Goal: Task Accomplishment & Management: Manage account settings

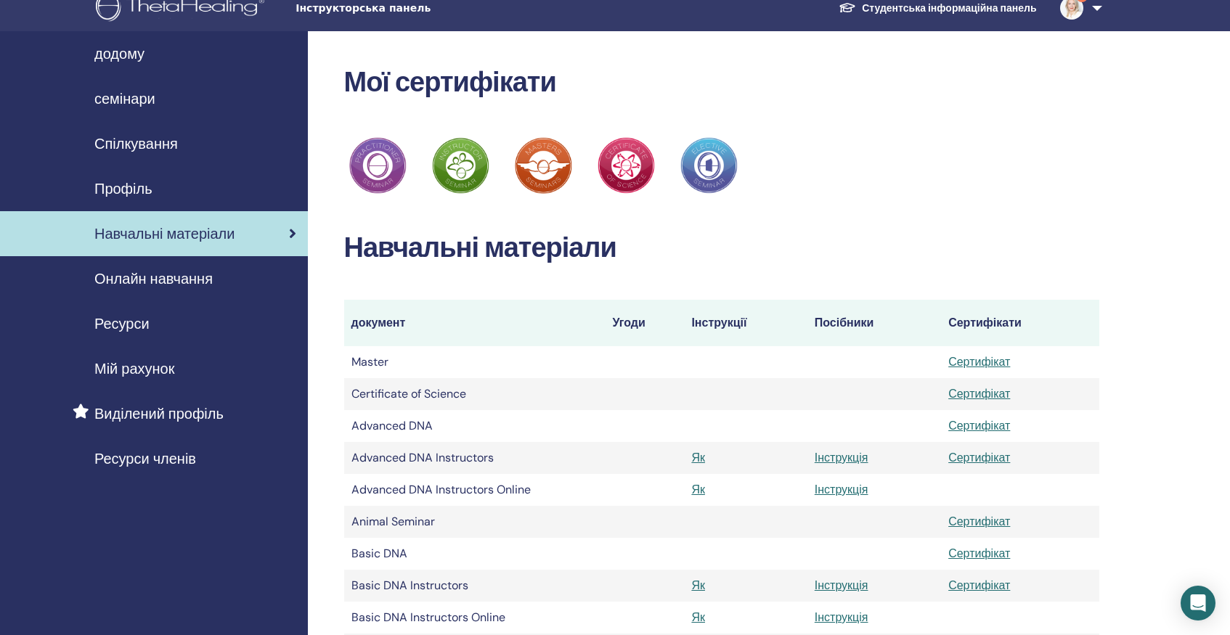
scroll to position [24, 0]
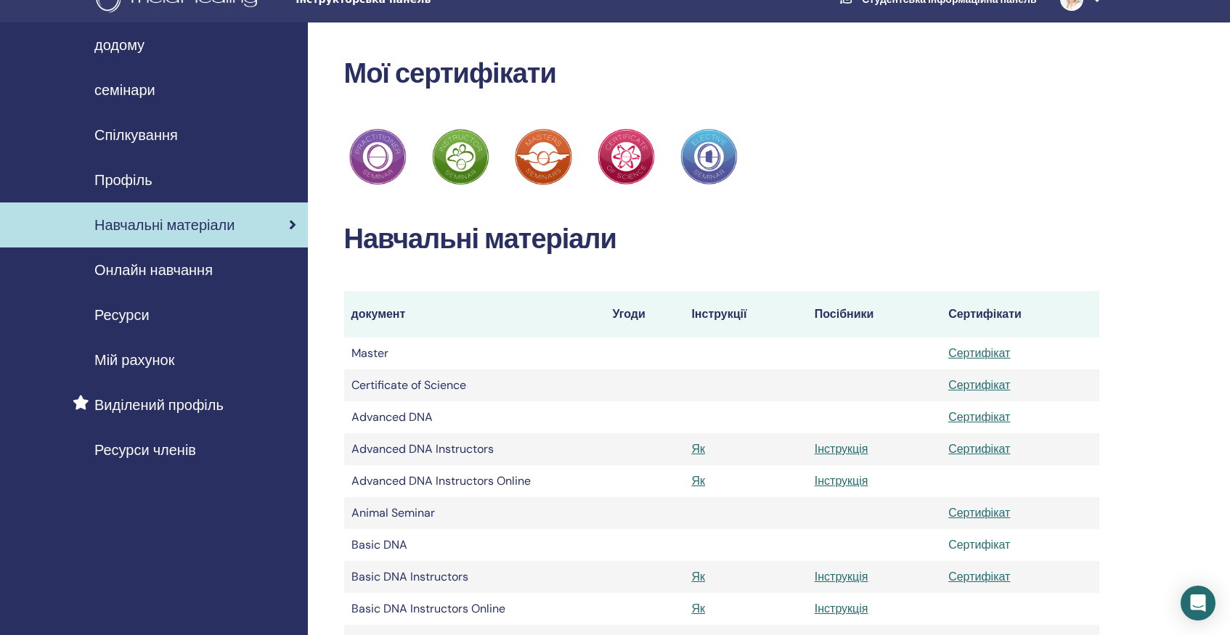
click at [982, 546] on link "Сертифікат" at bounding box center [979, 544] width 62 height 15
click at [991, 418] on link "Сертифікат" at bounding box center [979, 417] width 62 height 15
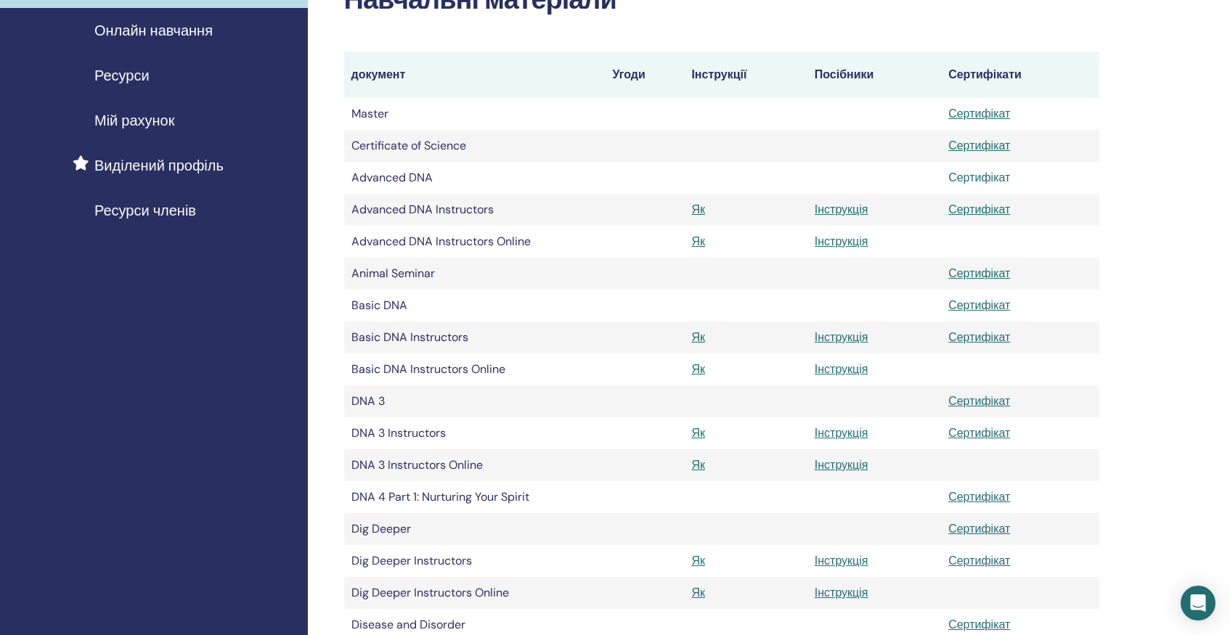
scroll to position [277, 0]
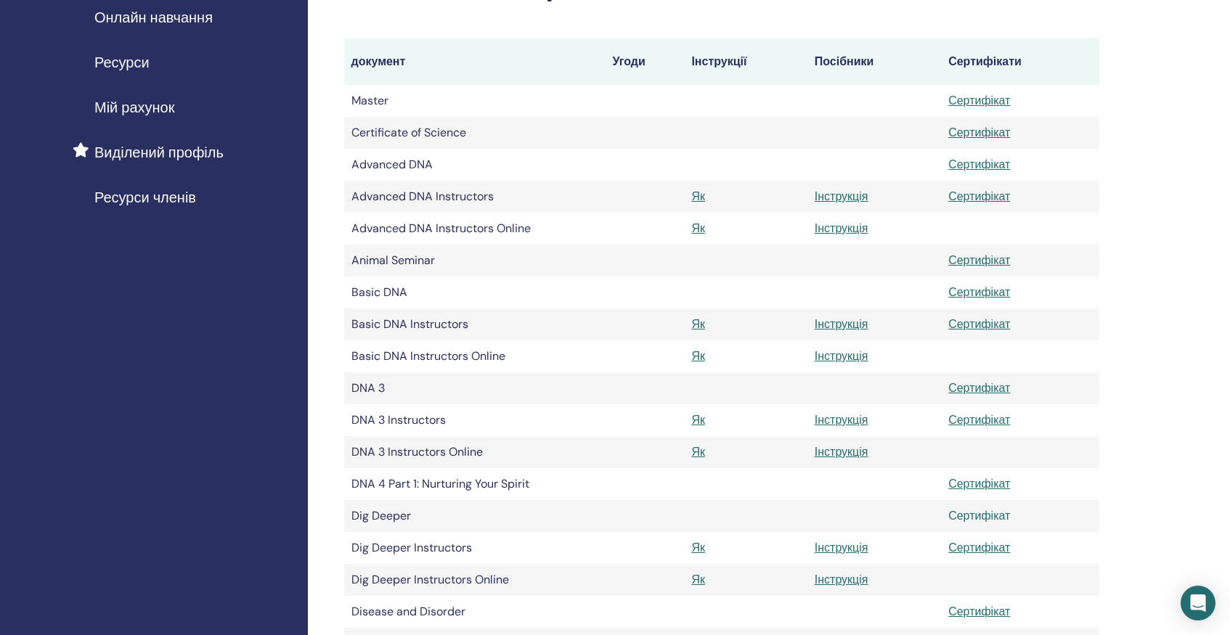
click at [997, 518] on link "Сертифікат" at bounding box center [979, 515] width 62 height 15
click at [988, 422] on link "Сертифікат" at bounding box center [979, 419] width 62 height 15
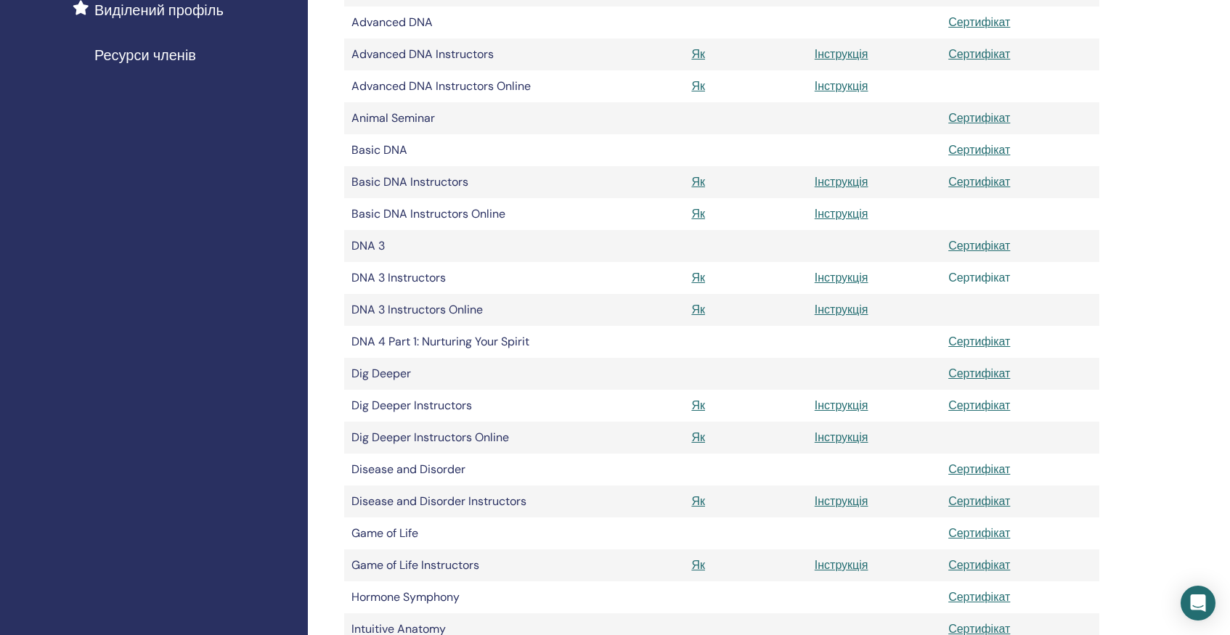
scroll to position [421, 0]
click at [982, 499] on link "Сертифікат" at bounding box center [979, 499] width 62 height 15
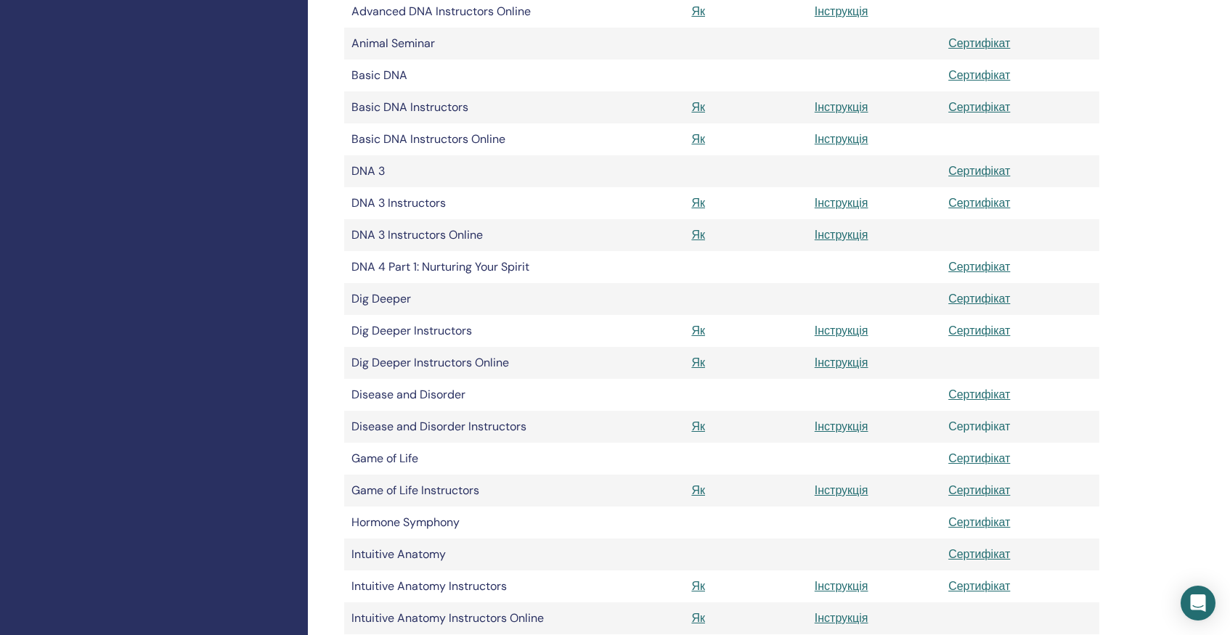
scroll to position [500, 0]
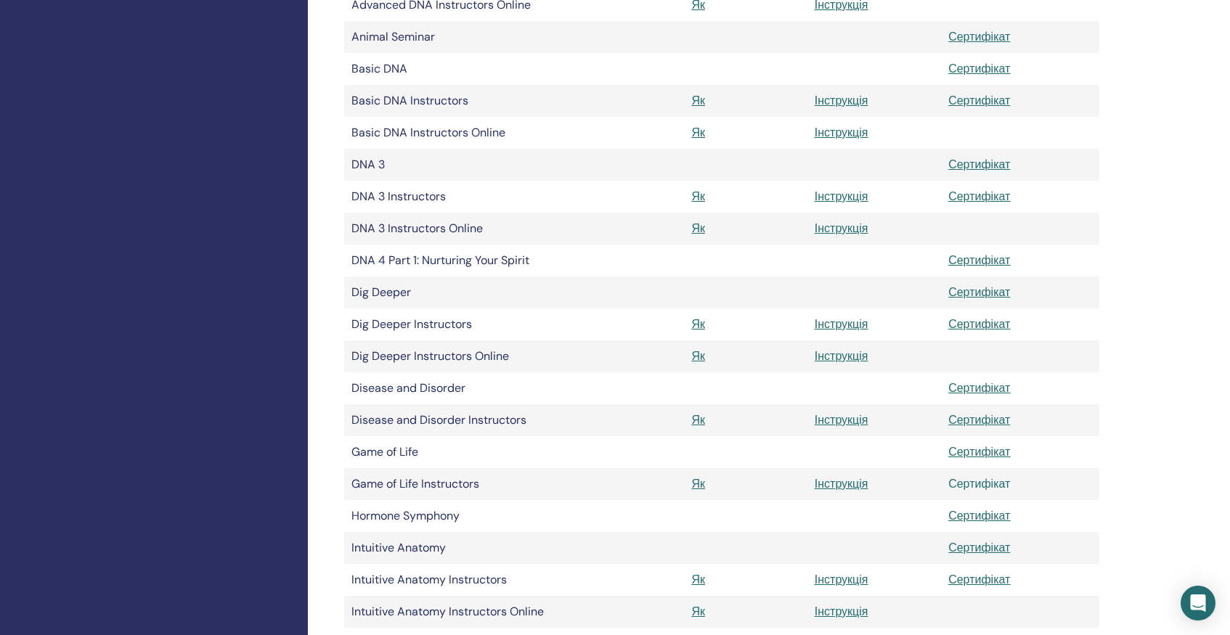
click at [978, 484] on link "Сертифікат" at bounding box center [979, 483] width 62 height 15
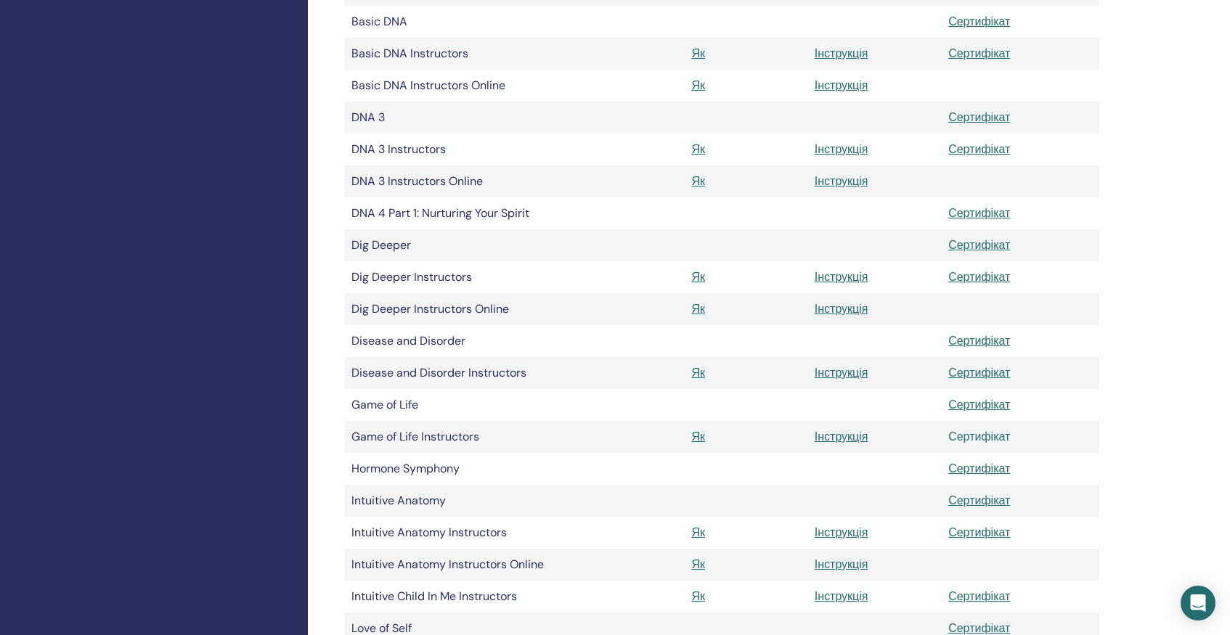
scroll to position [554, 0]
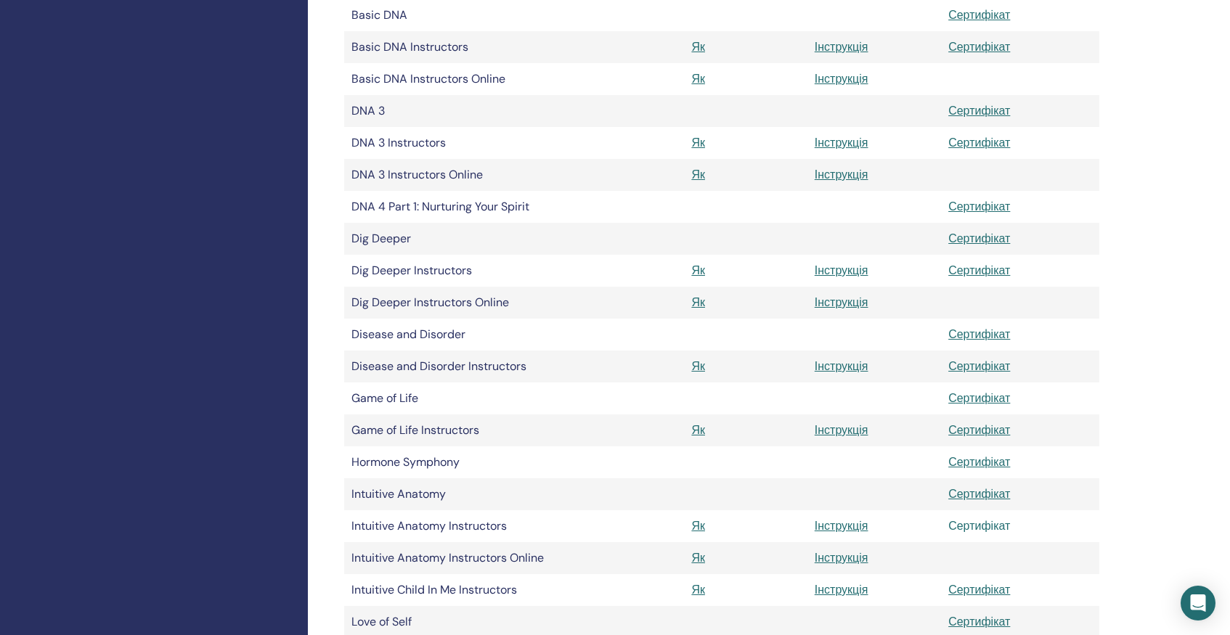
click at [979, 527] on link "Сертифікат" at bounding box center [979, 525] width 62 height 15
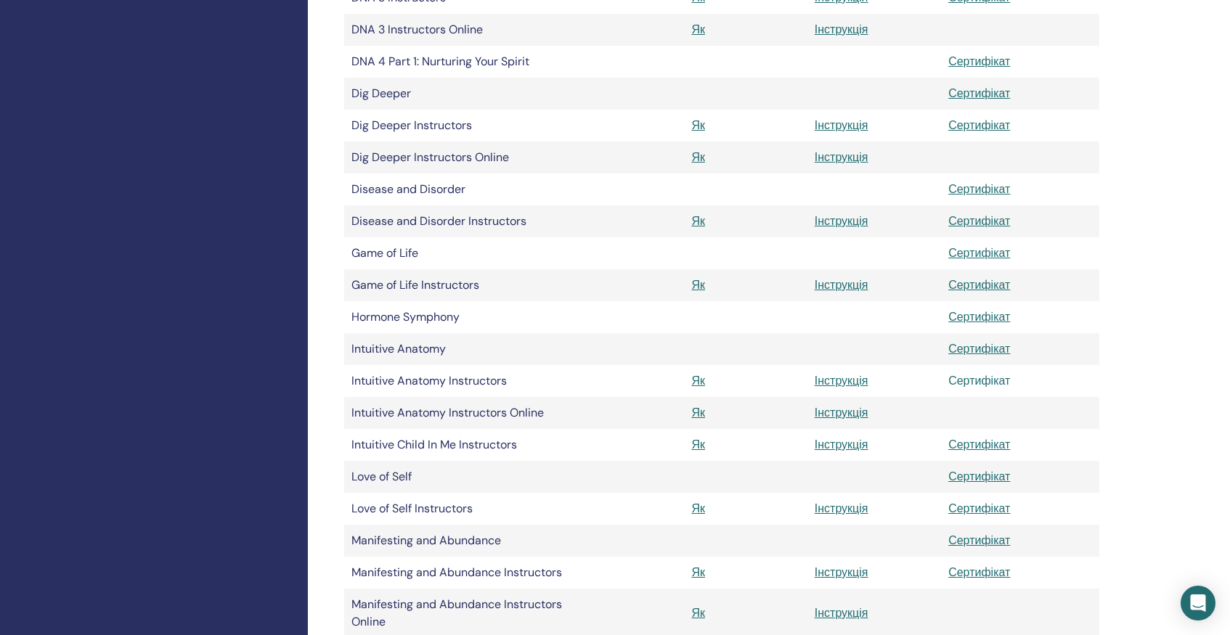
scroll to position [706, 0]
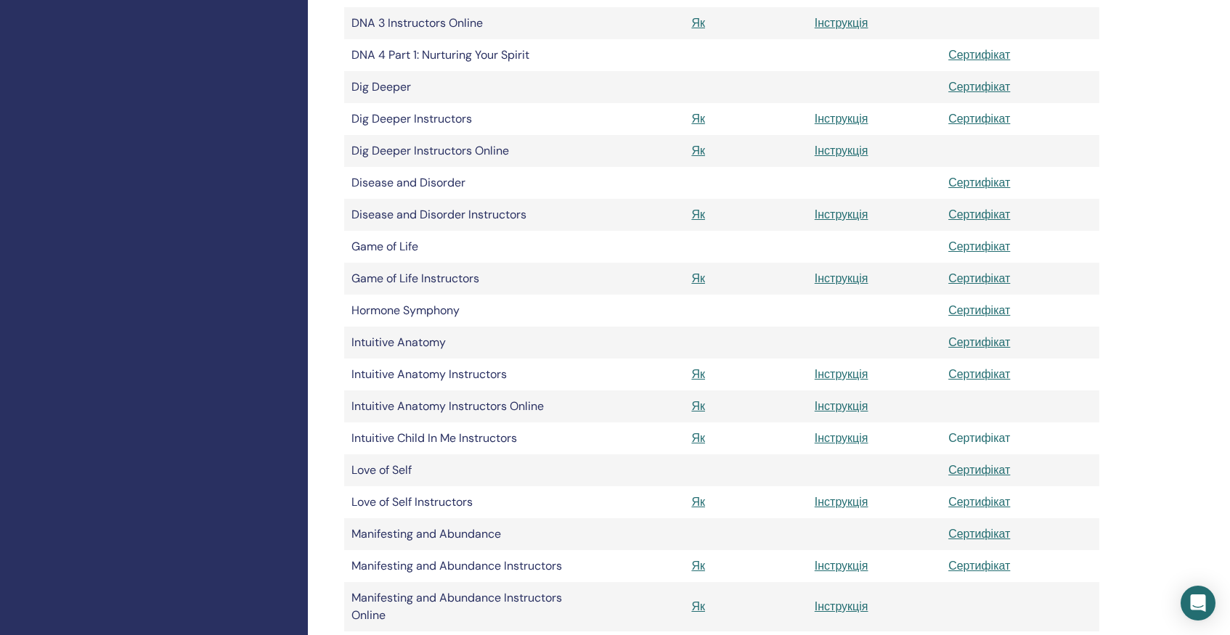
click at [981, 441] on link "Сертифікат" at bounding box center [979, 438] width 62 height 15
click at [972, 506] on link "Сертифікат" at bounding box center [979, 501] width 62 height 15
click at [976, 565] on link "Сертифікат" at bounding box center [979, 565] width 62 height 15
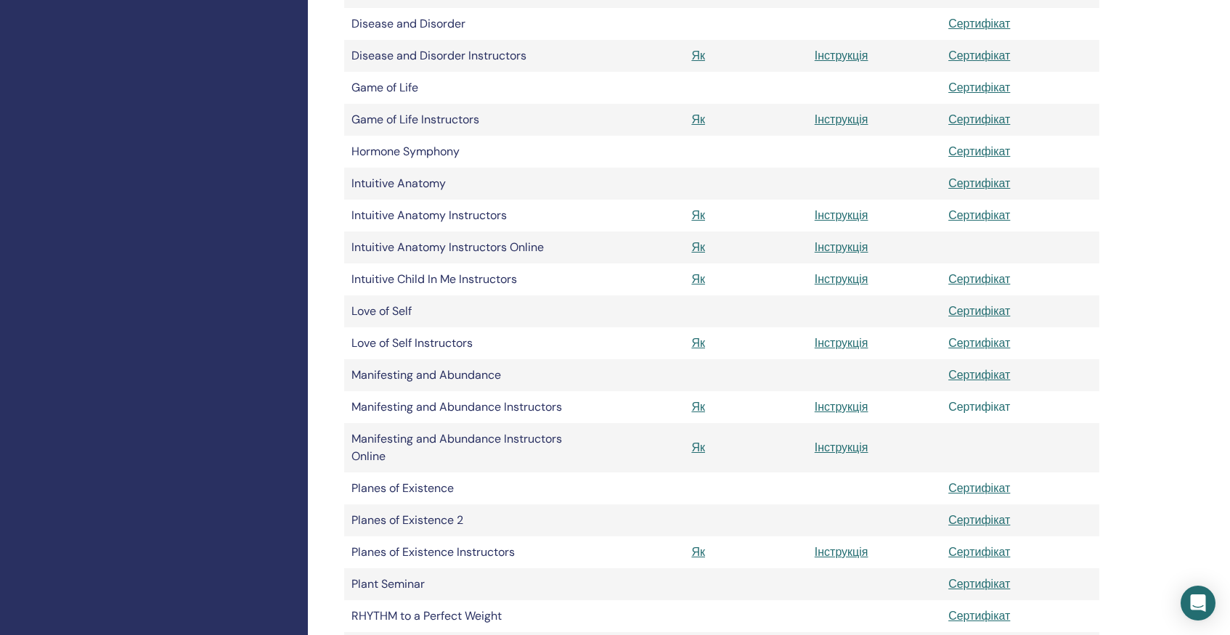
scroll to position [879, 0]
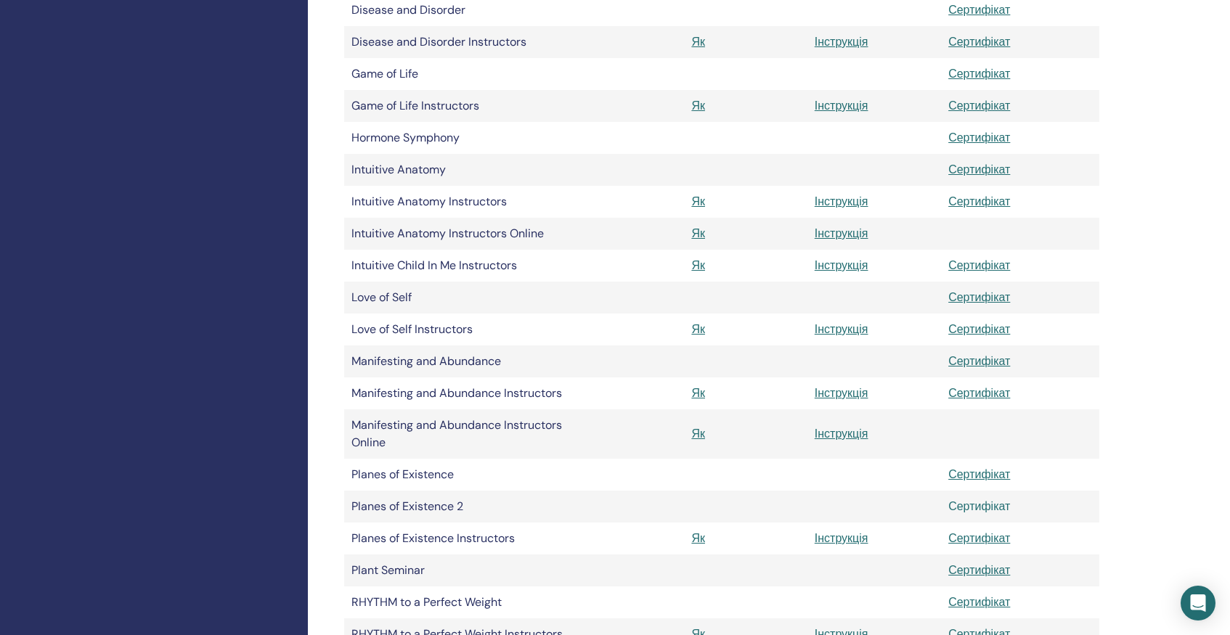
click at [991, 508] on link "Сертифікат" at bounding box center [979, 506] width 62 height 15
click at [982, 540] on link "Сертифікат" at bounding box center [979, 538] width 62 height 15
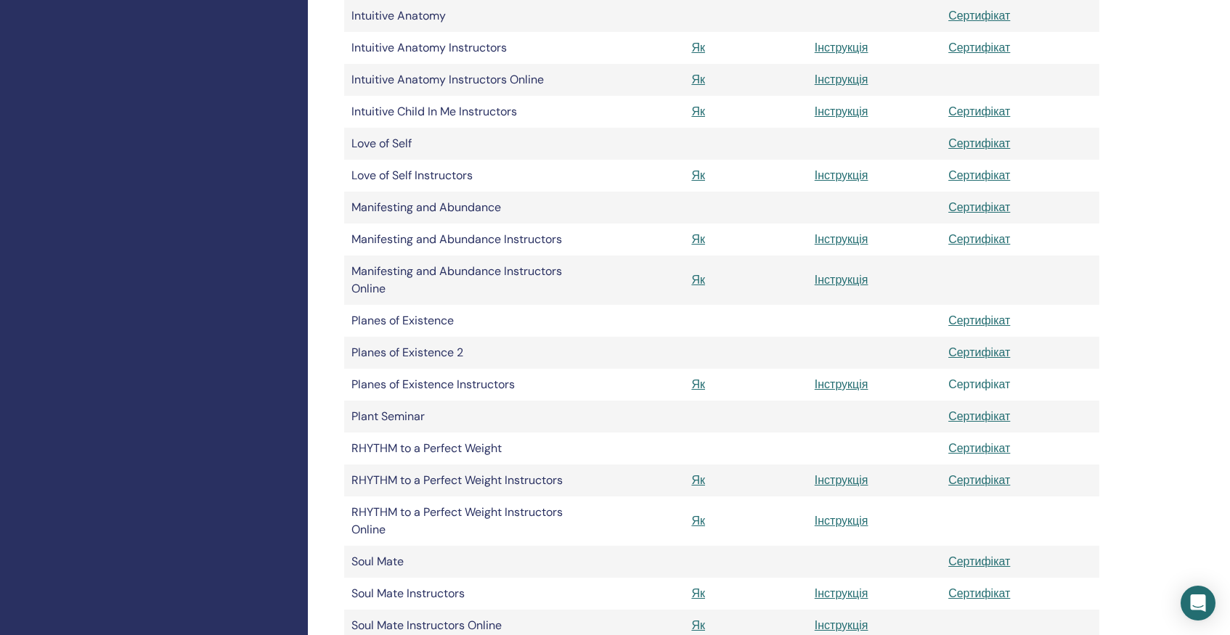
scroll to position [1041, 0]
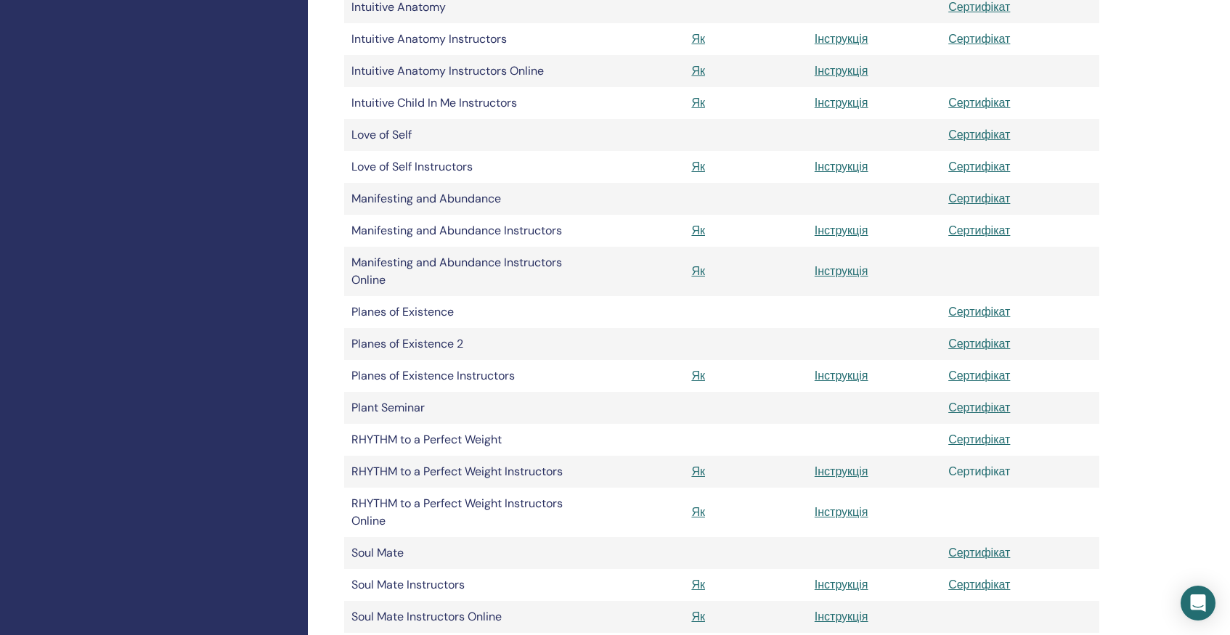
click at [966, 473] on link "Сертифікат" at bounding box center [979, 471] width 62 height 15
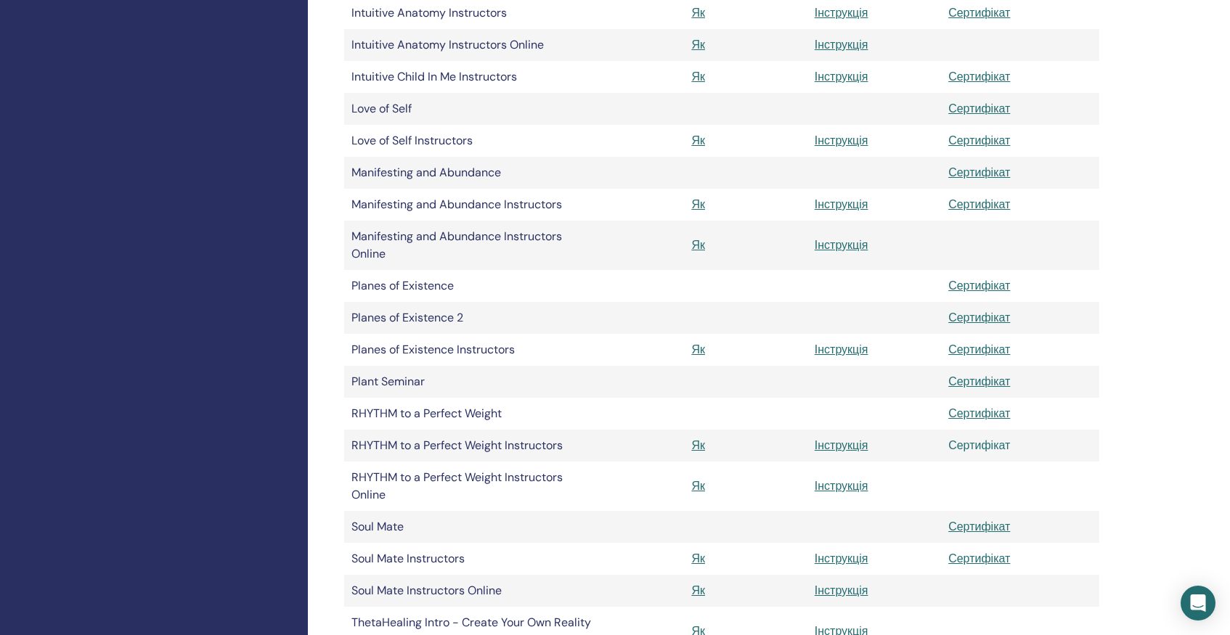
scroll to position [1086, 0]
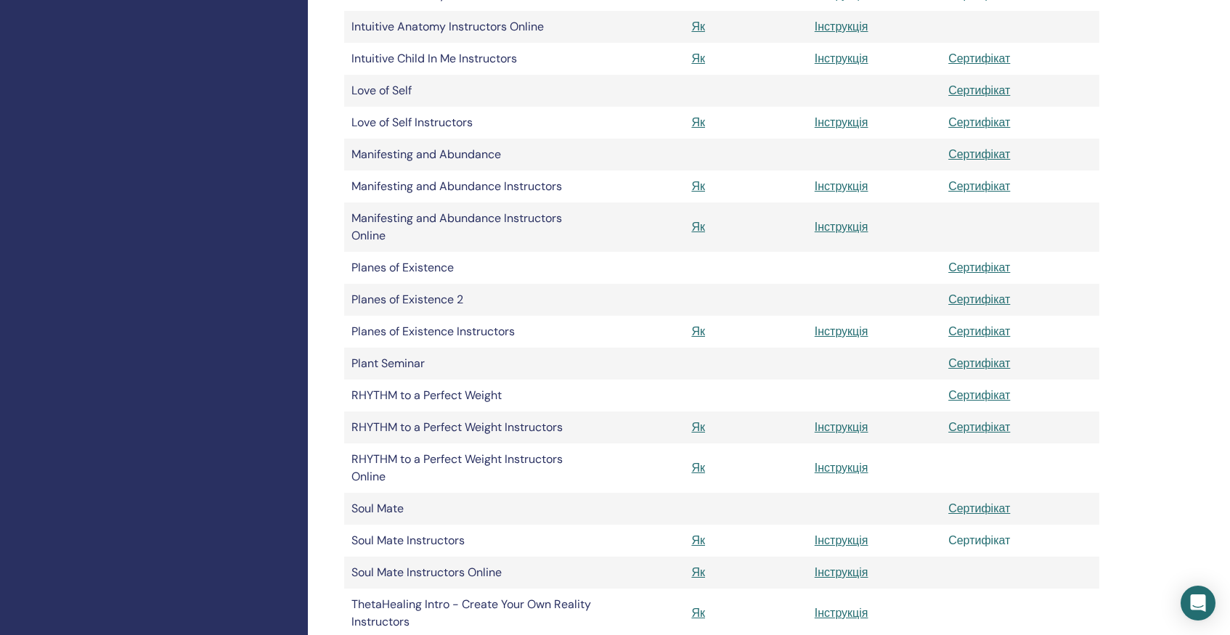
click at [989, 541] on link "Сертифікат" at bounding box center [979, 540] width 62 height 15
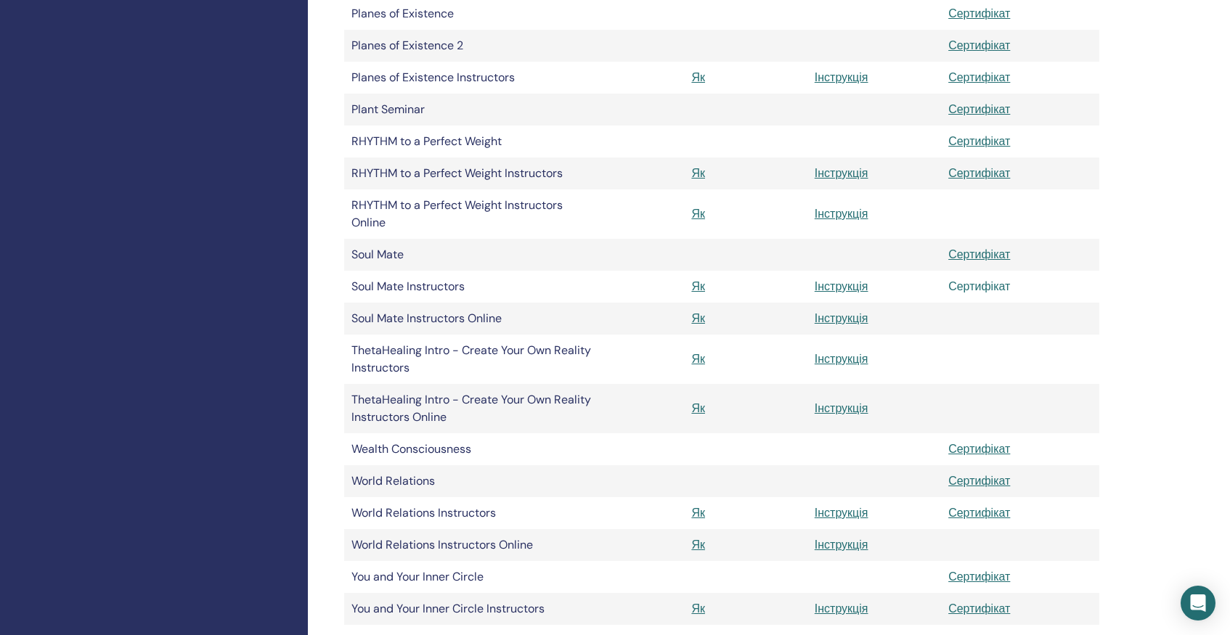
scroll to position [1344, 0]
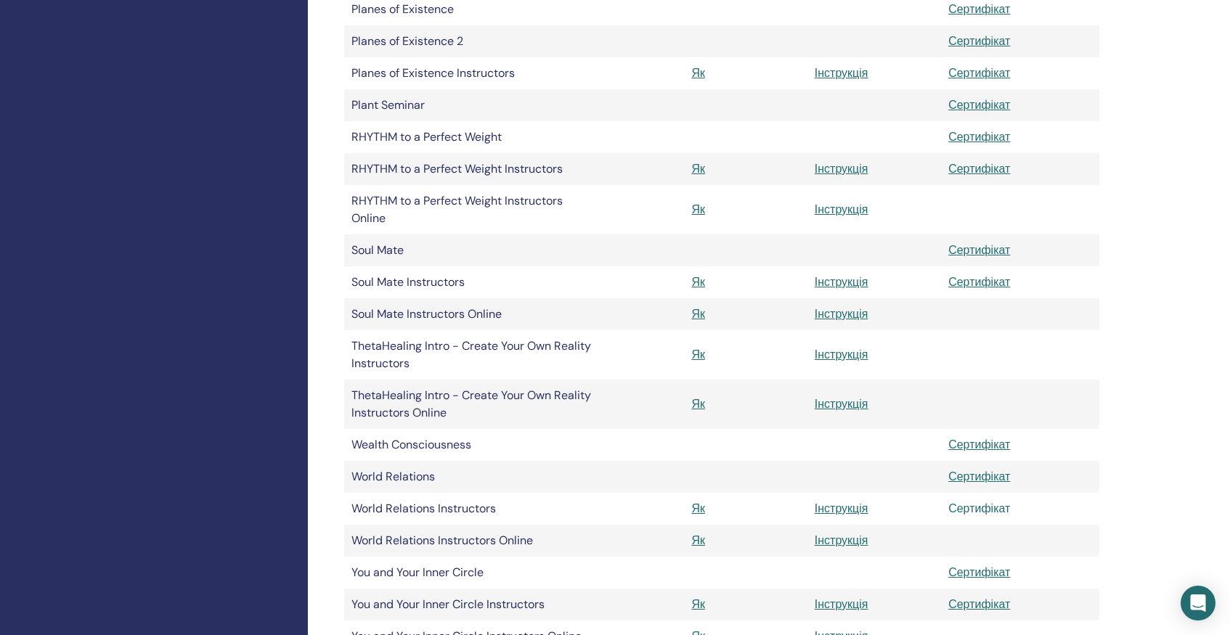
click at [973, 510] on link "Сертифікат" at bounding box center [979, 508] width 62 height 15
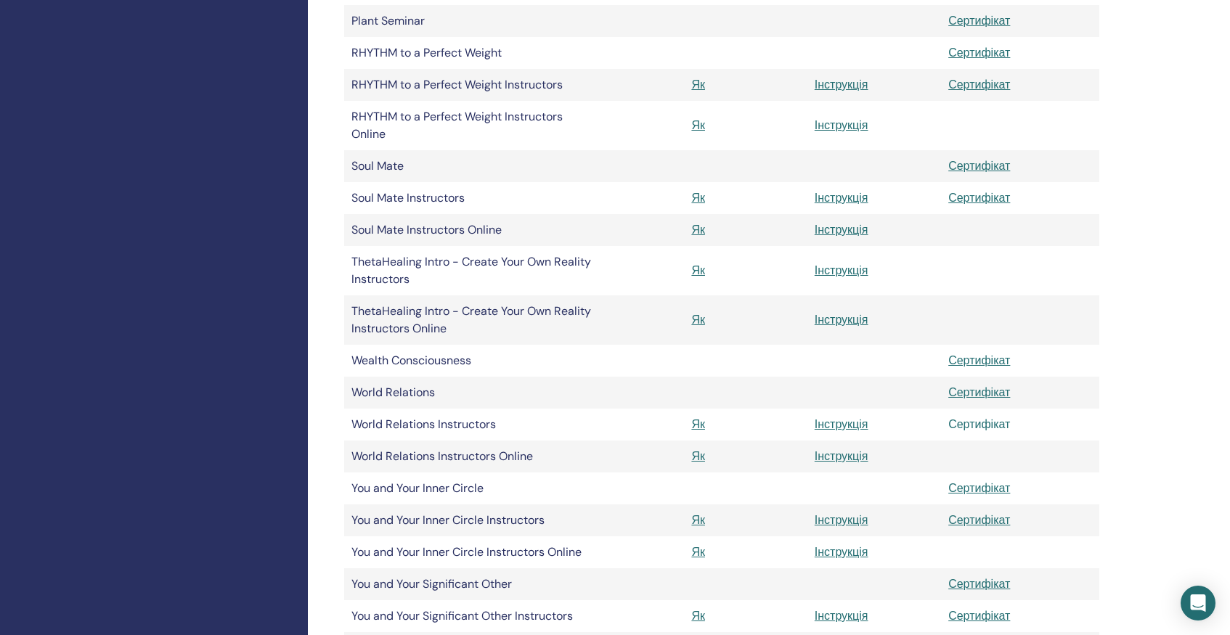
scroll to position [1458, 0]
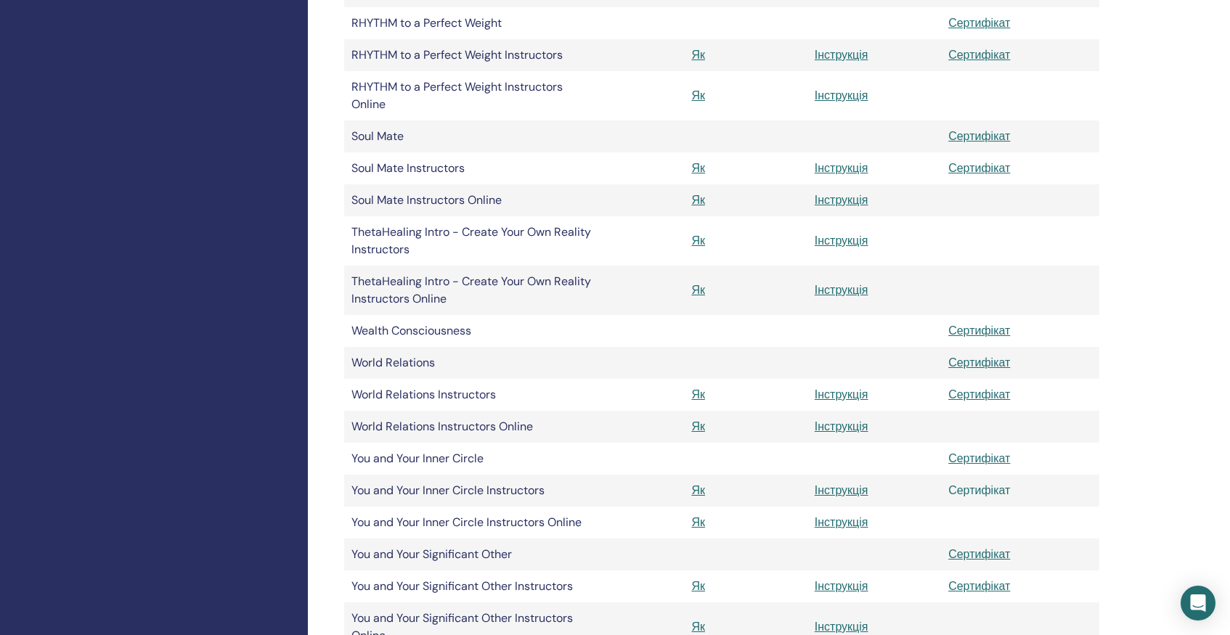
click at [981, 491] on link "Сертифікат" at bounding box center [979, 490] width 62 height 15
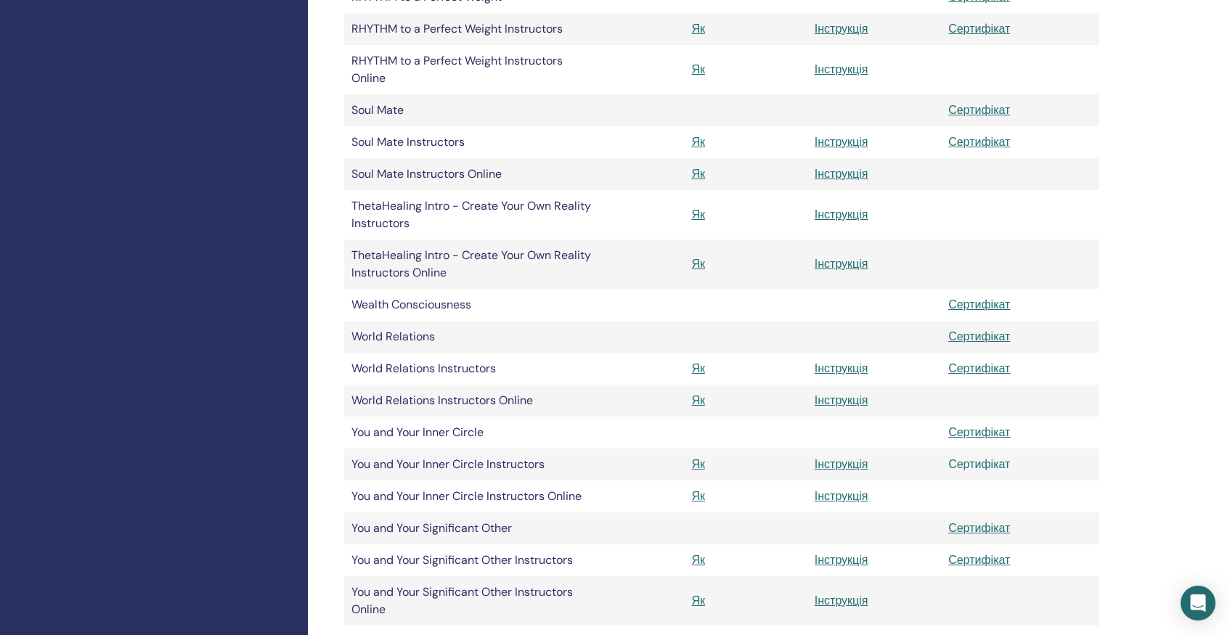
scroll to position [1500, 0]
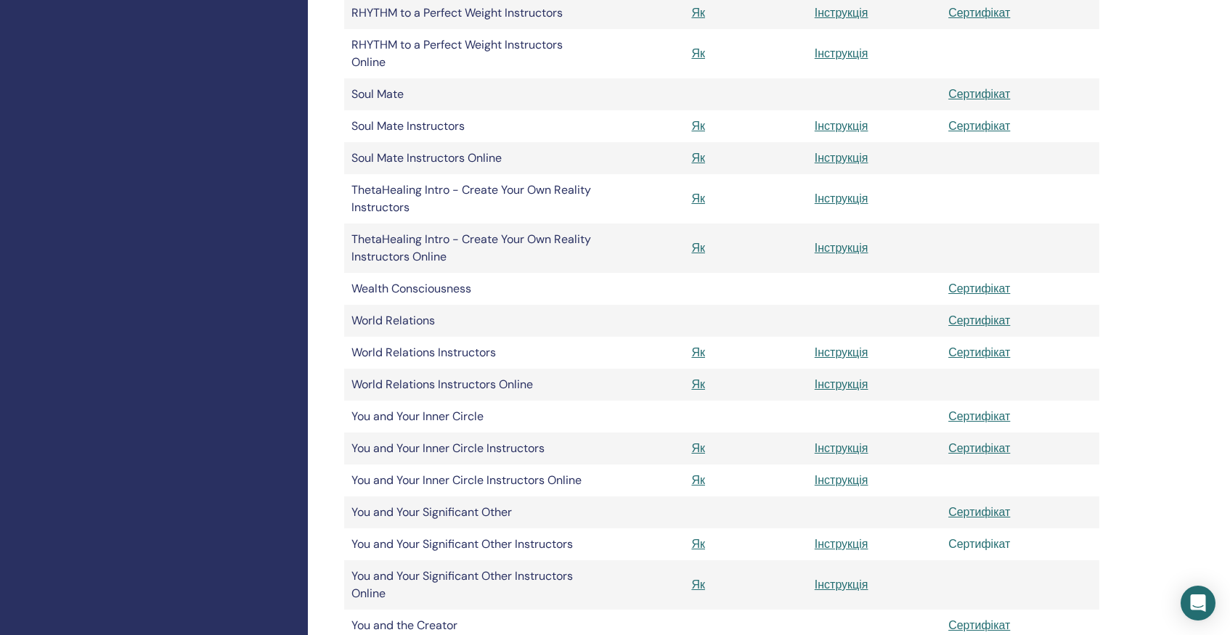
click at [970, 547] on link "Сертифікат" at bounding box center [979, 544] width 62 height 15
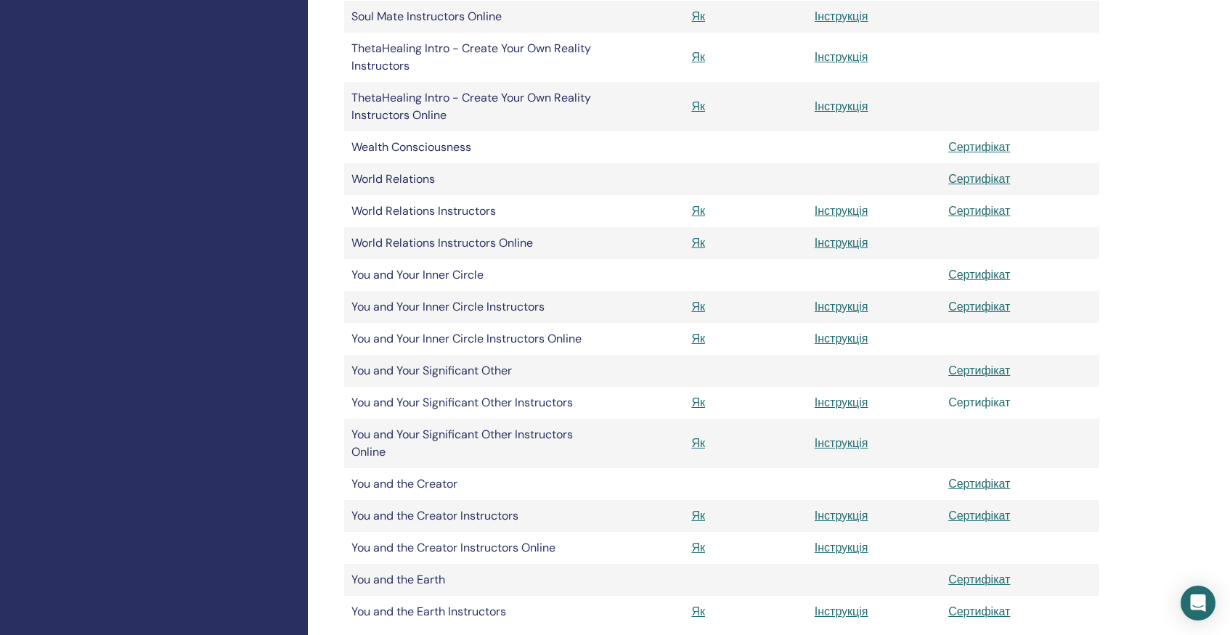
scroll to position [1644, 0]
click at [980, 515] on link "Сертифікат" at bounding box center [979, 513] width 62 height 15
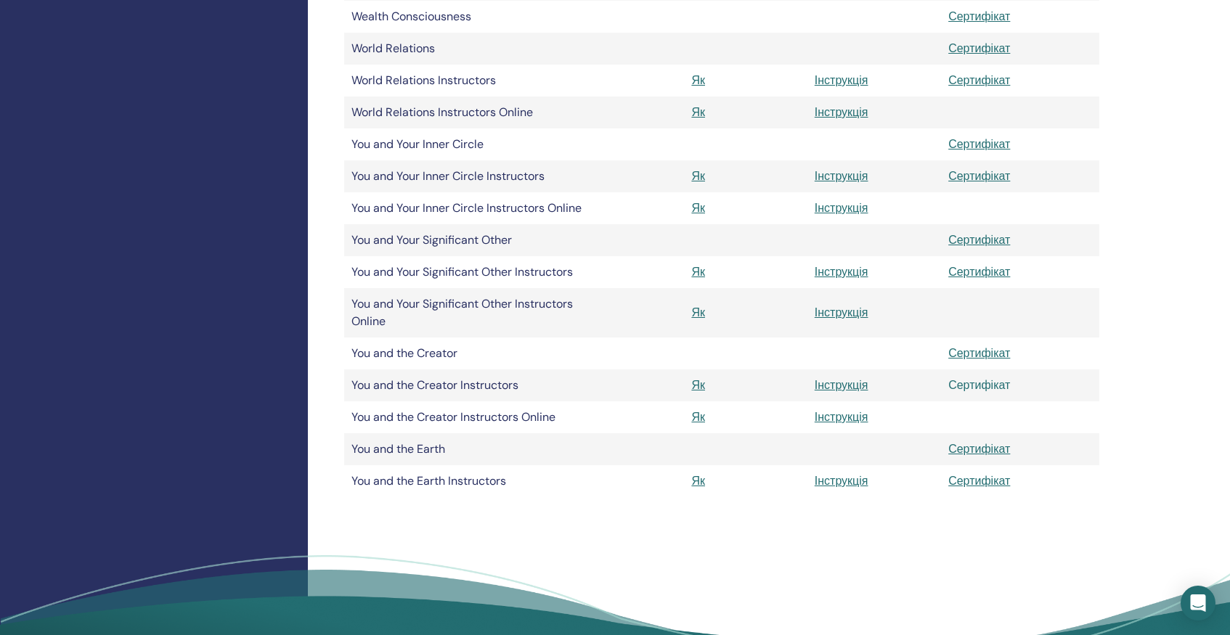
scroll to position [1773, 0]
click at [974, 482] on link "Сертифікат" at bounding box center [979, 480] width 62 height 15
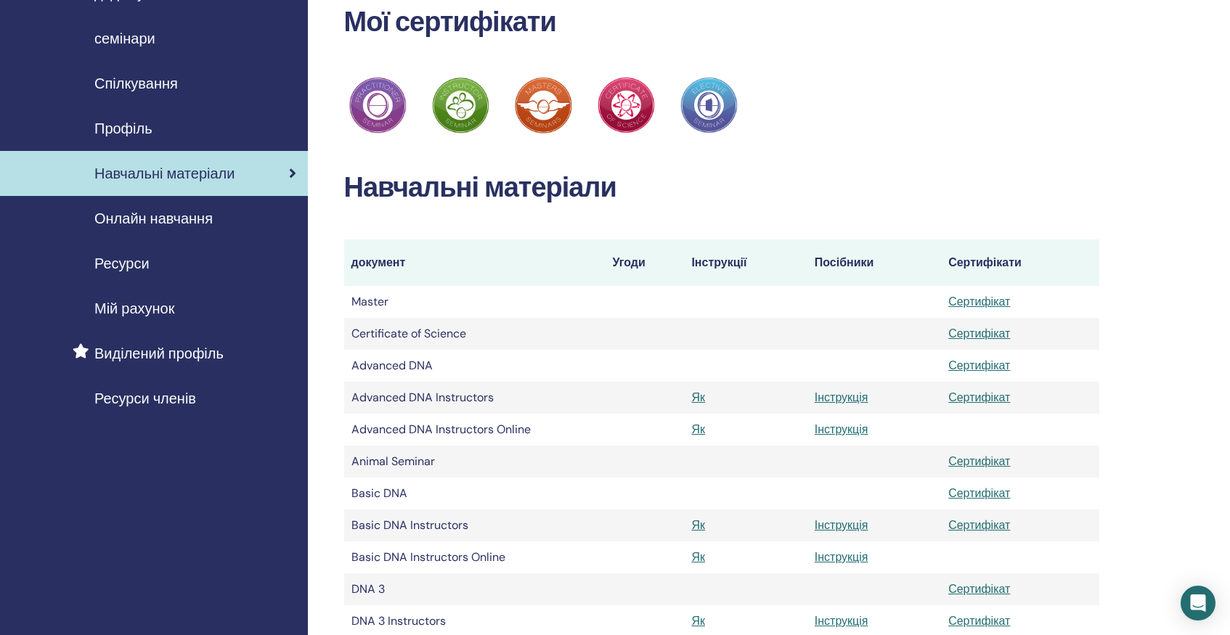
scroll to position [0, 0]
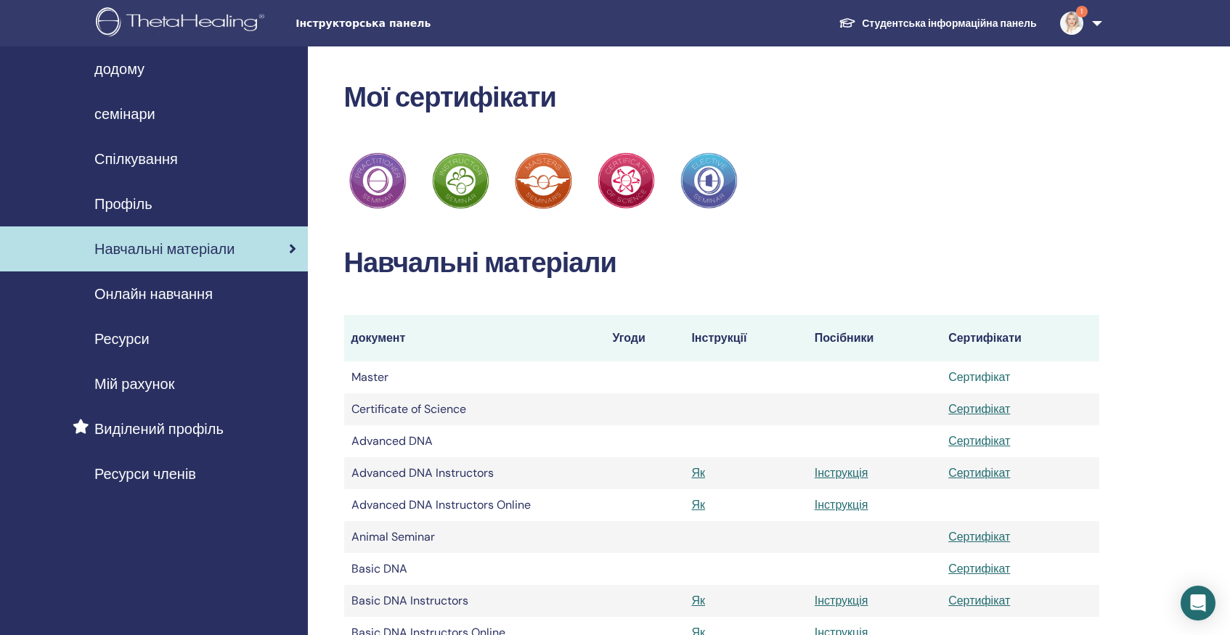
click at [986, 380] on link "Сертифікат" at bounding box center [979, 377] width 62 height 15
click at [972, 412] on link "Сертифікат" at bounding box center [979, 409] width 62 height 15
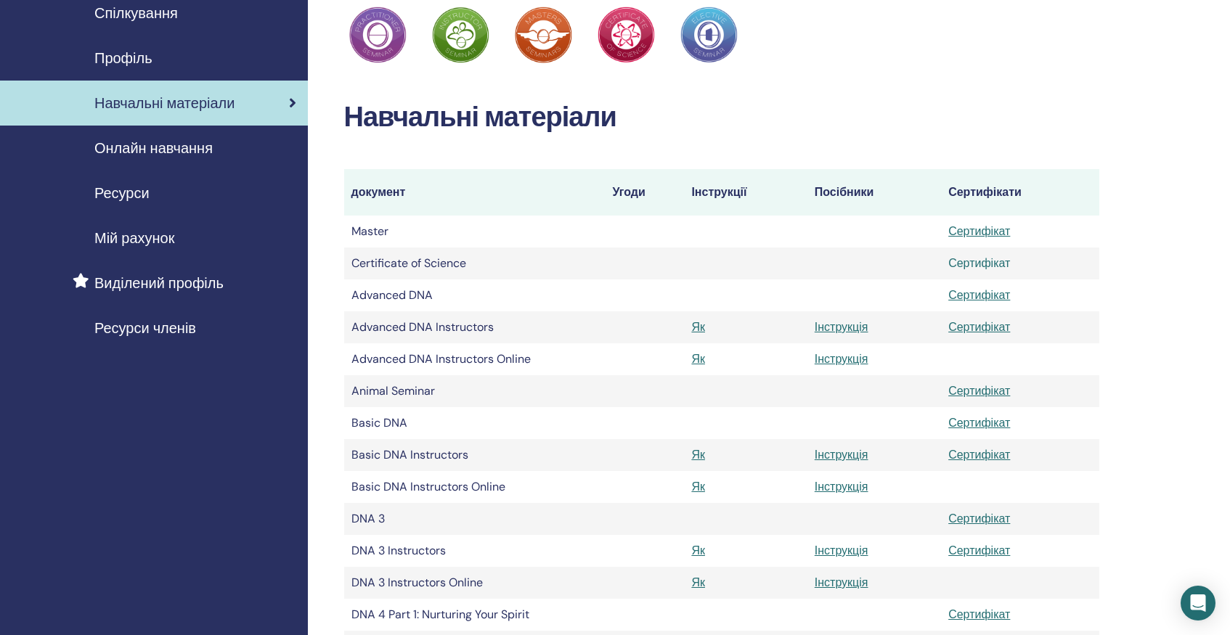
scroll to position [170, 0]
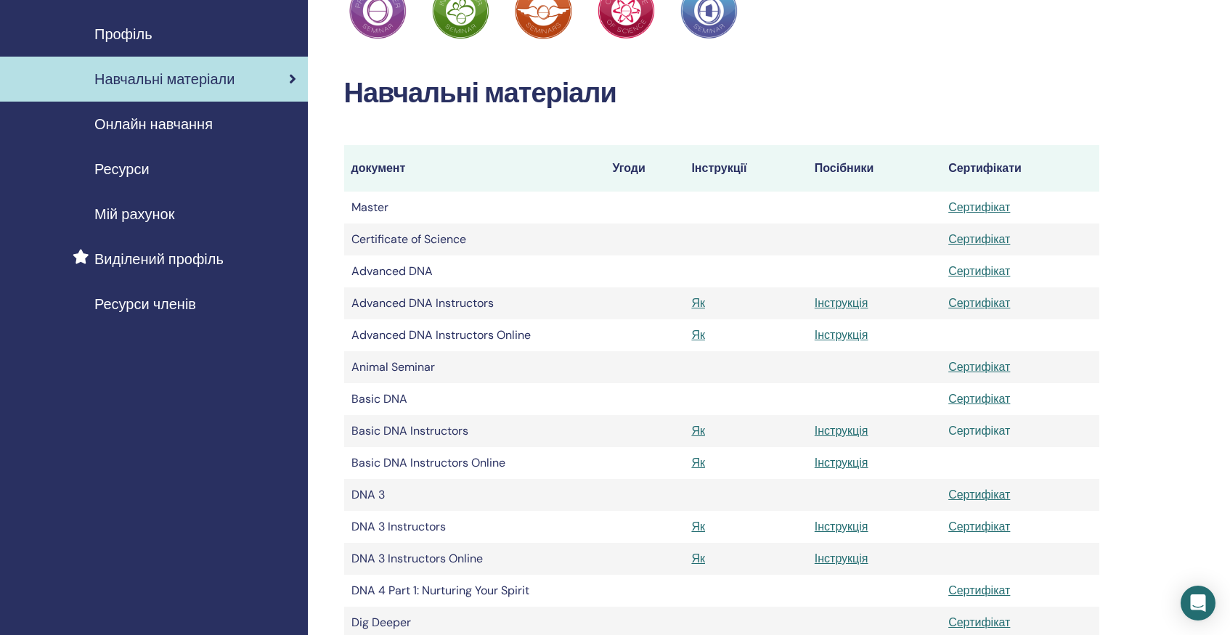
click at [979, 429] on link "Сертифікат" at bounding box center [979, 430] width 62 height 15
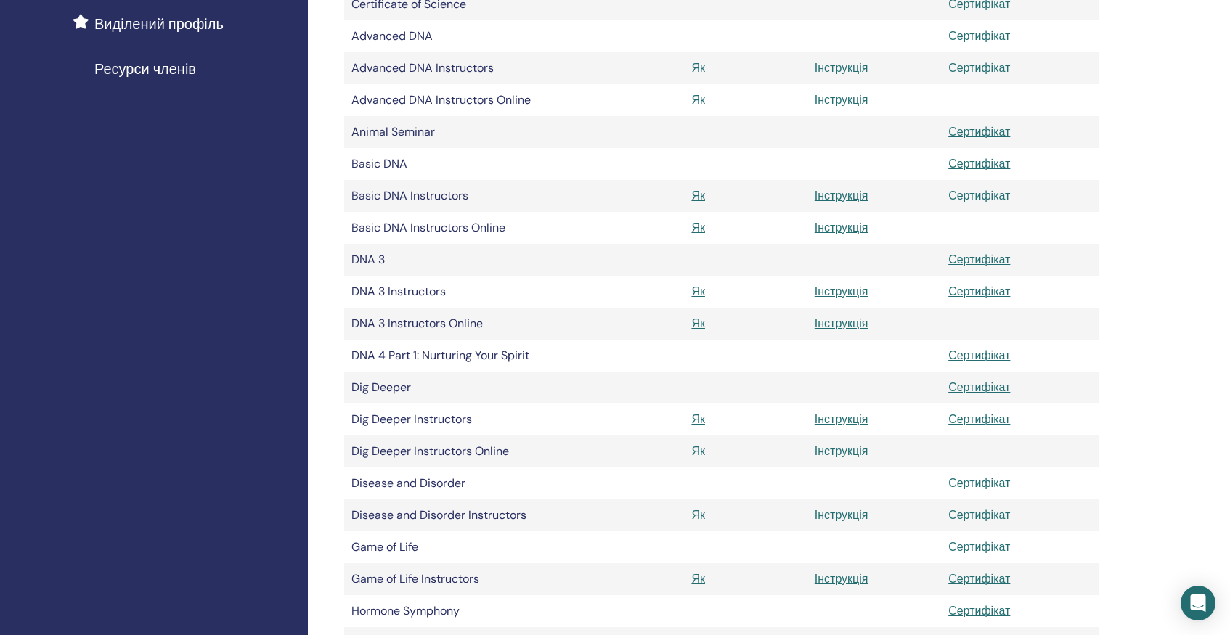
scroll to position [407, 0]
click at [969, 420] on link "Сертифікат" at bounding box center [979, 417] width 62 height 15
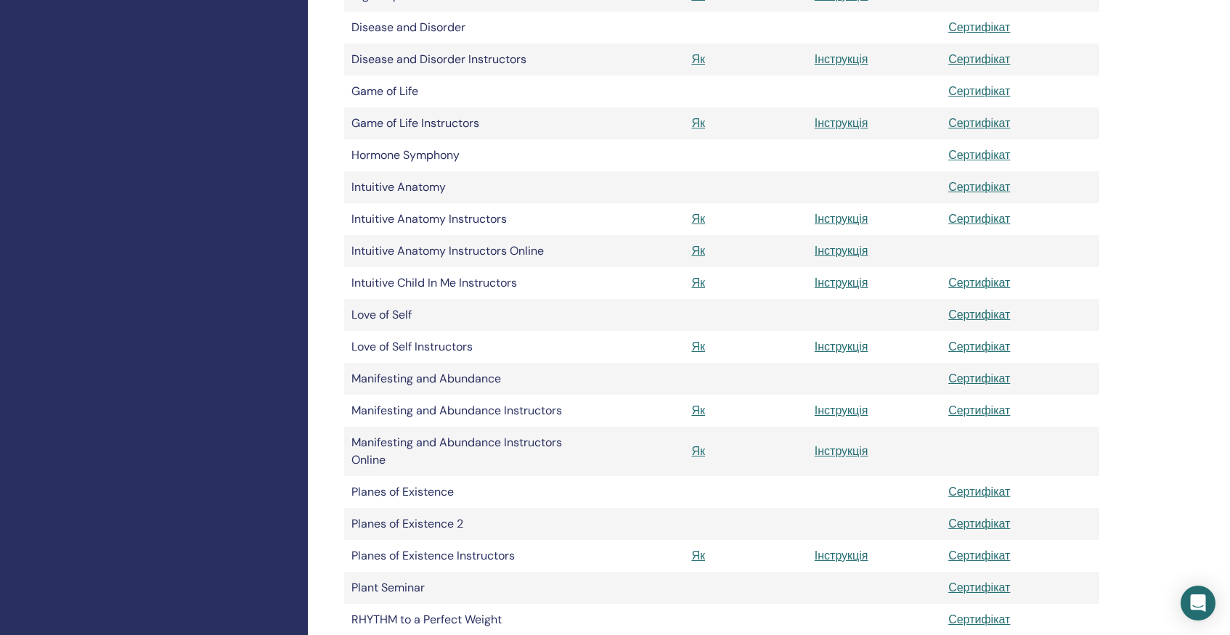
scroll to position [855, 0]
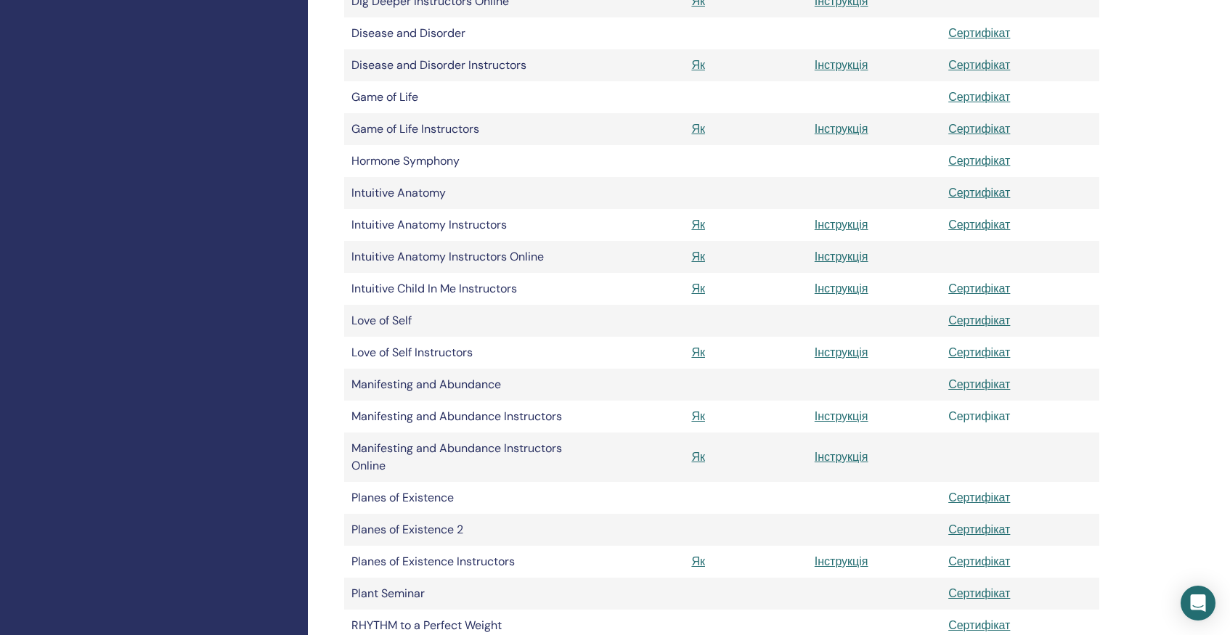
click at [970, 415] on link "Сертифікат" at bounding box center [979, 416] width 62 height 15
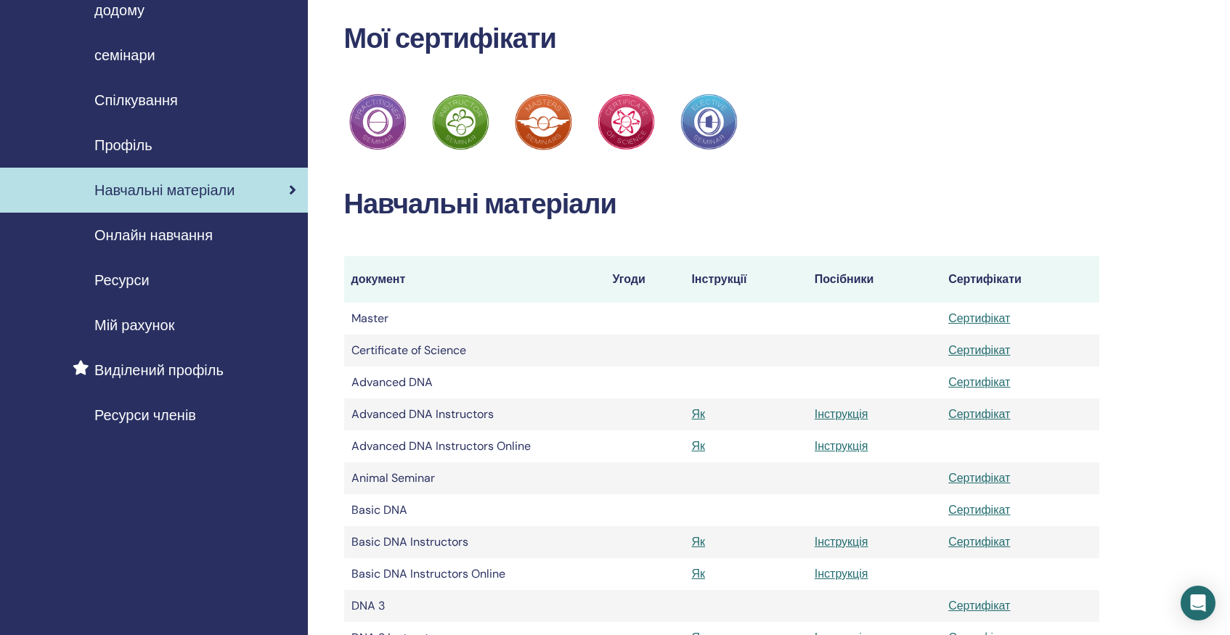
scroll to position [0, 0]
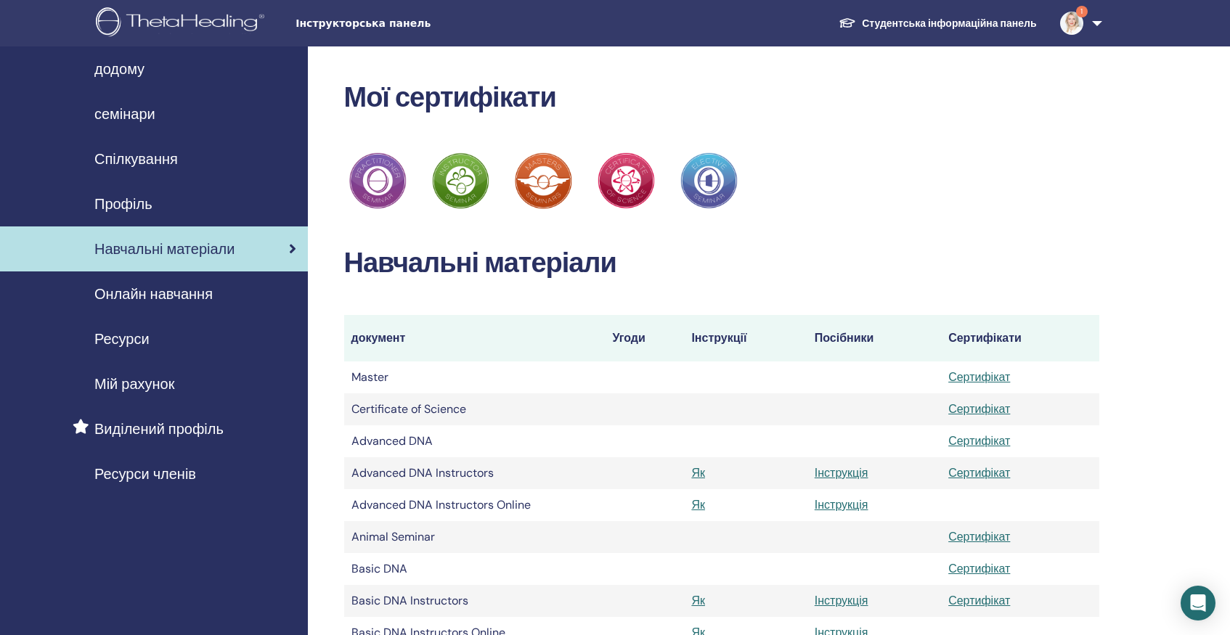
click at [1075, 24] on img at bounding box center [1071, 23] width 23 height 23
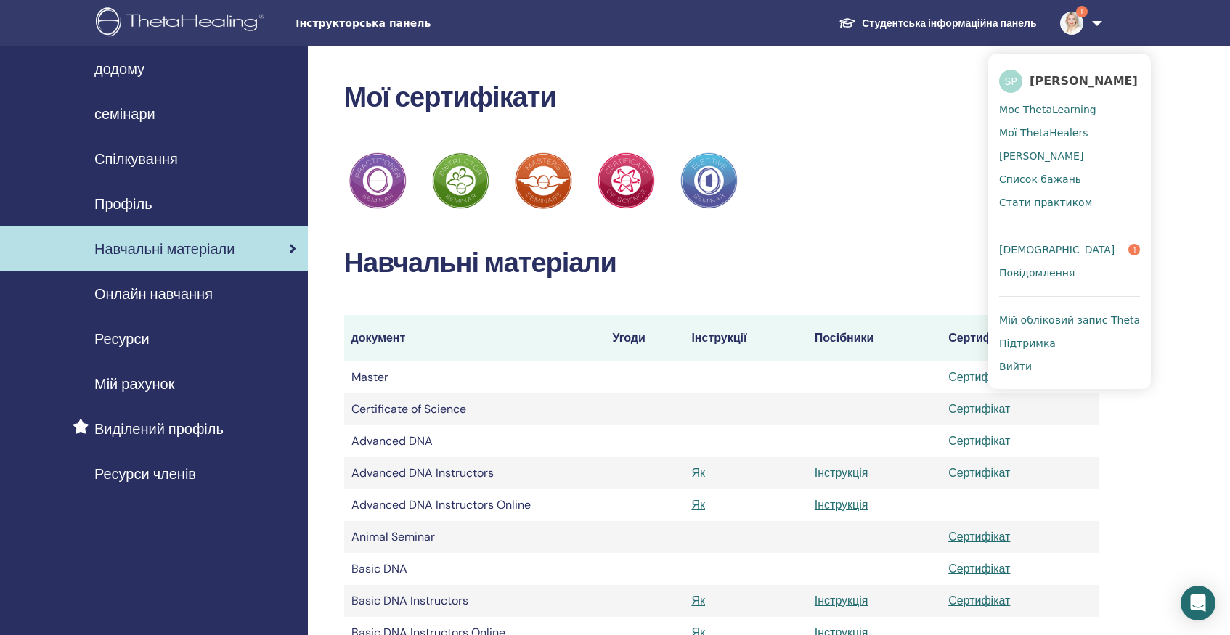
click at [1063, 248] on link "Сповіщення 1" at bounding box center [1069, 249] width 141 height 23
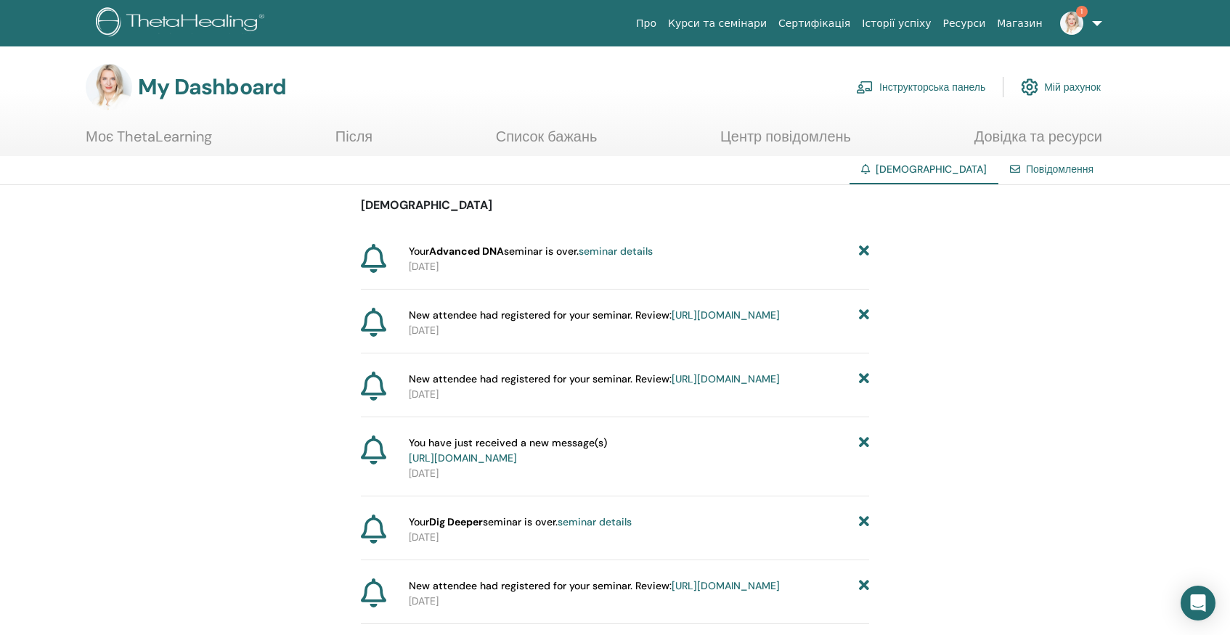
click at [499, 257] on strong "Advanced DNA" at bounding box center [466, 251] width 75 height 13
click at [866, 315] on icon at bounding box center [864, 315] width 10 height 15
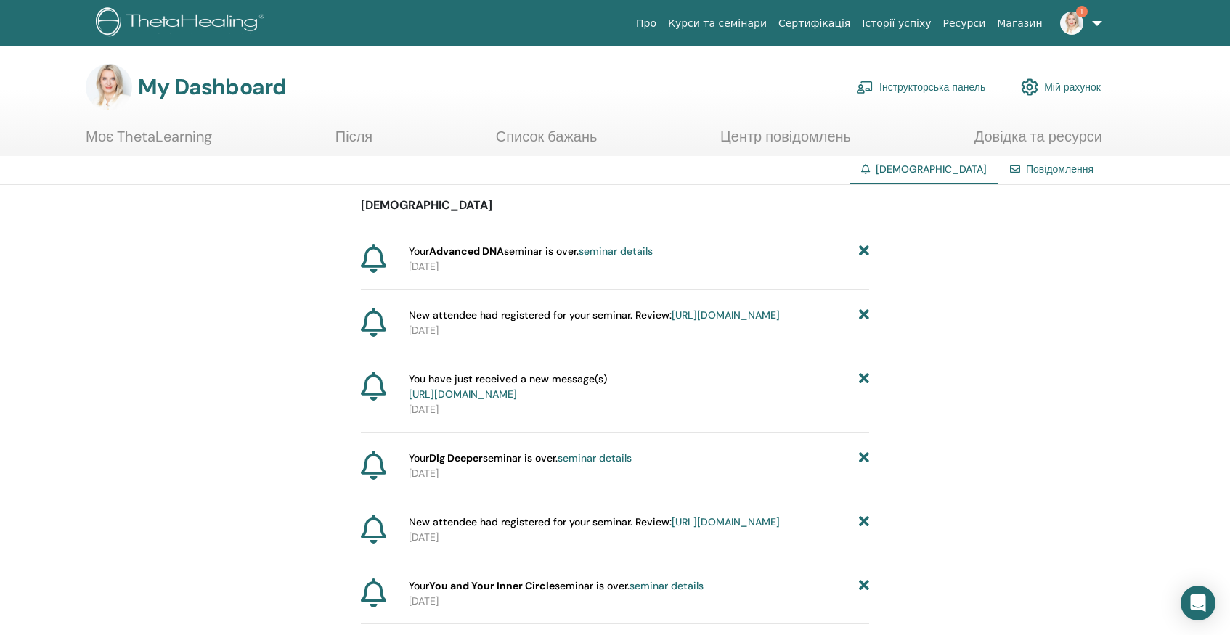
click at [862, 317] on icon at bounding box center [864, 315] width 10 height 15
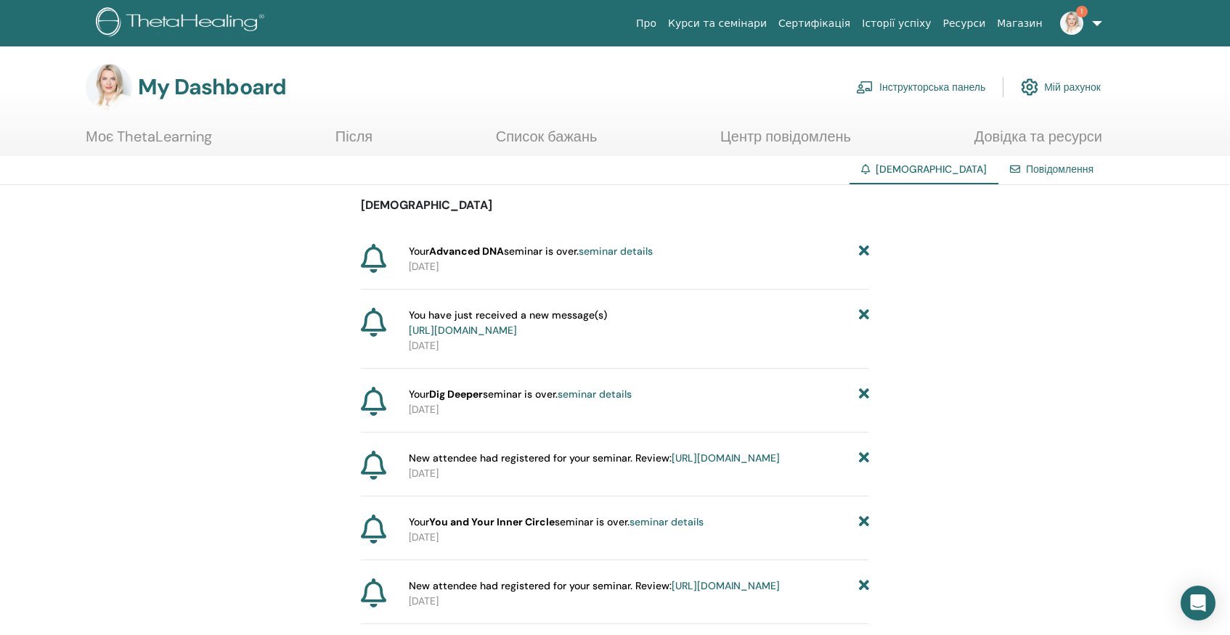
click at [862, 317] on icon at bounding box center [864, 323] width 10 height 30
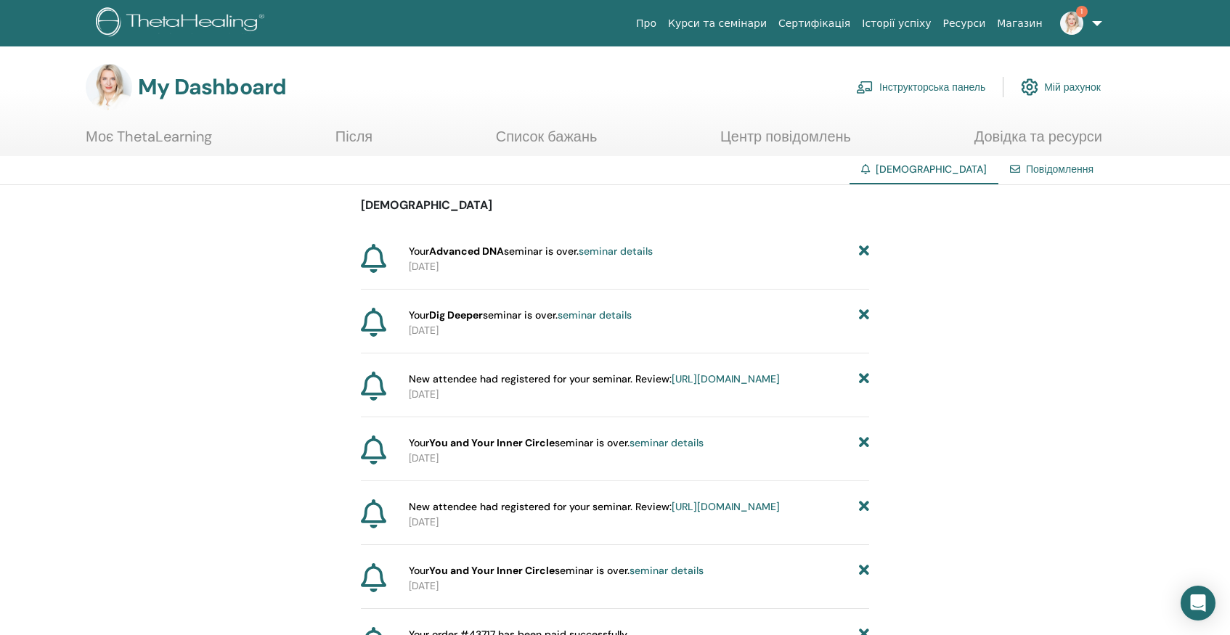
click at [862, 317] on icon at bounding box center [864, 315] width 10 height 15
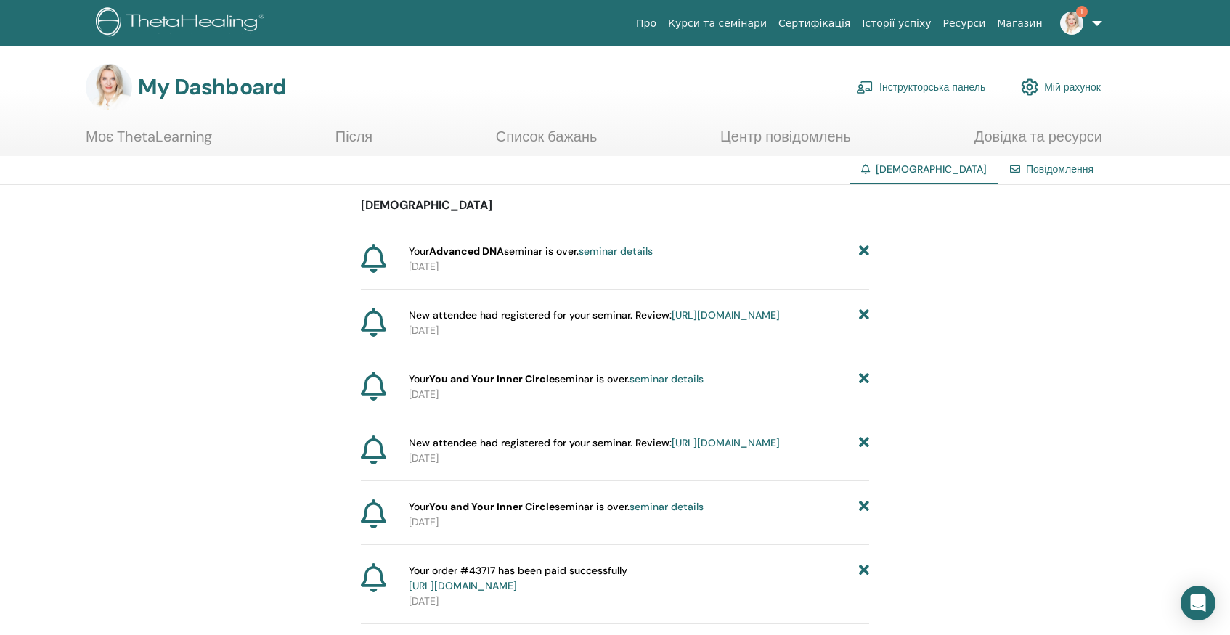
click at [862, 317] on icon at bounding box center [864, 315] width 10 height 15
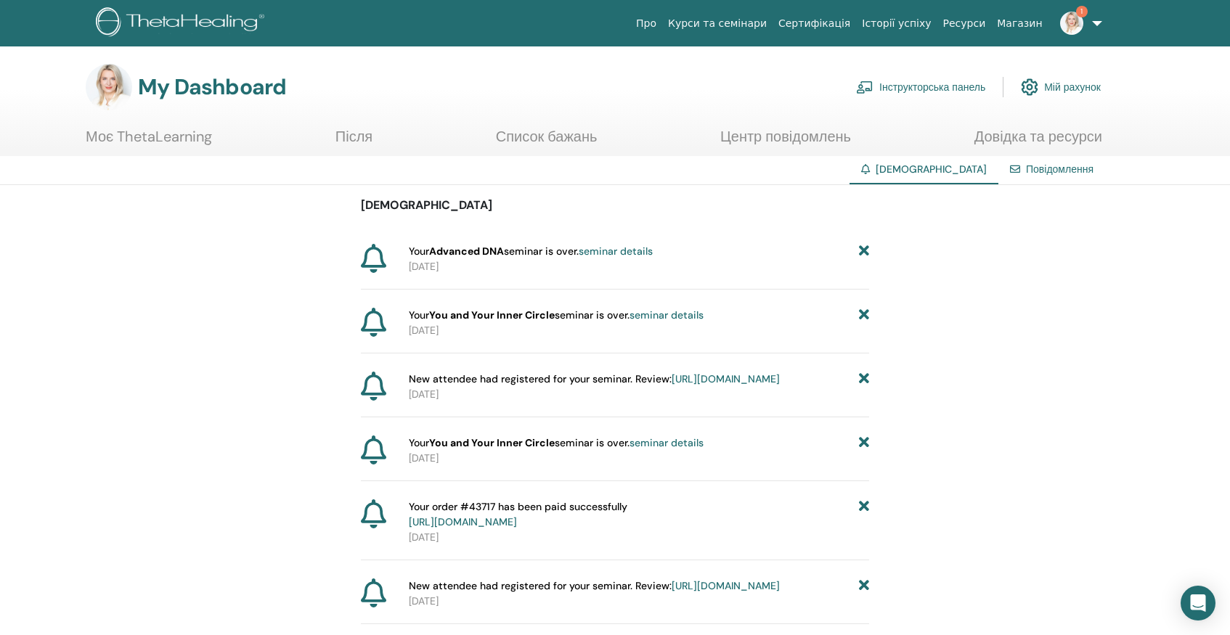
click at [862, 317] on icon at bounding box center [864, 315] width 10 height 15
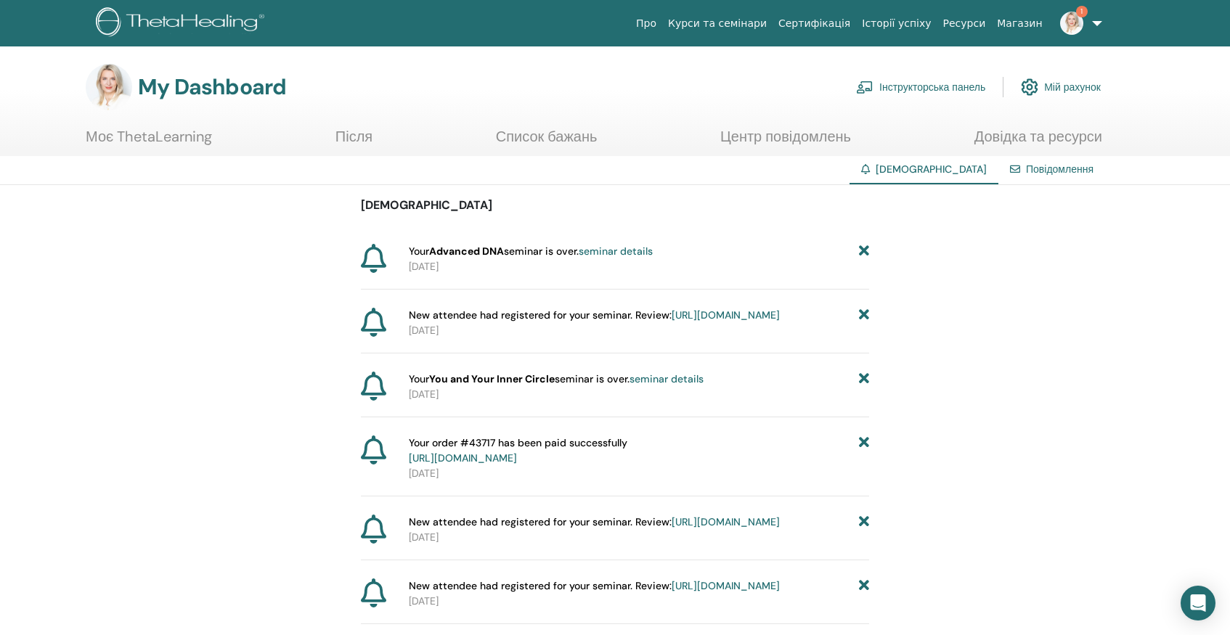
click at [862, 317] on icon at bounding box center [864, 315] width 10 height 15
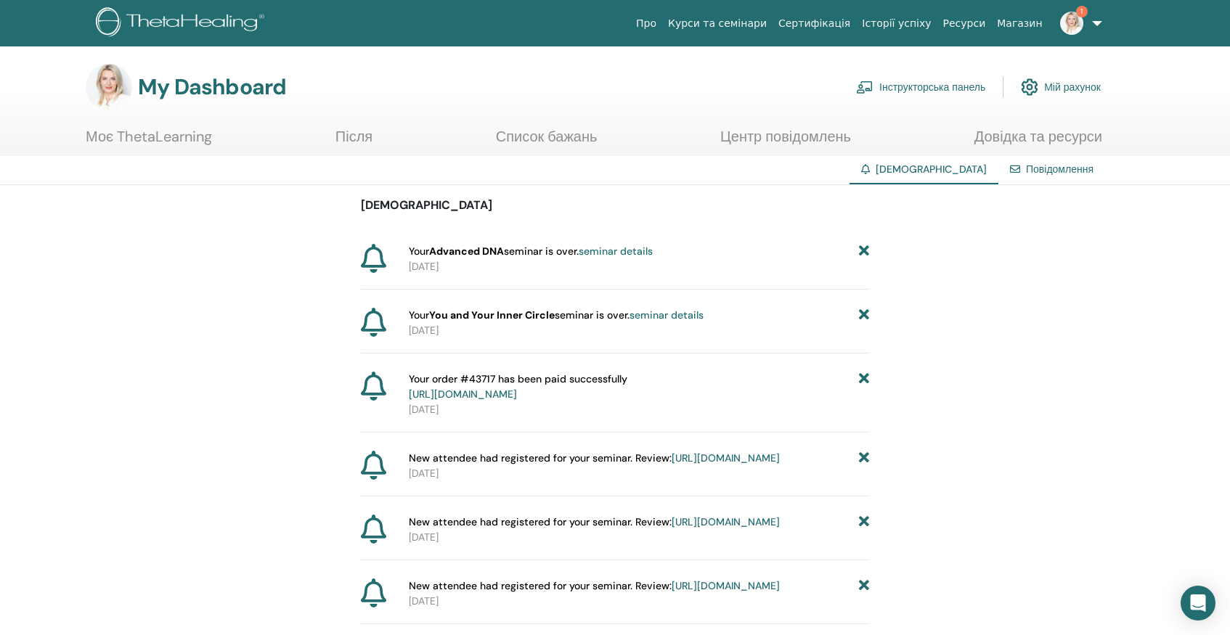
click at [862, 317] on icon at bounding box center [864, 315] width 10 height 15
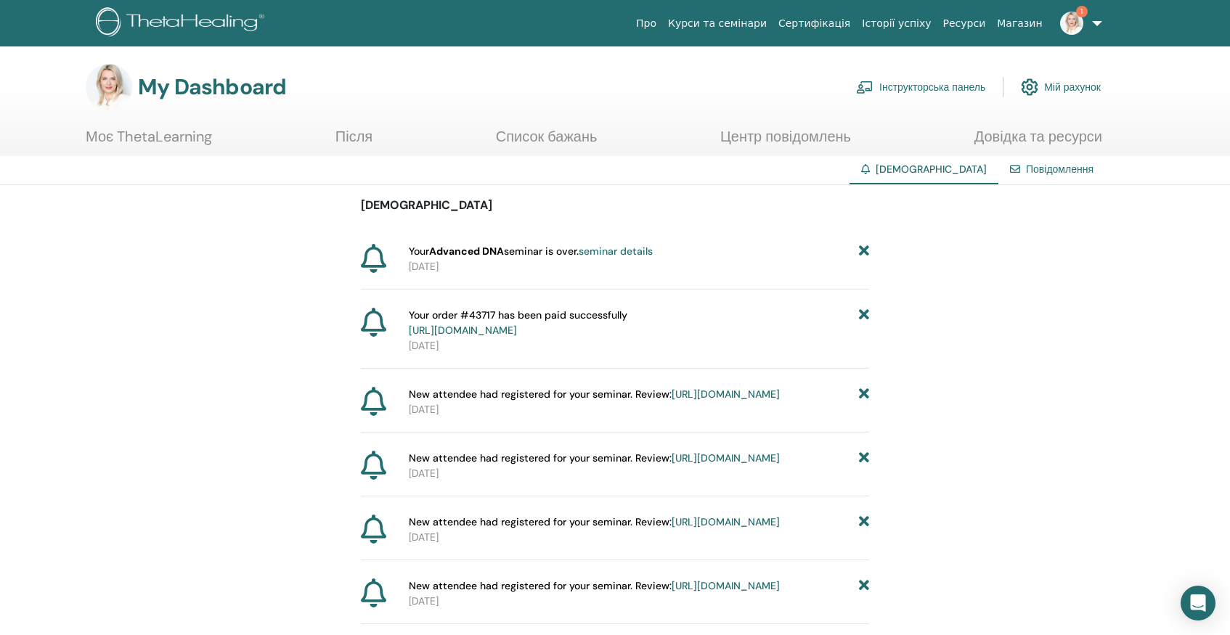
click at [862, 317] on icon at bounding box center [864, 323] width 10 height 30
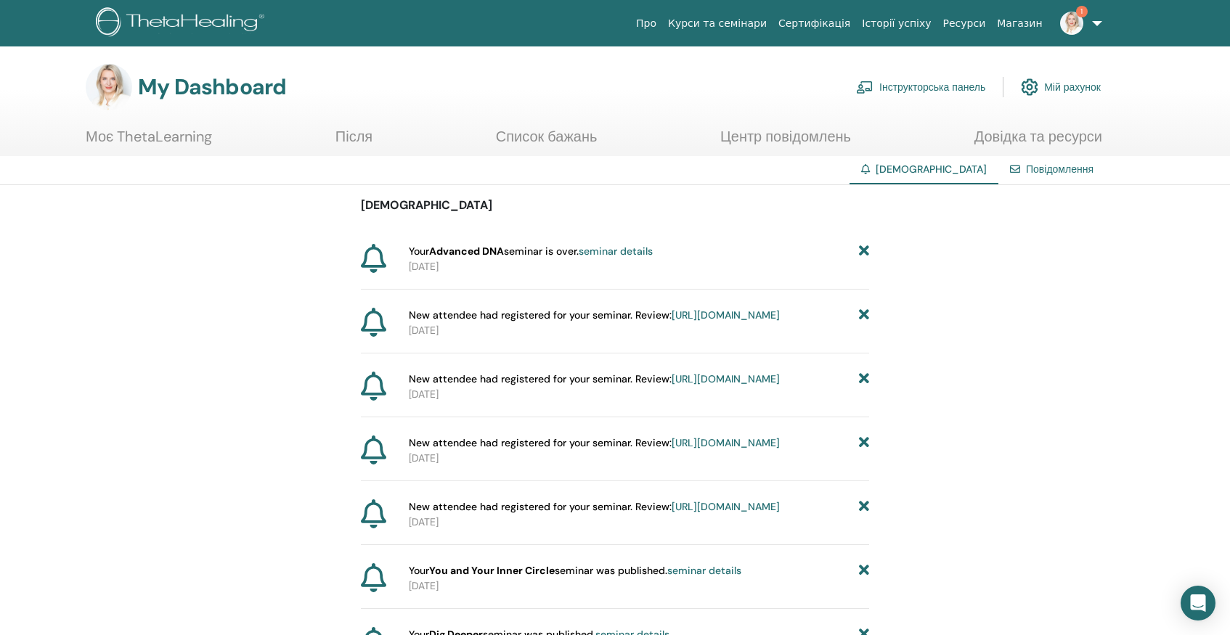
click at [862, 317] on icon at bounding box center [864, 315] width 10 height 15
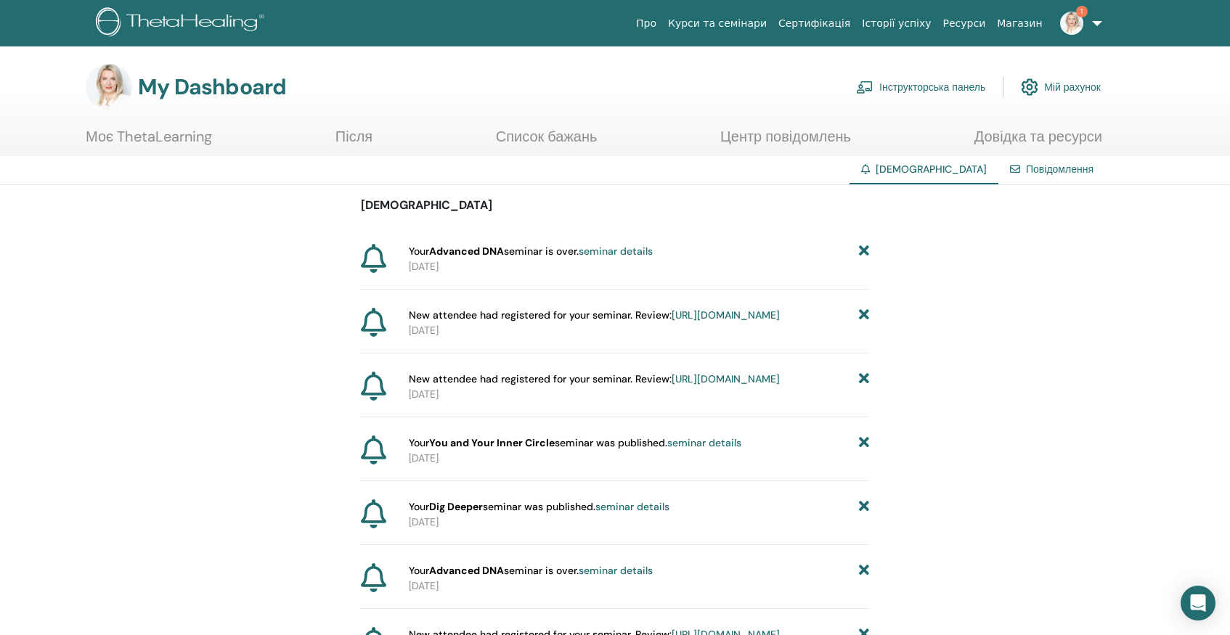
click at [862, 317] on icon at bounding box center [864, 315] width 10 height 15
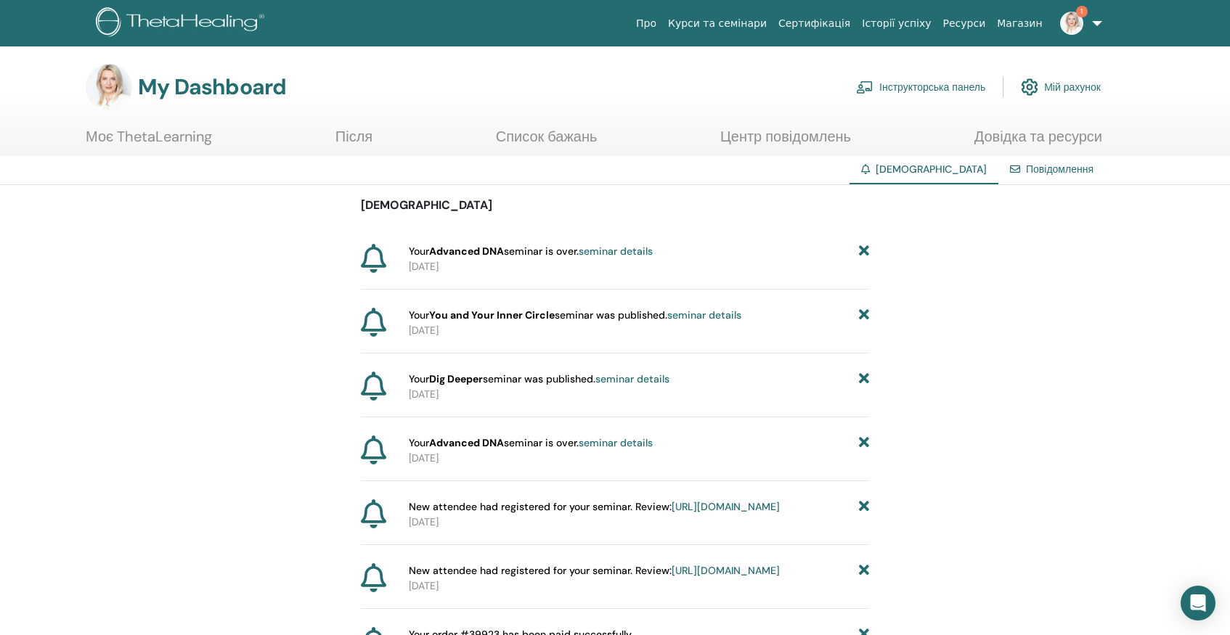
click at [862, 317] on icon at bounding box center [864, 315] width 10 height 15
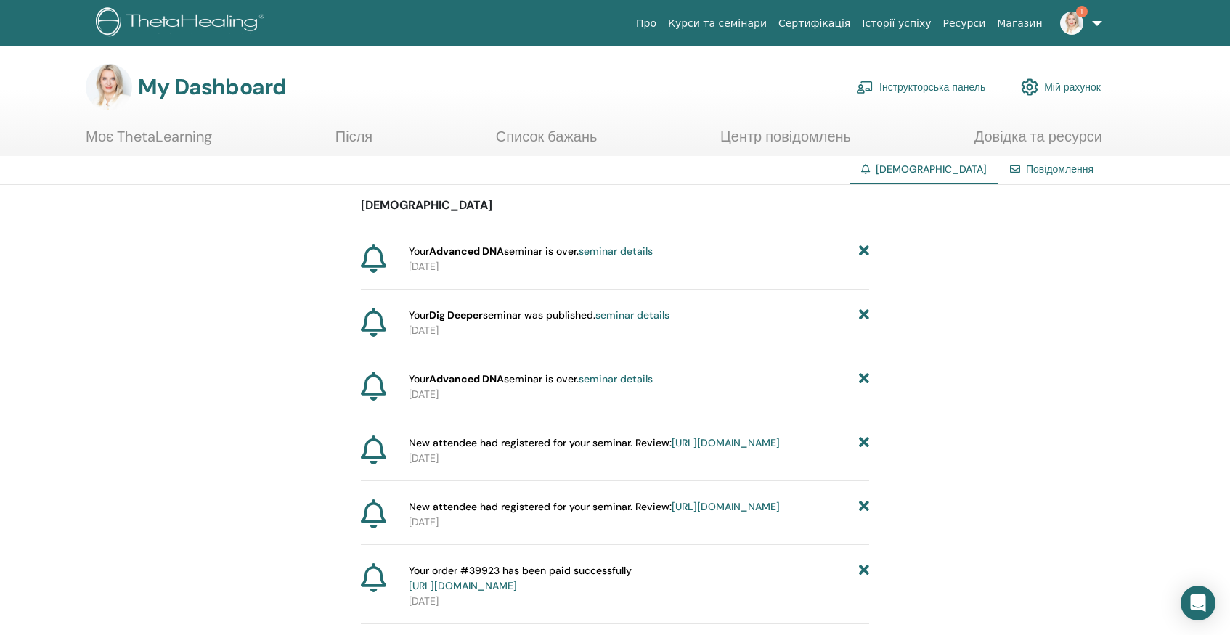
click at [862, 317] on icon at bounding box center [864, 315] width 10 height 15
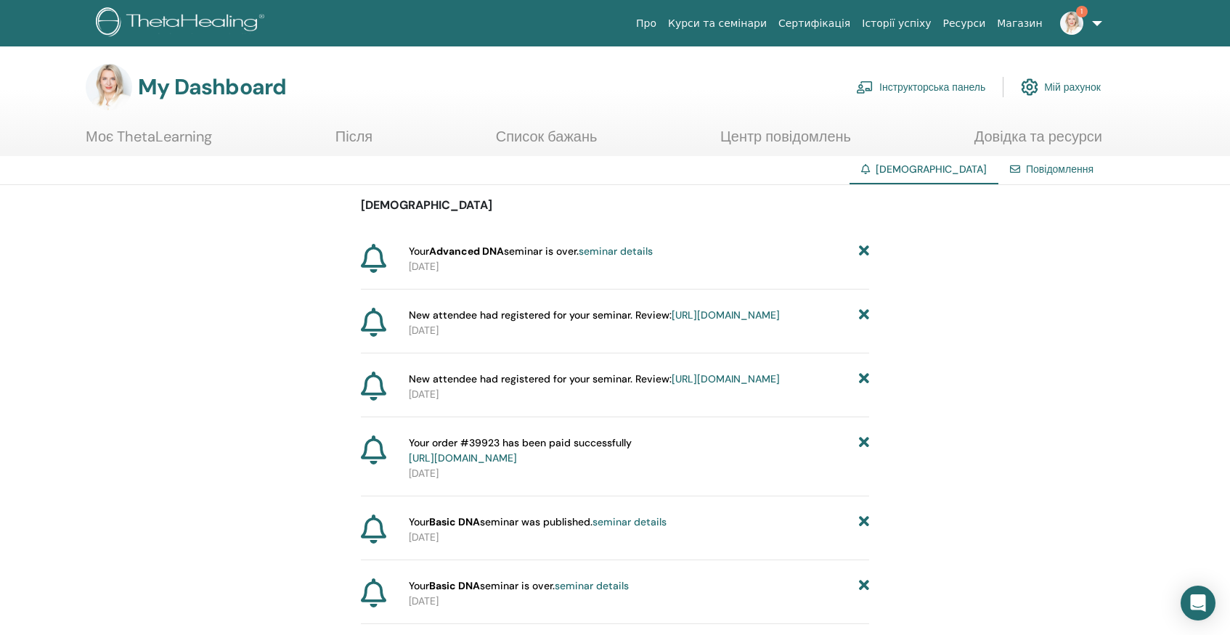
click at [862, 317] on icon at bounding box center [864, 315] width 10 height 15
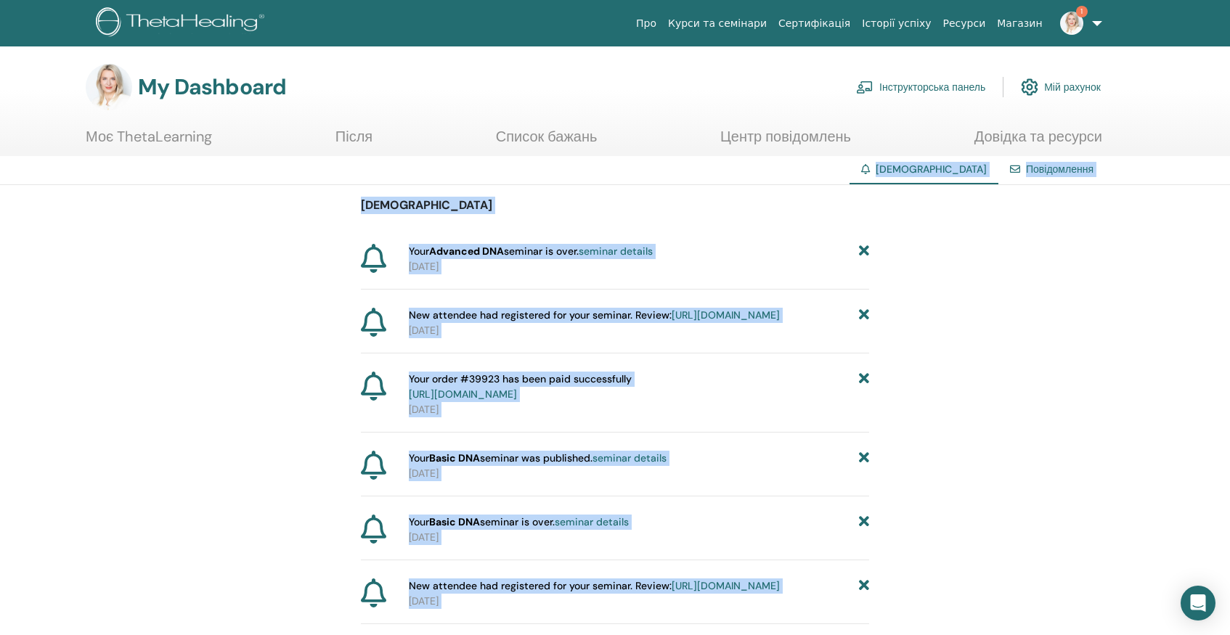
click at [865, 317] on icon at bounding box center [864, 315] width 10 height 15
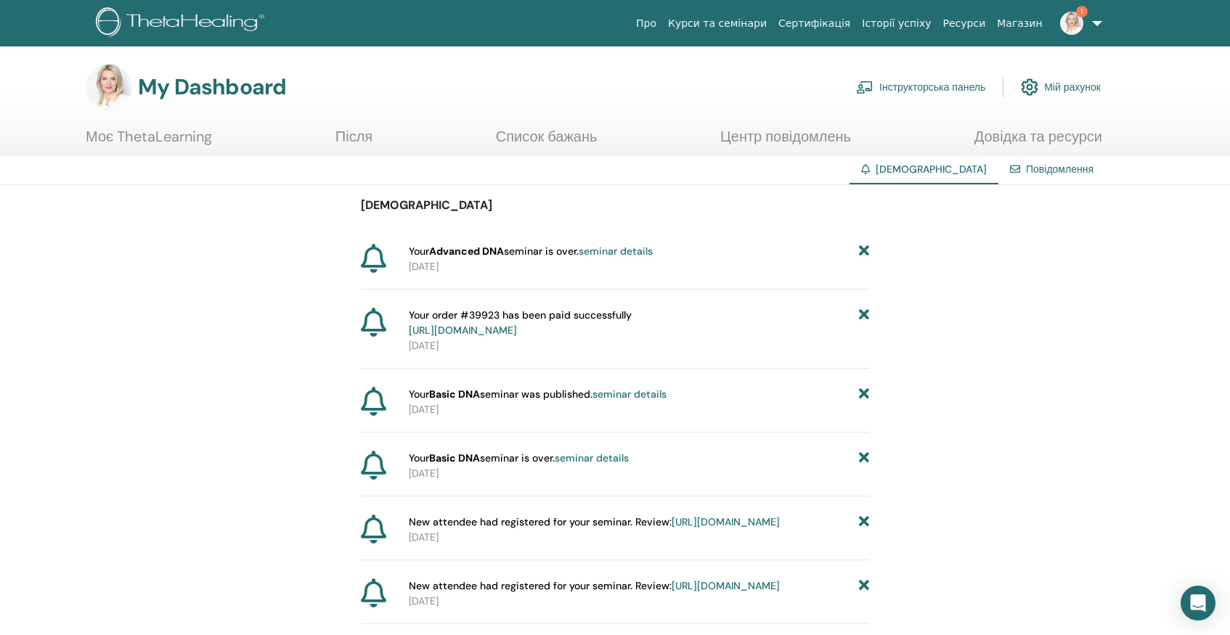
click at [865, 317] on icon at bounding box center [864, 323] width 10 height 30
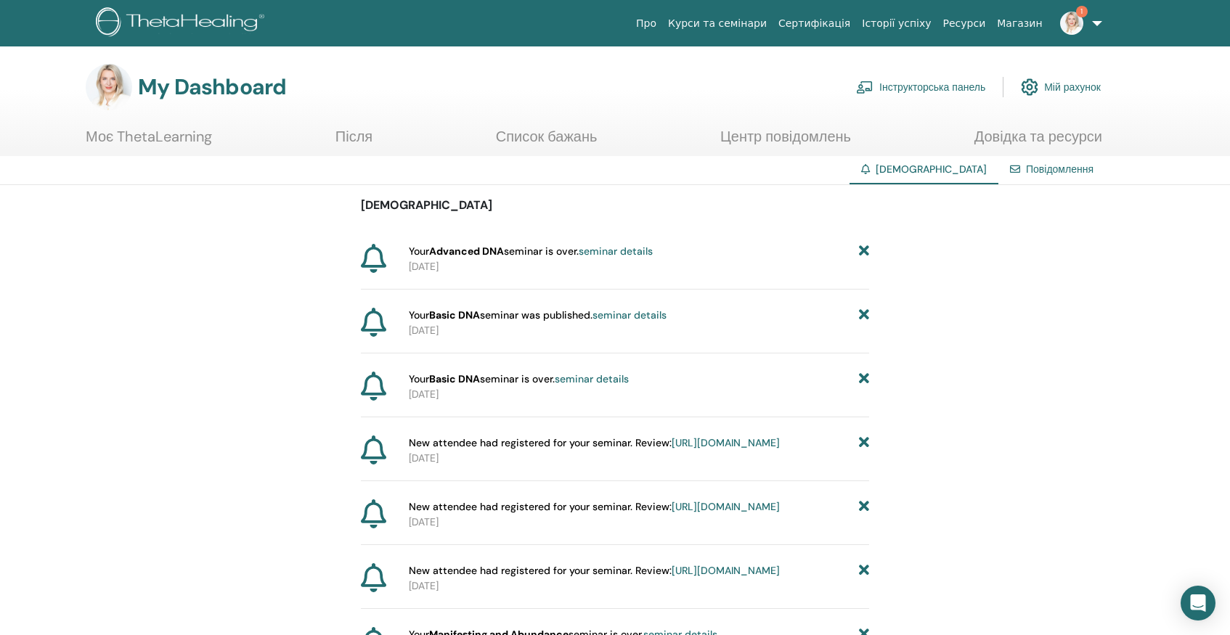
click at [865, 317] on icon at bounding box center [864, 315] width 10 height 15
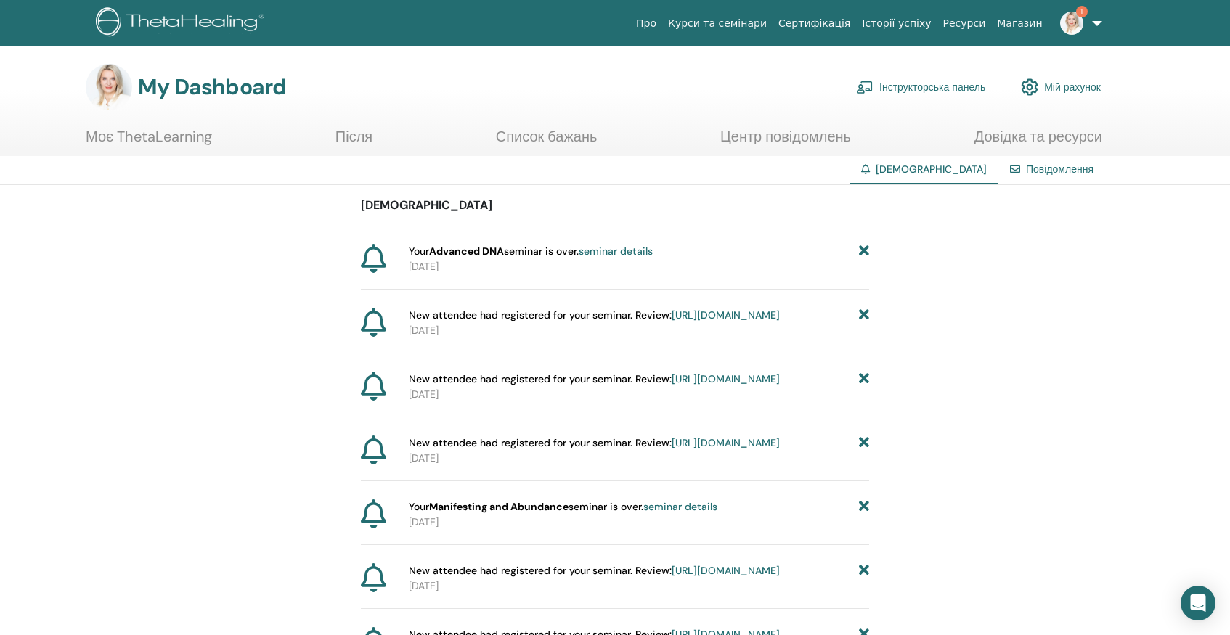
click at [865, 317] on icon at bounding box center [864, 315] width 10 height 15
click at [864, 317] on icon at bounding box center [864, 315] width 10 height 15
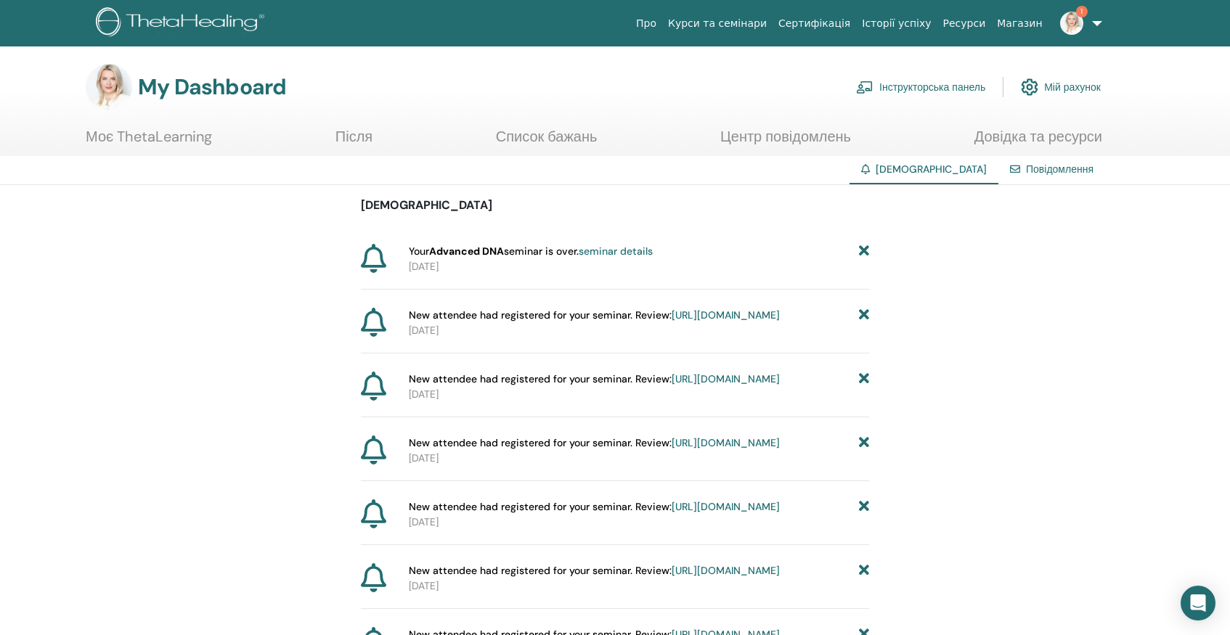
click at [864, 317] on icon at bounding box center [864, 315] width 10 height 15
click at [867, 317] on icon at bounding box center [864, 315] width 10 height 15
click at [672, 386] on link "[URL][DOMAIN_NAME]" at bounding box center [726, 378] width 108 height 13
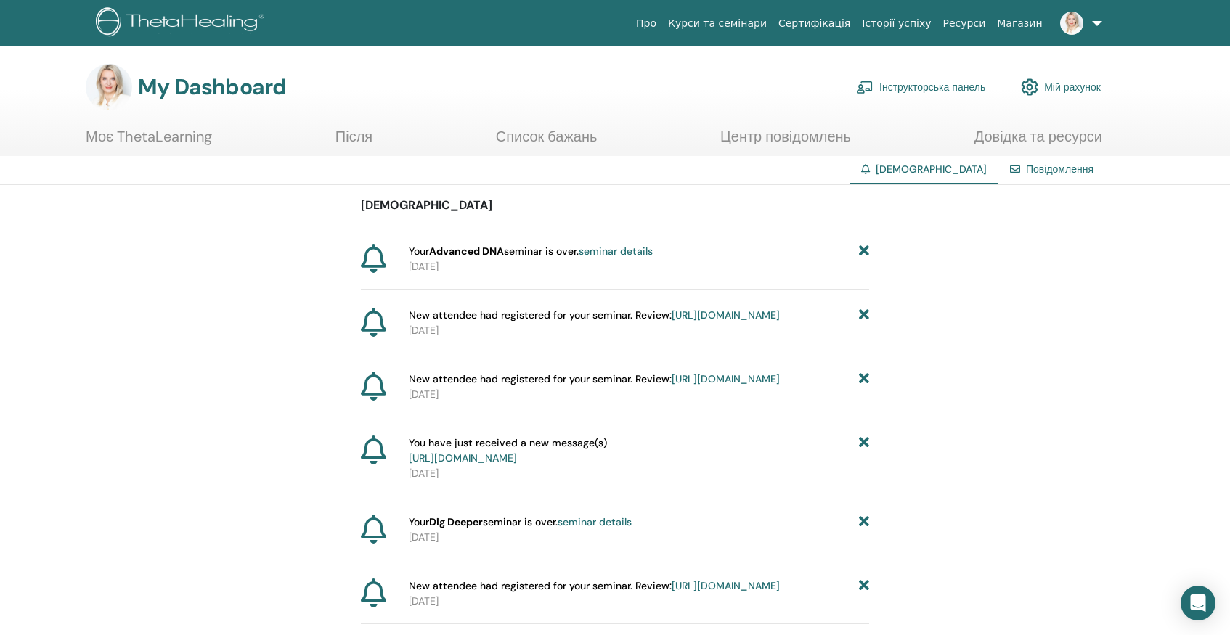
click at [867, 317] on icon at bounding box center [864, 315] width 10 height 15
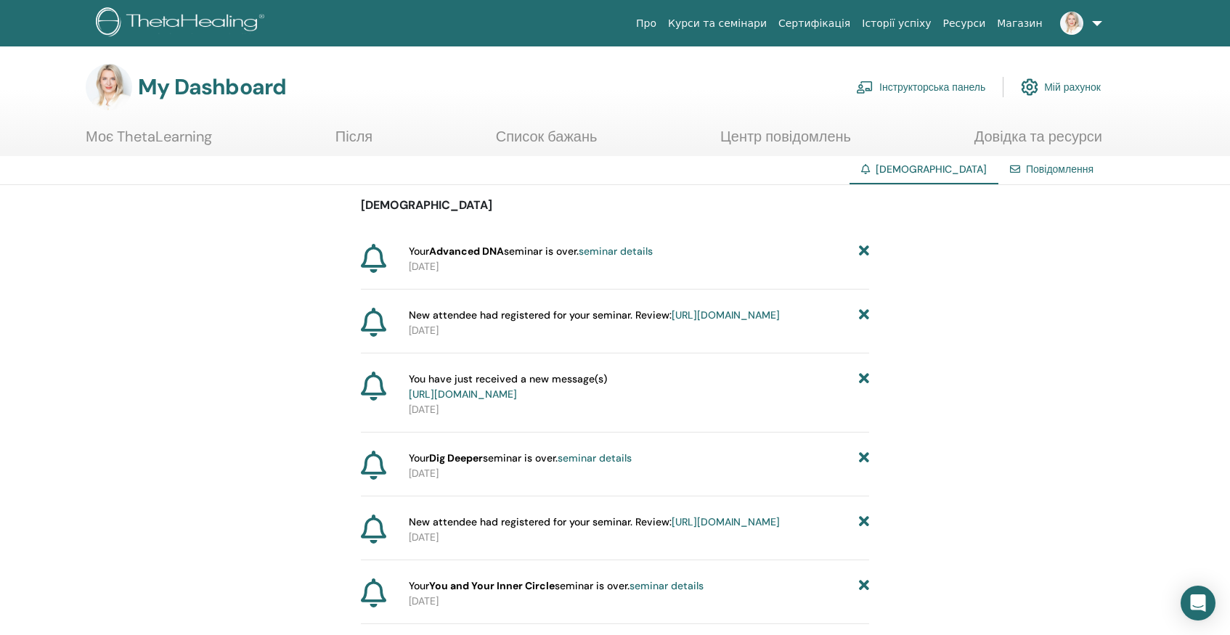
click at [863, 316] on icon at bounding box center [864, 315] width 10 height 15
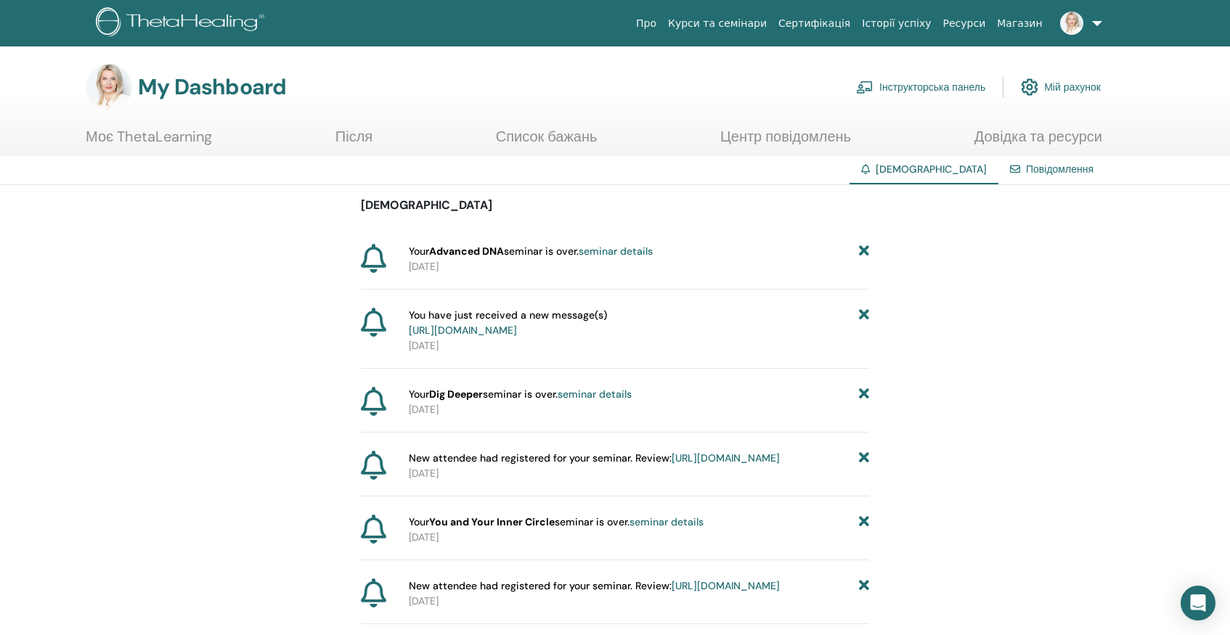
click at [517, 333] on link "[URL][DOMAIN_NAME]" at bounding box center [463, 330] width 108 height 13
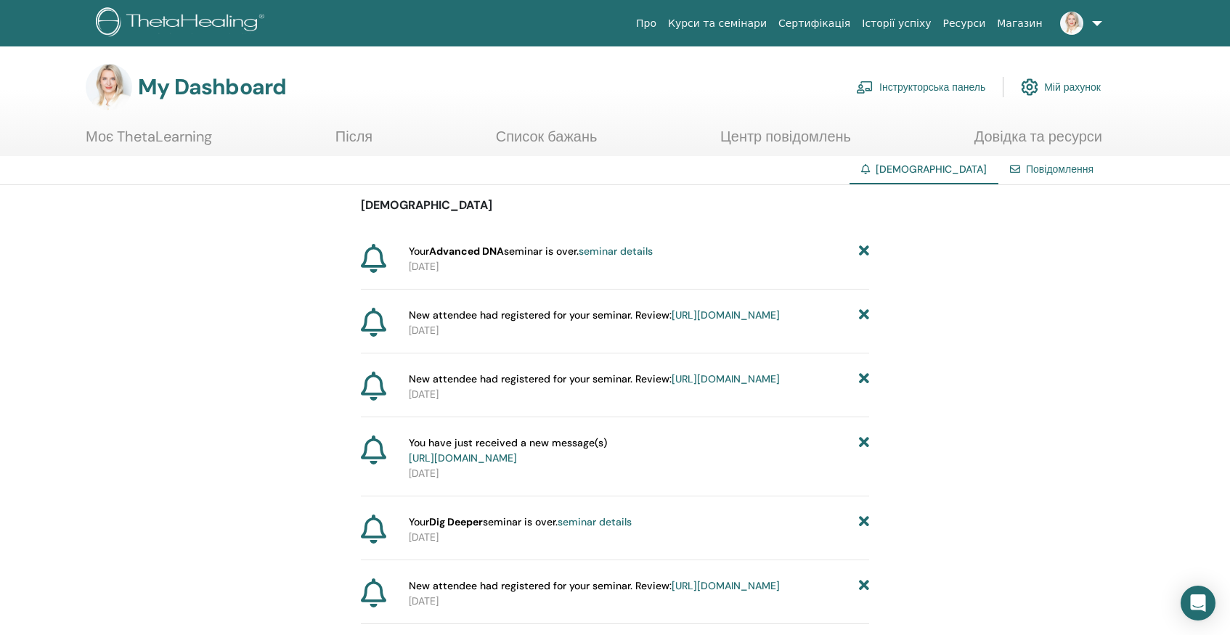
click at [866, 313] on icon at bounding box center [864, 315] width 10 height 15
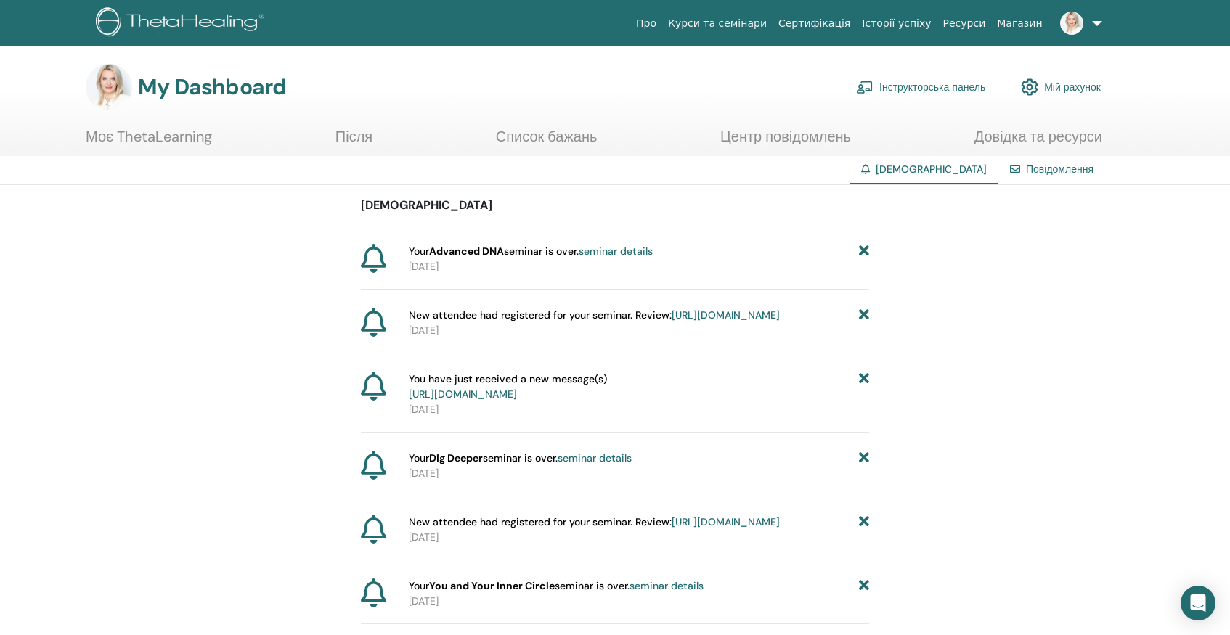
click at [867, 401] on icon at bounding box center [864, 387] width 10 height 30
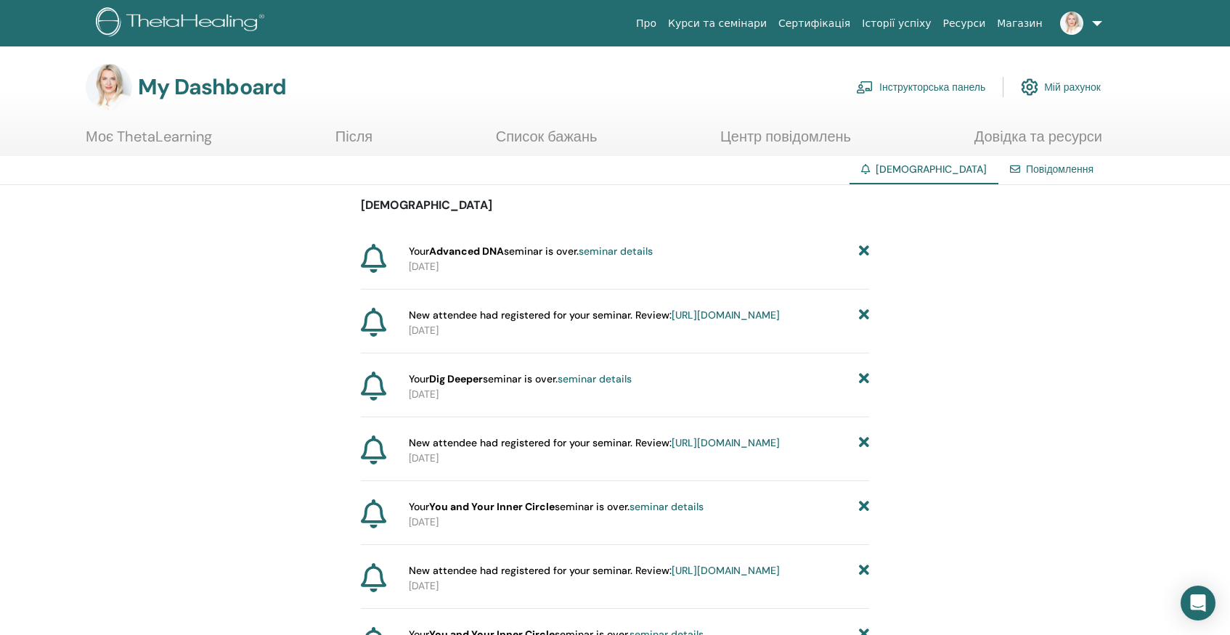
click at [867, 387] on icon at bounding box center [864, 379] width 10 height 15
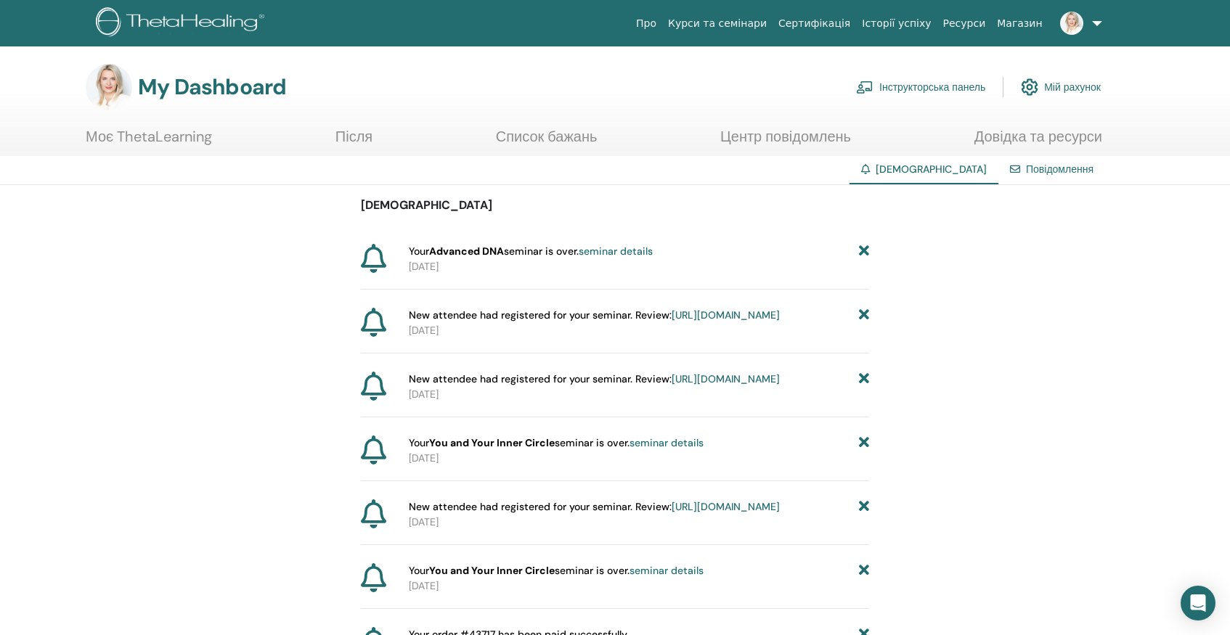
click at [867, 387] on icon at bounding box center [864, 379] width 10 height 15
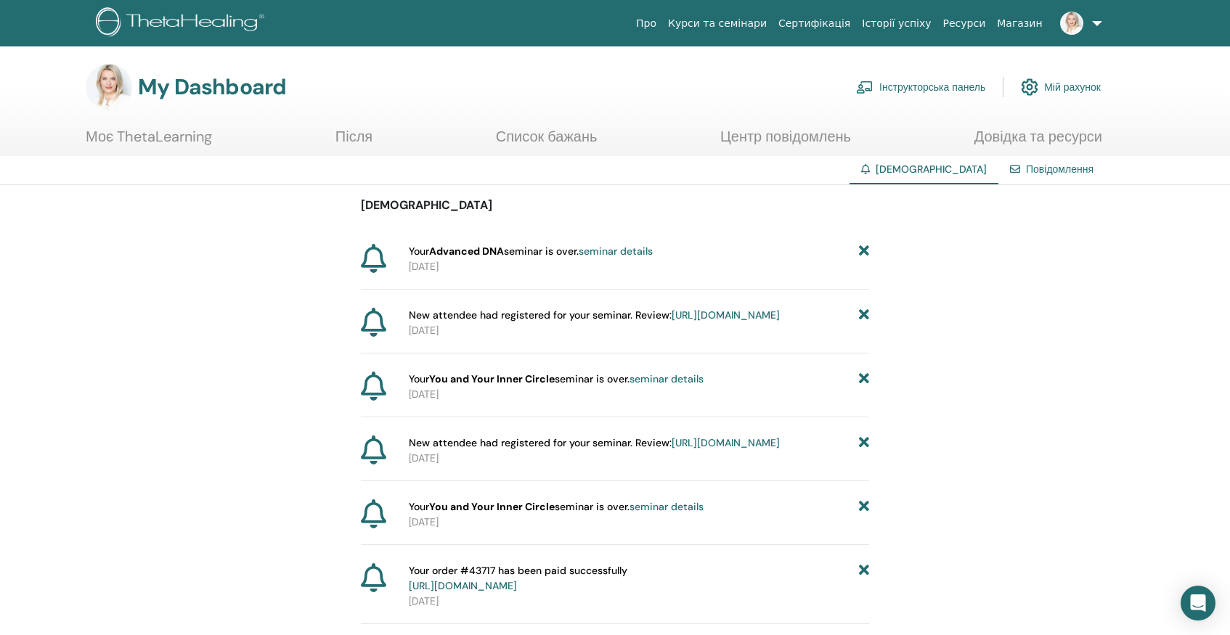
click at [867, 387] on icon at bounding box center [864, 379] width 10 height 15
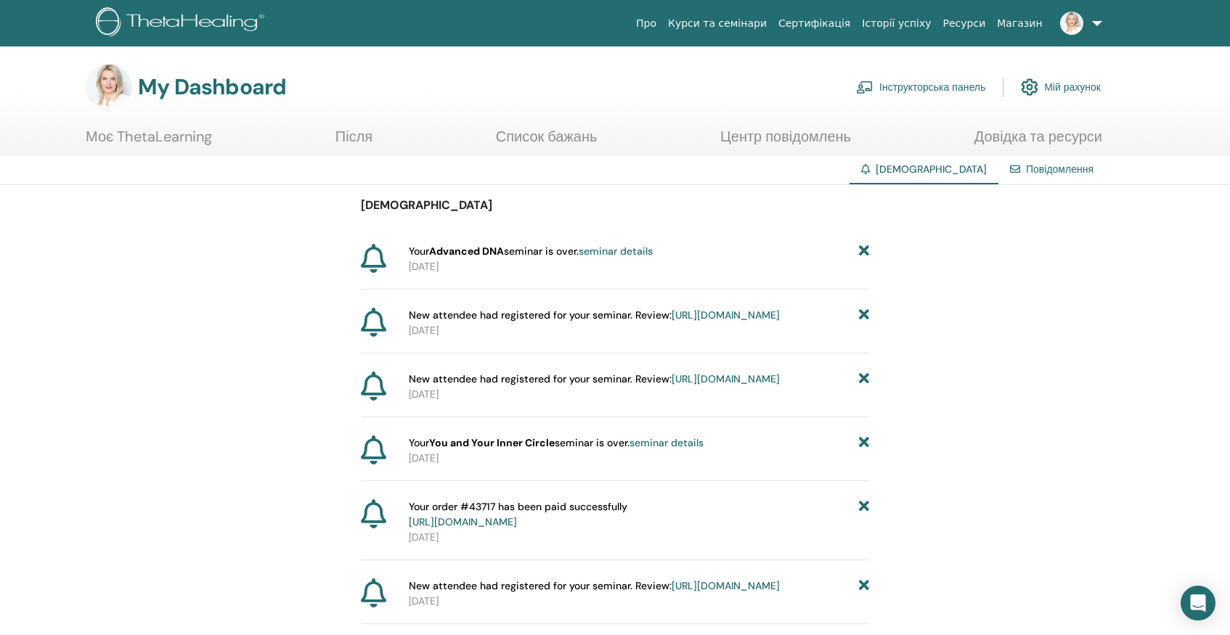
click at [866, 387] on icon at bounding box center [864, 379] width 10 height 15
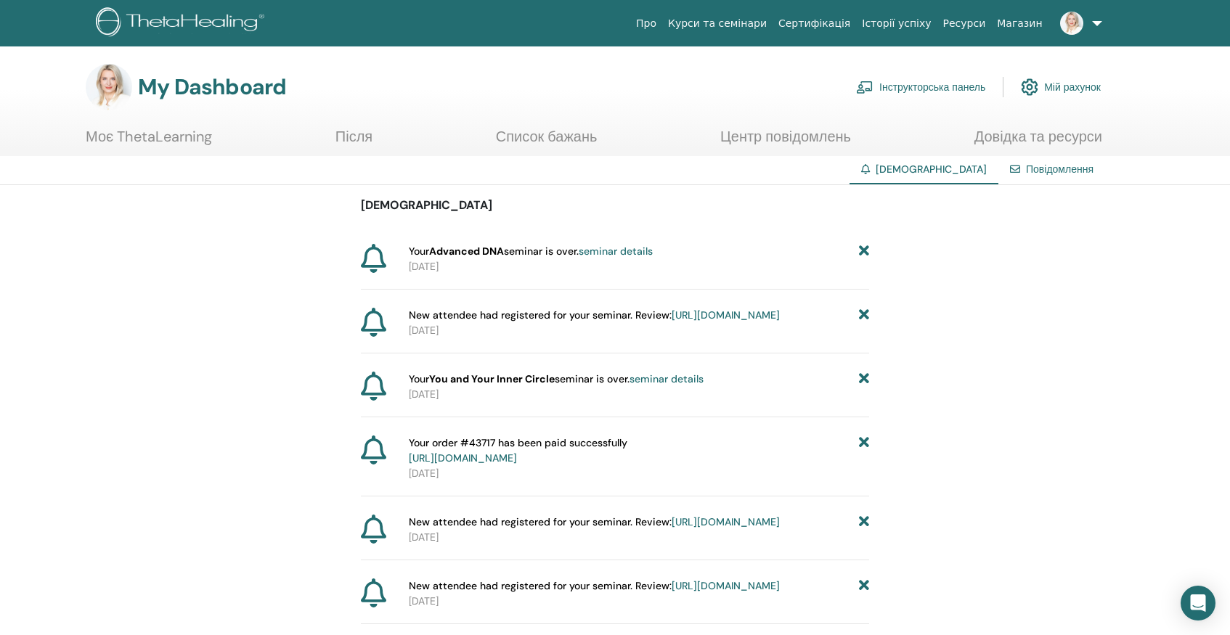
click at [866, 387] on icon at bounding box center [864, 379] width 10 height 15
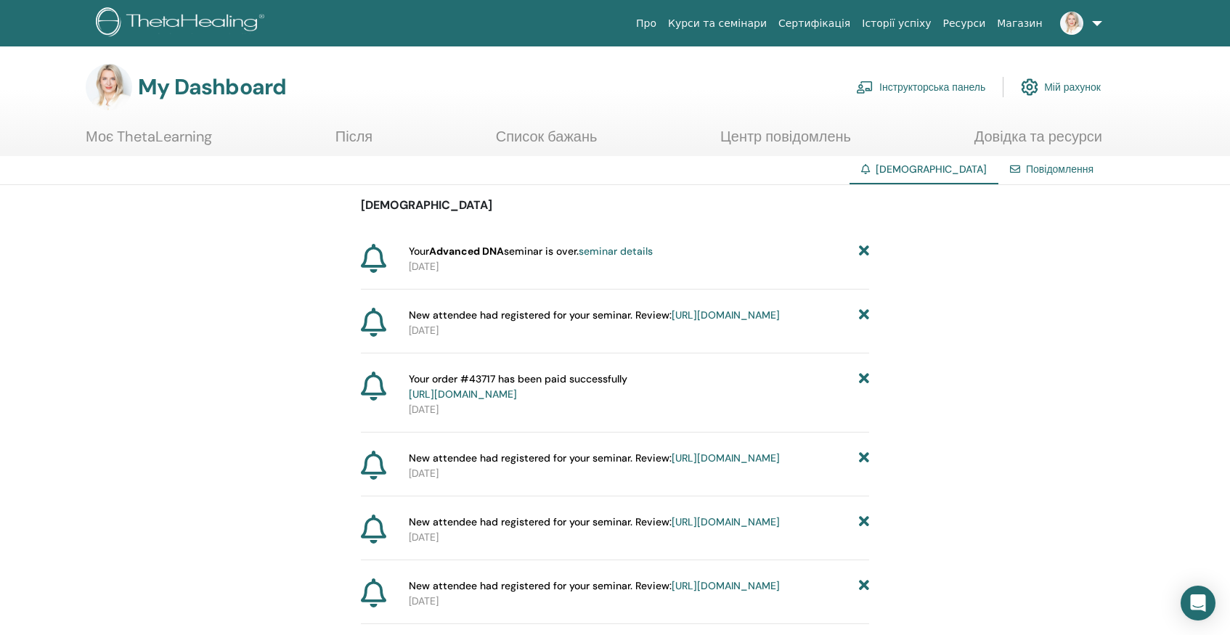
click at [866, 399] on icon at bounding box center [864, 387] width 10 height 30
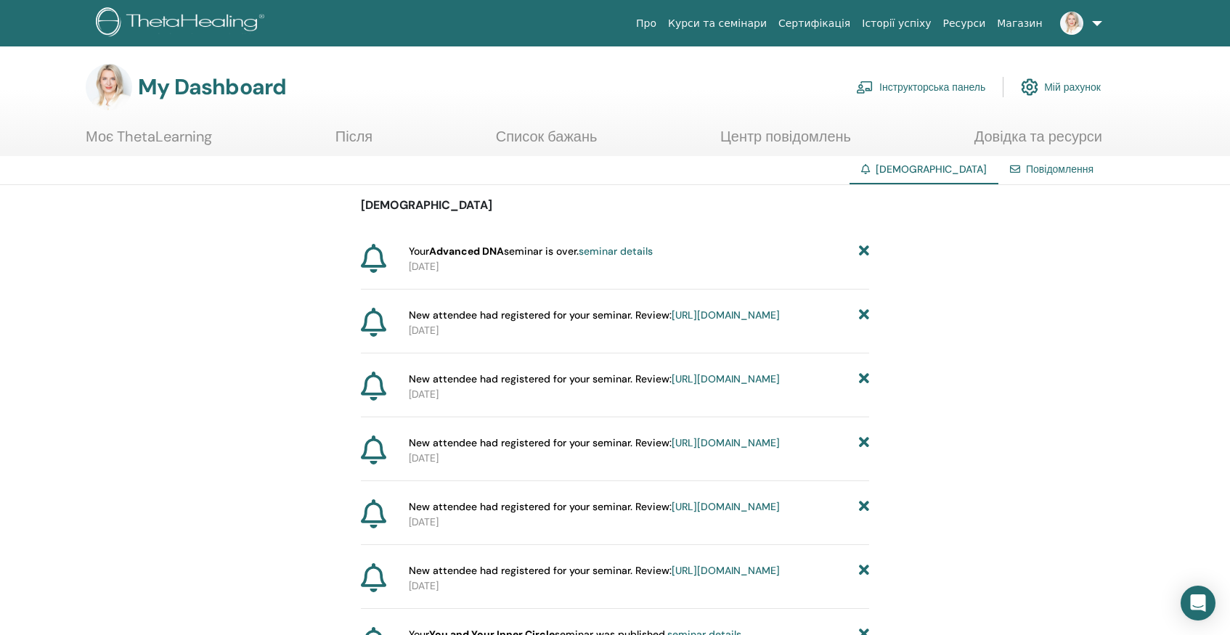
click at [866, 387] on icon at bounding box center [864, 379] width 10 height 15
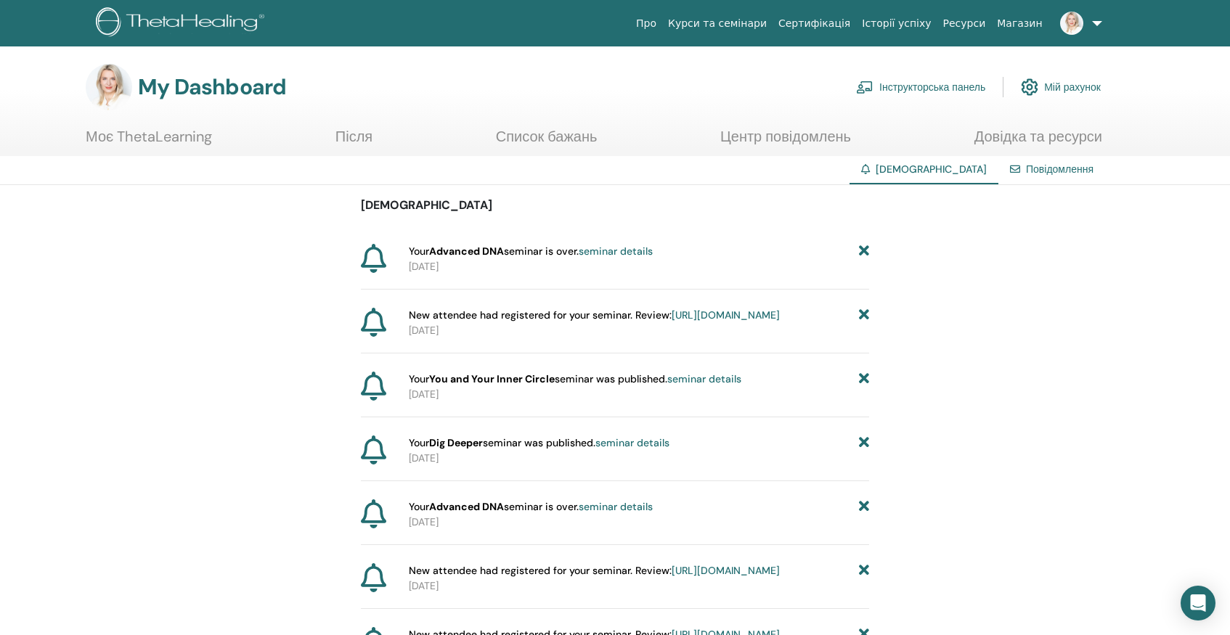
click at [864, 387] on icon at bounding box center [864, 379] width 10 height 15
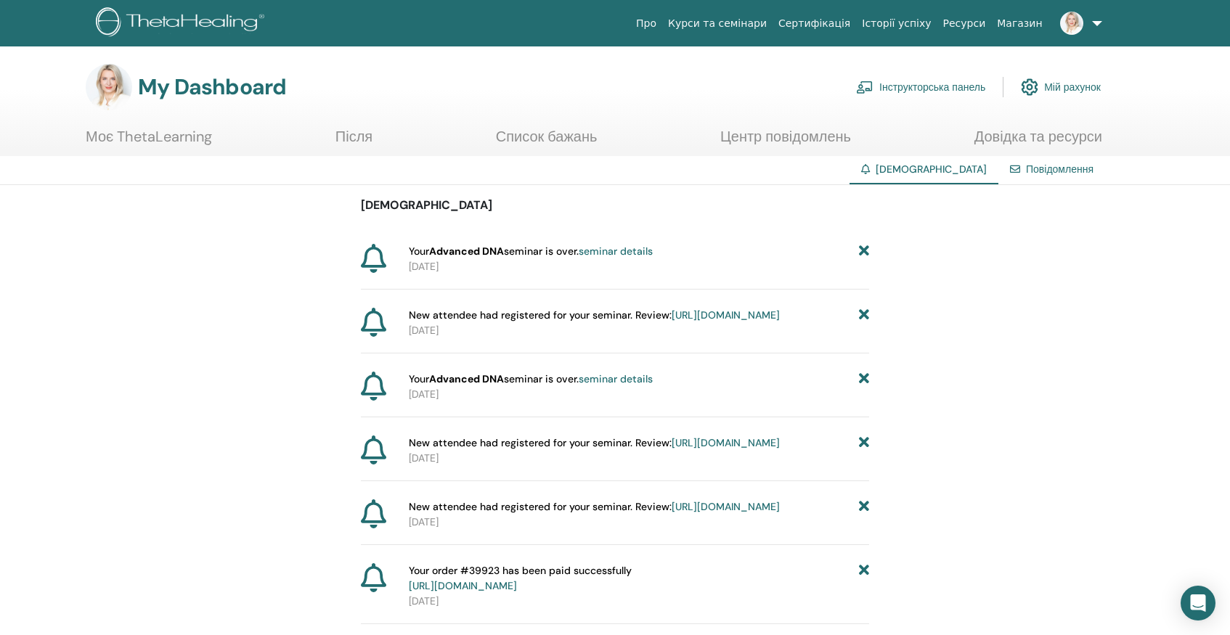
click at [864, 387] on icon at bounding box center [864, 379] width 10 height 15
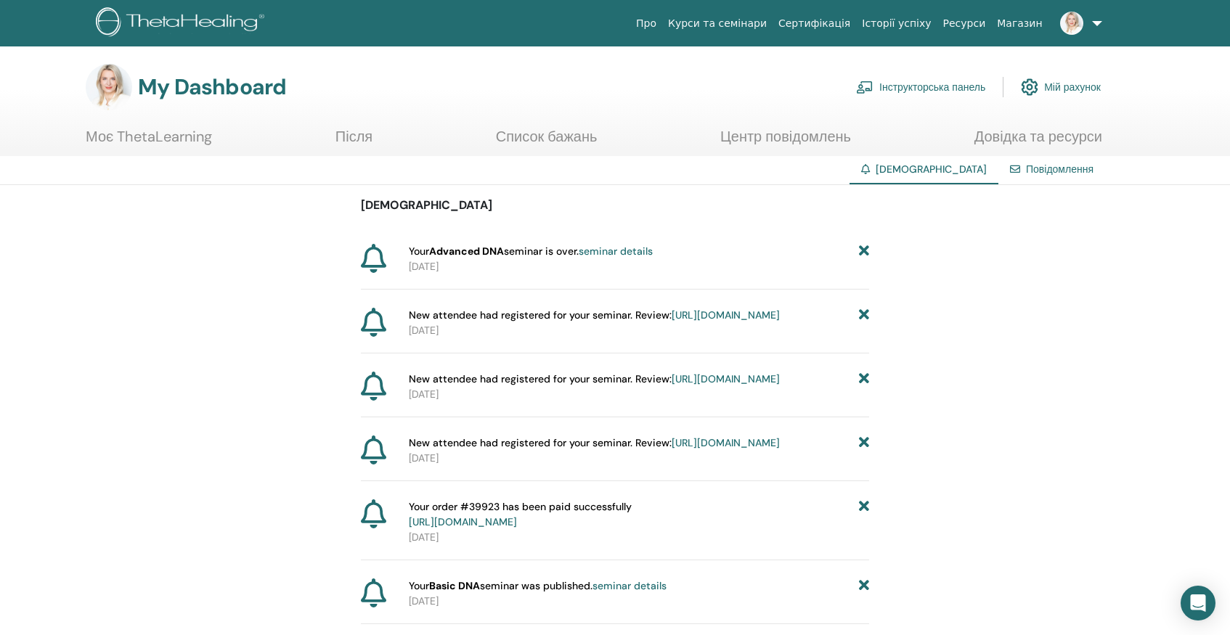
click at [864, 387] on icon at bounding box center [864, 379] width 10 height 15
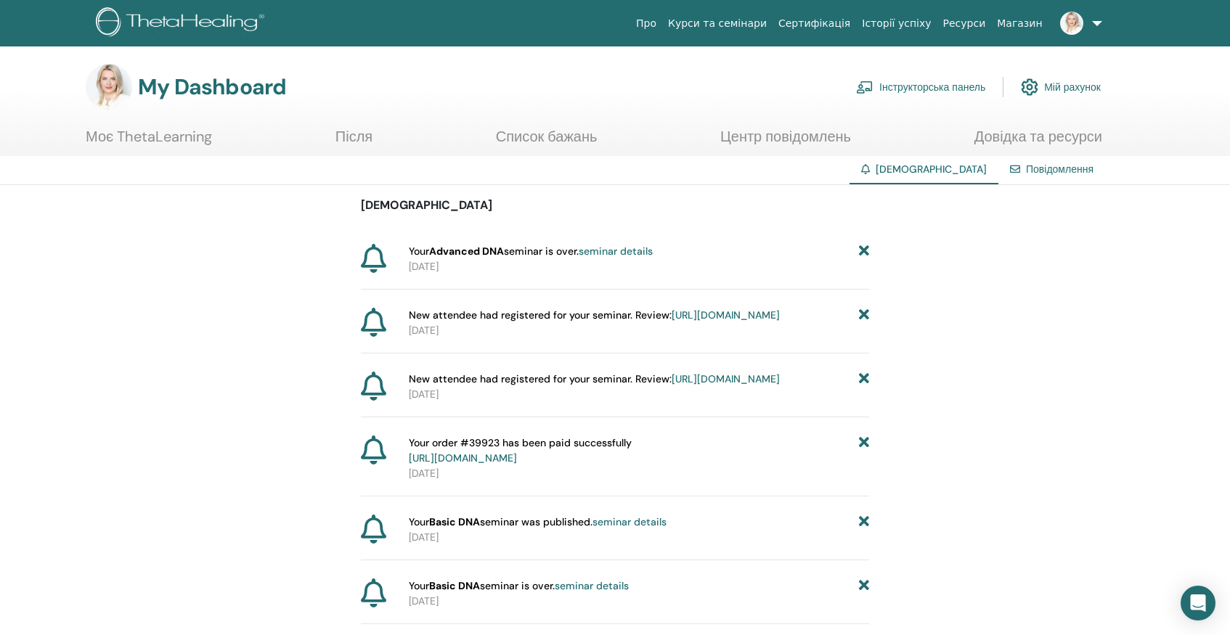
click at [864, 387] on icon at bounding box center [864, 379] width 10 height 15
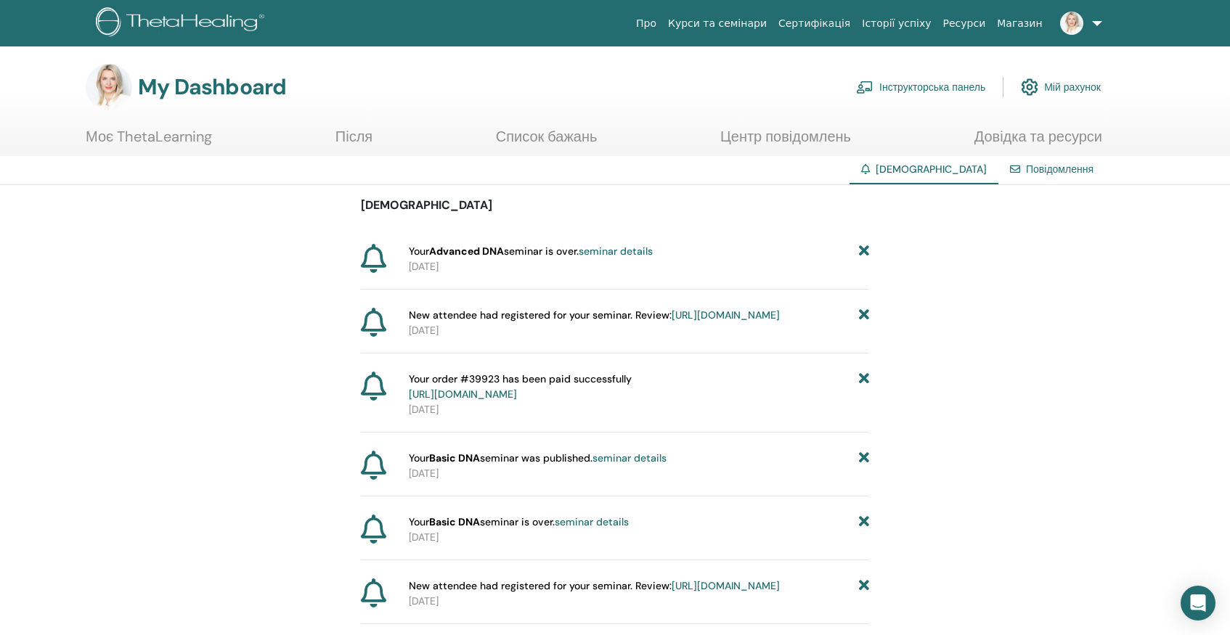
click at [864, 397] on icon at bounding box center [864, 387] width 10 height 30
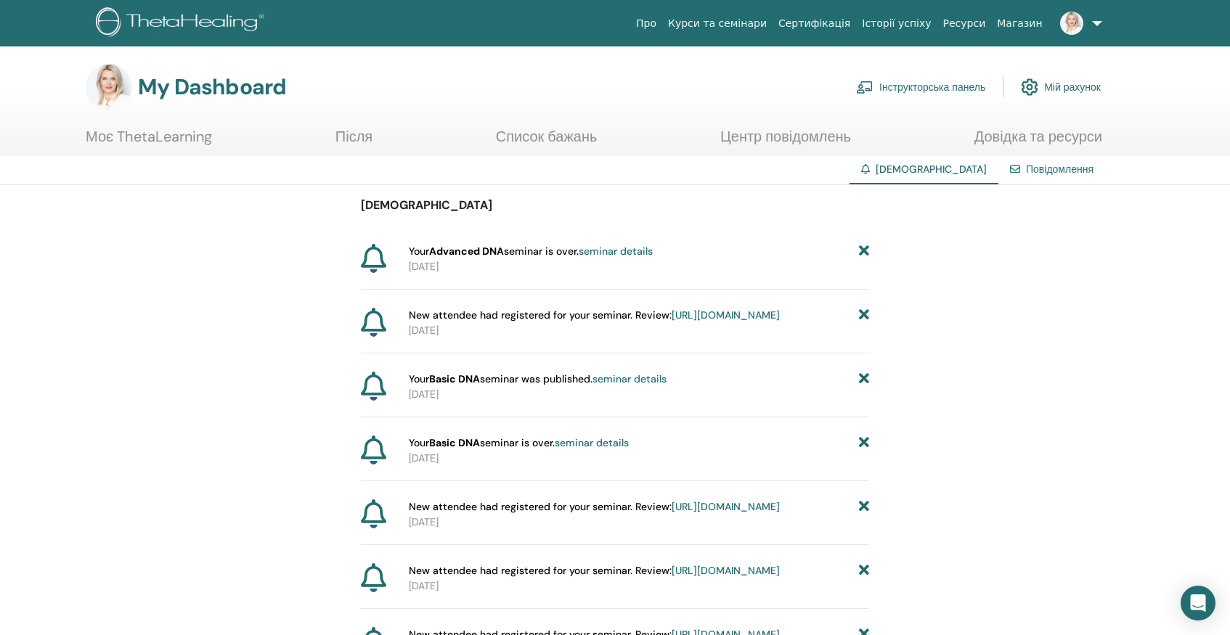
click at [864, 387] on icon at bounding box center [864, 379] width 10 height 15
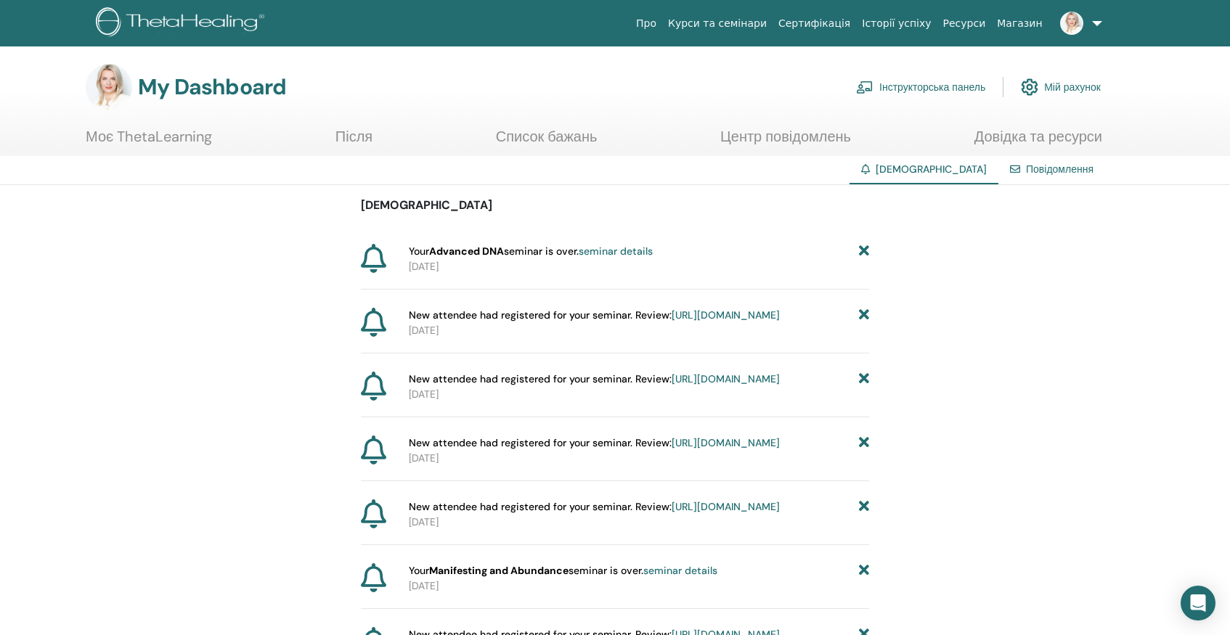
click at [864, 387] on icon at bounding box center [864, 379] width 10 height 15
click at [863, 387] on icon at bounding box center [864, 379] width 10 height 15
click at [862, 322] on icon at bounding box center [864, 315] width 10 height 15
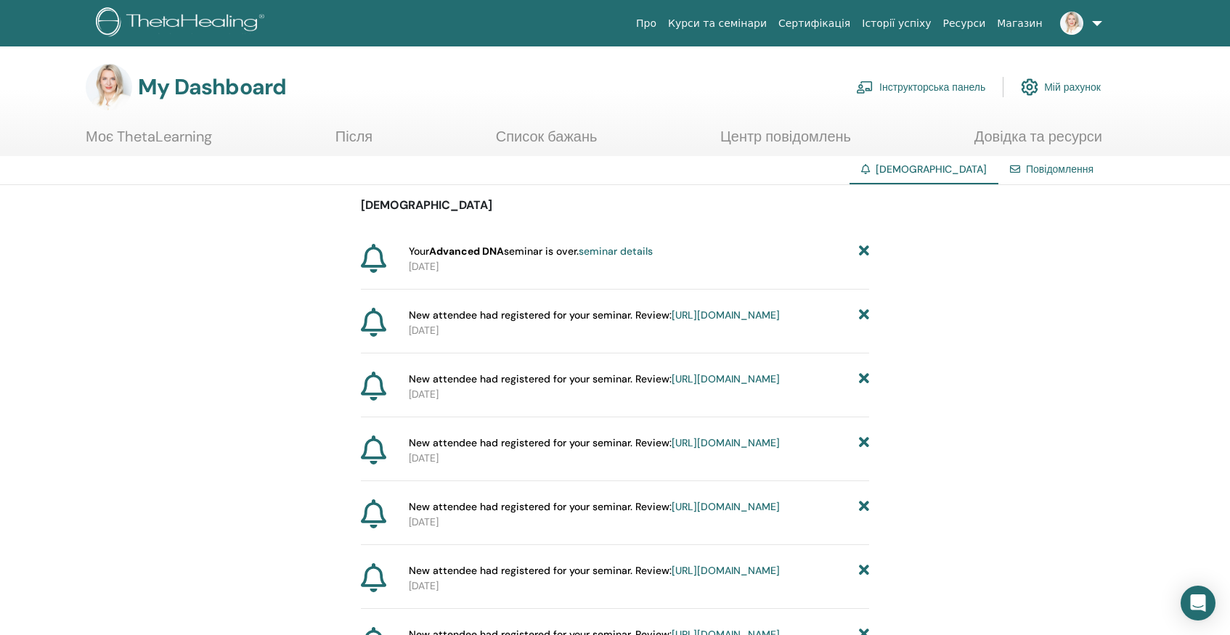
click at [863, 313] on icon at bounding box center [864, 315] width 10 height 15
click at [863, 312] on icon at bounding box center [864, 315] width 10 height 15
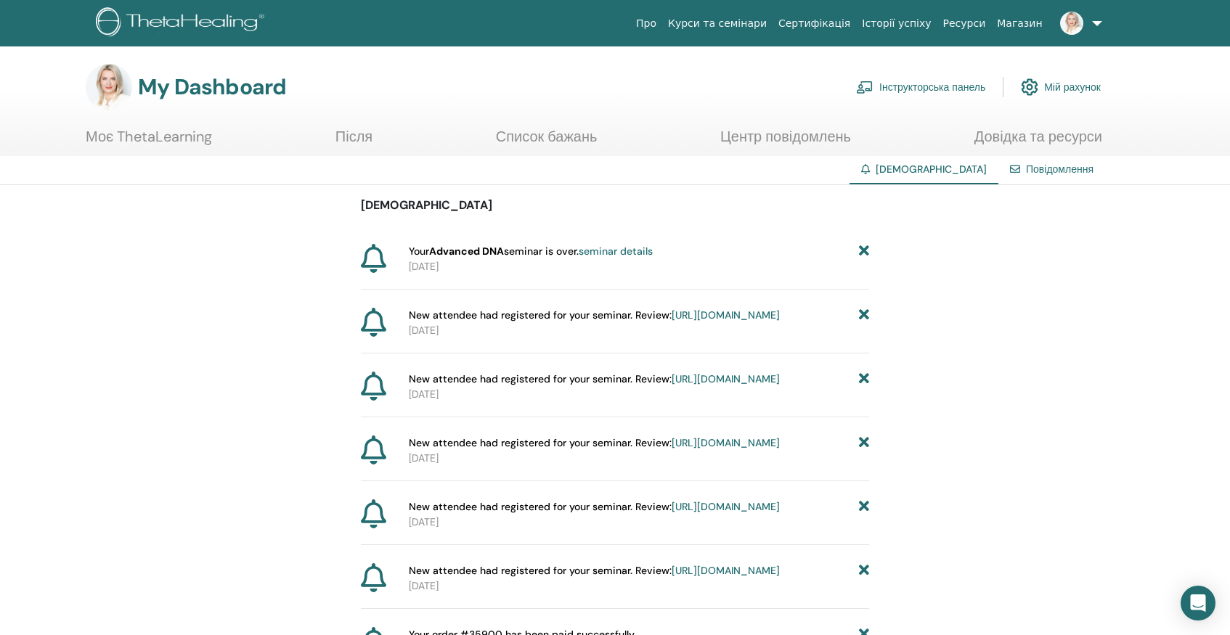
click at [863, 312] on icon at bounding box center [864, 315] width 10 height 15
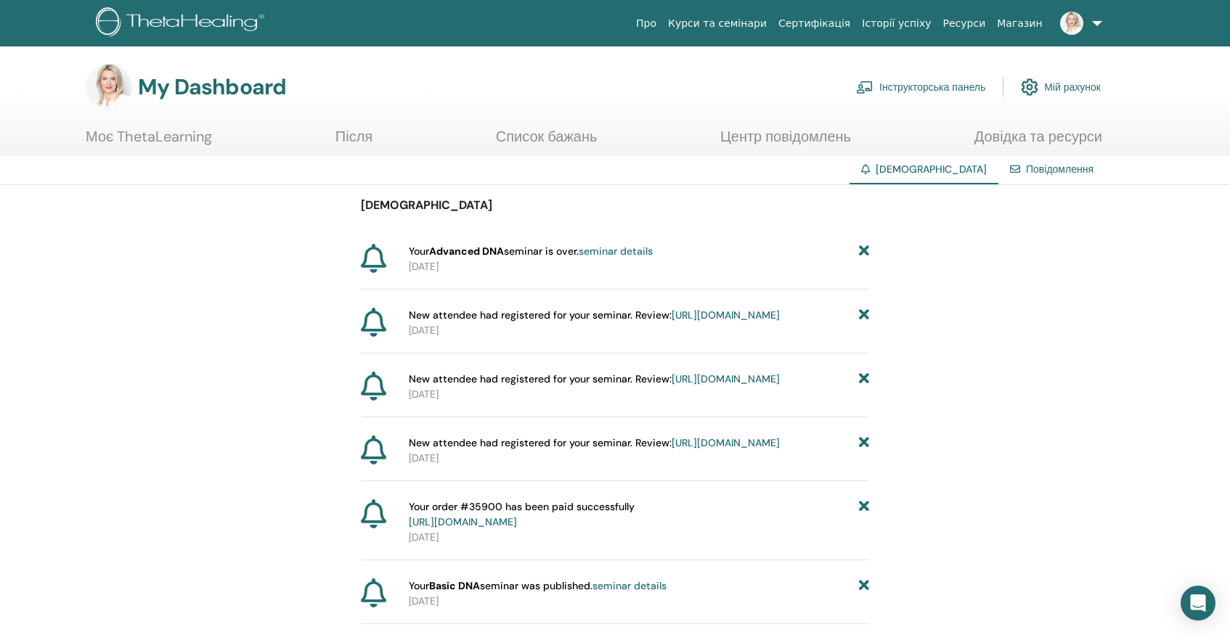
click at [863, 312] on icon at bounding box center [864, 315] width 10 height 15
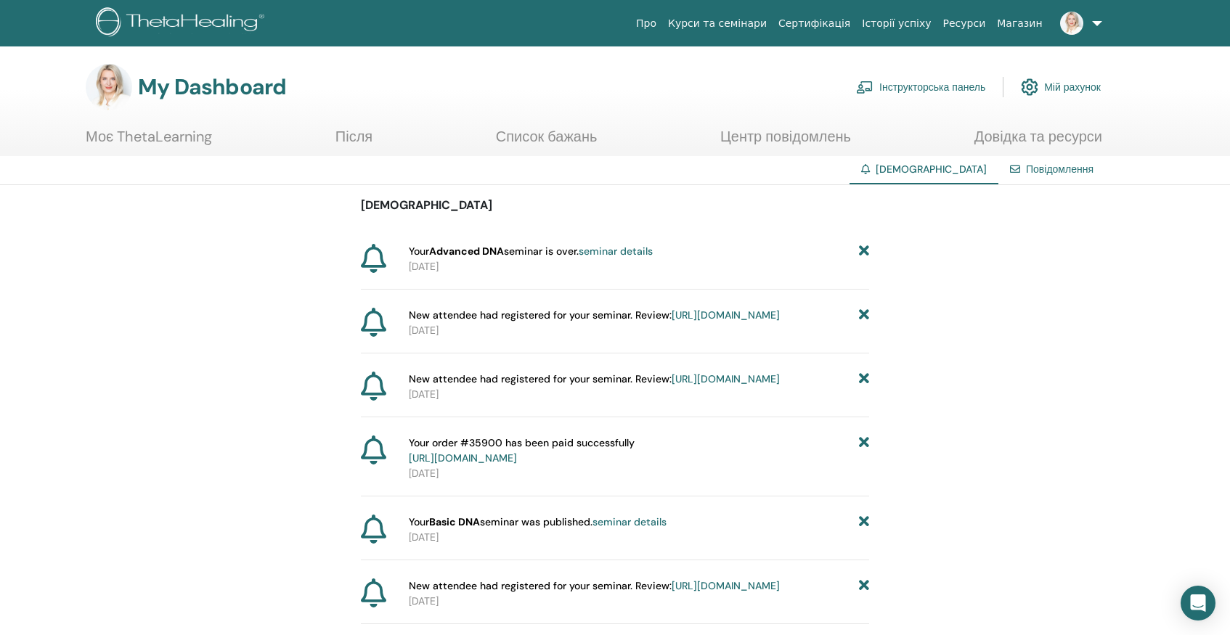
click at [863, 312] on icon at bounding box center [864, 315] width 10 height 15
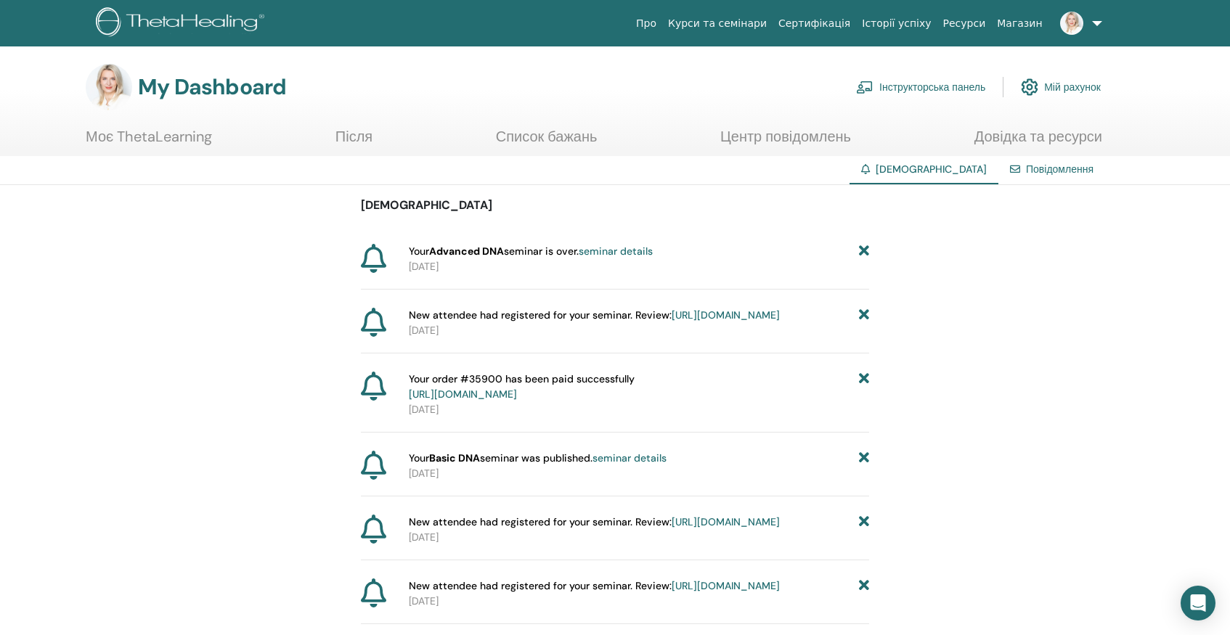
click at [863, 312] on icon at bounding box center [864, 315] width 10 height 15
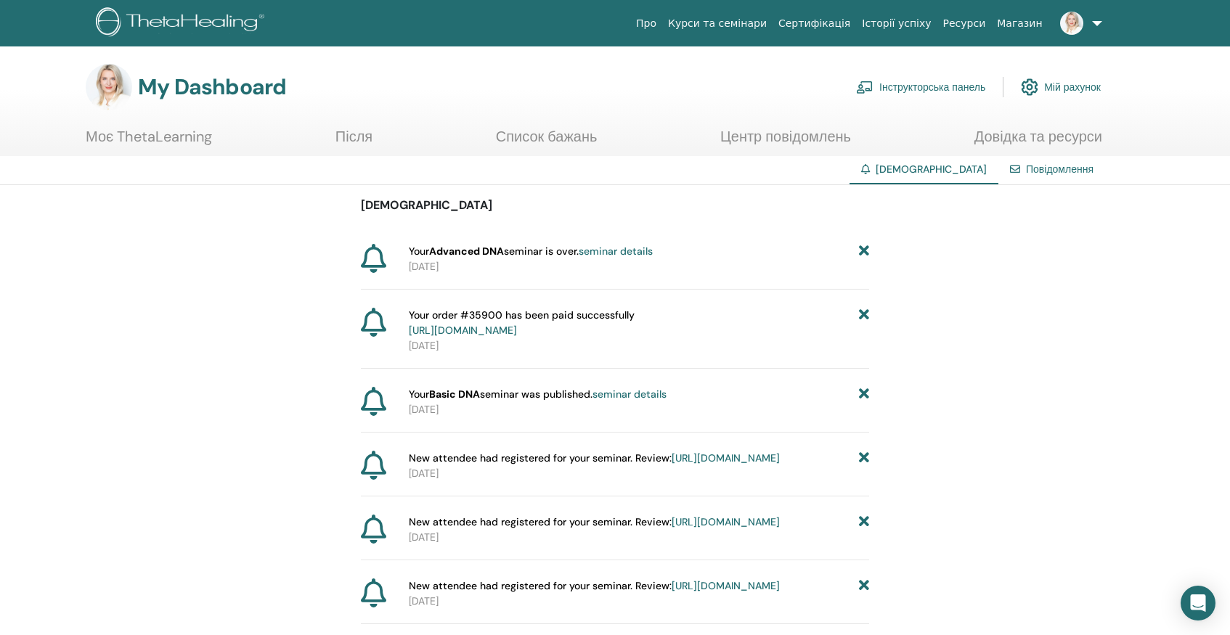
click at [863, 312] on icon at bounding box center [864, 323] width 10 height 30
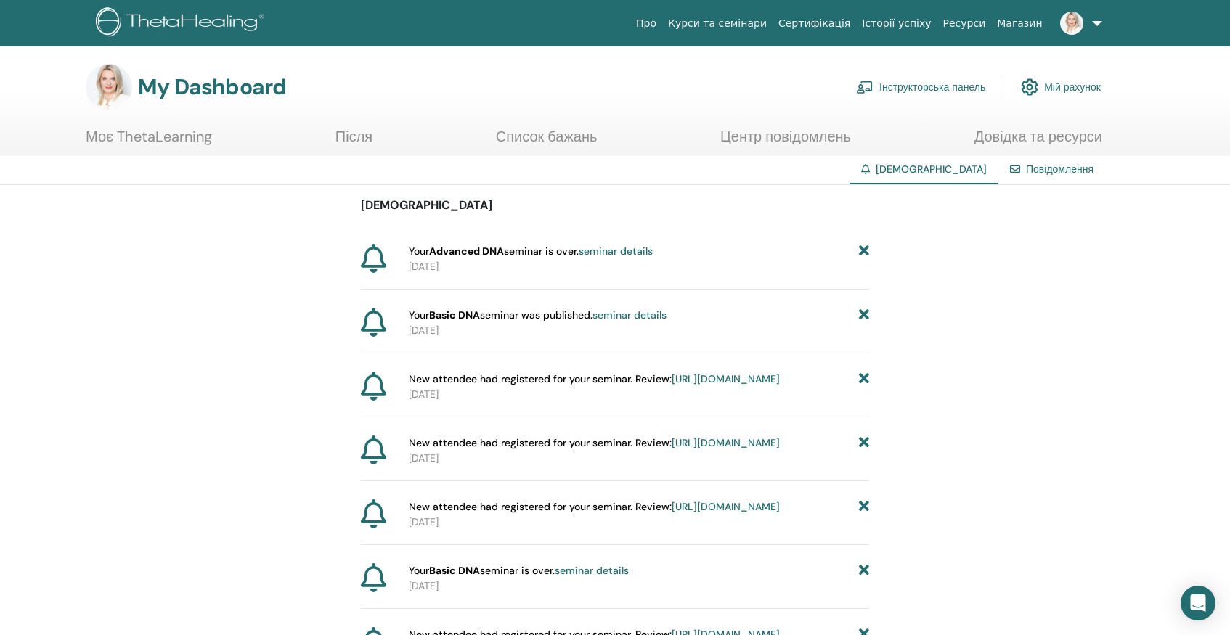
click at [863, 312] on icon at bounding box center [864, 315] width 10 height 15
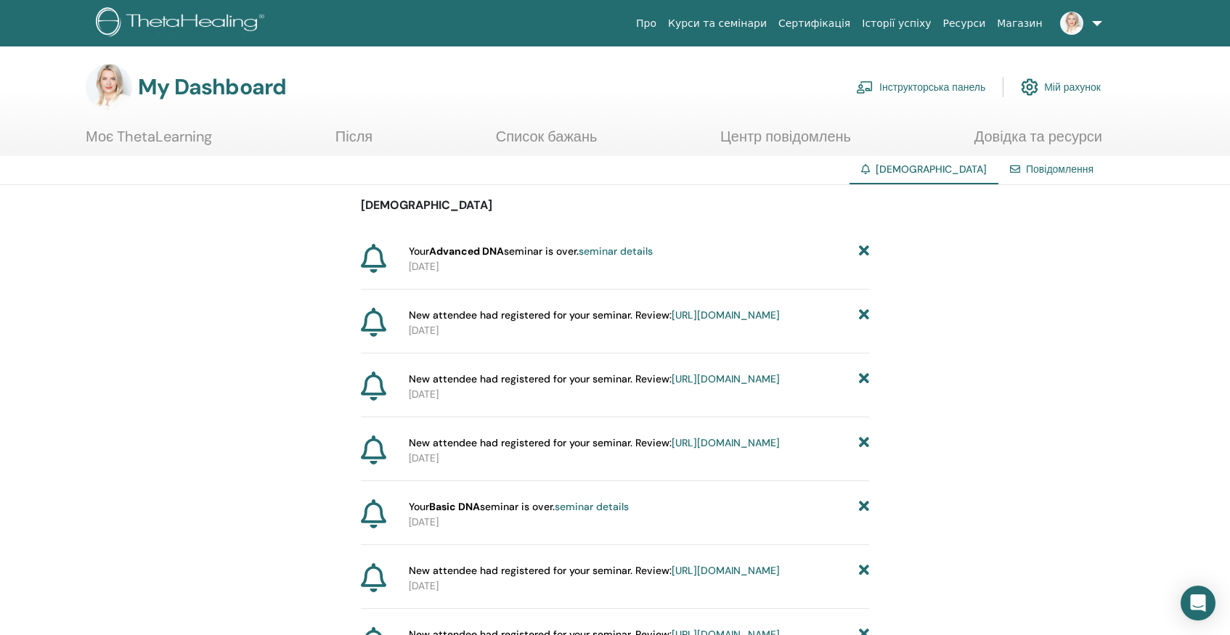
click at [863, 312] on icon at bounding box center [864, 315] width 10 height 15
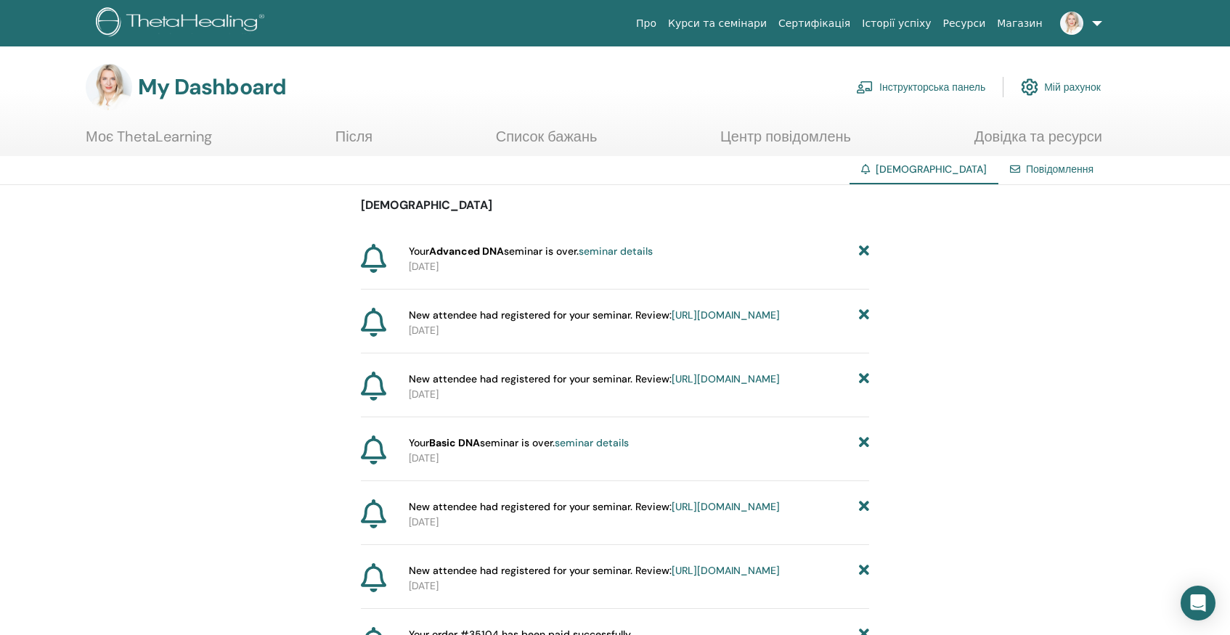
click at [863, 312] on icon at bounding box center [864, 315] width 10 height 15
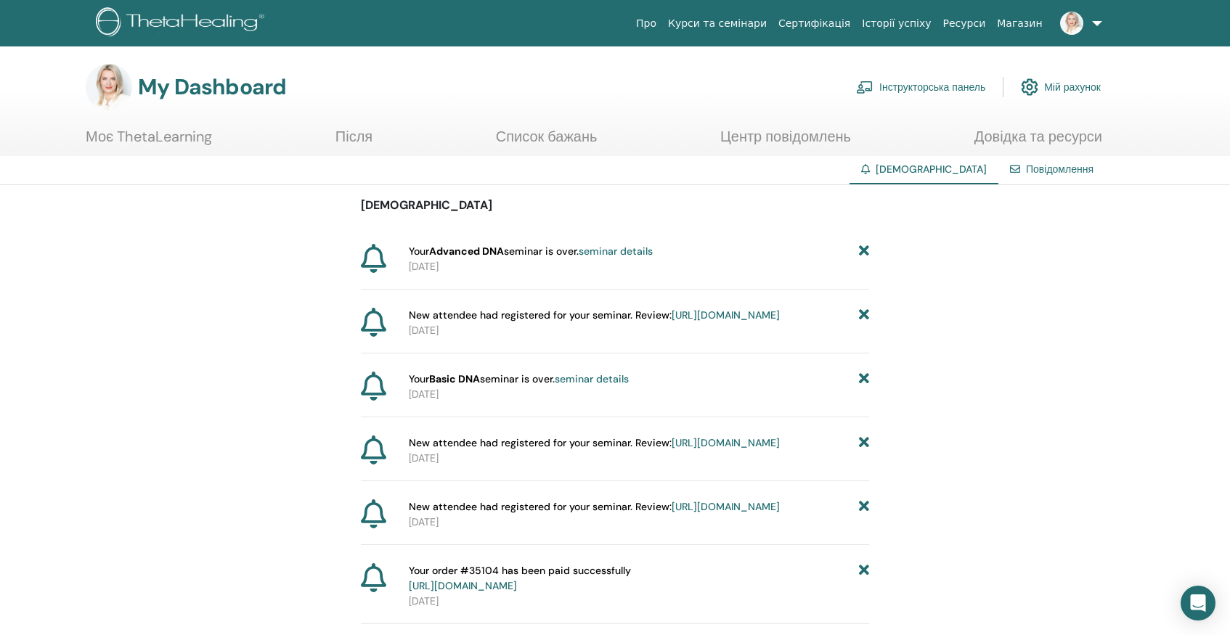
click at [863, 312] on icon at bounding box center [864, 315] width 10 height 15
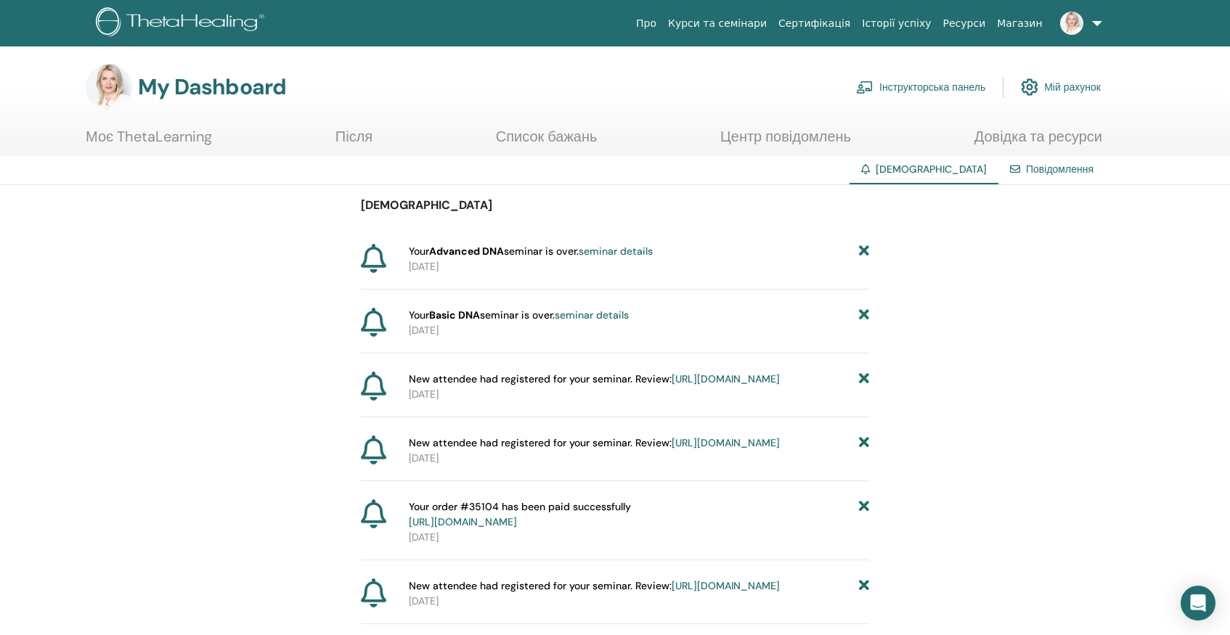
click at [863, 312] on icon at bounding box center [864, 315] width 10 height 15
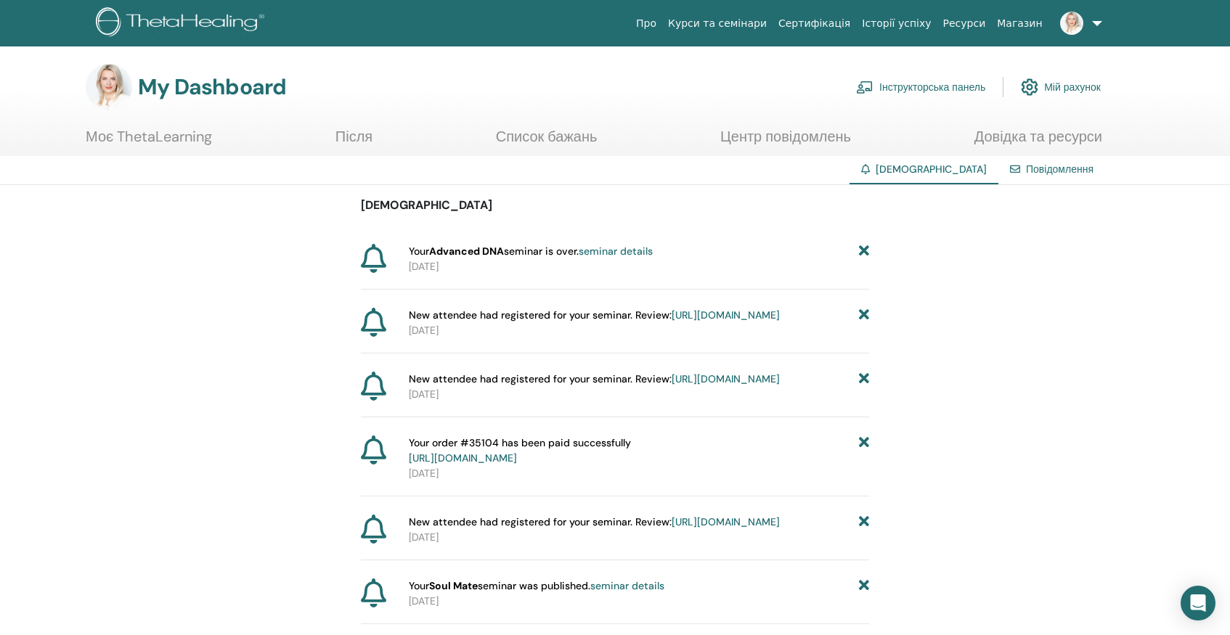
click at [863, 312] on icon at bounding box center [864, 315] width 10 height 15
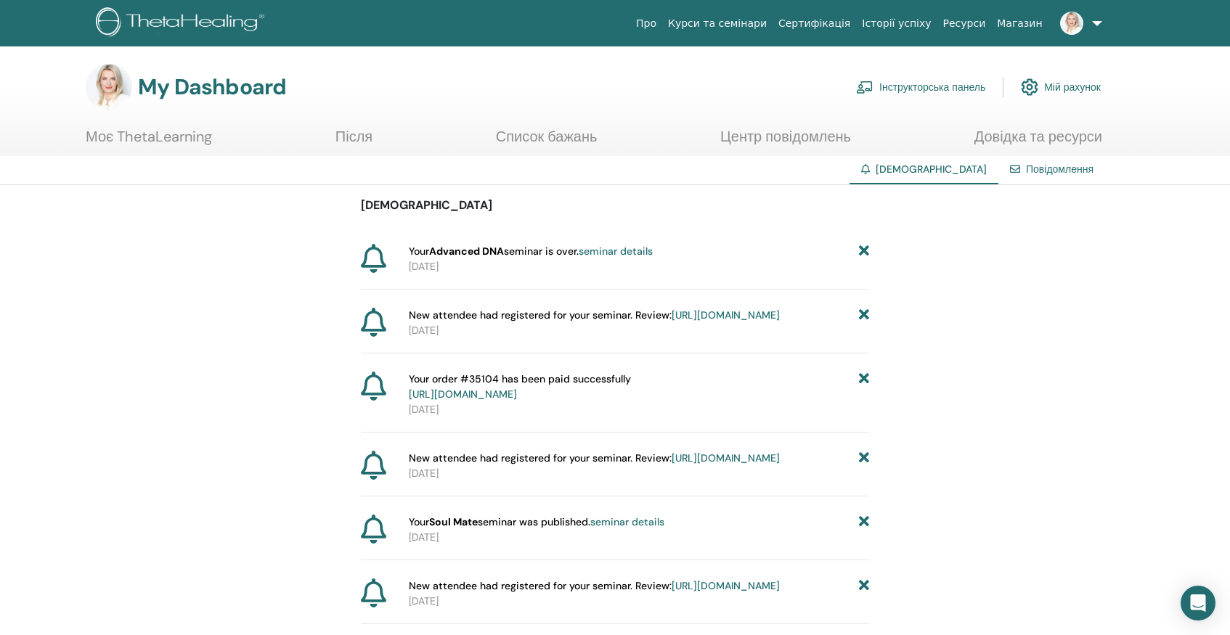
click at [863, 312] on icon at bounding box center [864, 315] width 10 height 15
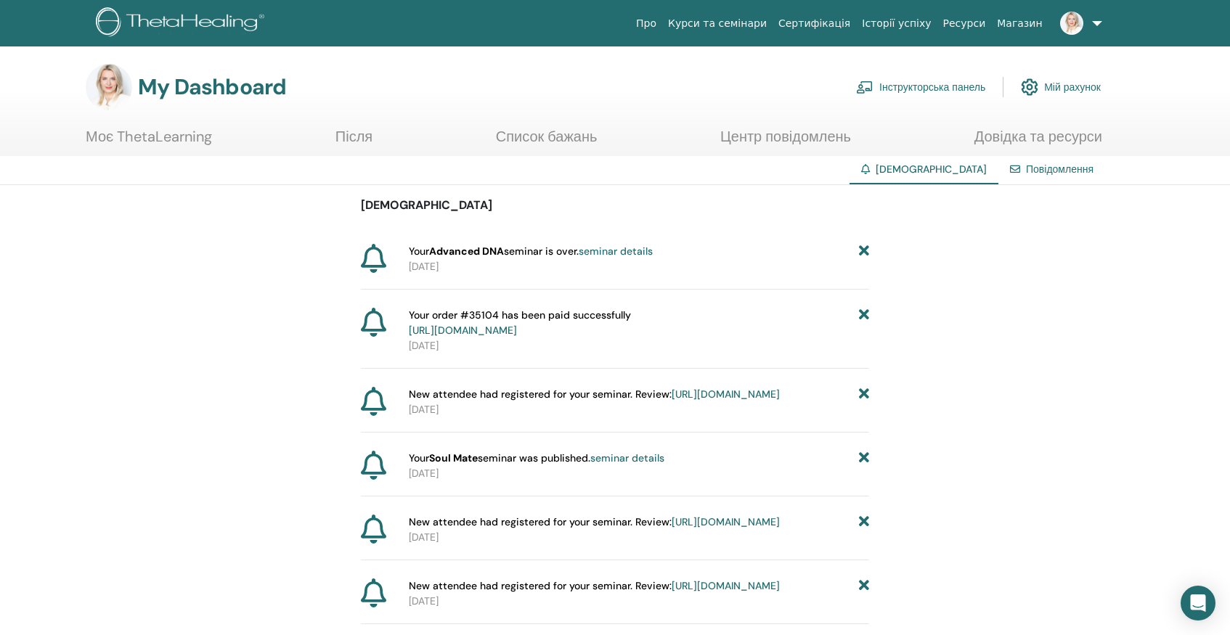
click at [863, 312] on icon at bounding box center [864, 323] width 10 height 30
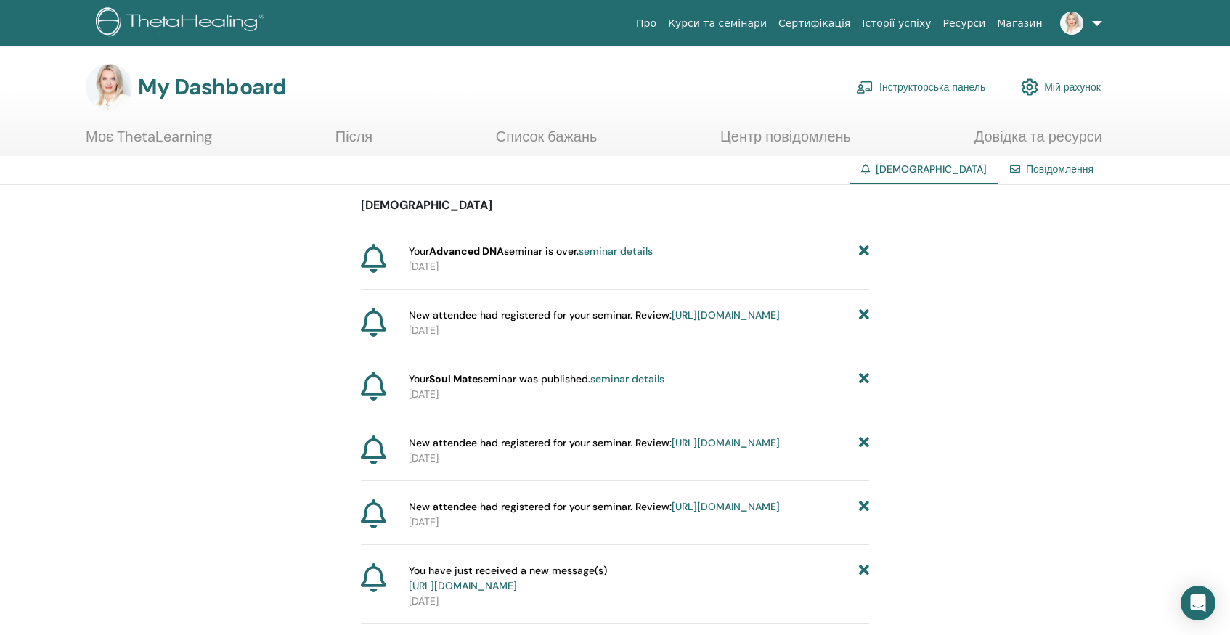
click at [863, 312] on icon at bounding box center [864, 315] width 10 height 15
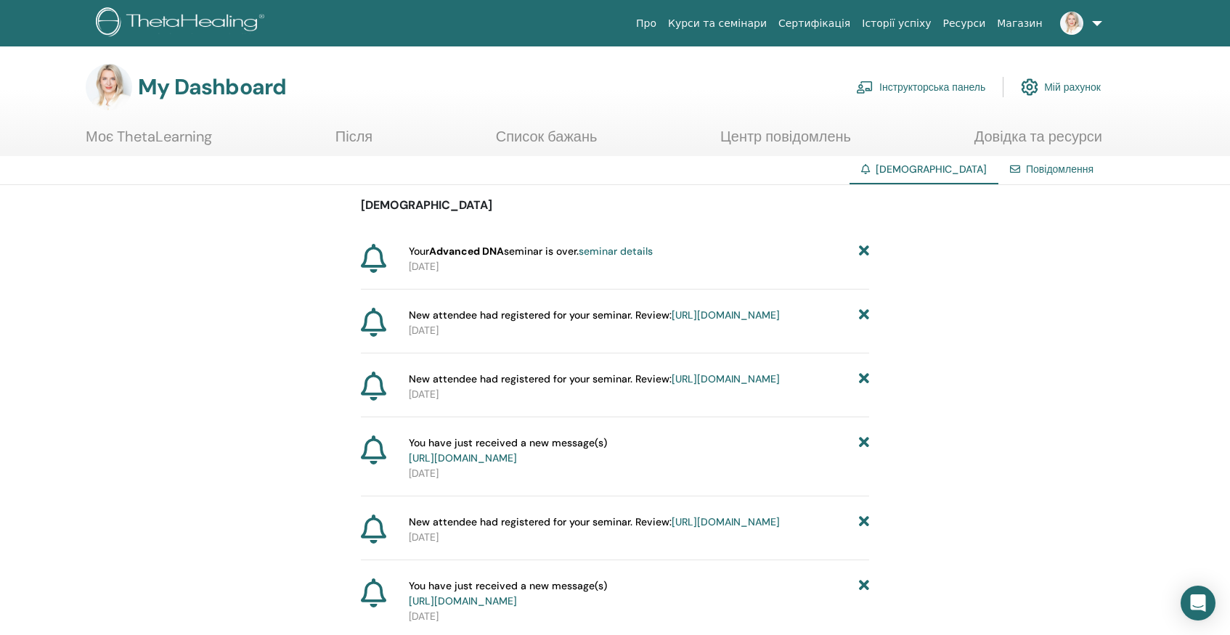
click at [863, 312] on icon at bounding box center [864, 315] width 10 height 15
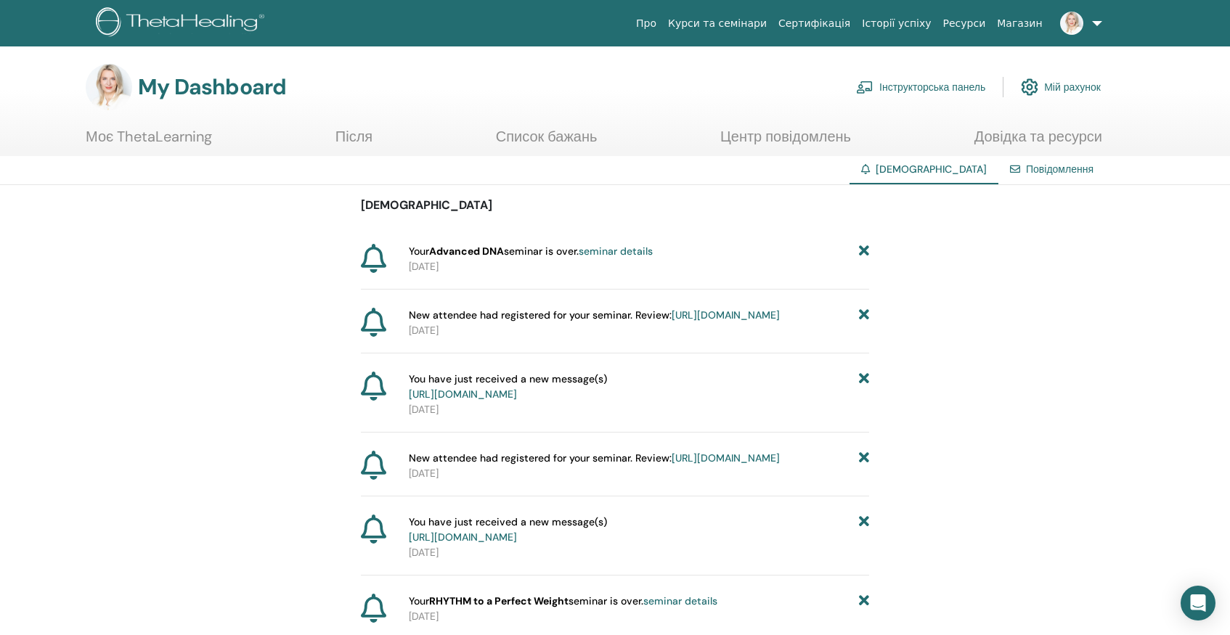
click at [863, 312] on icon at bounding box center [864, 315] width 10 height 15
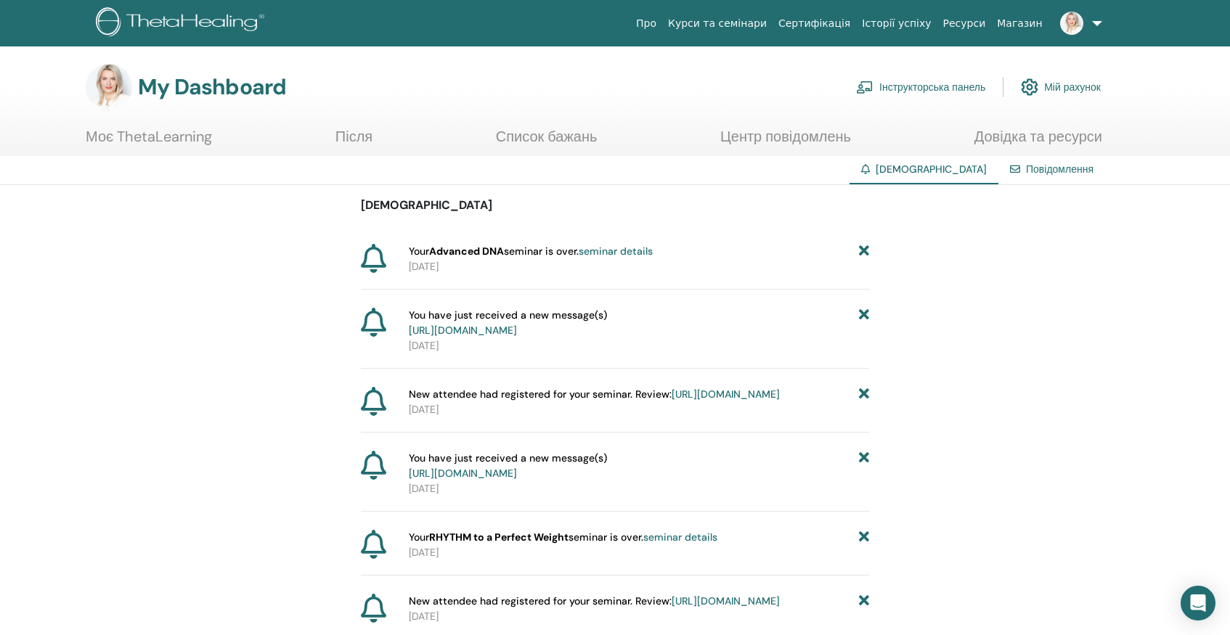
click at [863, 312] on icon at bounding box center [864, 323] width 10 height 30
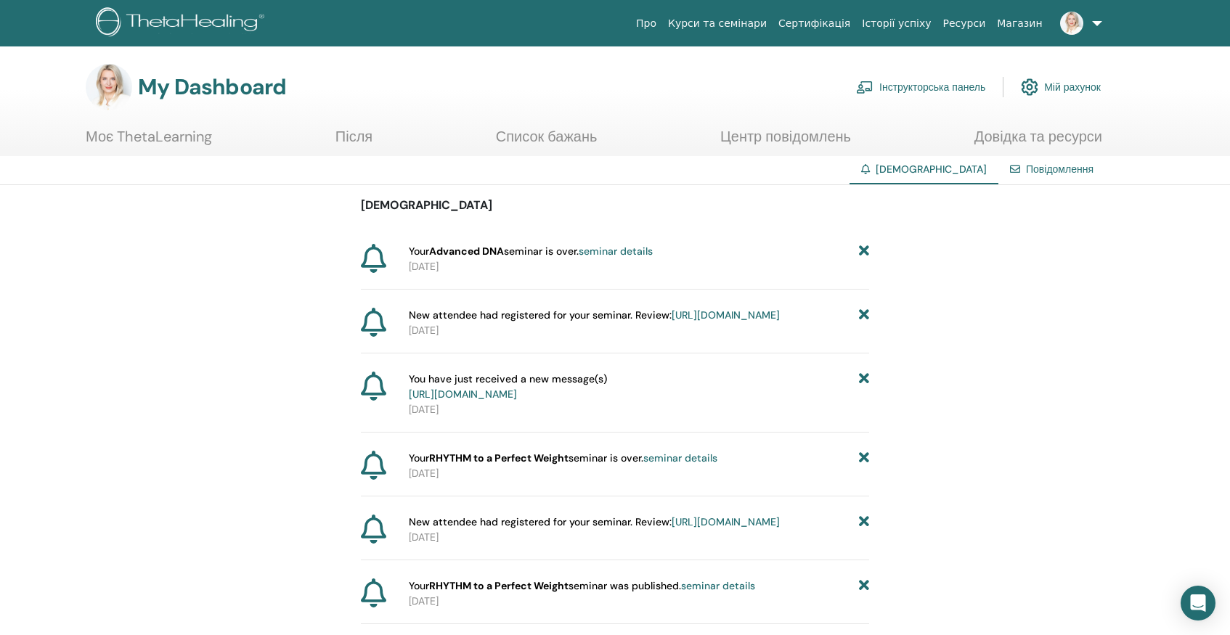
click at [863, 312] on icon at bounding box center [864, 315] width 10 height 15
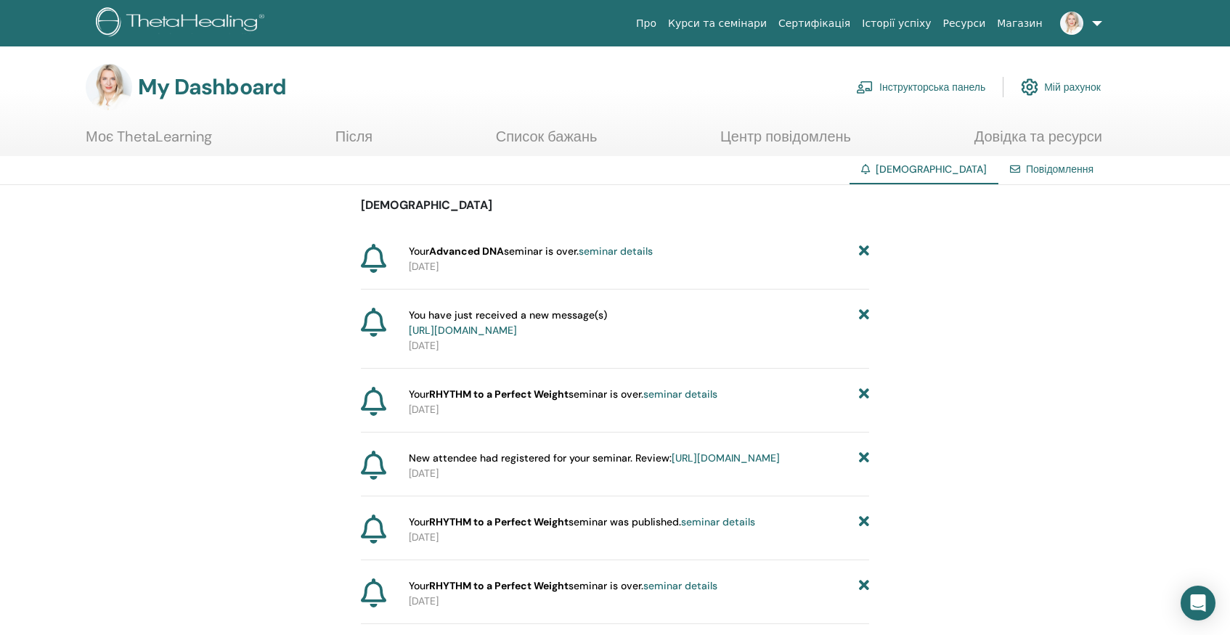
click at [863, 312] on icon at bounding box center [864, 323] width 10 height 30
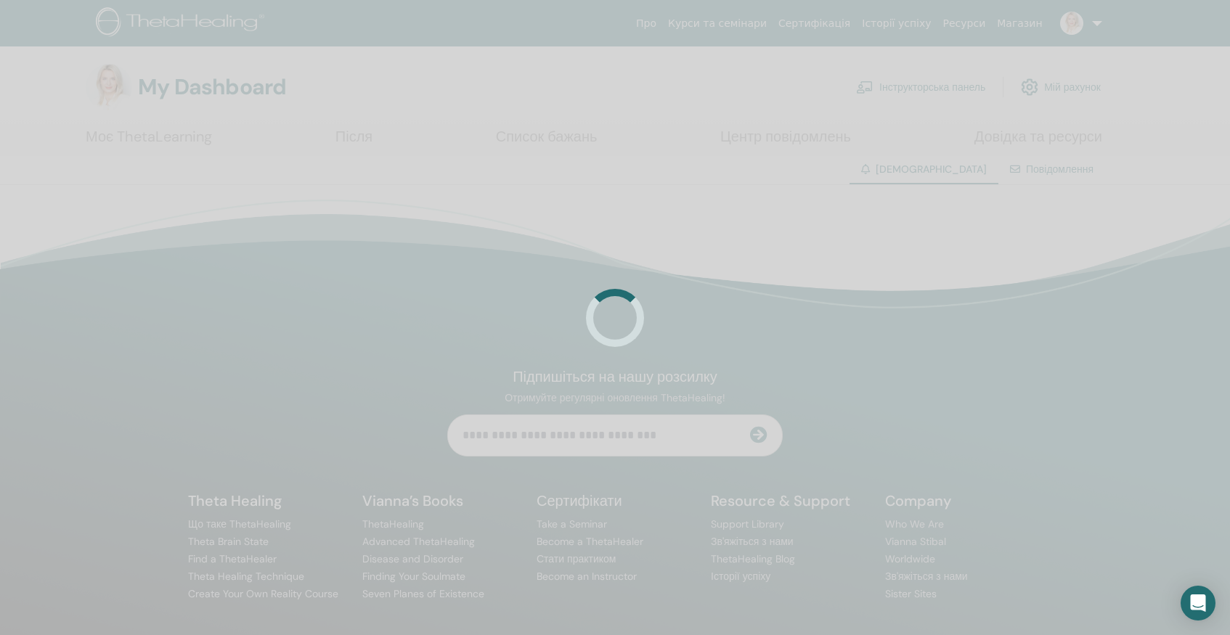
click at [863, 312] on div at bounding box center [615, 317] width 1230 height 635
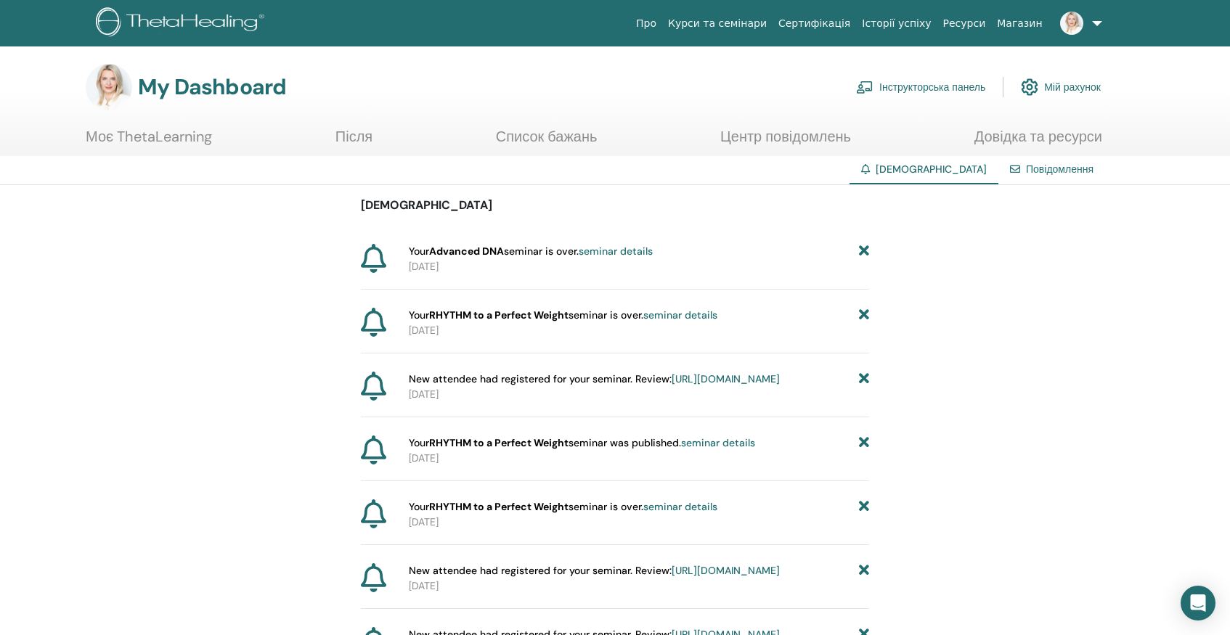
click at [863, 312] on icon at bounding box center [864, 315] width 10 height 15
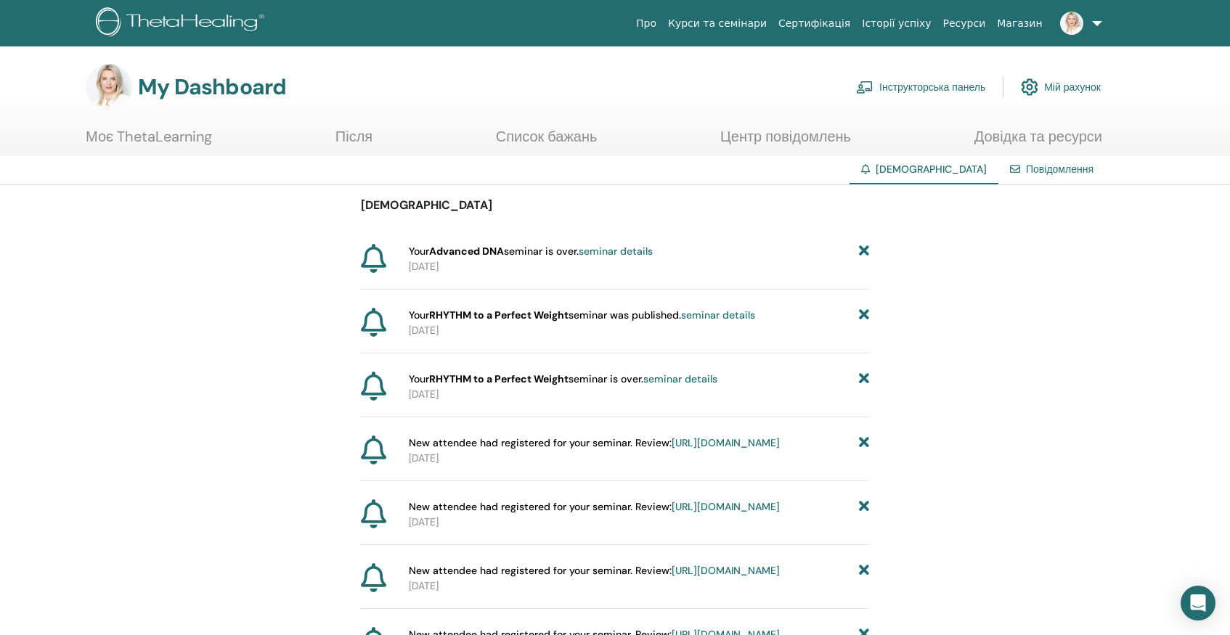
click at [863, 312] on icon at bounding box center [864, 315] width 10 height 15
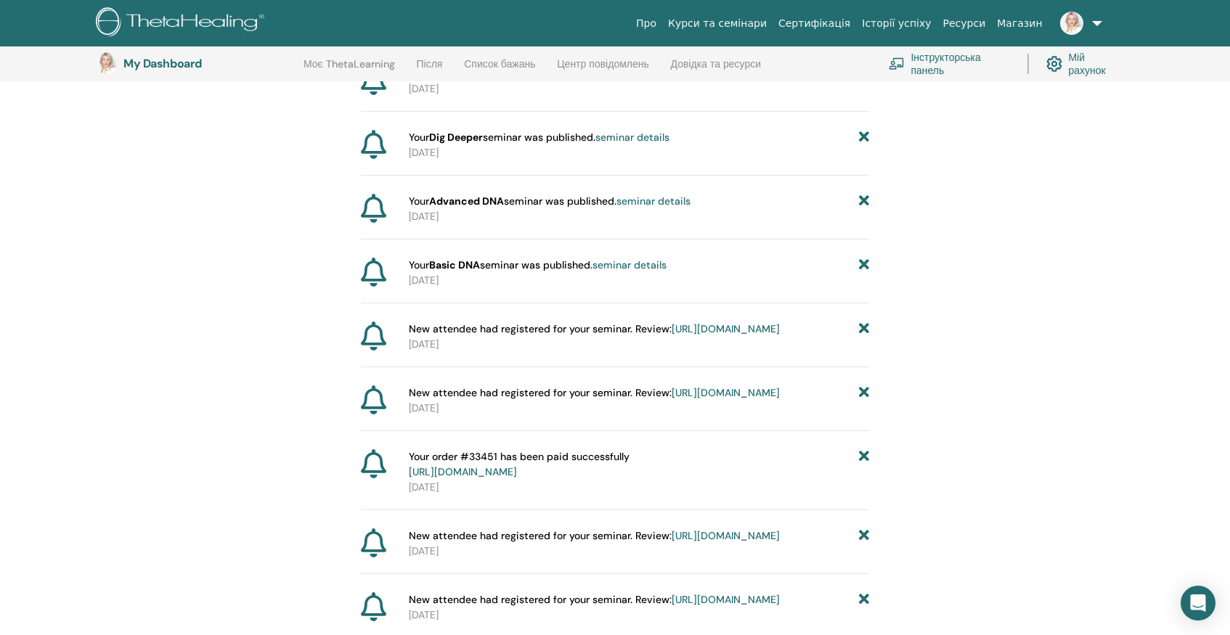
click at [861, 401] on icon at bounding box center [864, 393] width 10 height 15
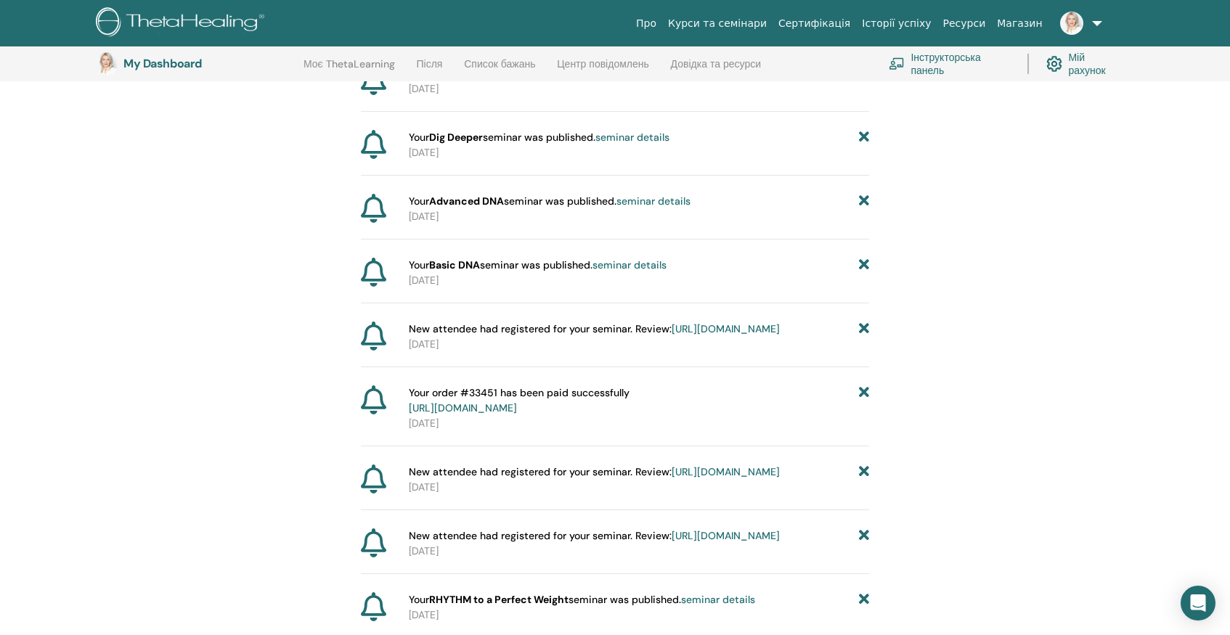
click at [861, 416] on icon at bounding box center [864, 401] width 10 height 30
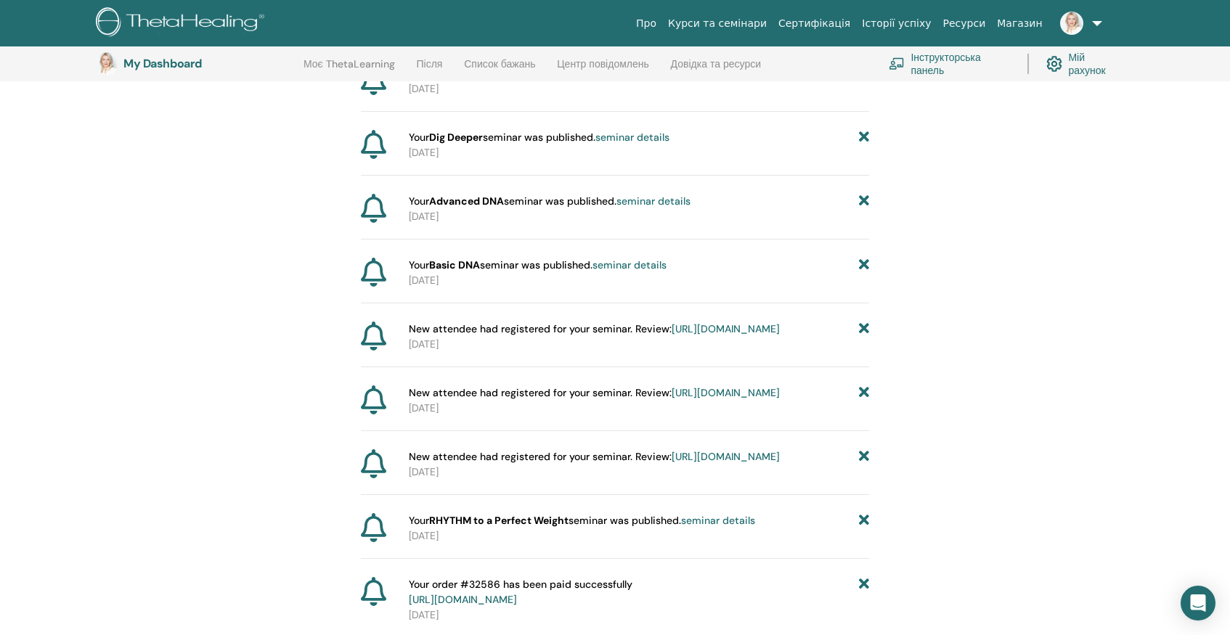
click at [861, 401] on icon at bounding box center [864, 393] width 10 height 15
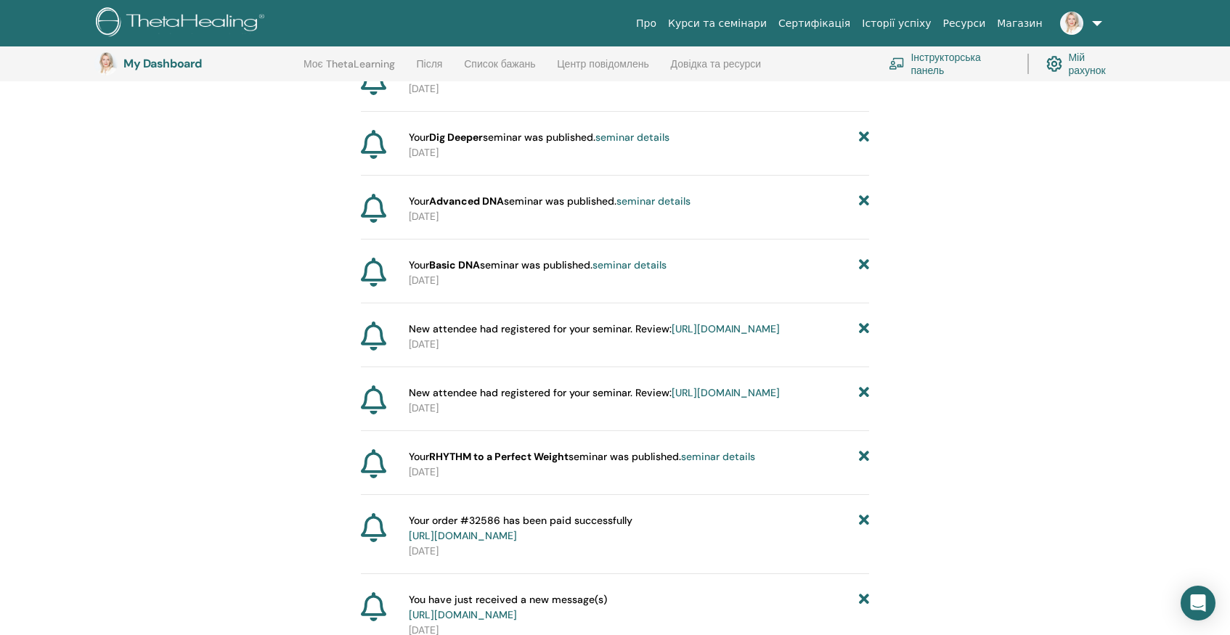
click at [863, 401] on icon at bounding box center [864, 393] width 10 height 15
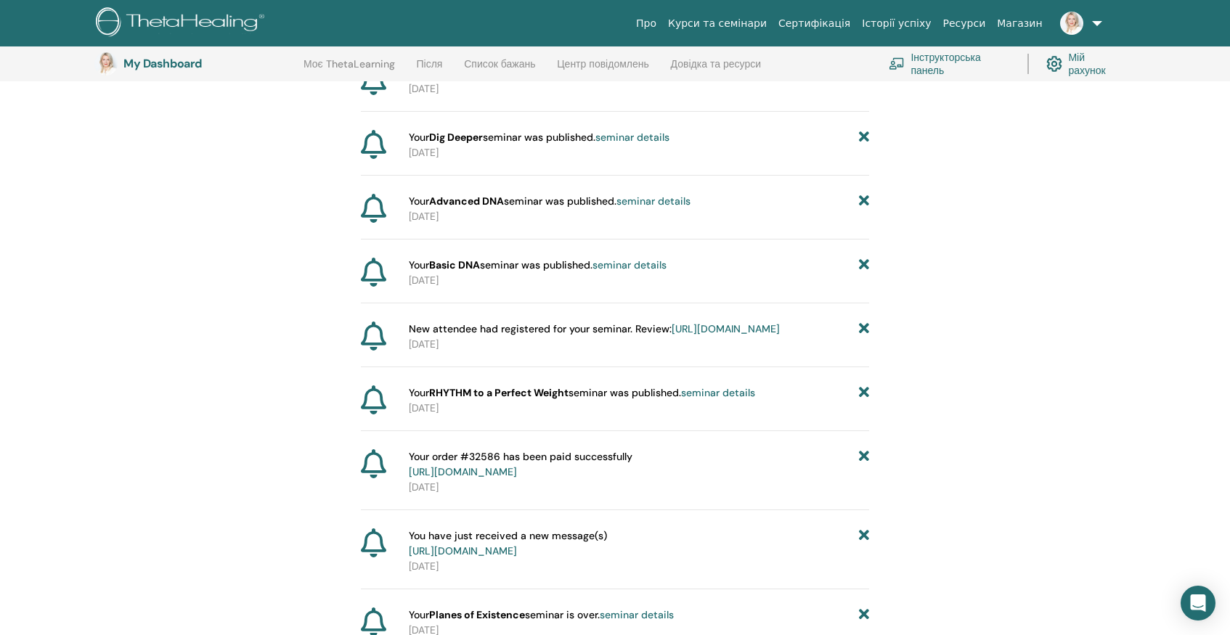
click at [863, 401] on icon at bounding box center [864, 393] width 10 height 15
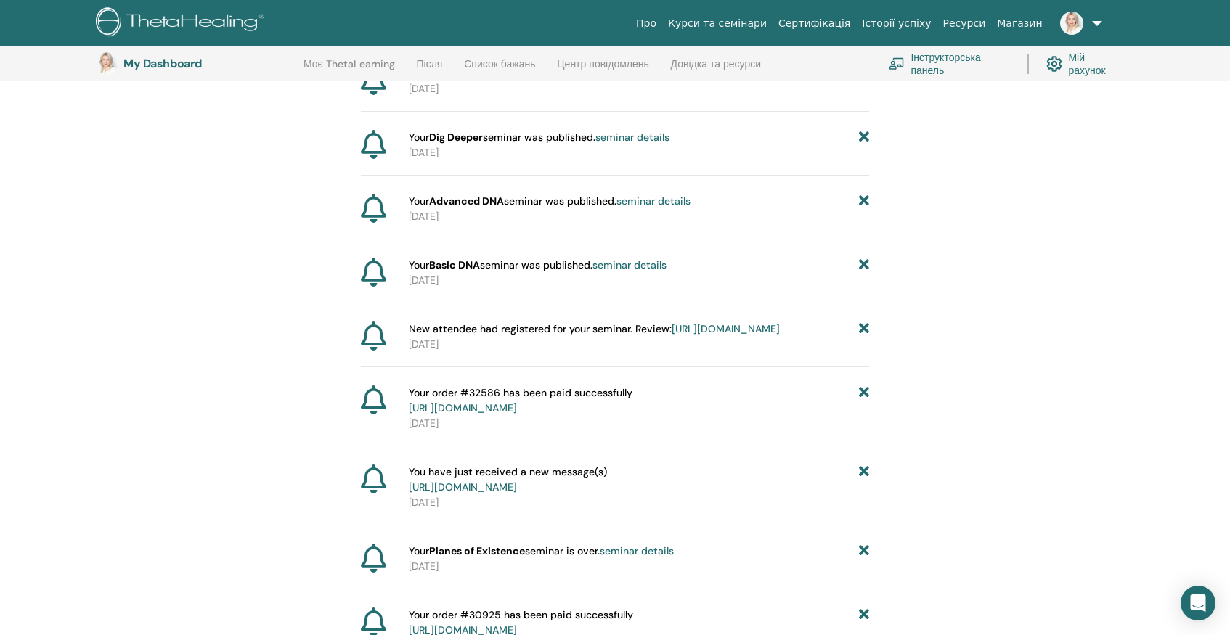
click at [863, 416] on icon at bounding box center [864, 401] width 10 height 30
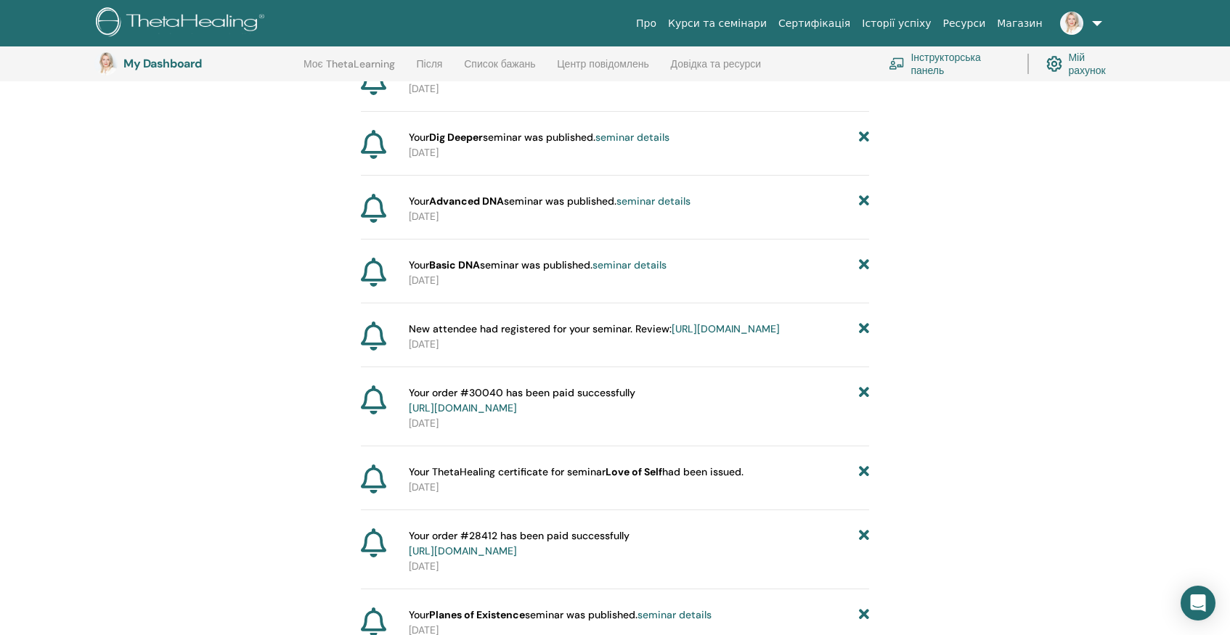
click at [863, 416] on icon at bounding box center [864, 401] width 10 height 30
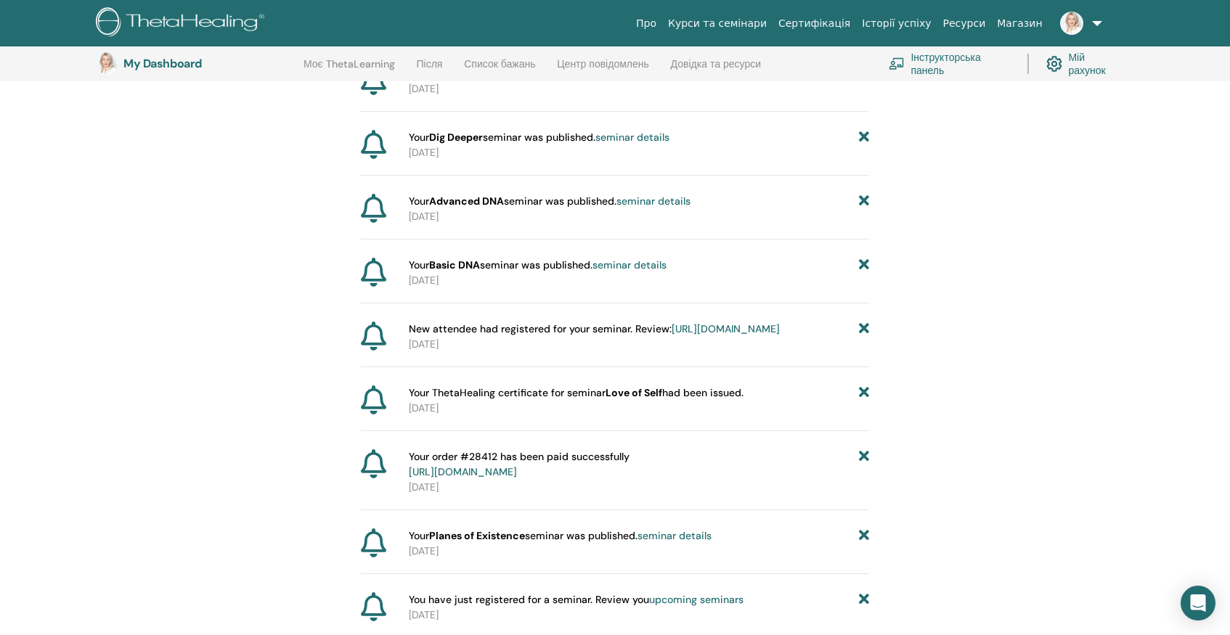
click at [863, 401] on icon at bounding box center [864, 393] width 10 height 15
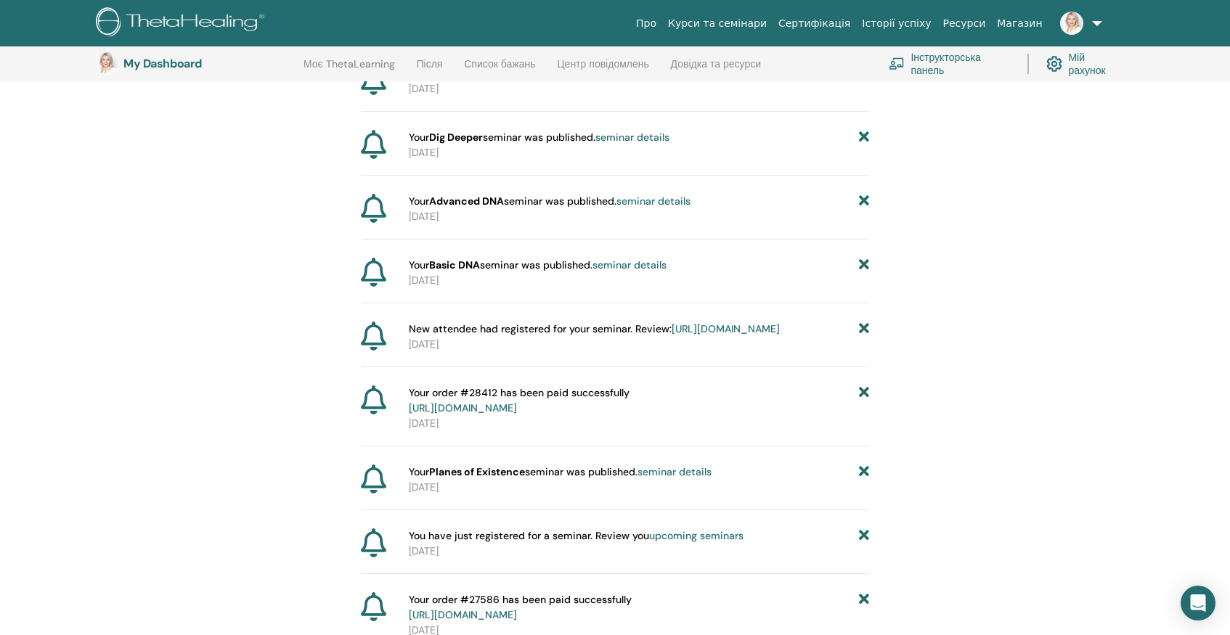
click at [863, 416] on icon at bounding box center [864, 401] width 10 height 30
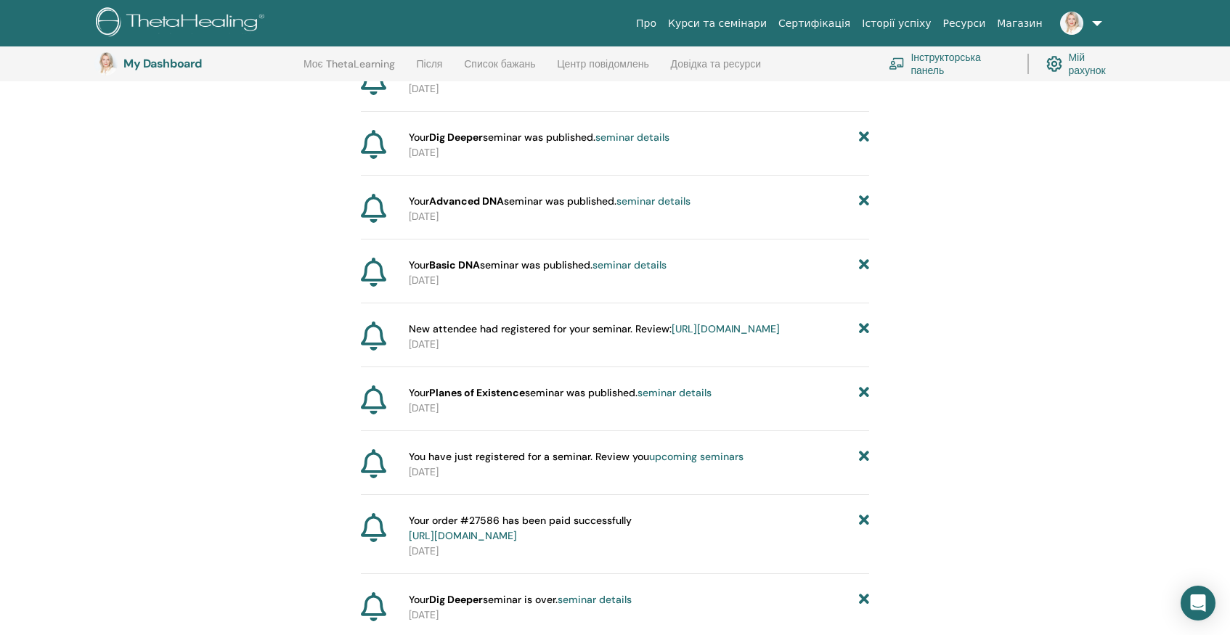
click at [863, 401] on icon at bounding box center [864, 393] width 10 height 15
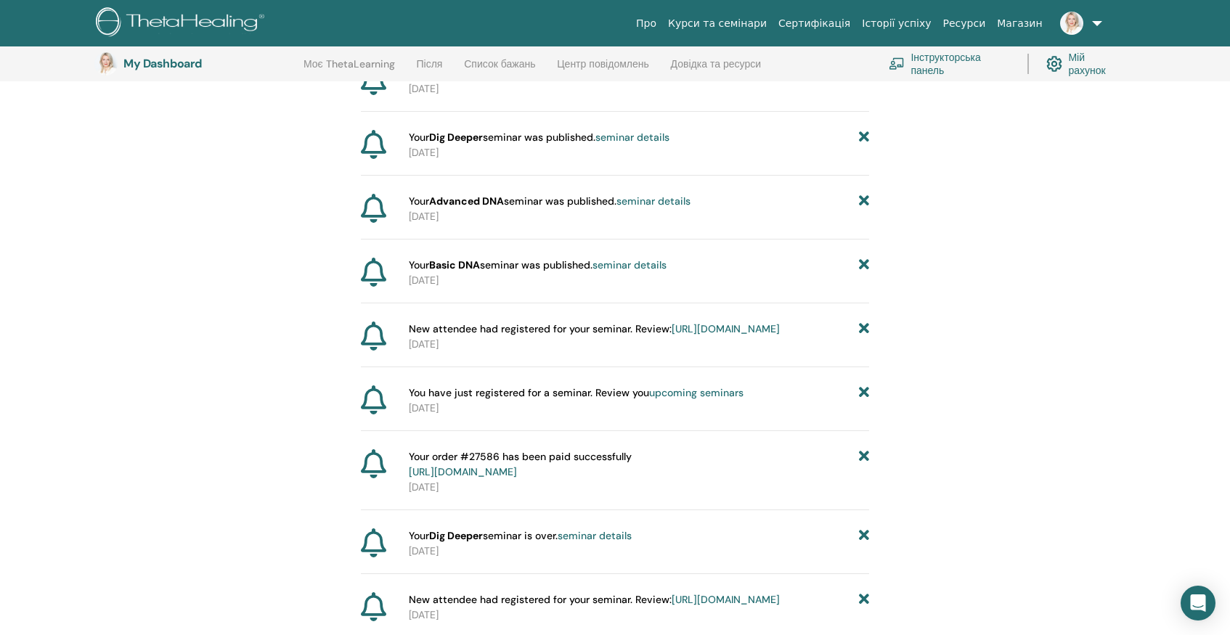
click at [863, 401] on icon at bounding box center [864, 393] width 10 height 15
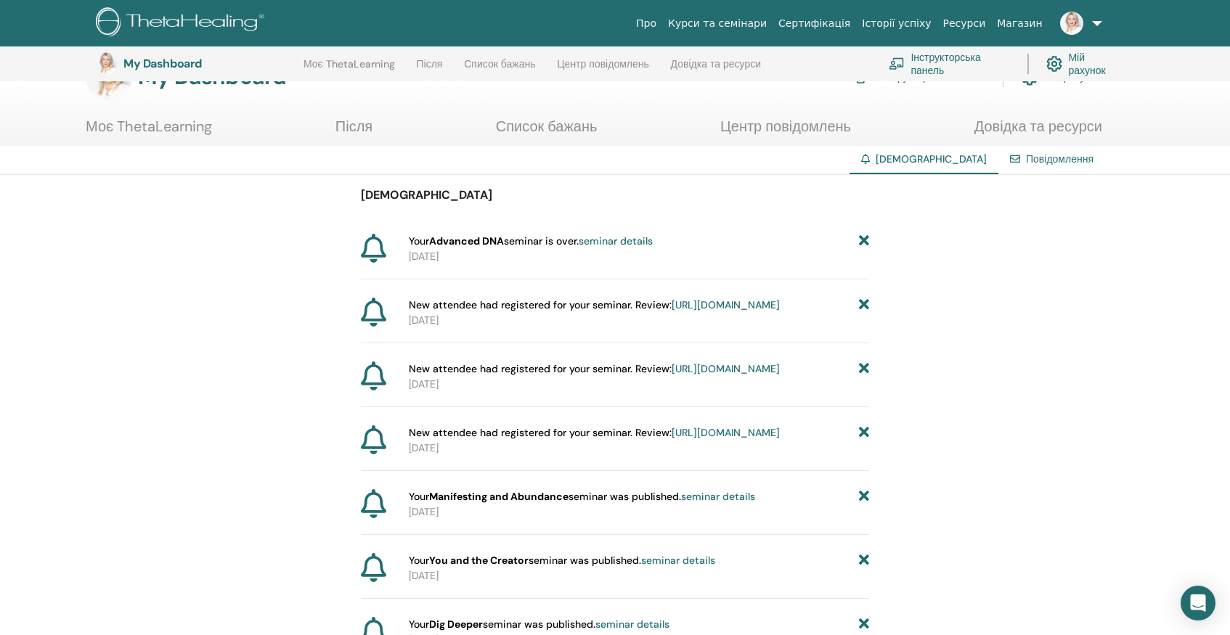
scroll to position [532, 0]
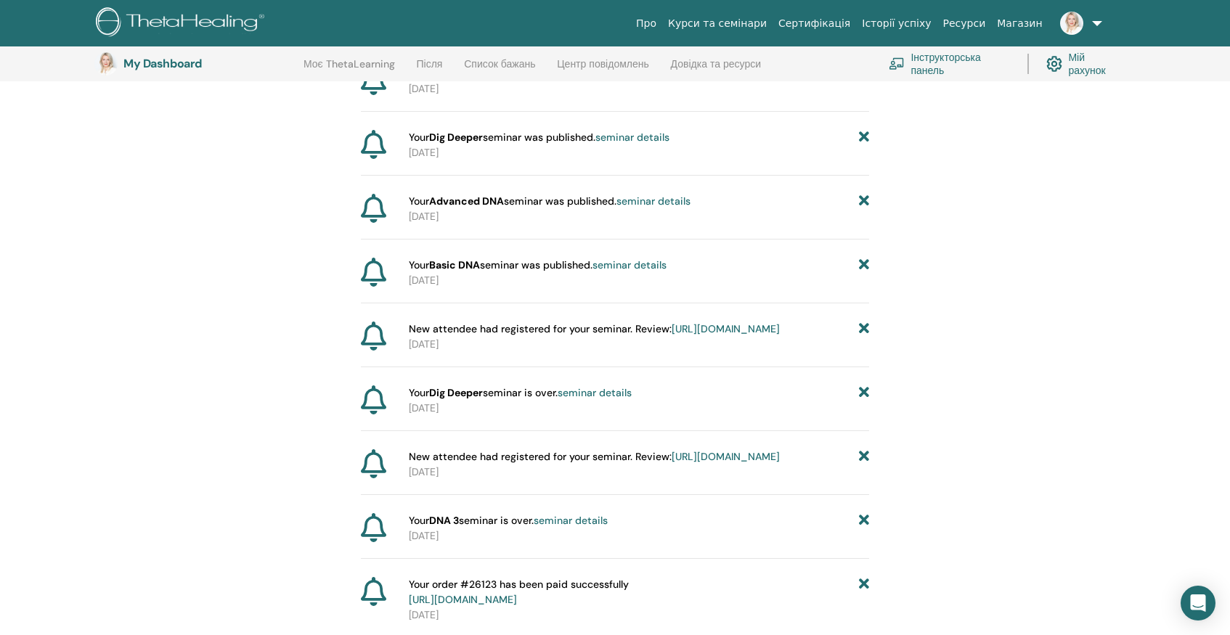
click at [863, 401] on icon at bounding box center [864, 393] width 10 height 15
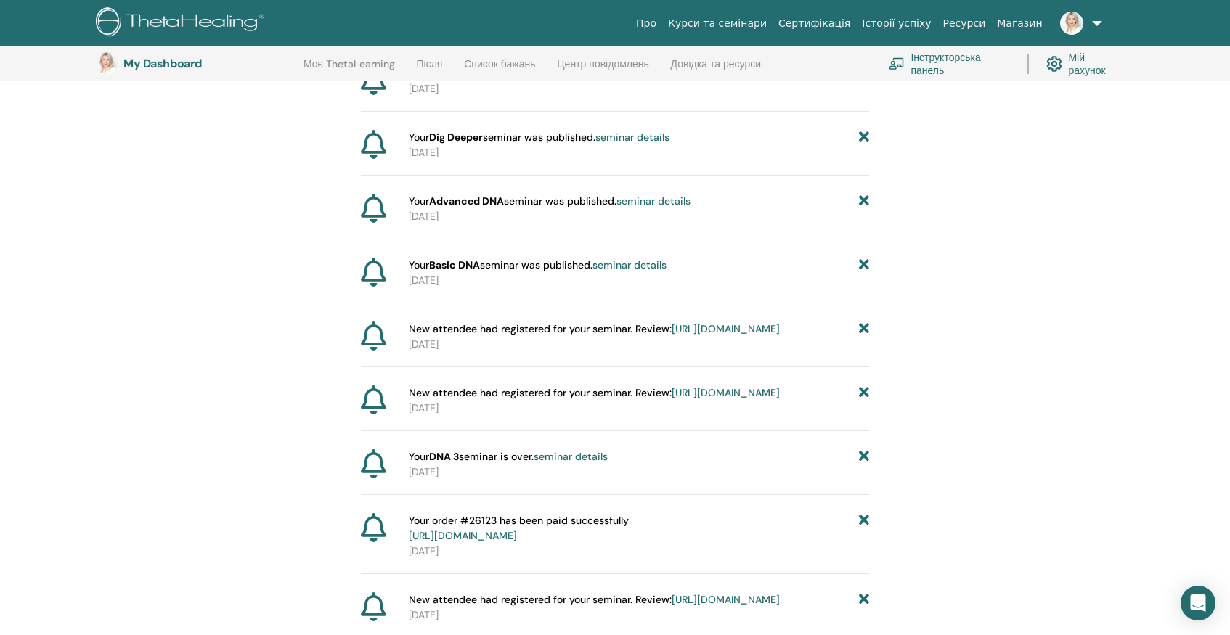
click at [862, 401] on icon at bounding box center [864, 393] width 10 height 15
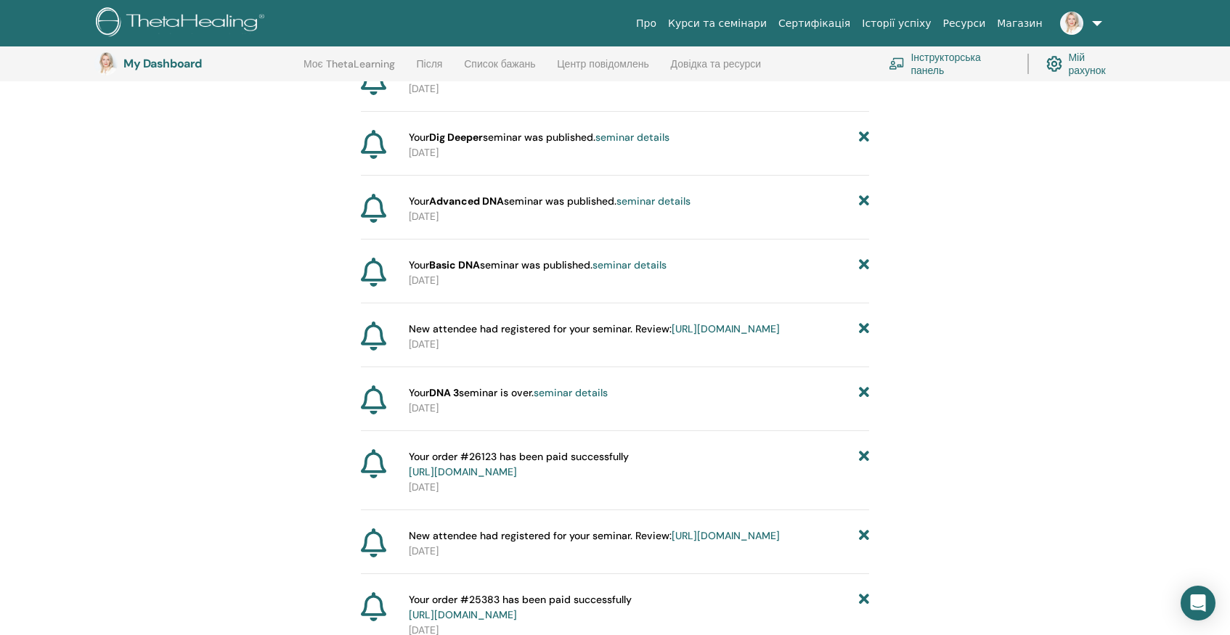
click at [862, 401] on icon at bounding box center [864, 393] width 10 height 15
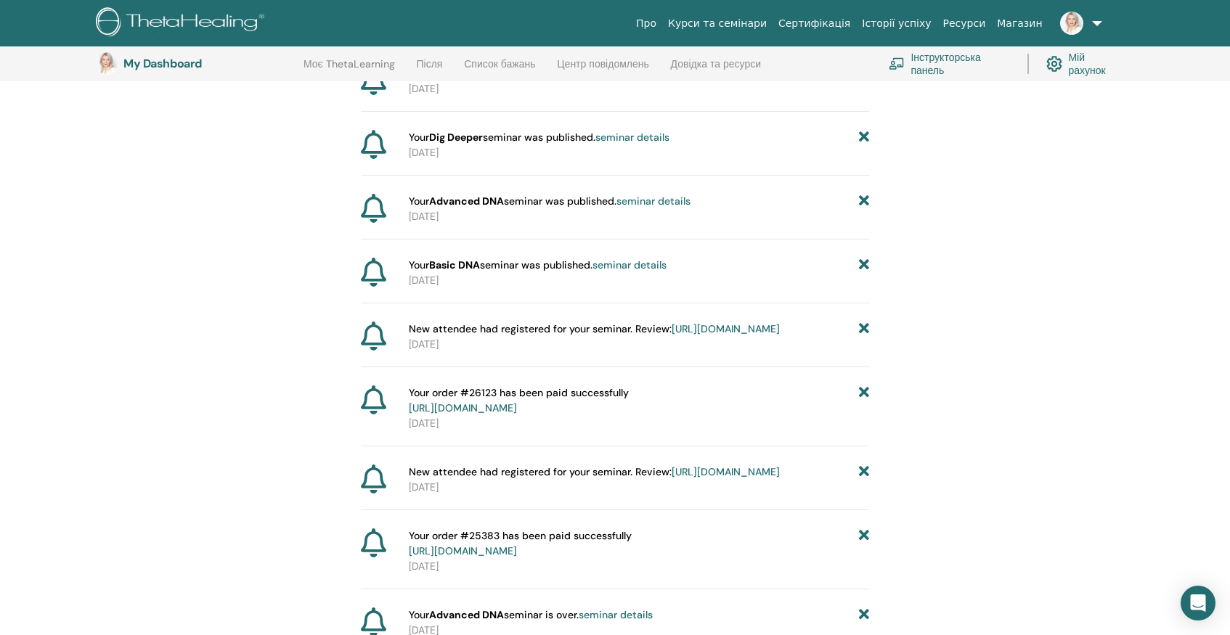
click at [862, 416] on icon at bounding box center [864, 401] width 10 height 30
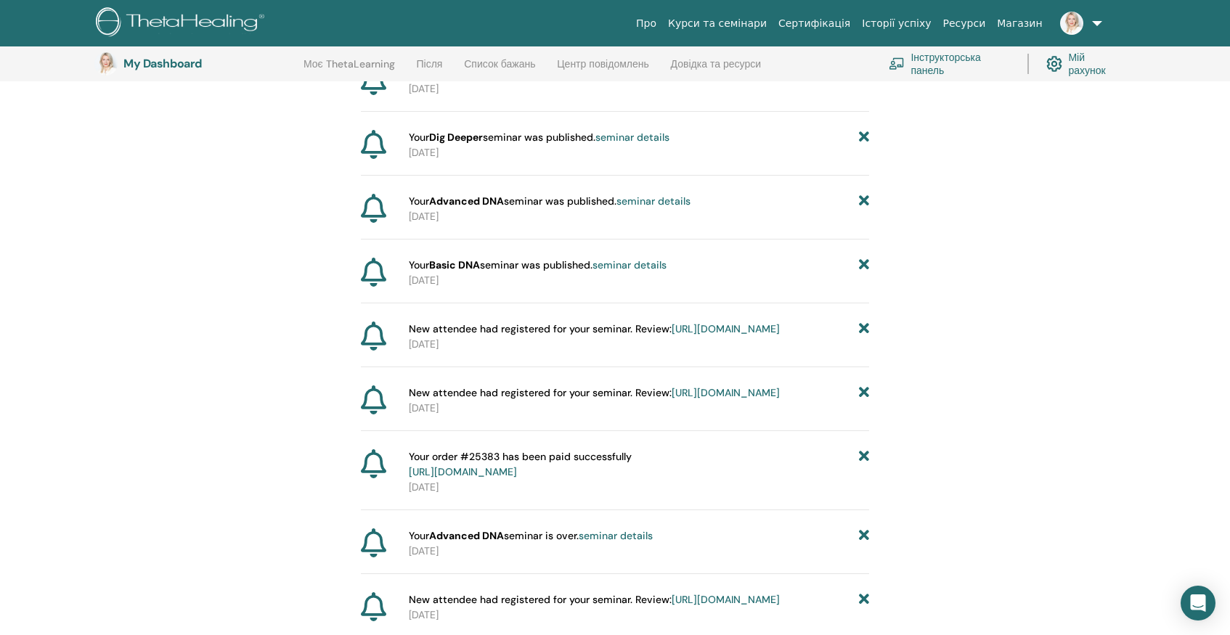
click at [862, 401] on icon at bounding box center [864, 393] width 10 height 15
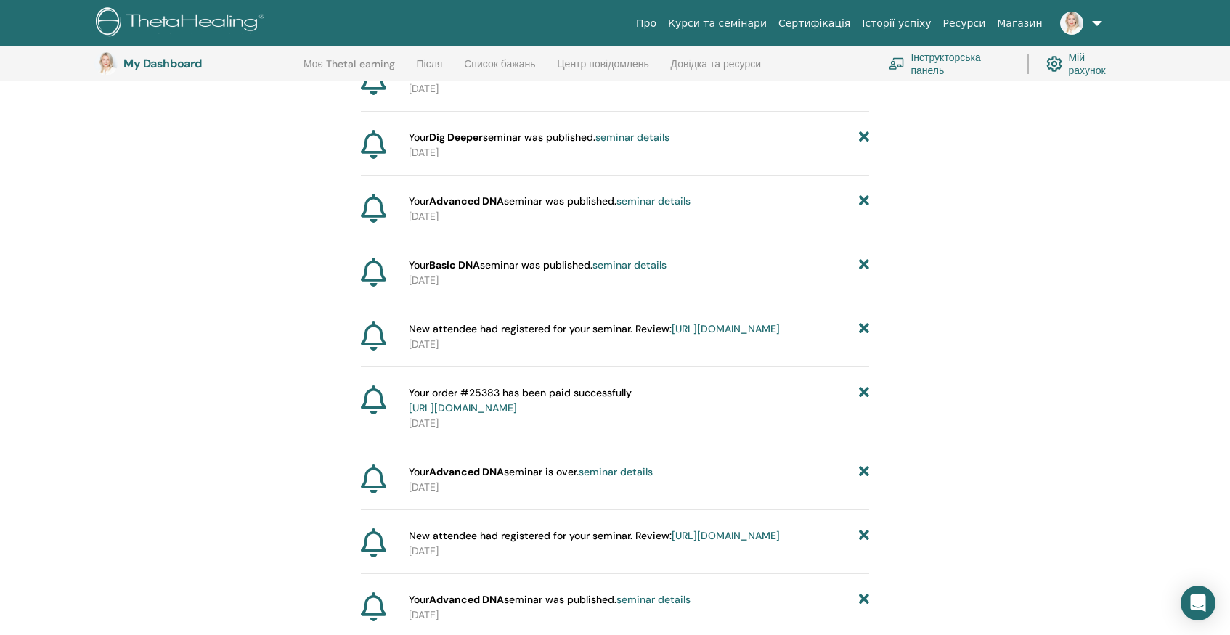
click at [859, 337] on icon at bounding box center [864, 329] width 10 height 15
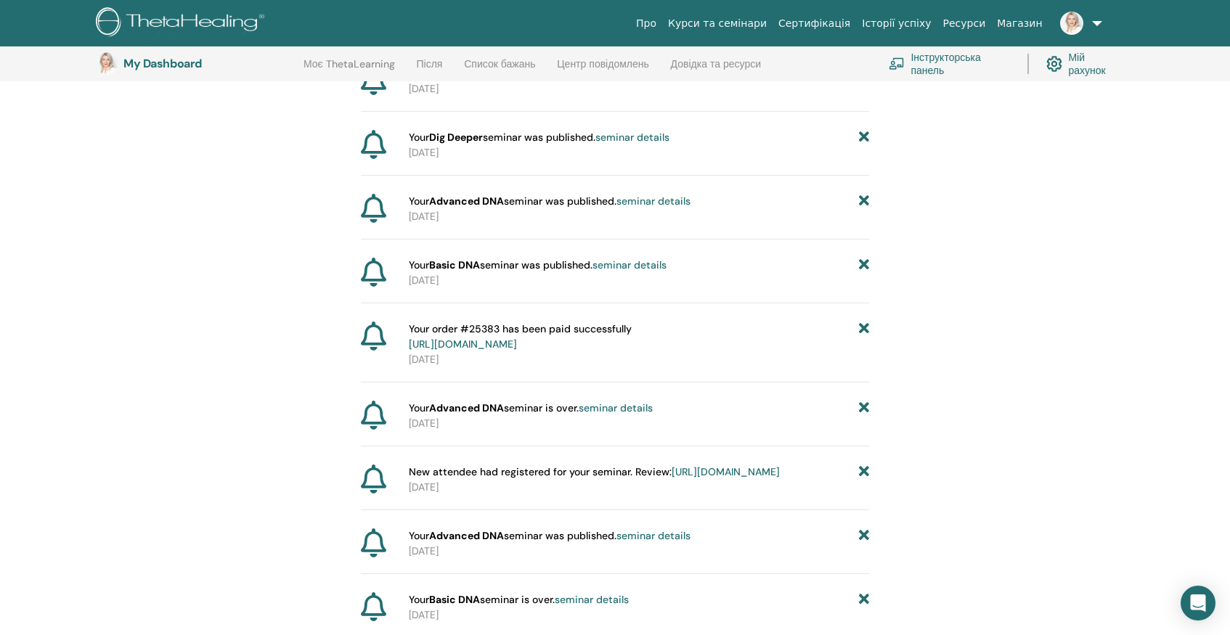
click at [861, 352] on icon at bounding box center [864, 337] width 10 height 30
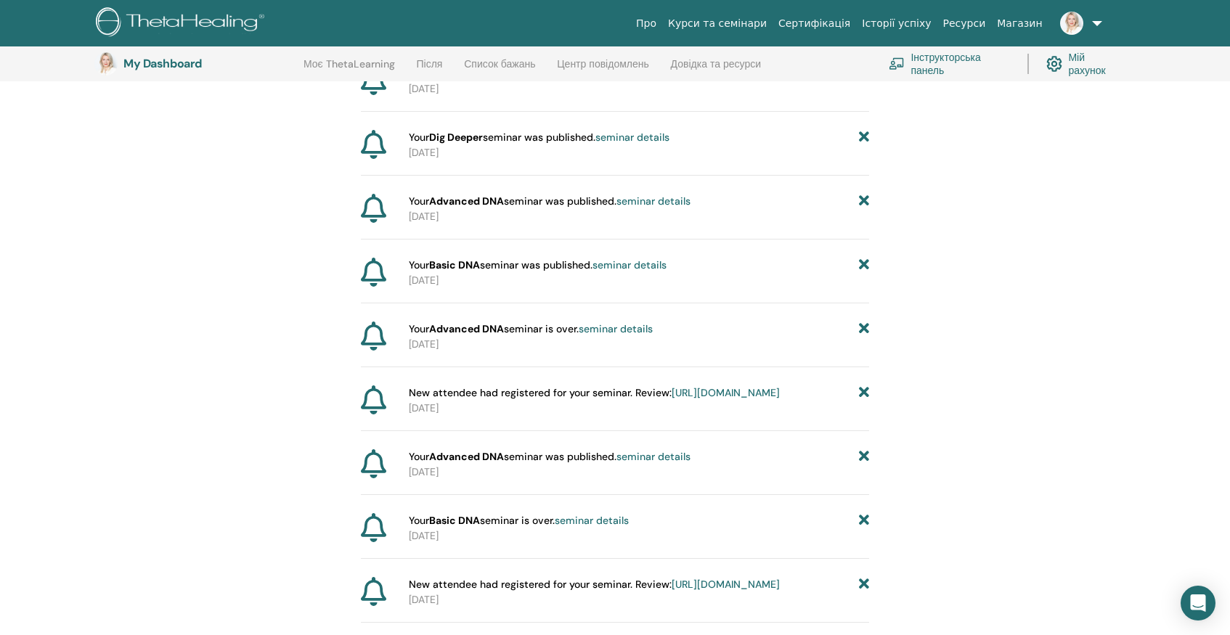
click at [861, 337] on icon at bounding box center [864, 329] width 10 height 15
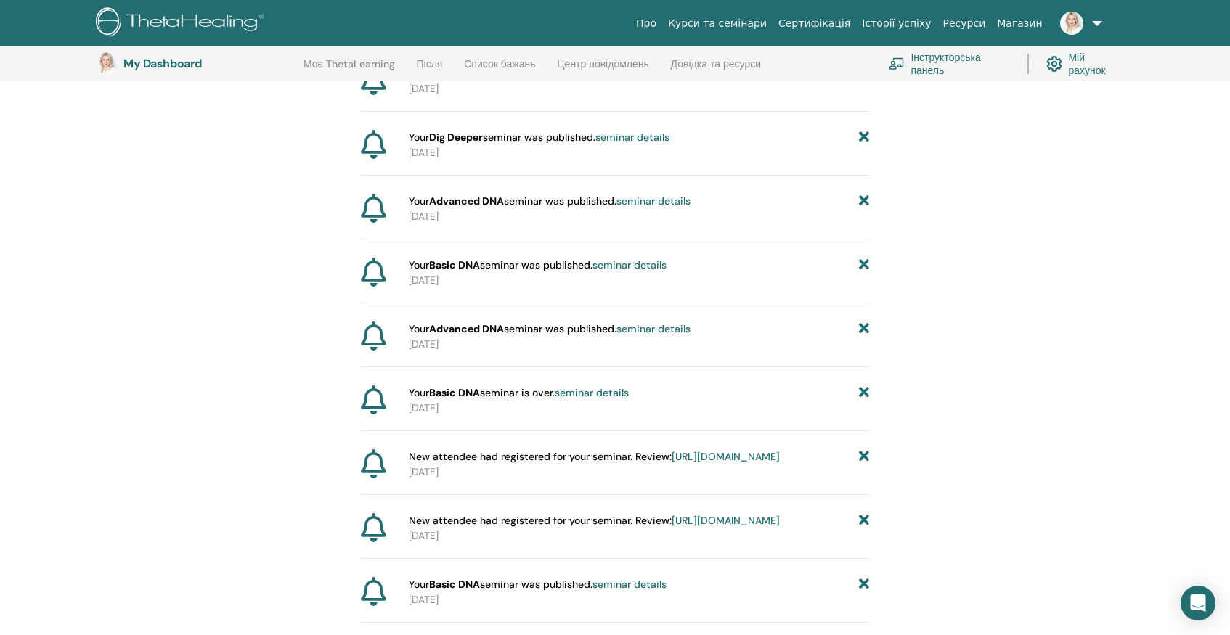
click at [861, 337] on icon at bounding box center [864, 329] width 10 height 15
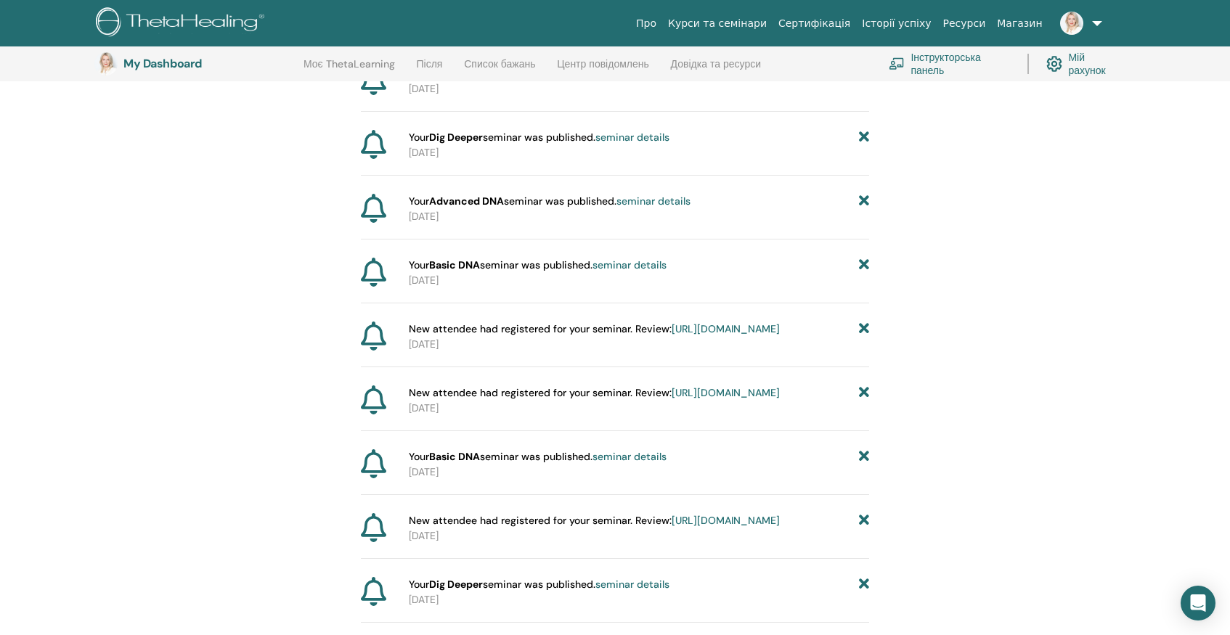
click at [861, 337] on icon at bounding box center [864, 329] width 10 height 15
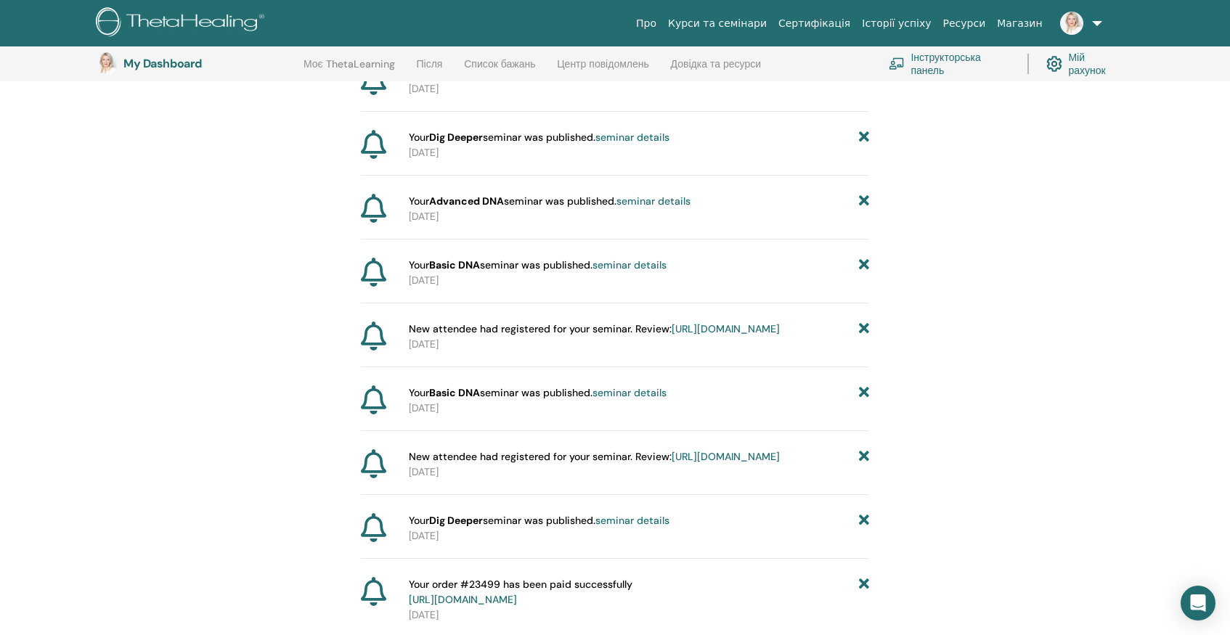
click at [861, 337] on icon at bounding box center [864, 329] width 10 height 15
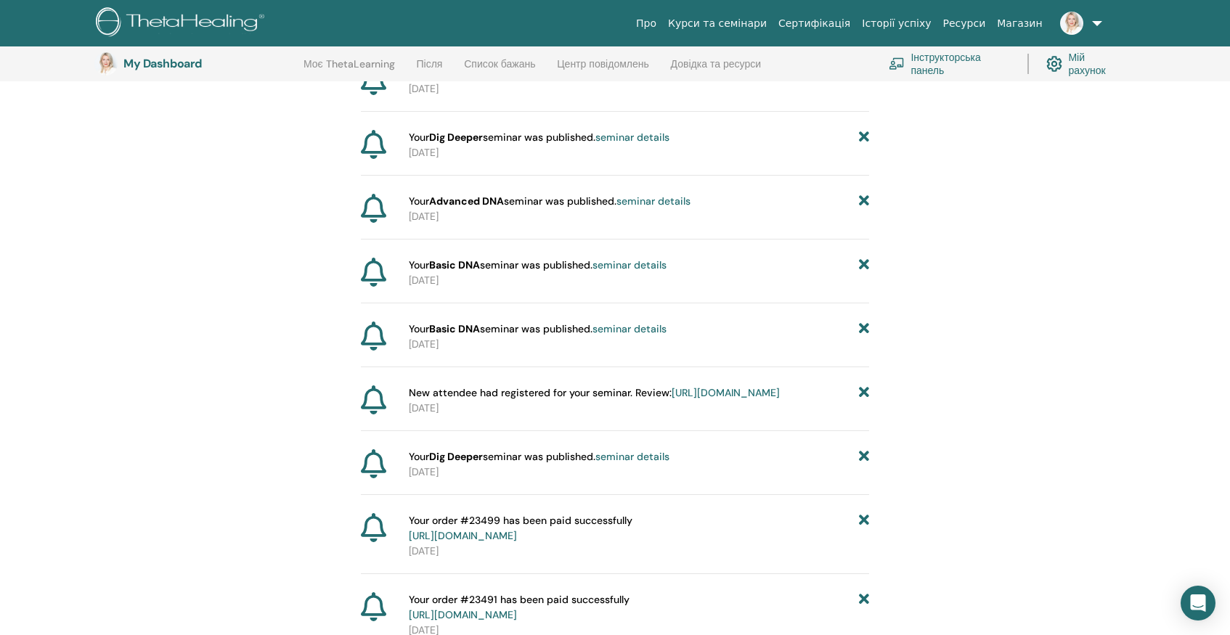
click at [861, 337] on icon at bounding box center [864, 329] width 10 height 15
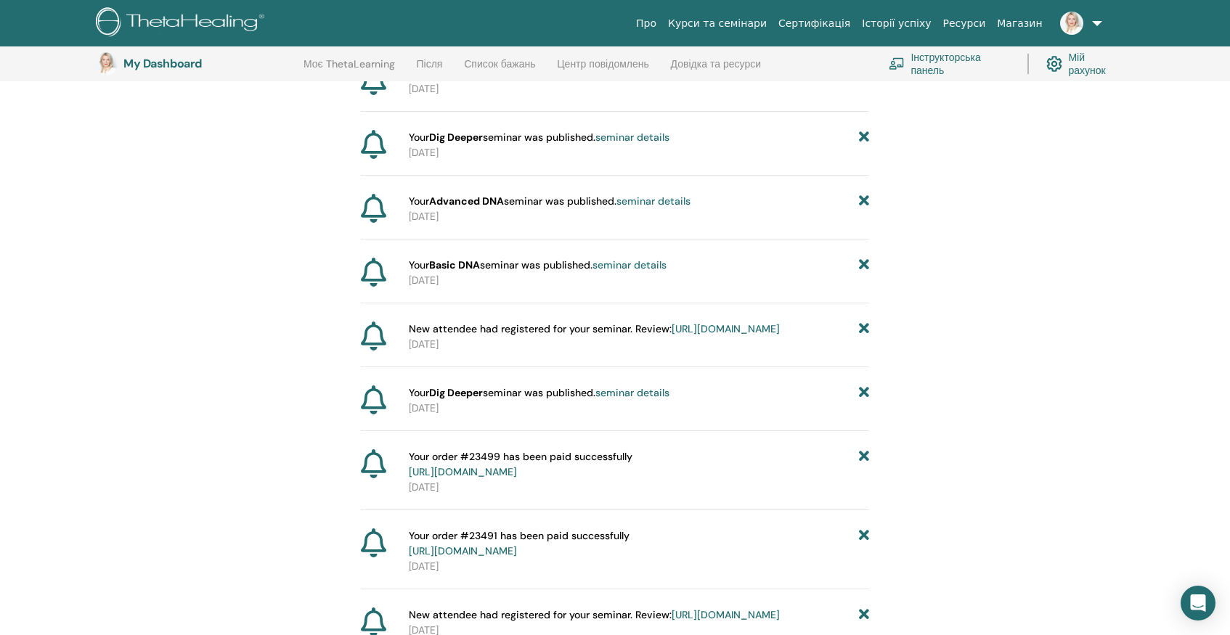
click at [861, 337] on icon at bounding box center [864, 329] width 10 height 15
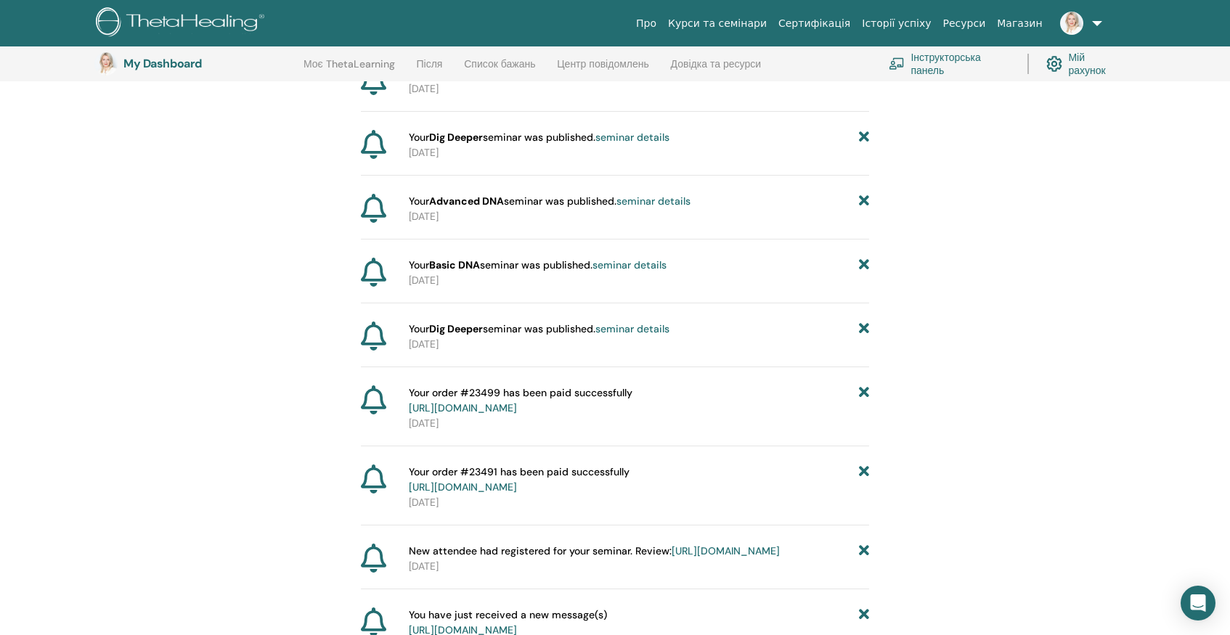
click at [861, 337] on icon at bounding box center [864, 329] width 10 height 15
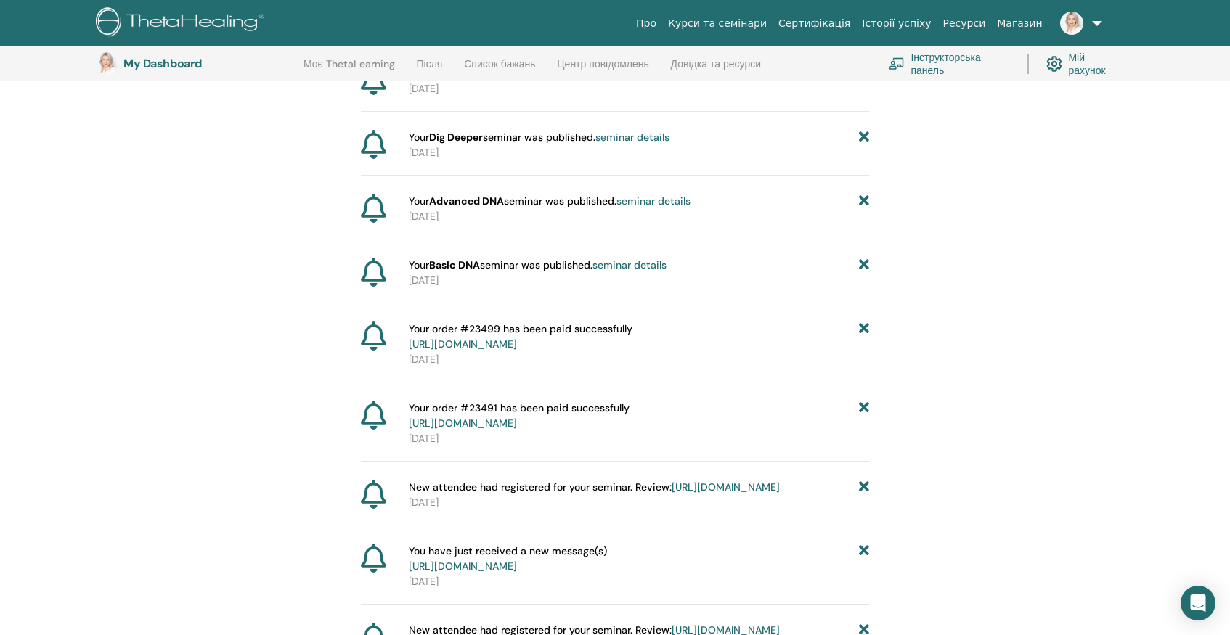
click at [861, 352] on icon at bounding box center [864, 337] width 10 height 30
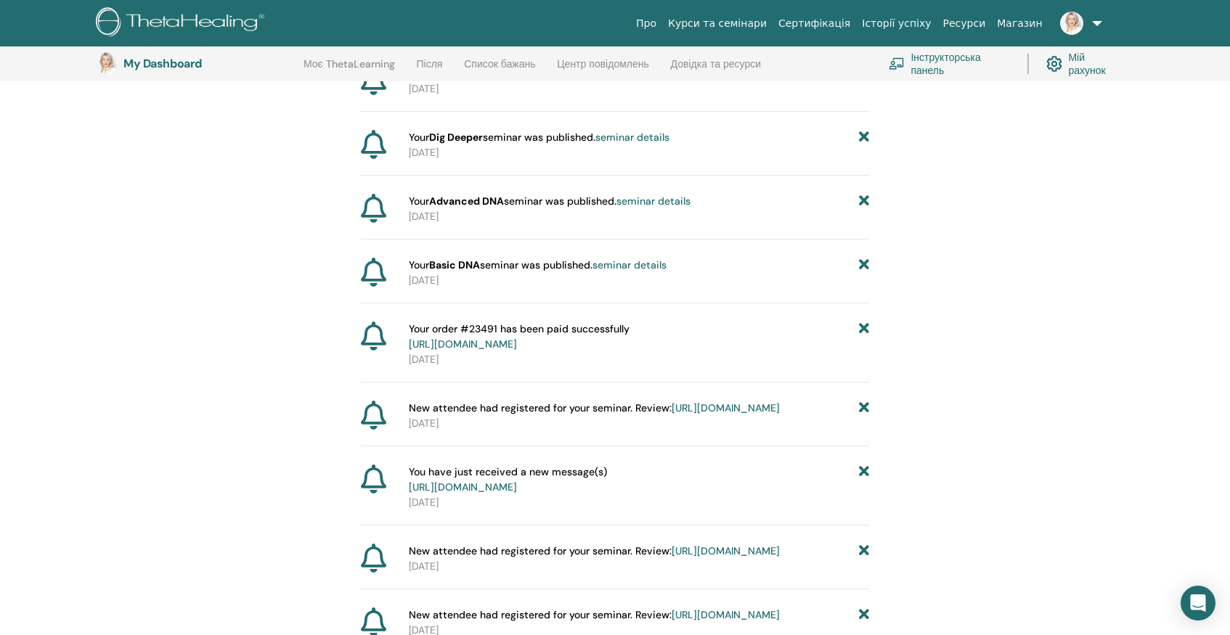
click at [861, 352] on icon at bounding box center [864, 337] width 10 height 30
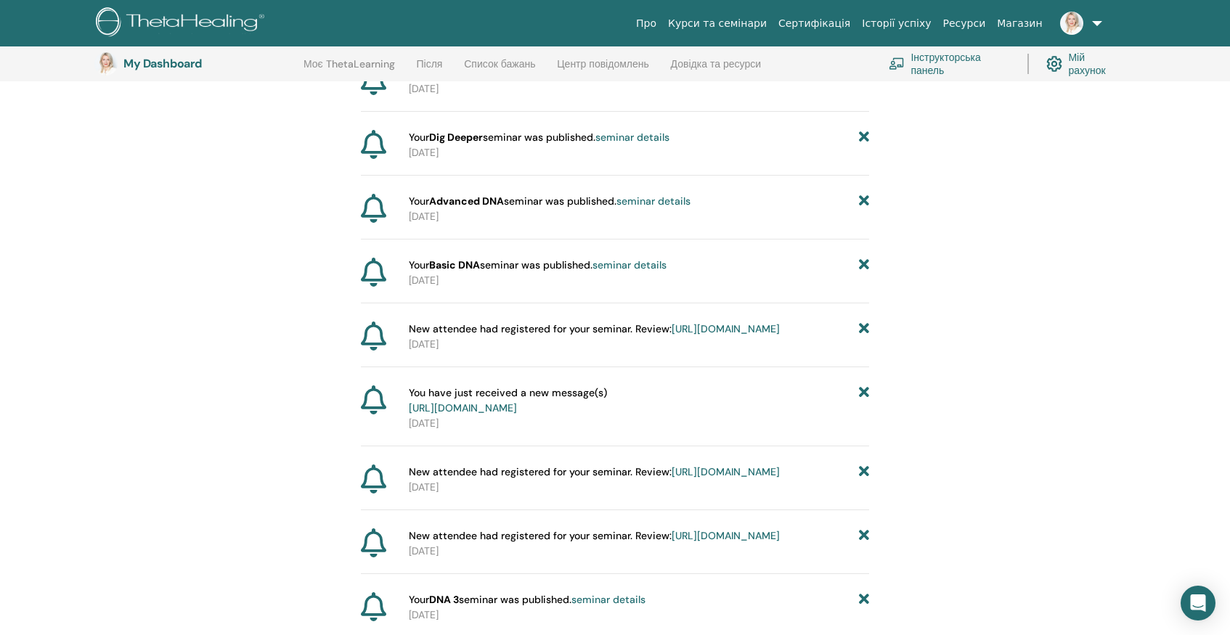
click at [861, 337] on icon at bounding box center [864, 329] width 10 height 15
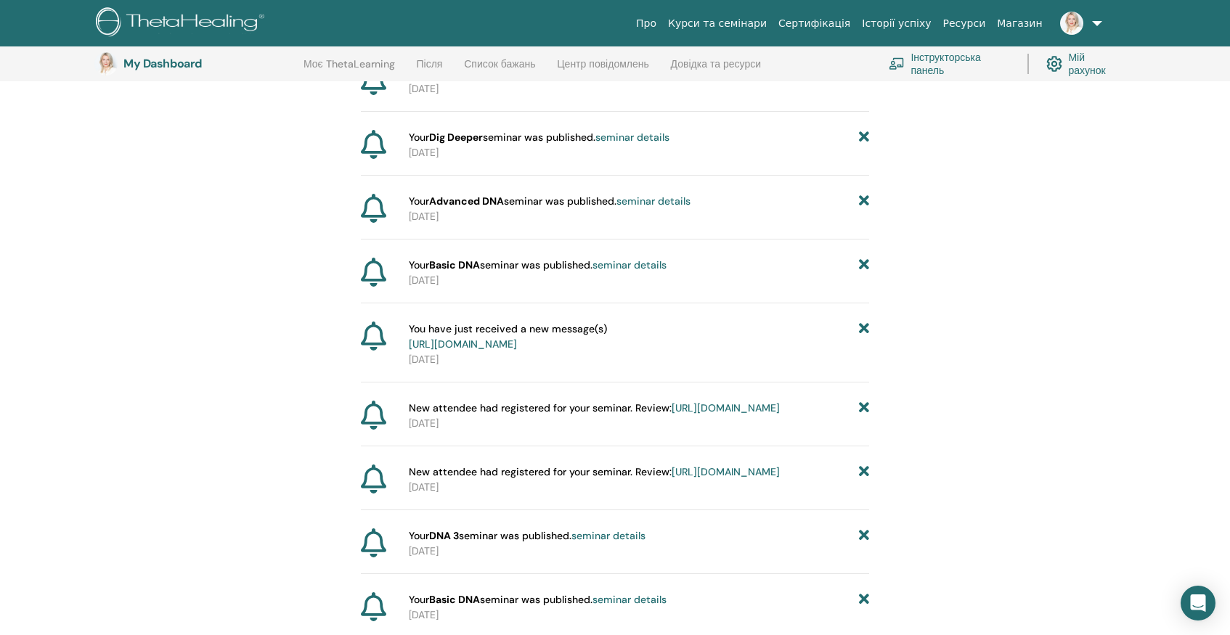
click at [861, 352] on icon at bounding box center [864, 337] width 10 height 30
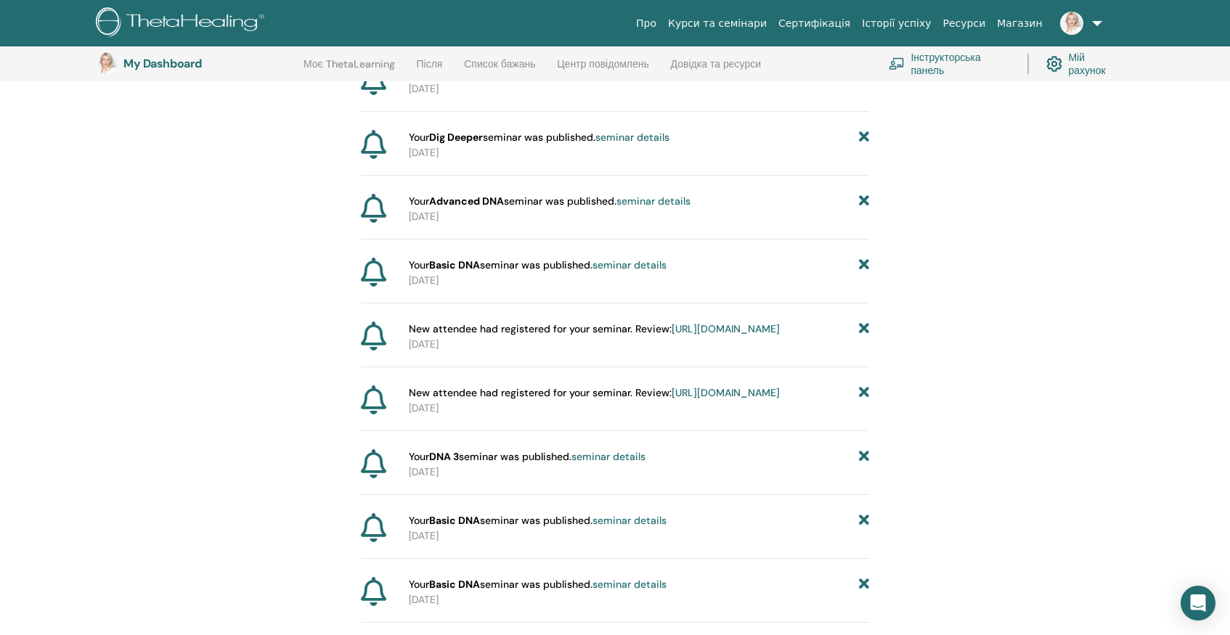
click at [861, 337] on icon at bounding box center [864, 329] width 10 height 15
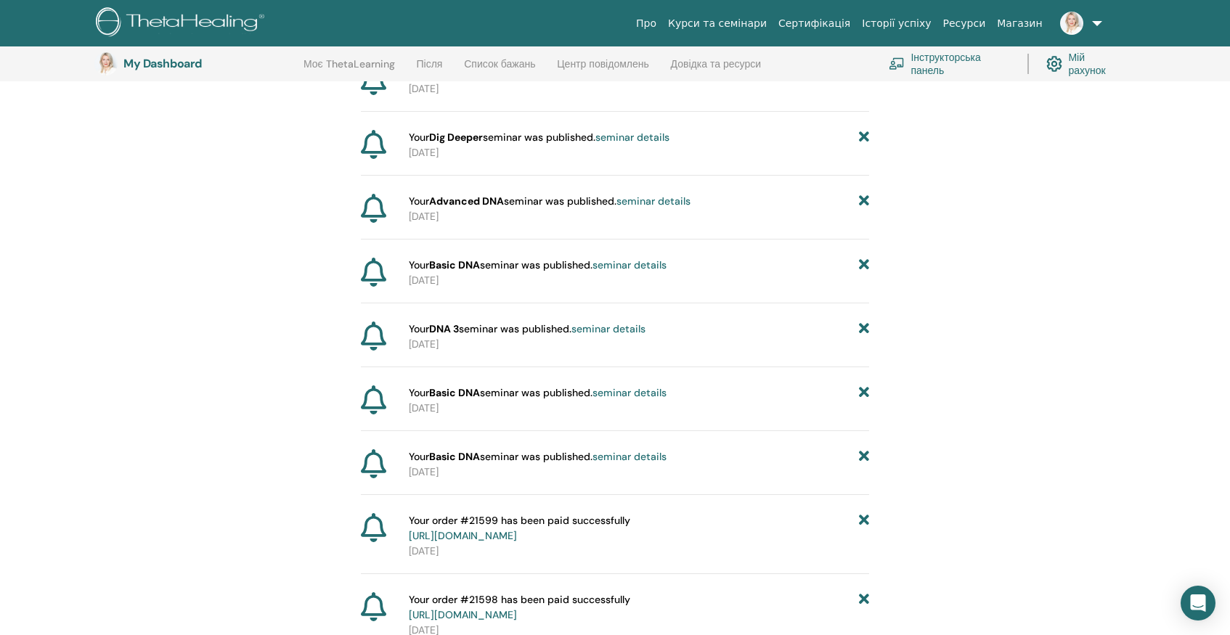
click at [861, 337] on icon at bounding box center [864, 329] width 10 height 15
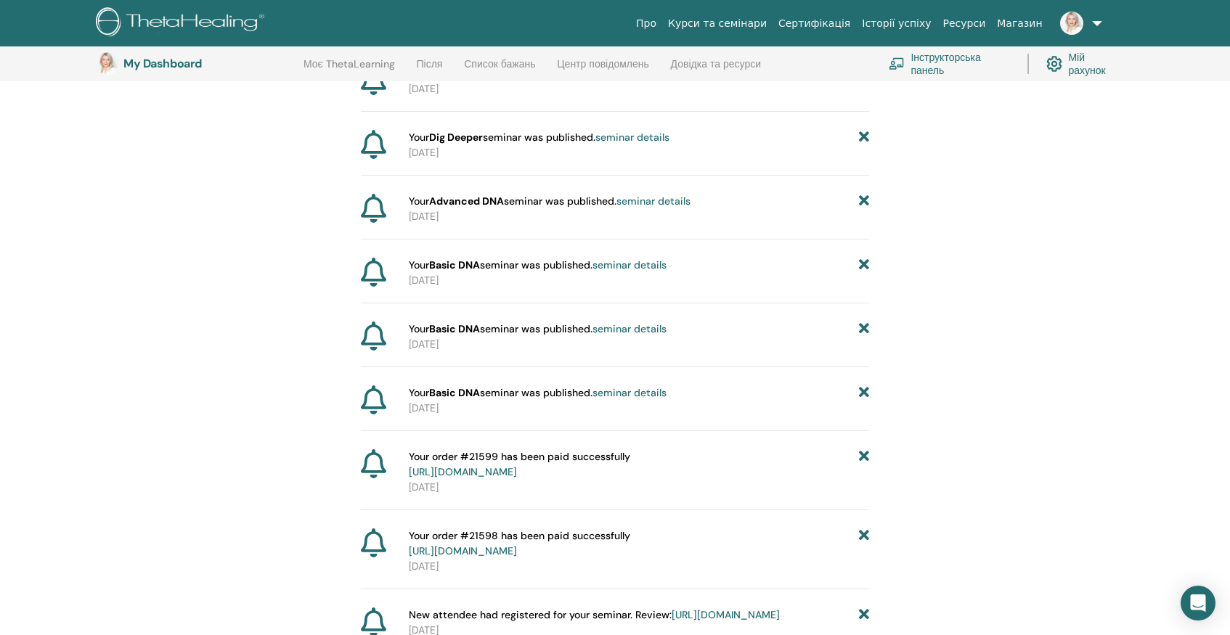
click at [861, 337] on icon at bounding box center [864, 329] width 10 height 15
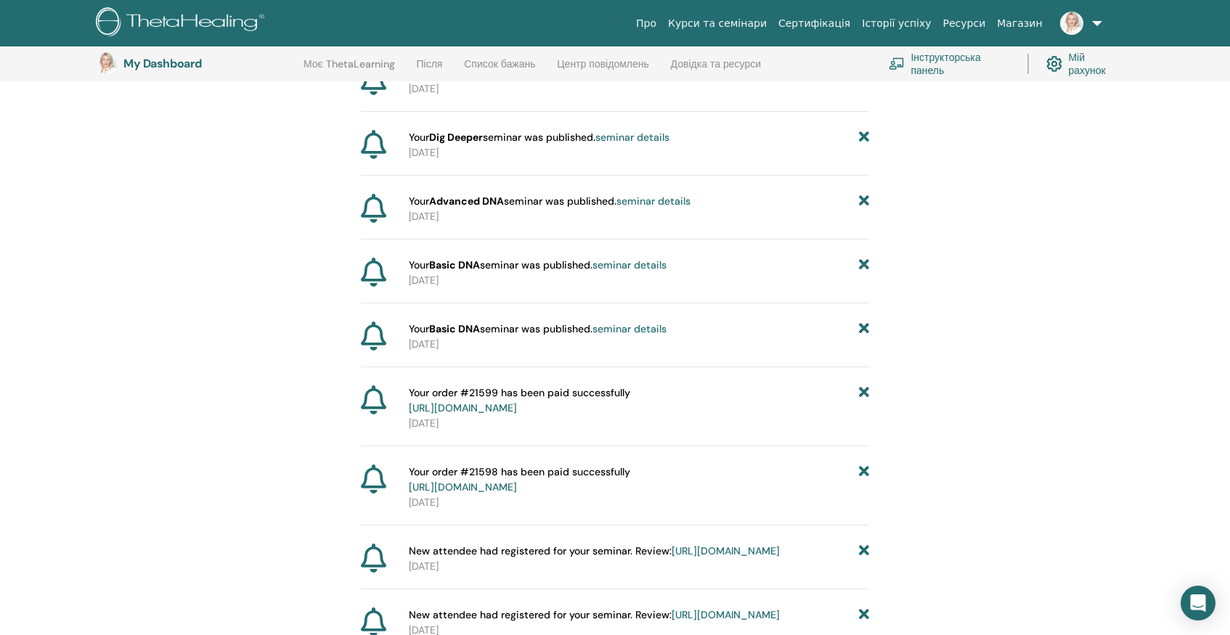
click at [861, 337] on icon at bounding box center [864, 329] width 10 height 15
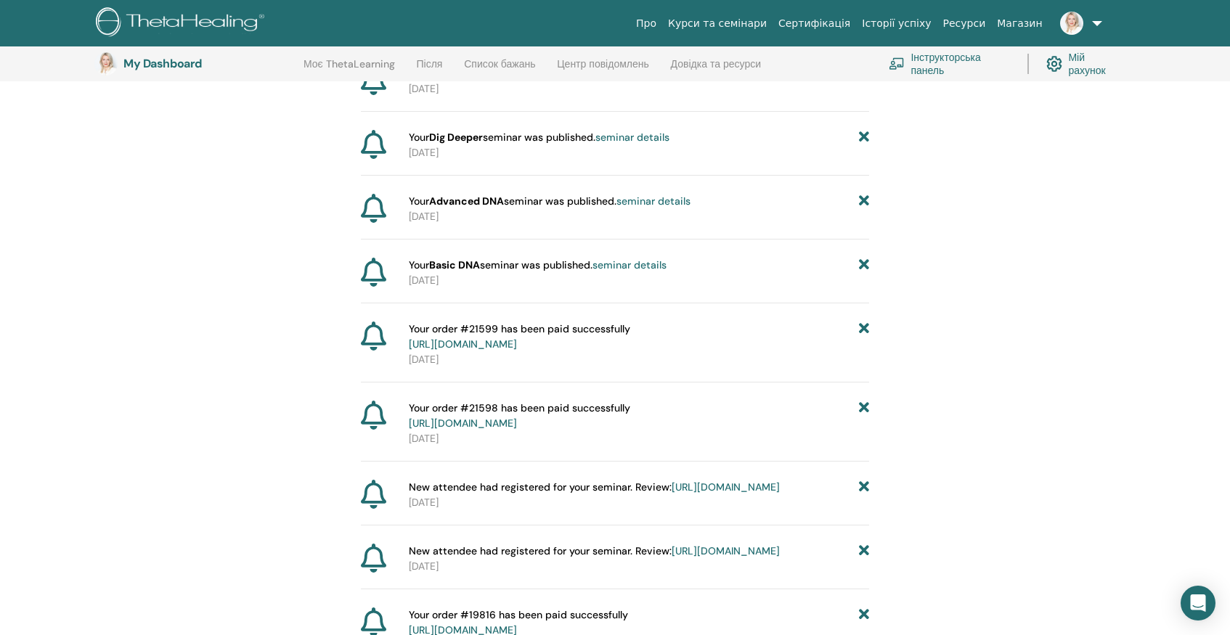
click at [861, 352] on icon at bounding box center [864, 337] width 10 height 30
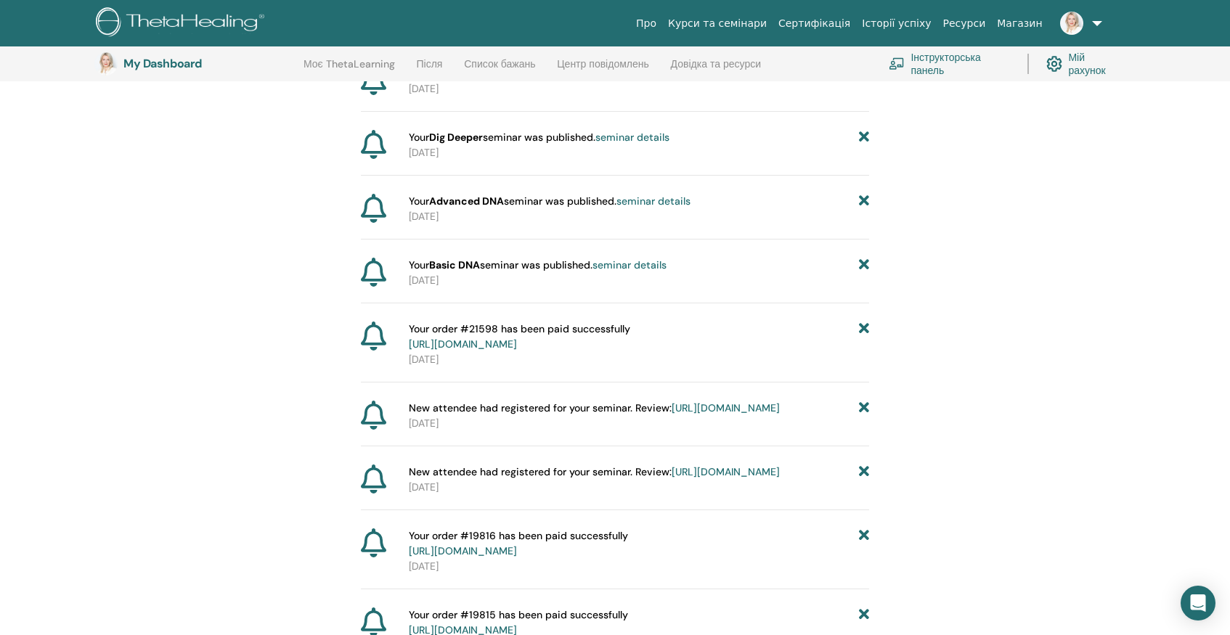
click at [861, 352] on icon at bounding box center [864, 337] width 10 height 30
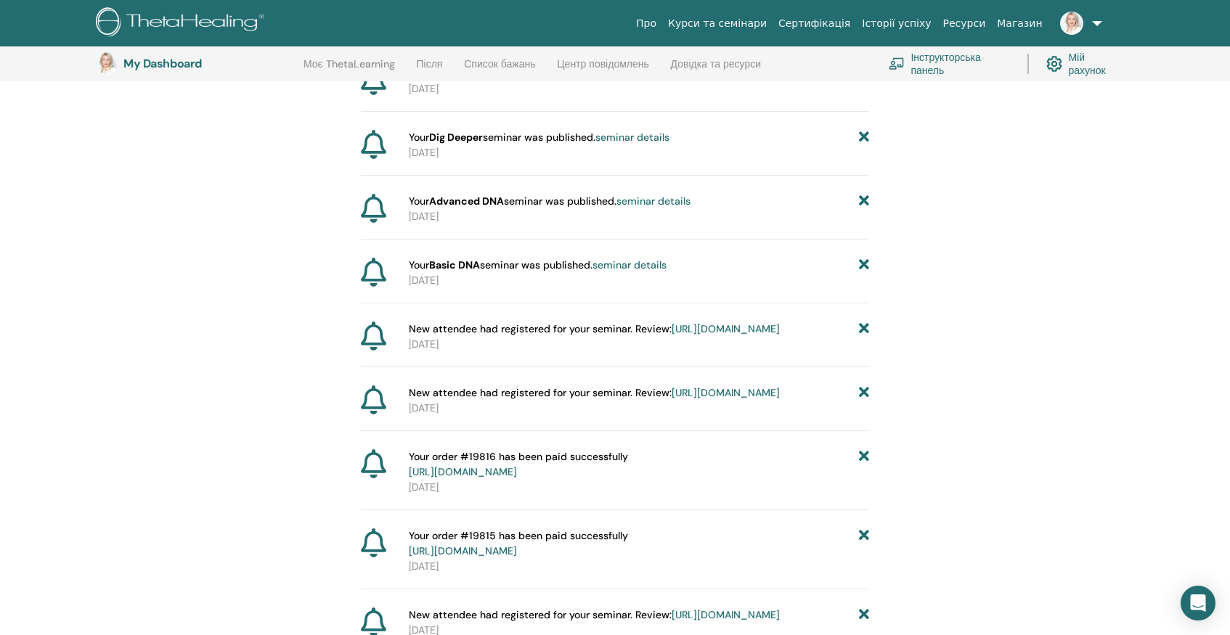
click at [861, 337] on icon at bounding box center [864, 329] width 10 height 15
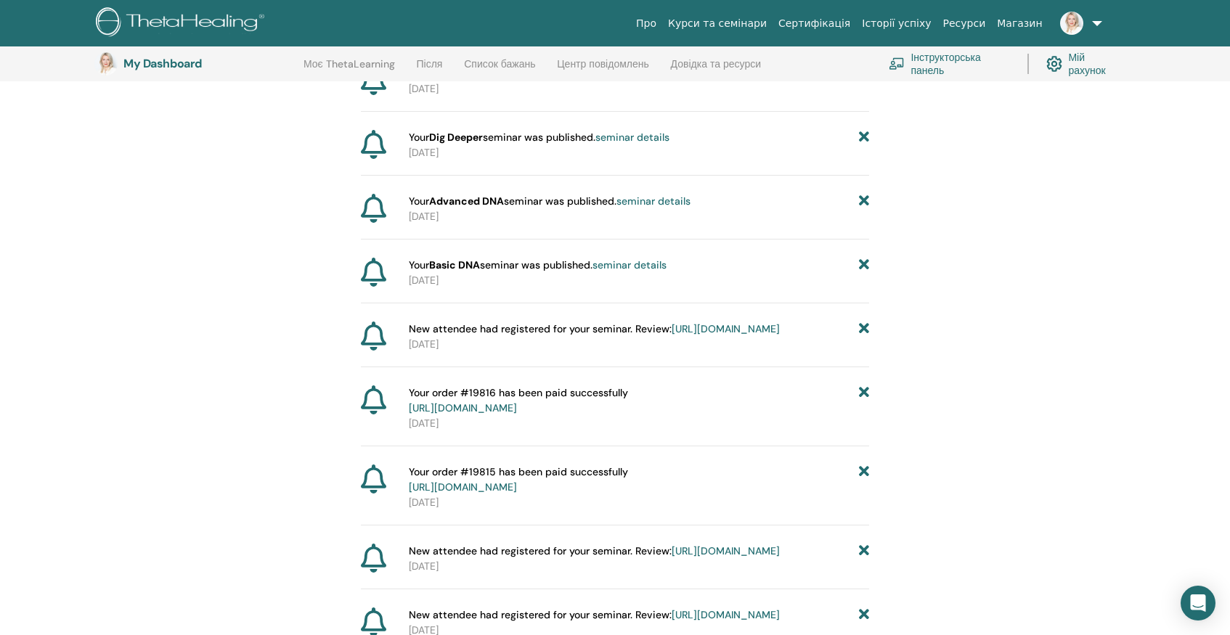
click at [861, 337] on icon at bounding box center [864, 329] width 10 height 15
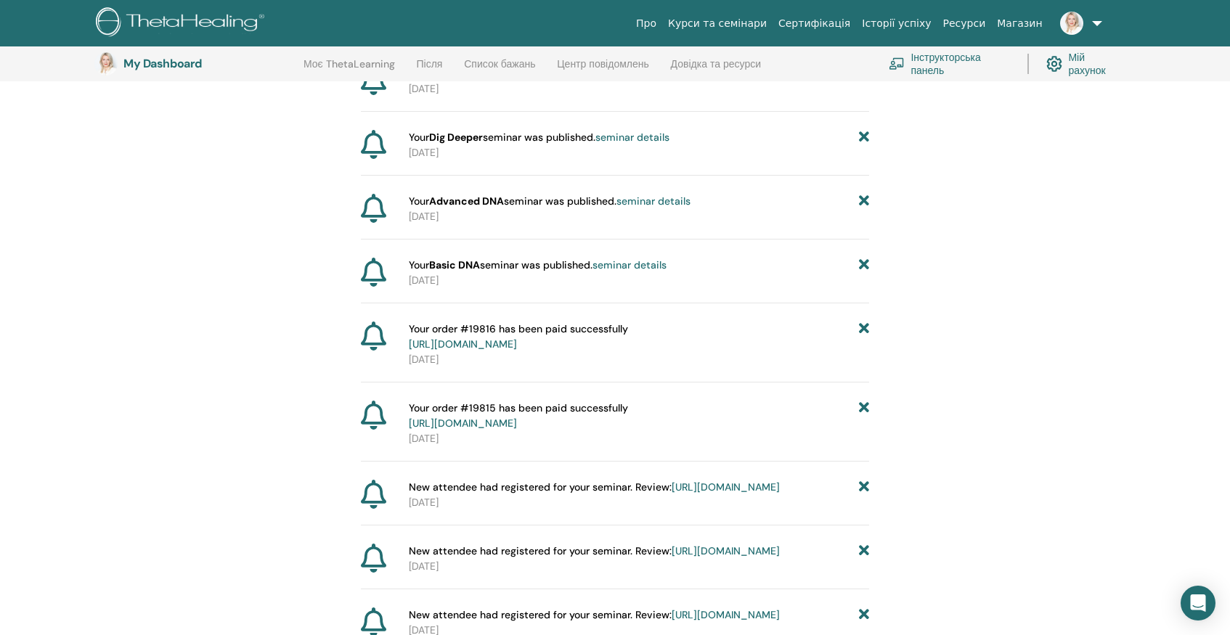
click at [861, 352] on icon at bounding box center [864, 337] width 10 height 30
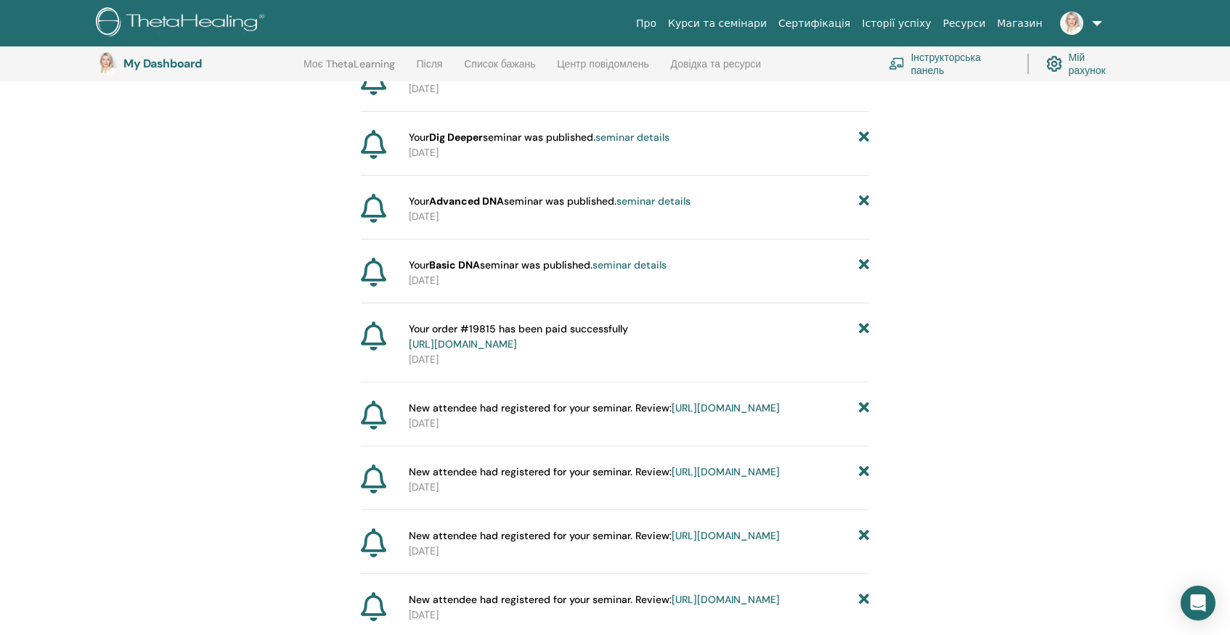
click at [861, 352] on icon at bounding box center [864, 337] width 10 height 30
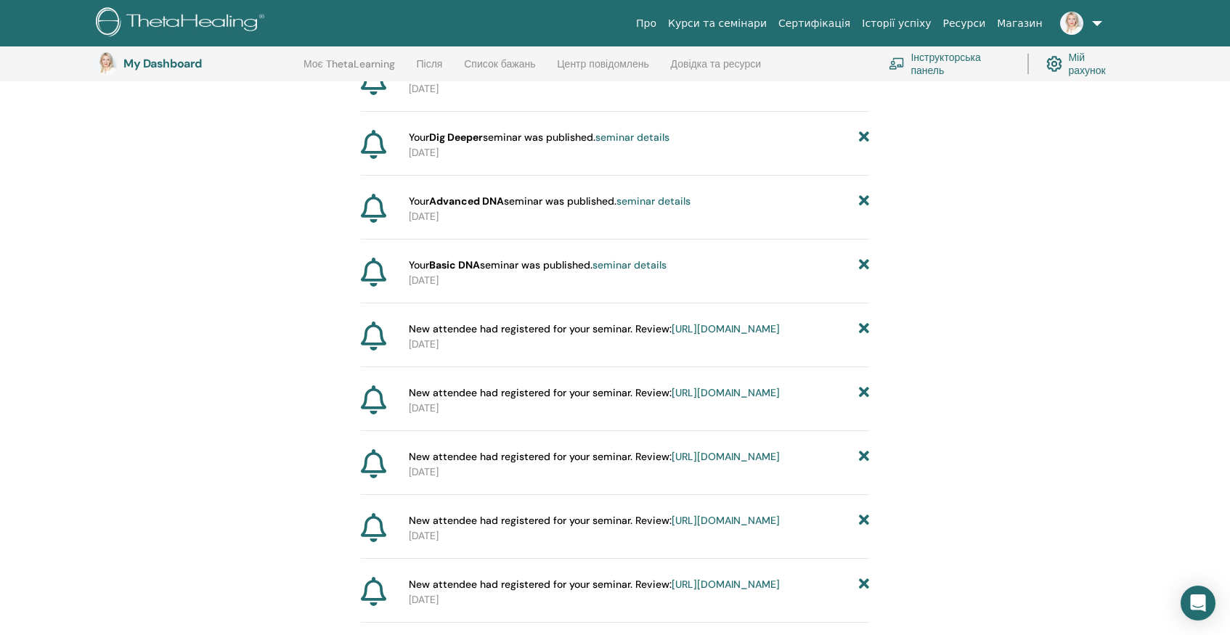
click at [861, 337] on icon at bounding box center [864, 329] width 10 height 15
click at [863, 273] on icon at bounding box center [864, 265] width 10 height 15
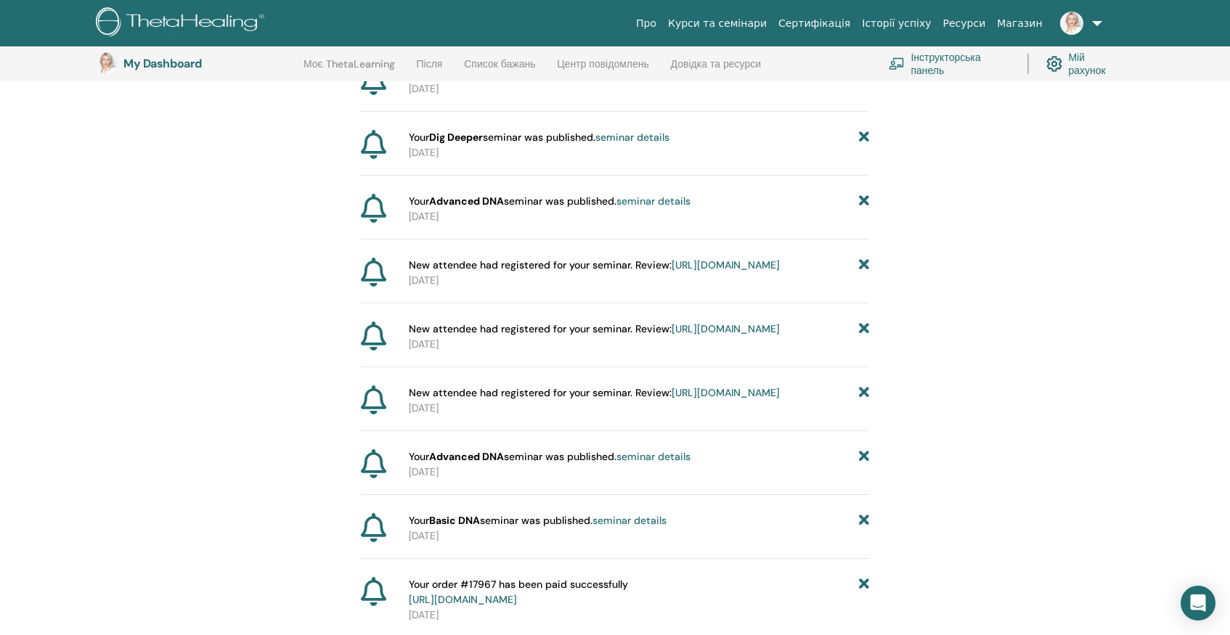
click at [863, 273] on icon at bounding box center [864, 265] width 10 height 15
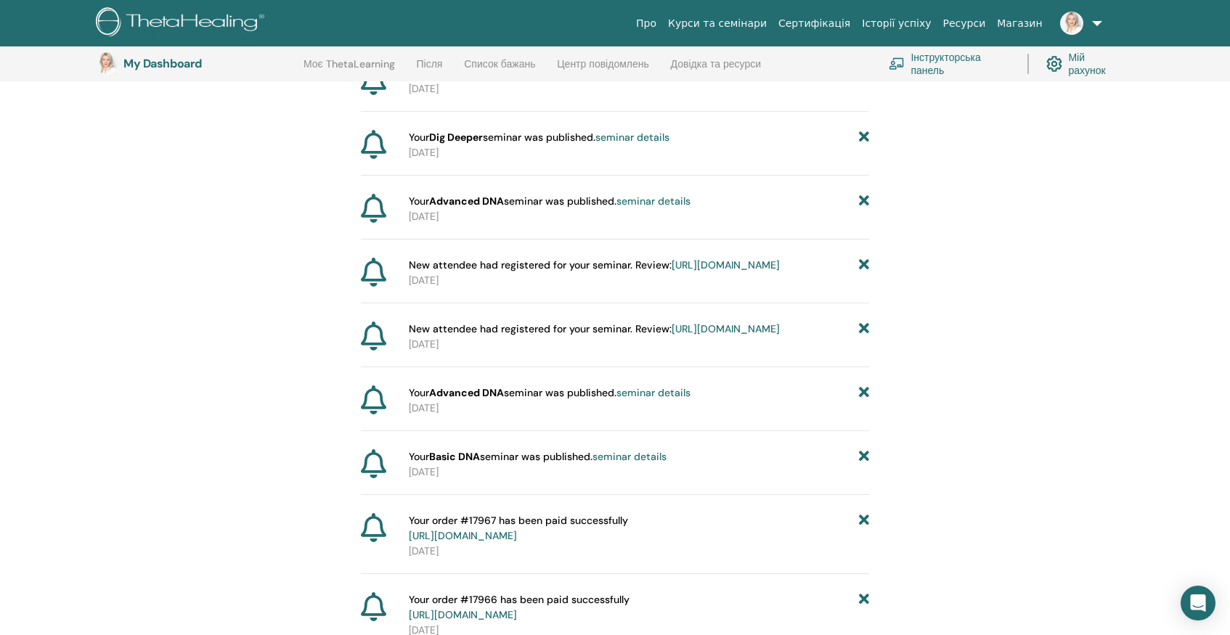
click at [863, 273] on icon at bounding box center [864, 265] width 10 height 15
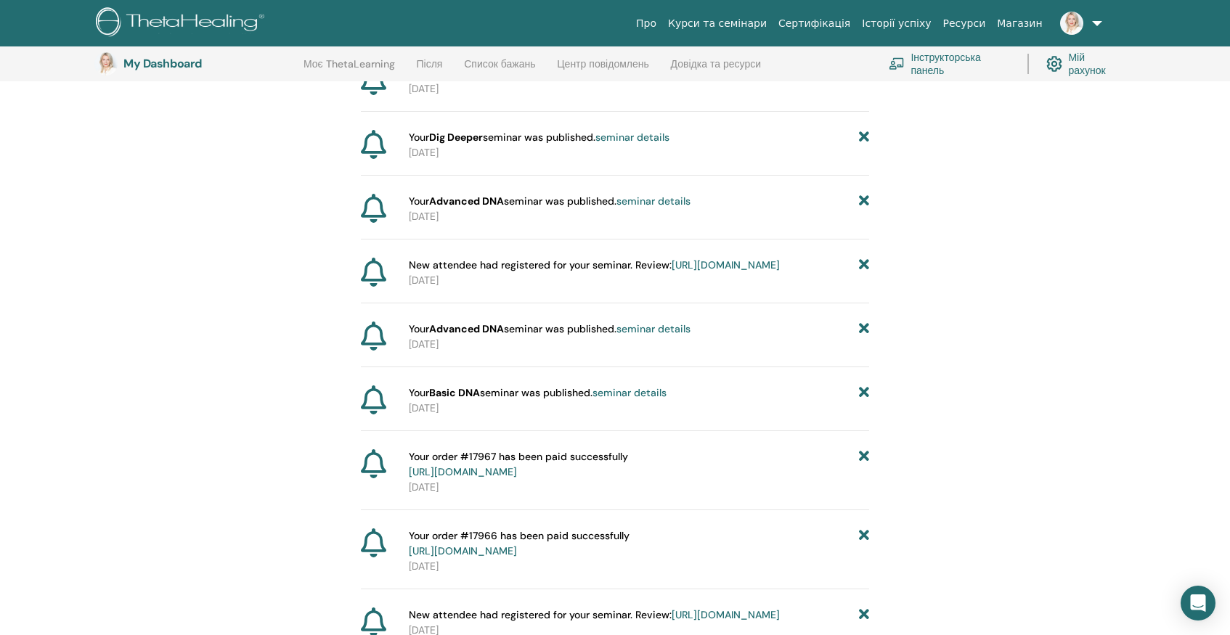
click at [859, 209] on icon at bounding box center [864, 201] width 10 height 15
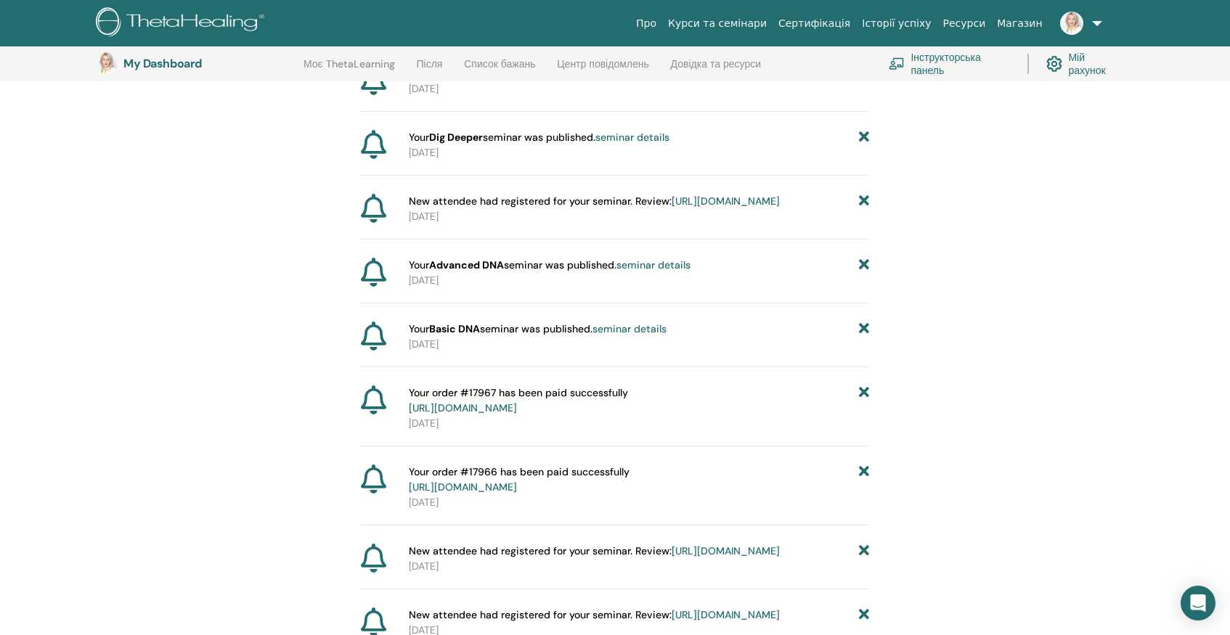
click at [859, 209] on icon at bounding box center [864, 201] width 10 height 15
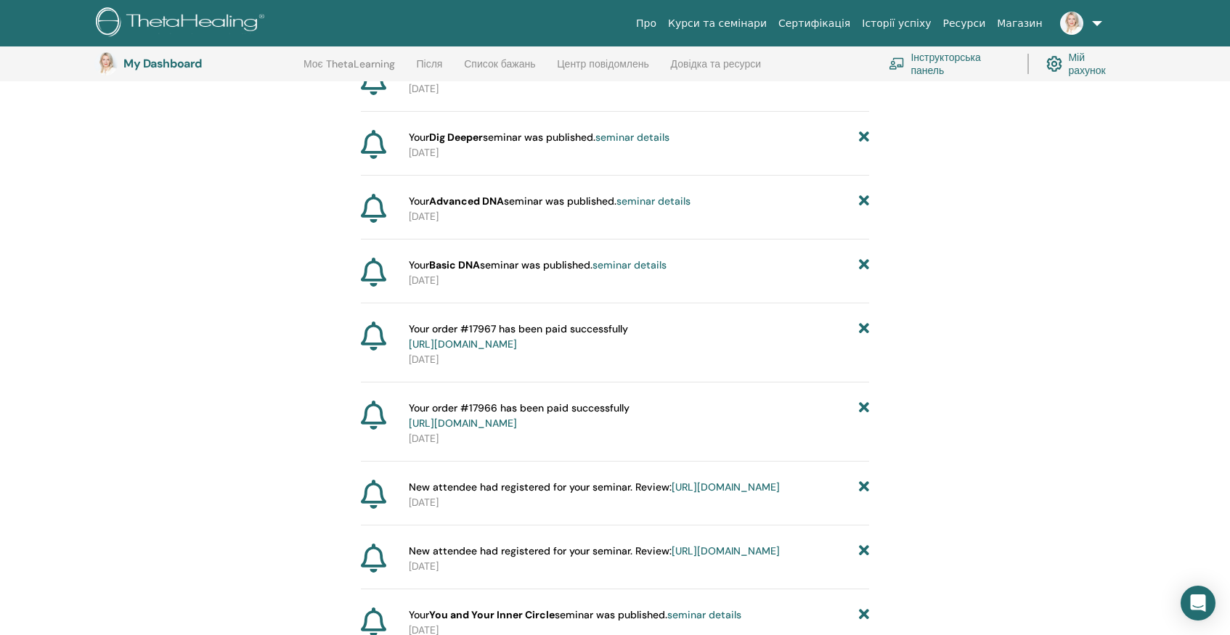
click at [862, 209] on icon at bounding box center [864, 201] width 10 height 15
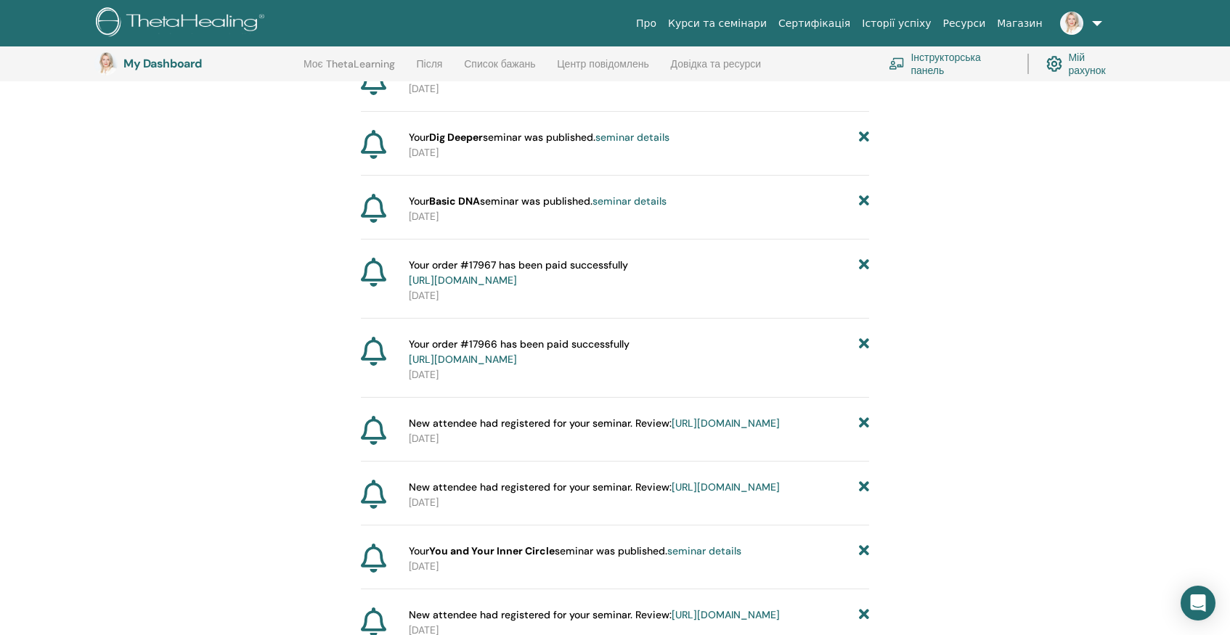
click at [863, 209] on icon at bounding box center [864, 201] width 10 height 15
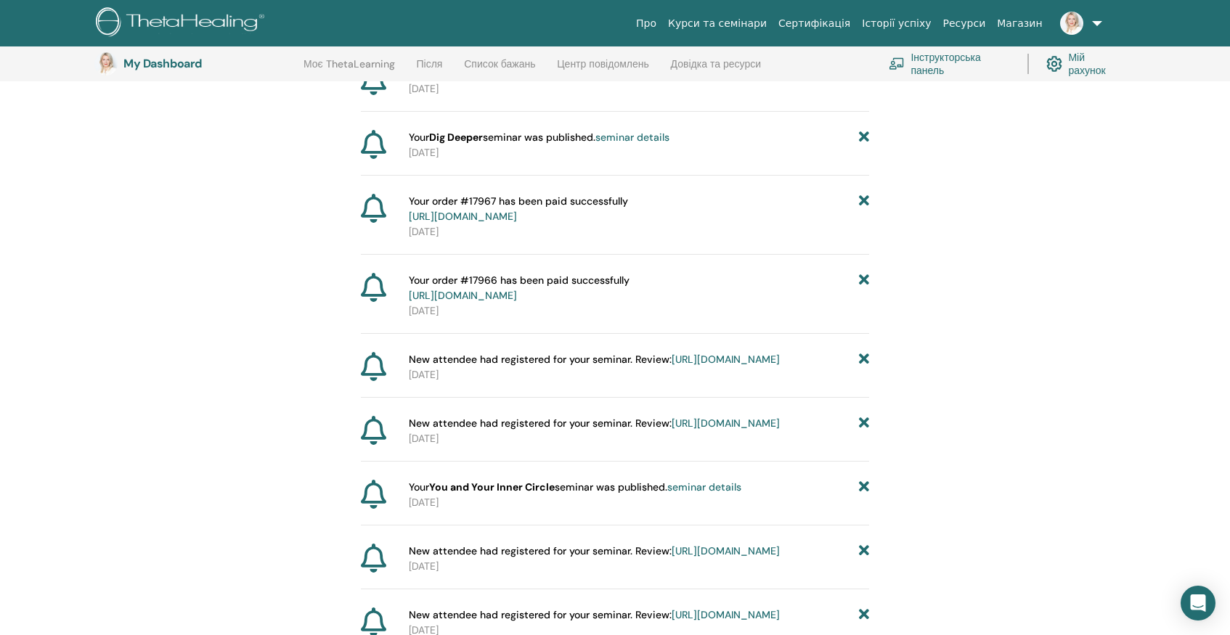
click at [863, 224] on icon at bounding box center [864, 209] width 10 height 30
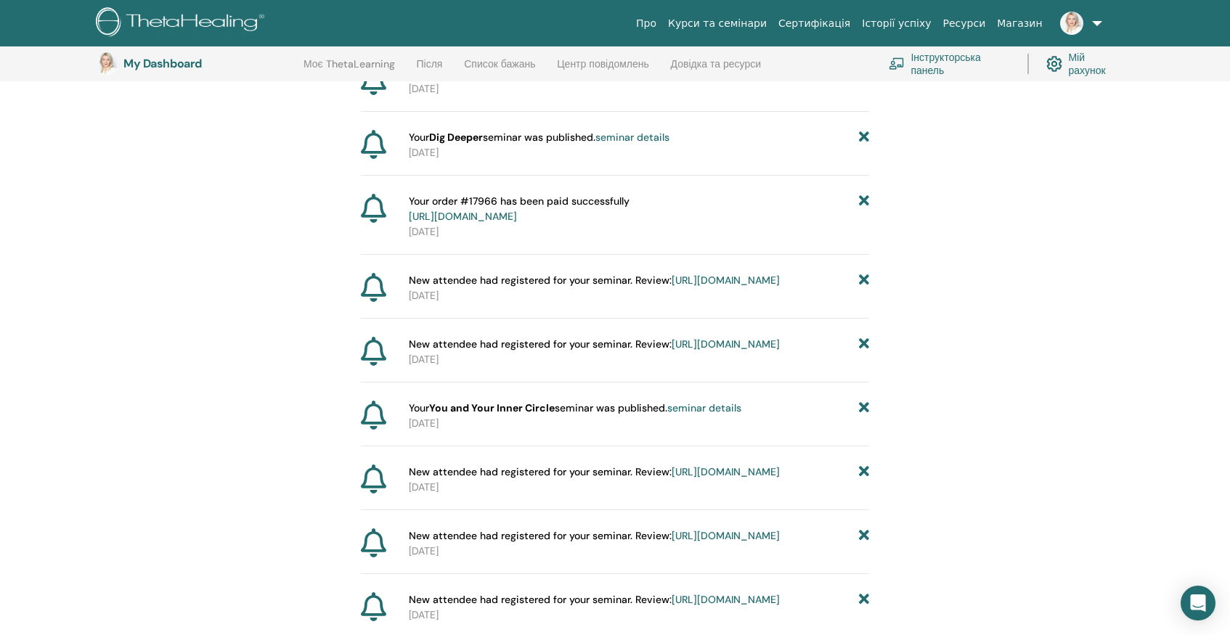
click at [863, 224] on icon at bounding box center [864, 209] width 10 height 30
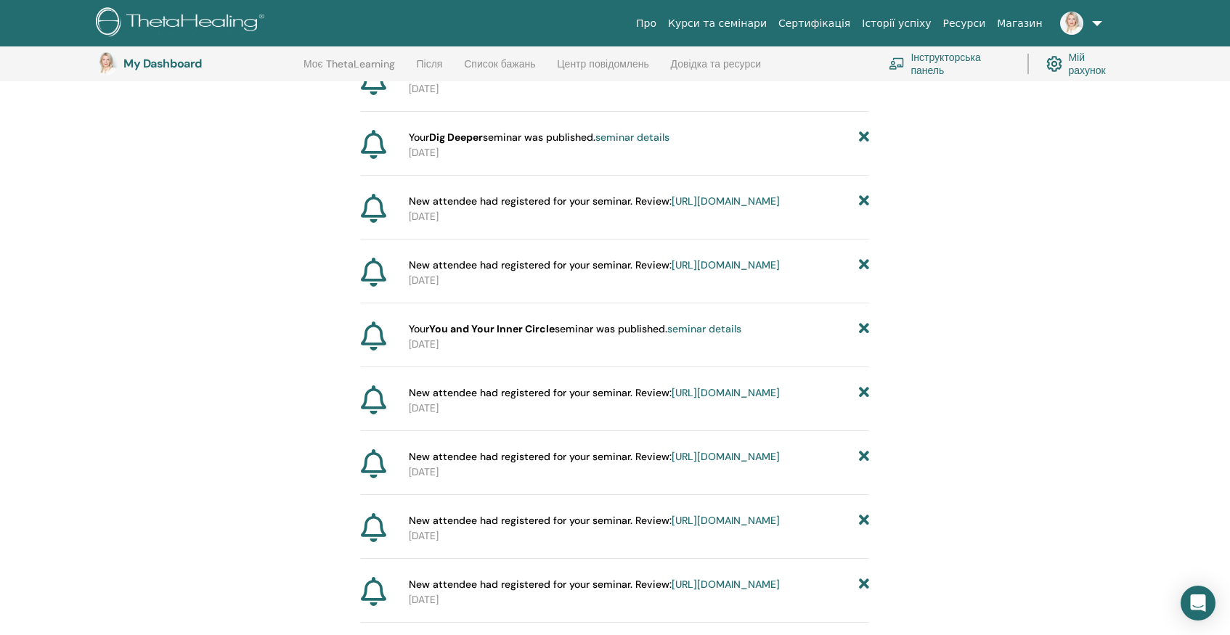
click at [863, 209] on icon at bounding box center [864, 201] width 10 height 15
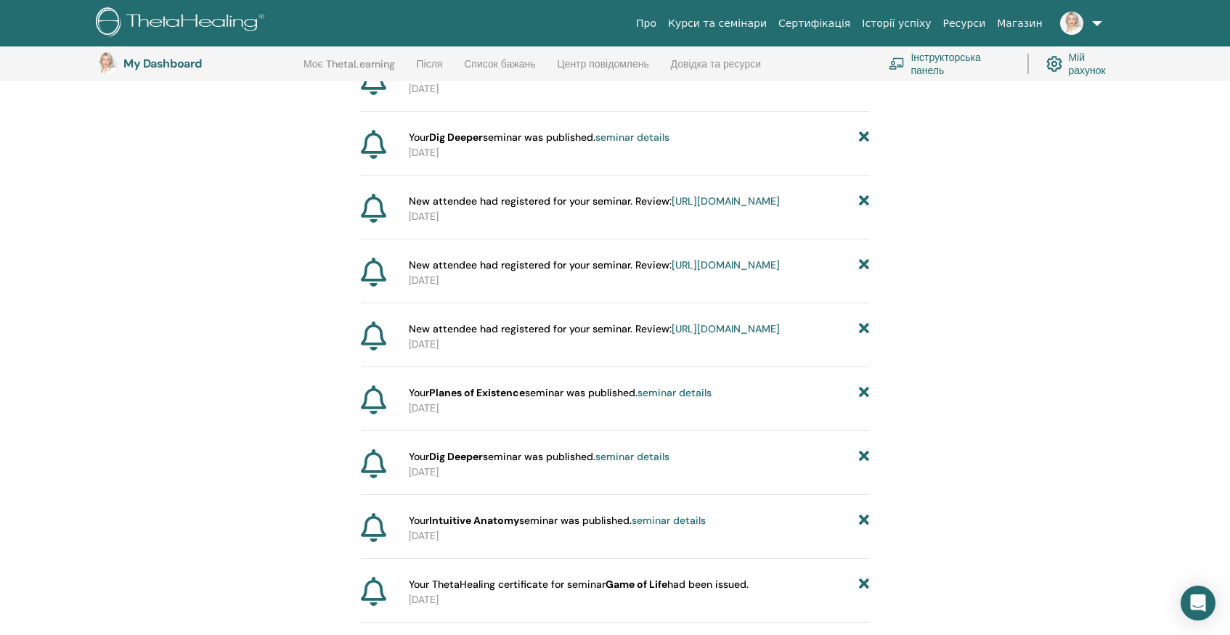
click at [863, 209] on icon at bounding box center [864, 201] width 10 height 15
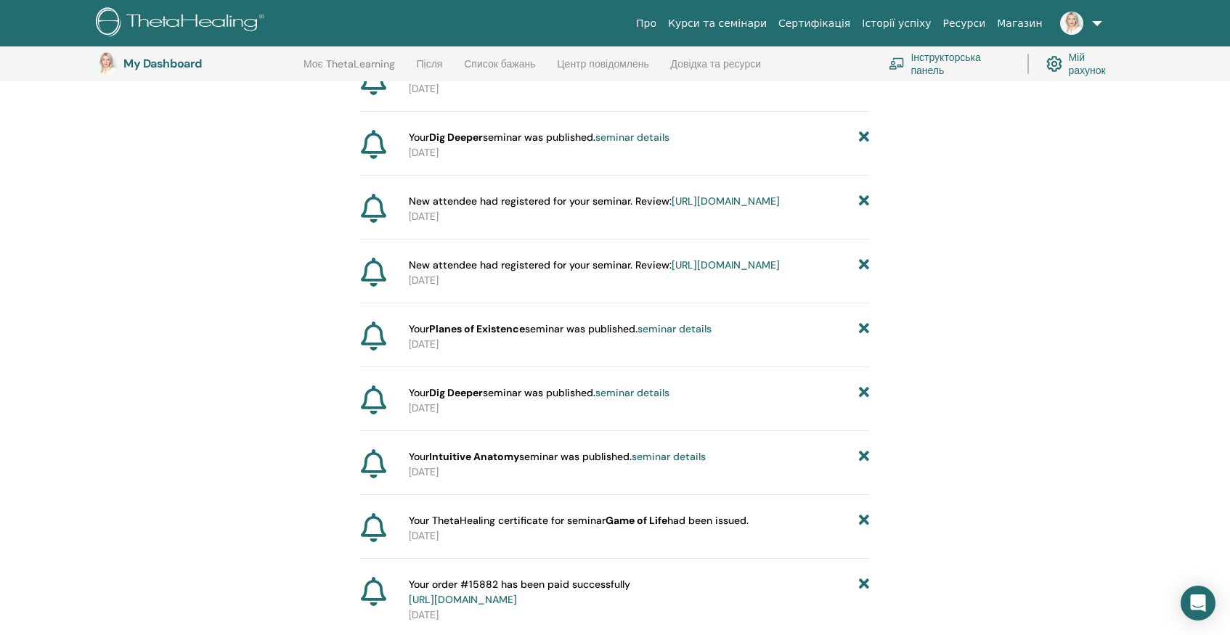
click at [863, 209] on icon at bounding box center [864, 201] width 10 height 15
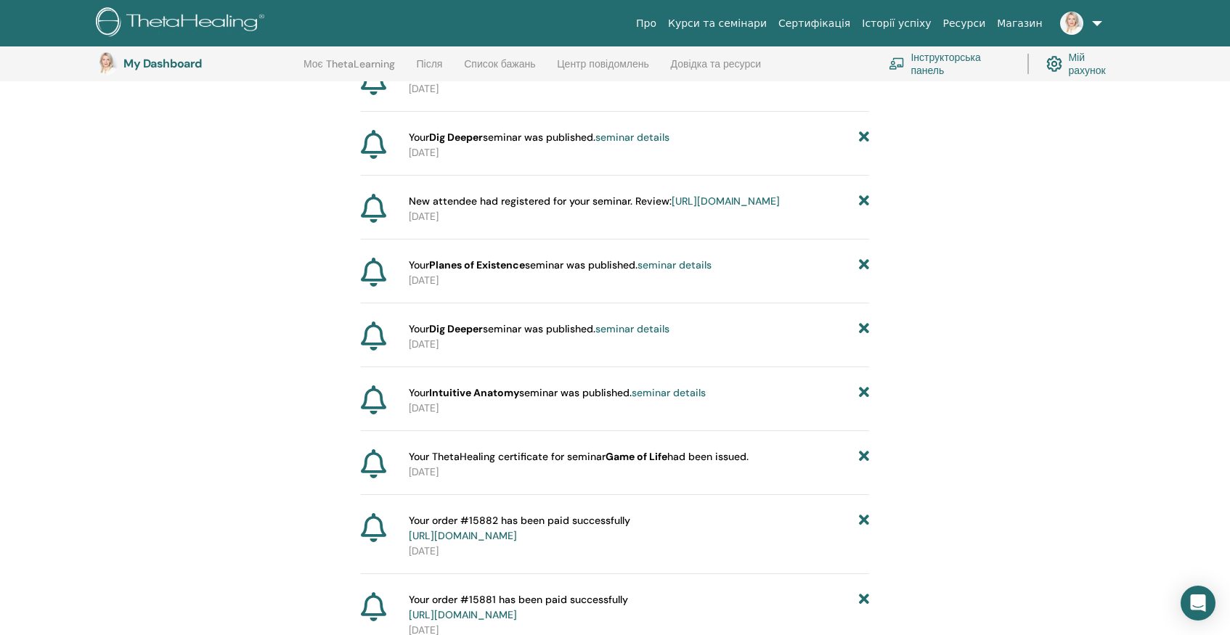
click at [863, 209] on icon at bounding box center [864, 201] width 10 height 15
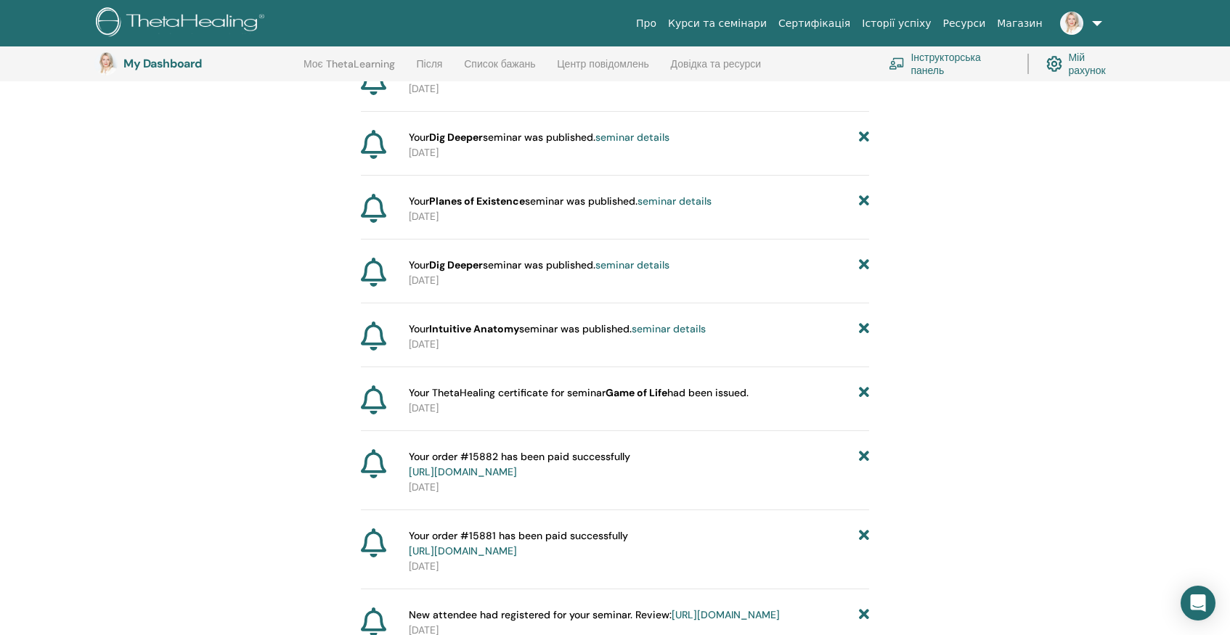
click at [863, 209] on icon at bounding box center [864, 201] width 10 height 15
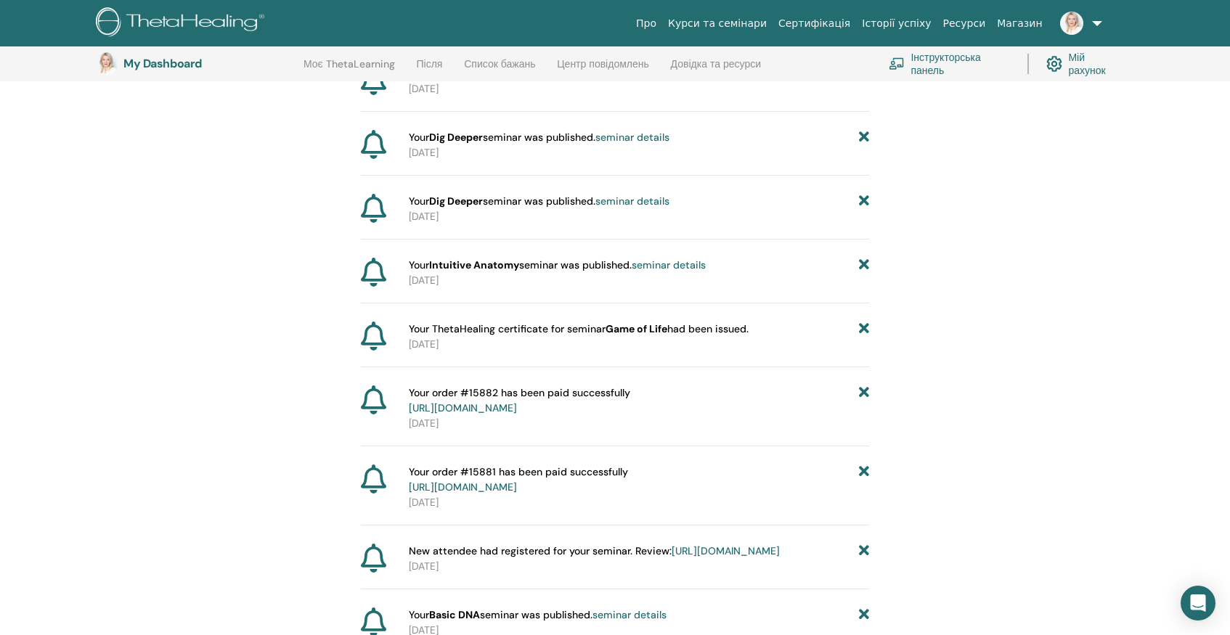
click at [863, 209] on icon at bounding box center [864, 201] width 10 height 15
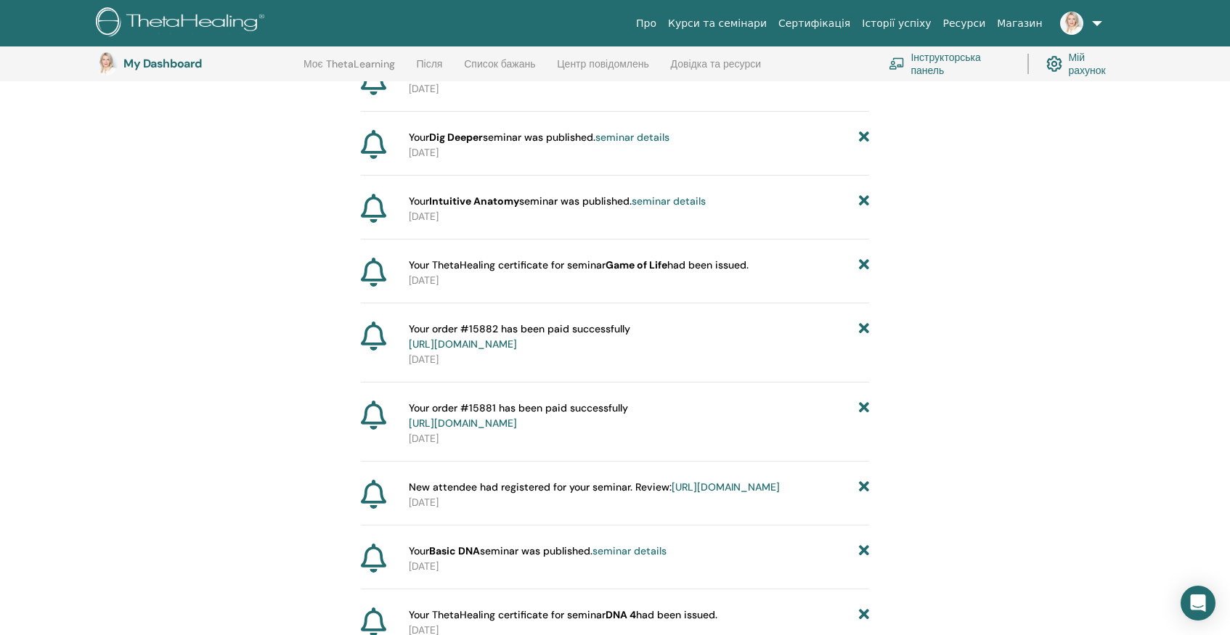
click at [863, 209] on icon at bounding box center [864, 201] width 10 height 15
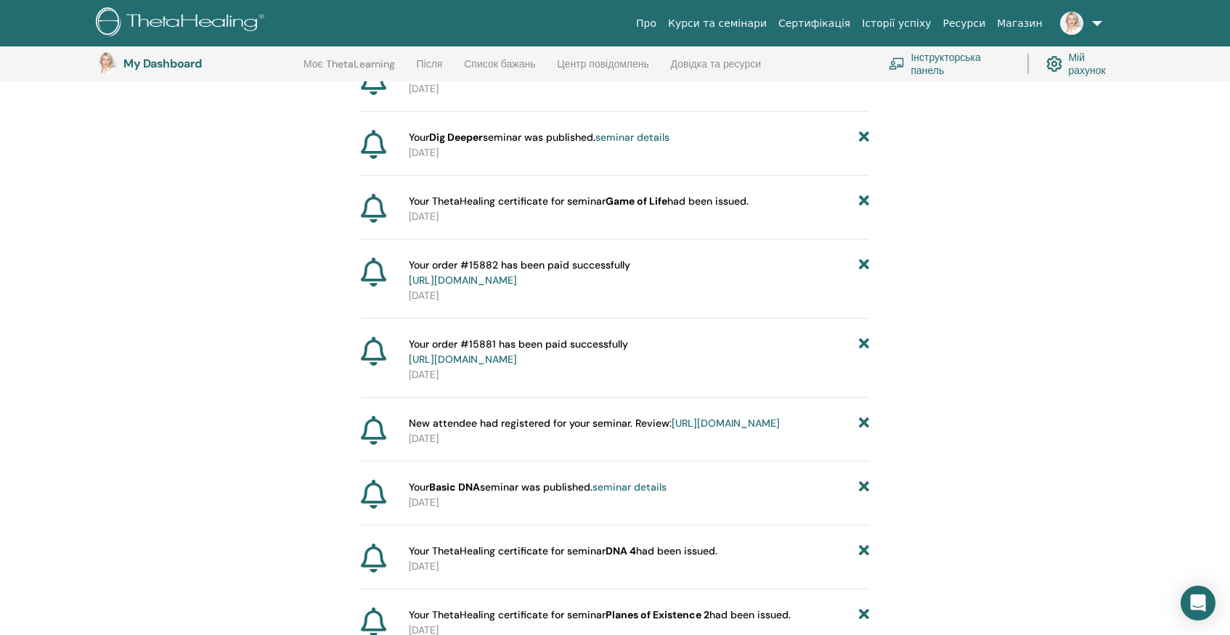
click at [863, 209] on icon at bounding box center [864, 201] width 10 height 15
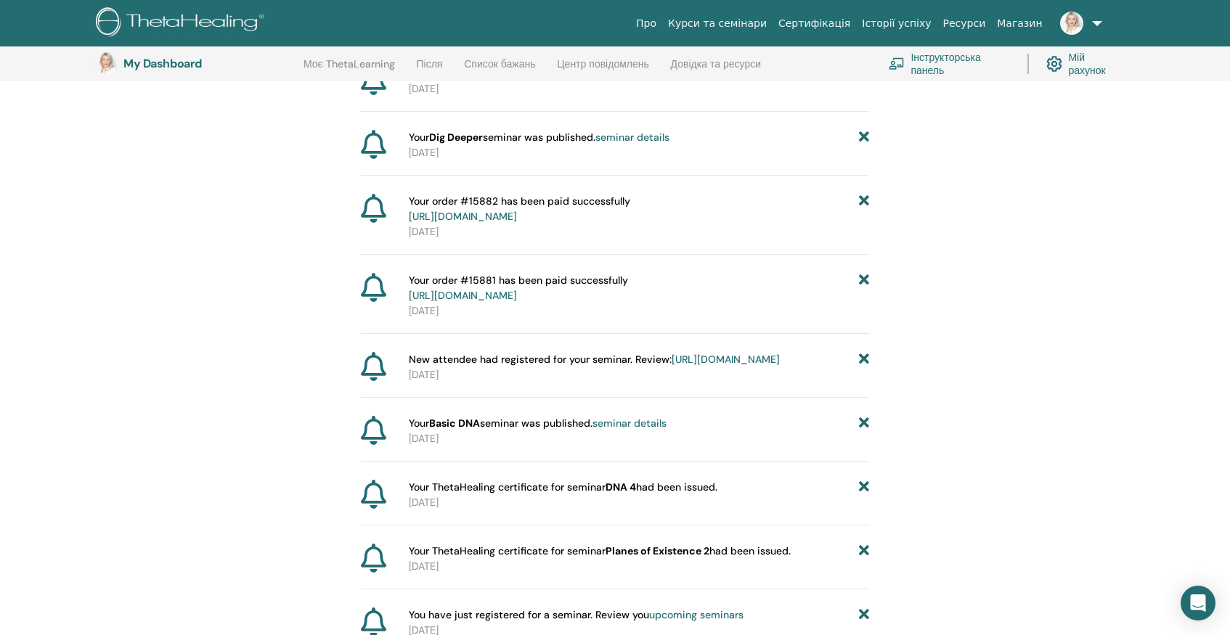
click at [863, 224] on icon at bounding box center [864, 209] width 10 height 30
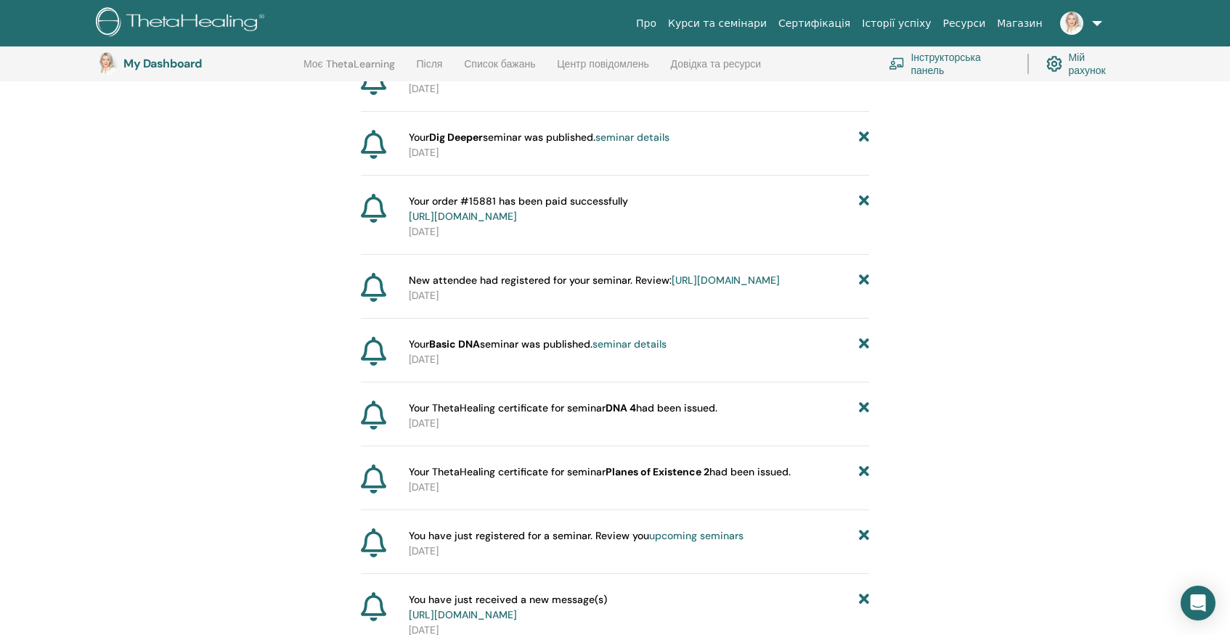
click at [863, 224] on icon at bounding box center [864, 209] width 10 height 30
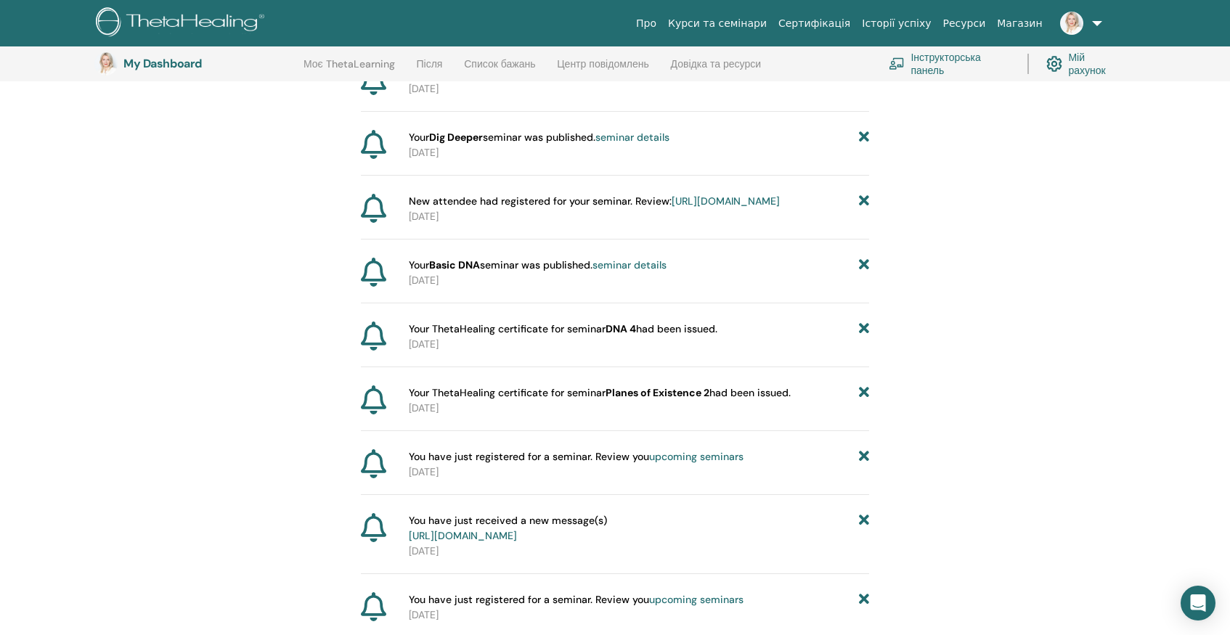
click at [863, 209] on icon at bounding box center [864, 201] width 10 height 15
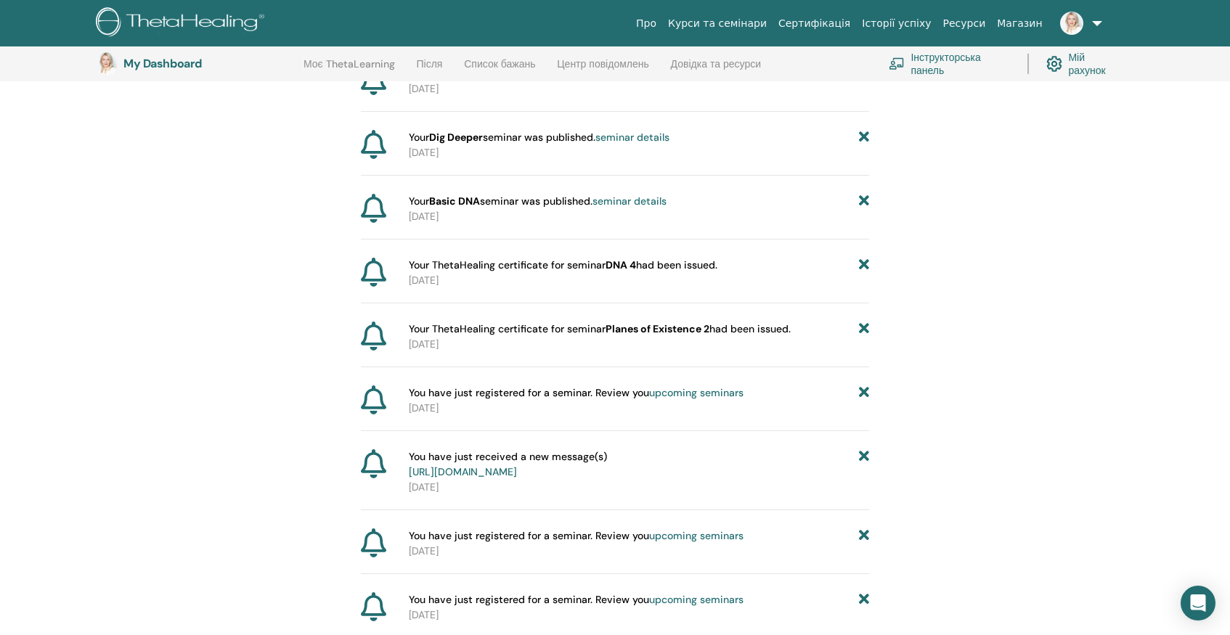
click at [863, 209] on icon at bounding box center [864, 201] width 10 height 15
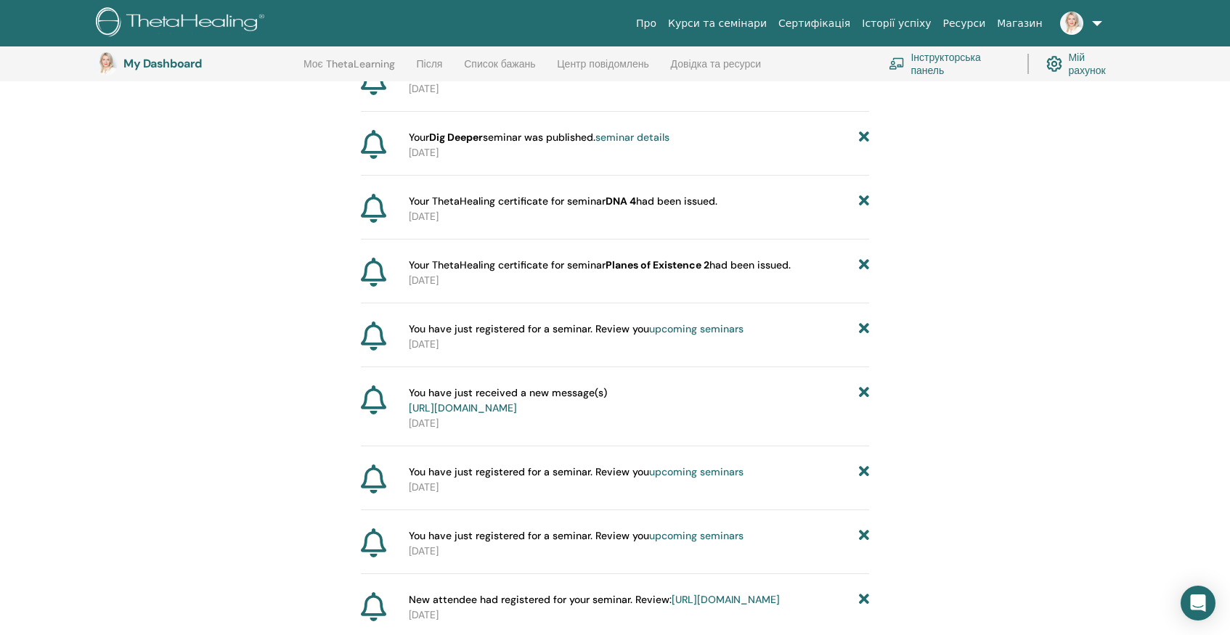
click at [863, 209] on icon at bounding box center [864, 201] width 10 height 15
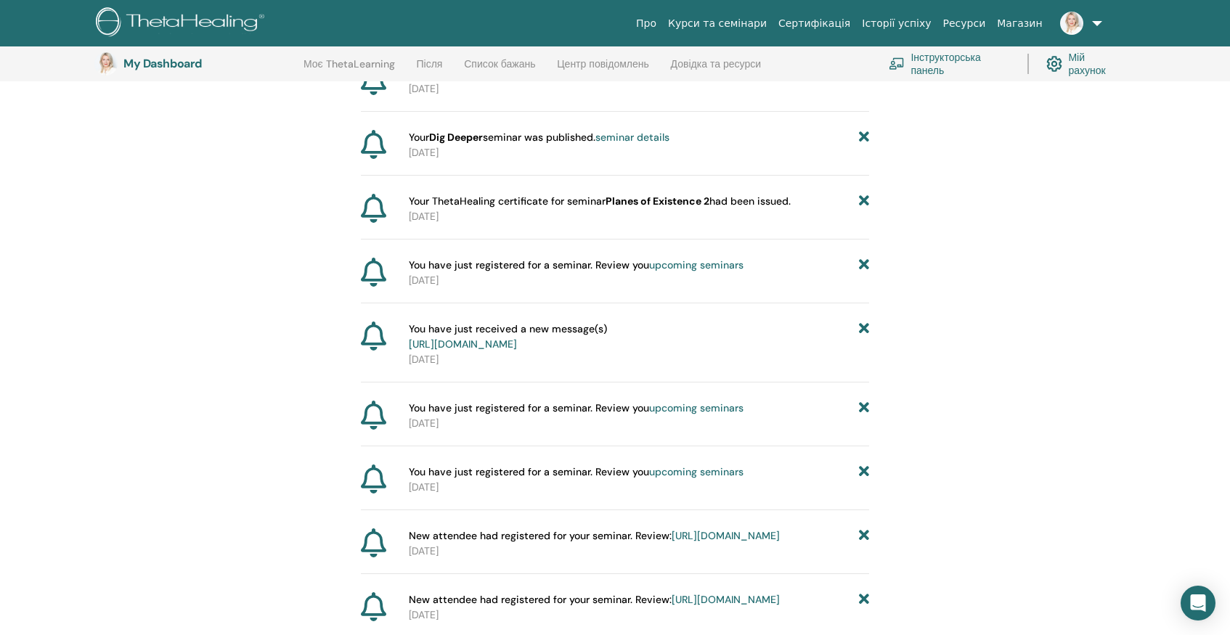
click at [661, 208] on b "Planes of Existence 2" at bounding box center [658, 201] width 104 height 13
click at [586, 209] on span "Your ThetaHealing certificate for seminar Planes of Existence 2 had been issued." at bounding box center [600, 201] width 382 height 15
click at [864, 209] on icon at bounding box center [864, 201] width 10 height 15
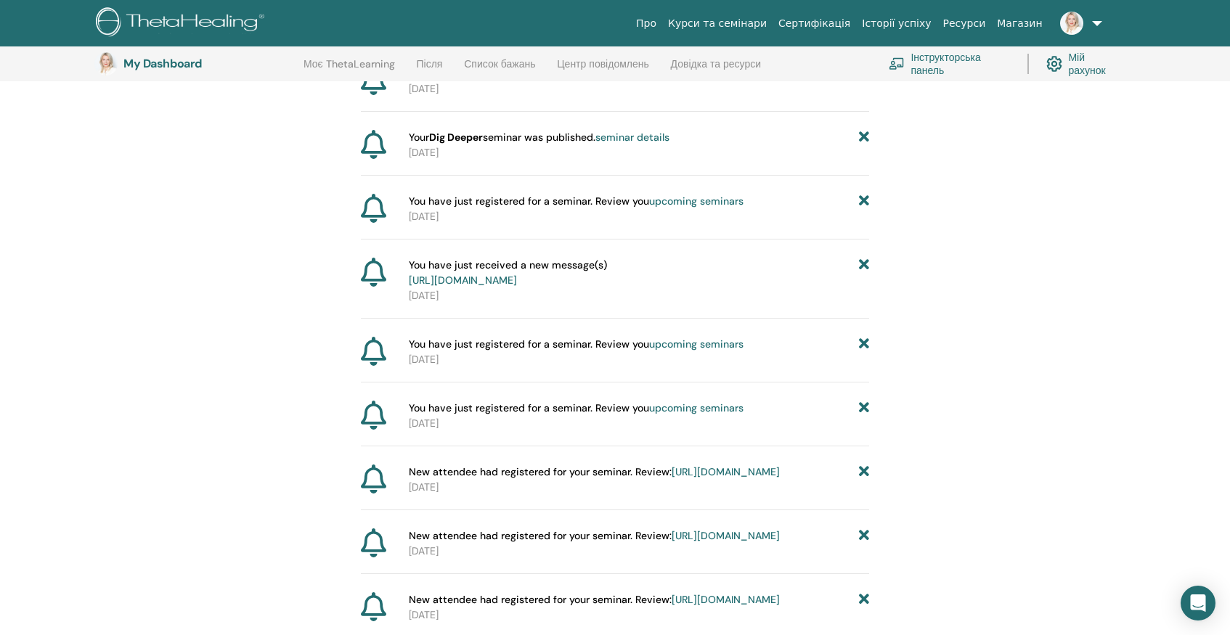
click at [864, 209] on icon at bounding box center [864, 201] width 10 height 15
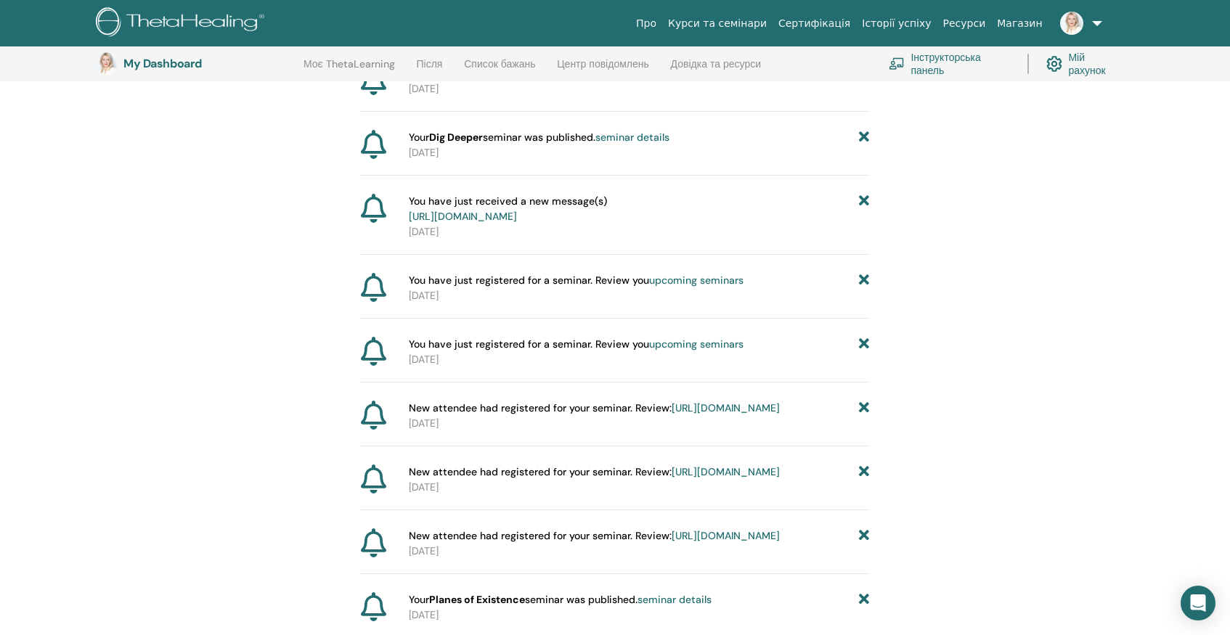
click at [864, 224] on icon at bounding box center [864, 209] width 10 height 30
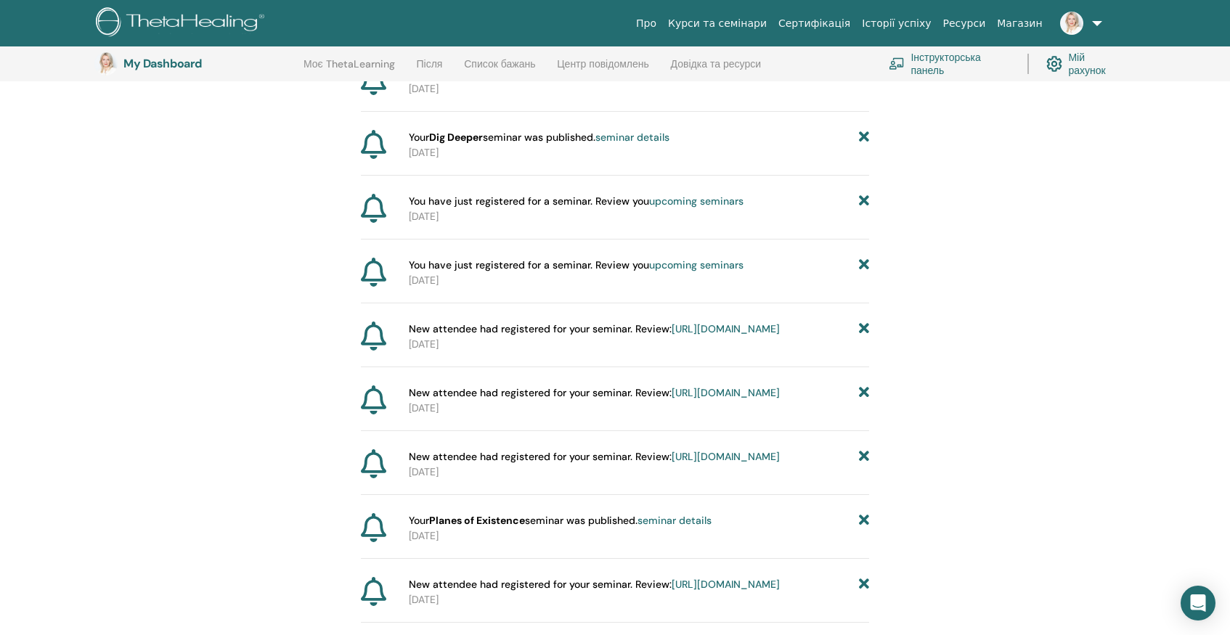
click at [864, 209] on icon at bounding box center [864, 201] width 10 height 15
click at [865, 145] on icon at bounding box center [864, 137] width 10 height 15
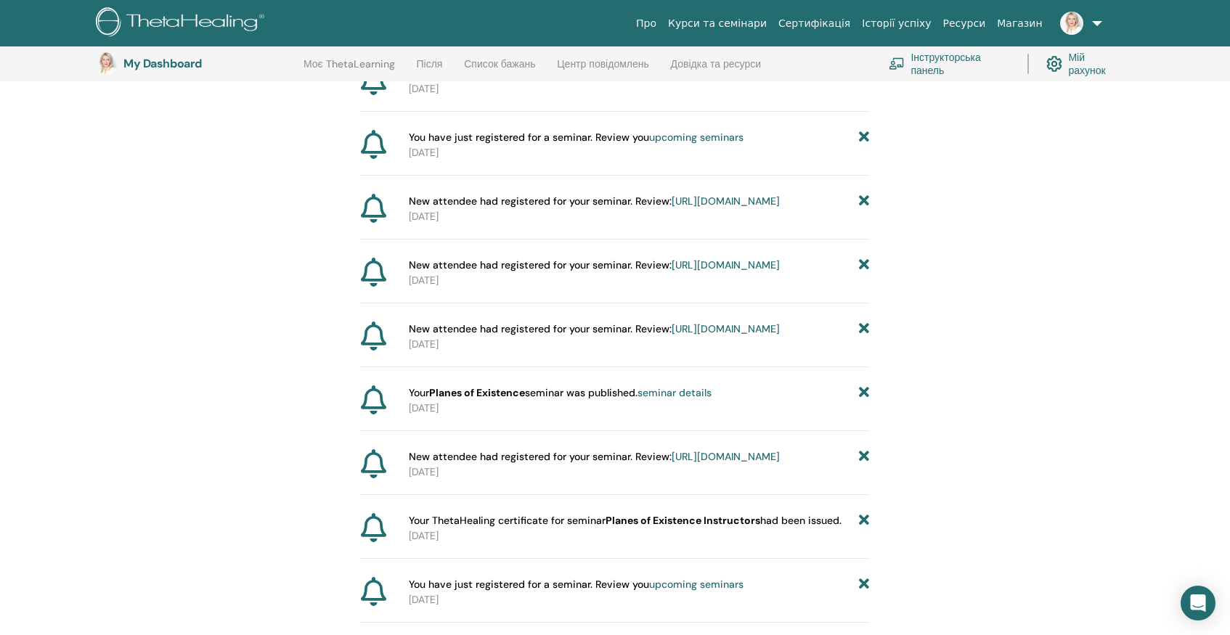
click at [865, 145] on icon at bounding box center [864, 137] width 10 height 15
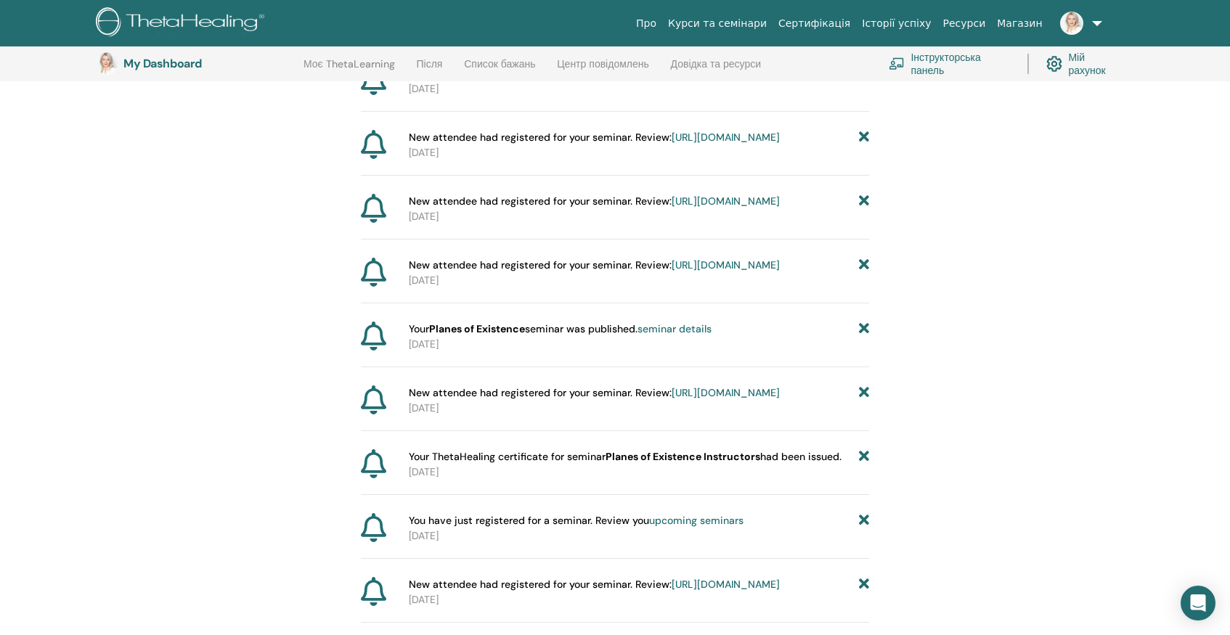
click at [865, 145] on icon at bounding box center [864, 137] width 10 height 15
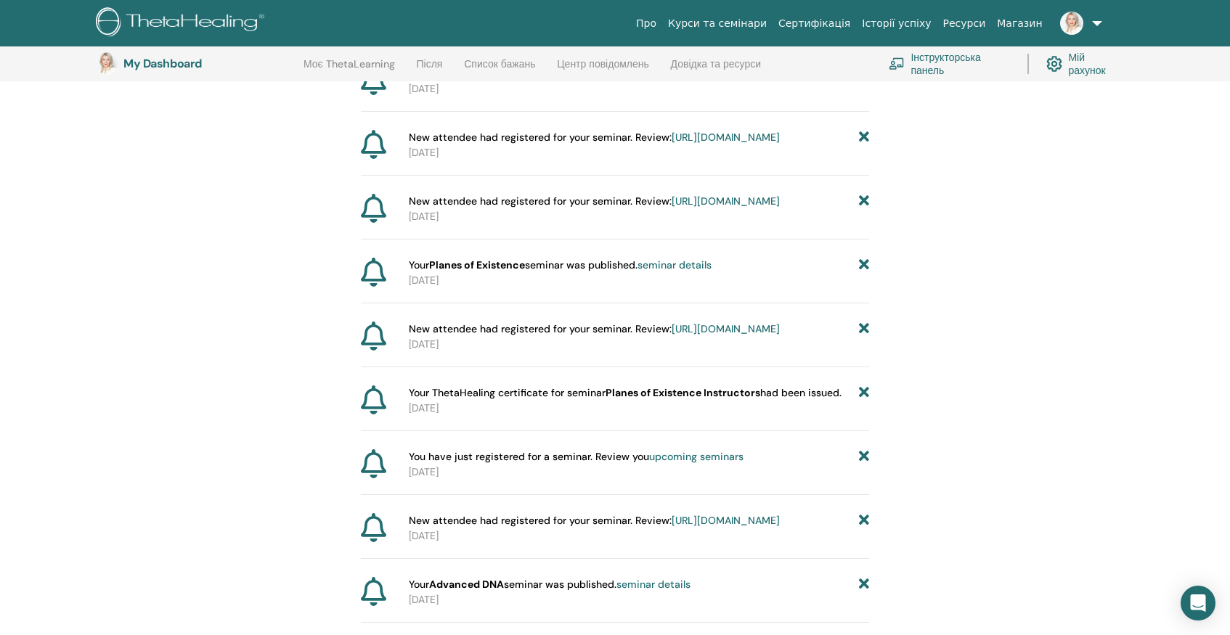
click at [865, 145] on icon at bounding box center [864, 137] width 10 height 15
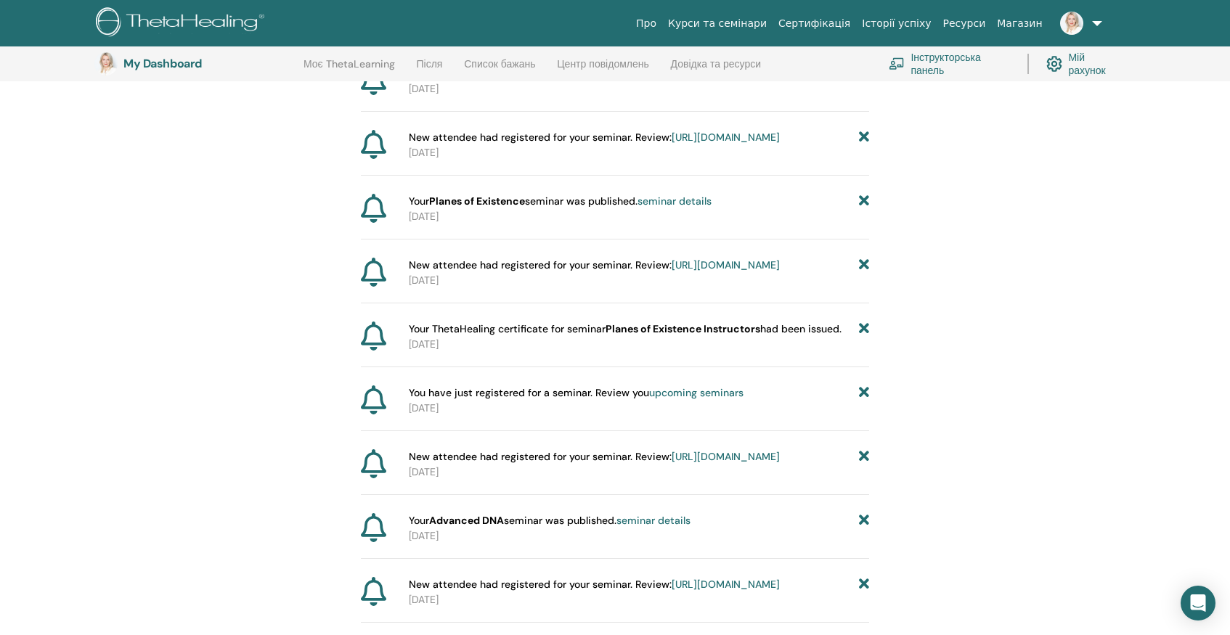
click at [863, 81] on icon at bounding box center [864, 73] width 10 height 15
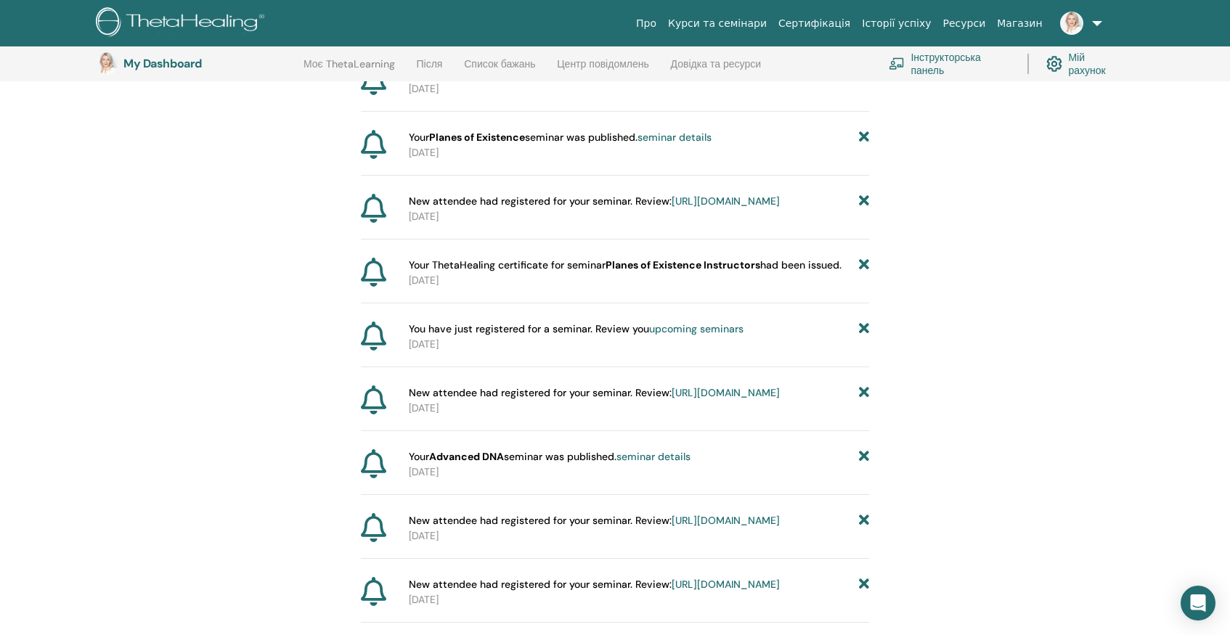
click at [863, 81] on icon at bounding box center [864, 73] width 10 height 15
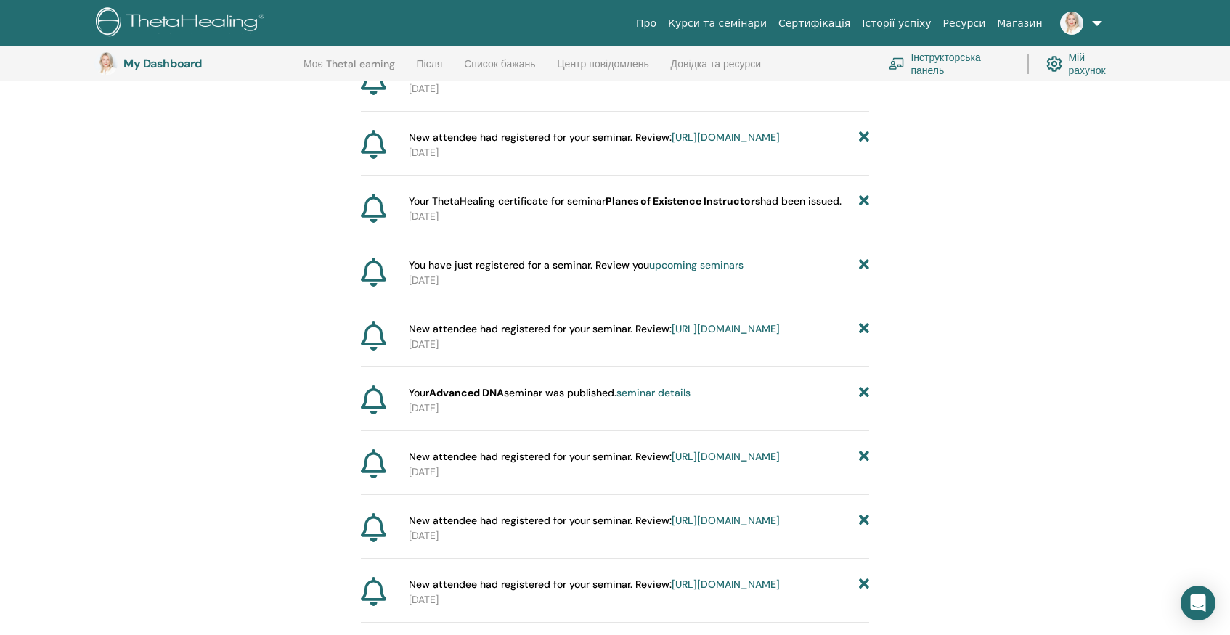
click at [863, 81] on icon at bounding box center [864, 73] width 10 height 15
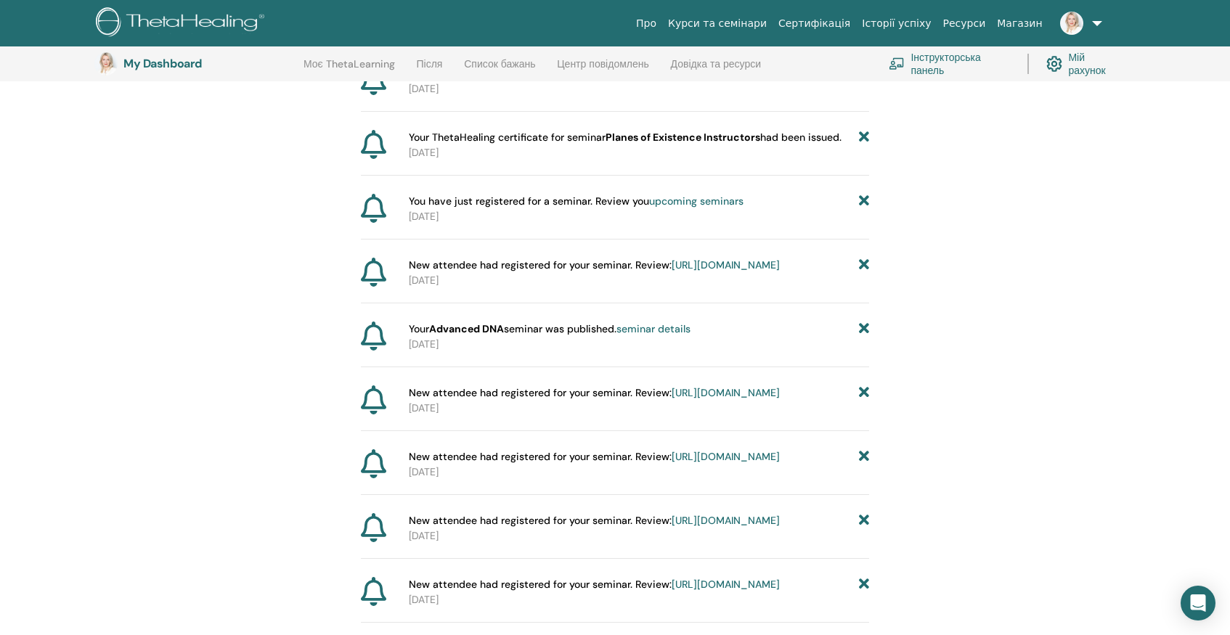
click at [863, 81] on icon at bounding box center [864, 73] width 10 height 15
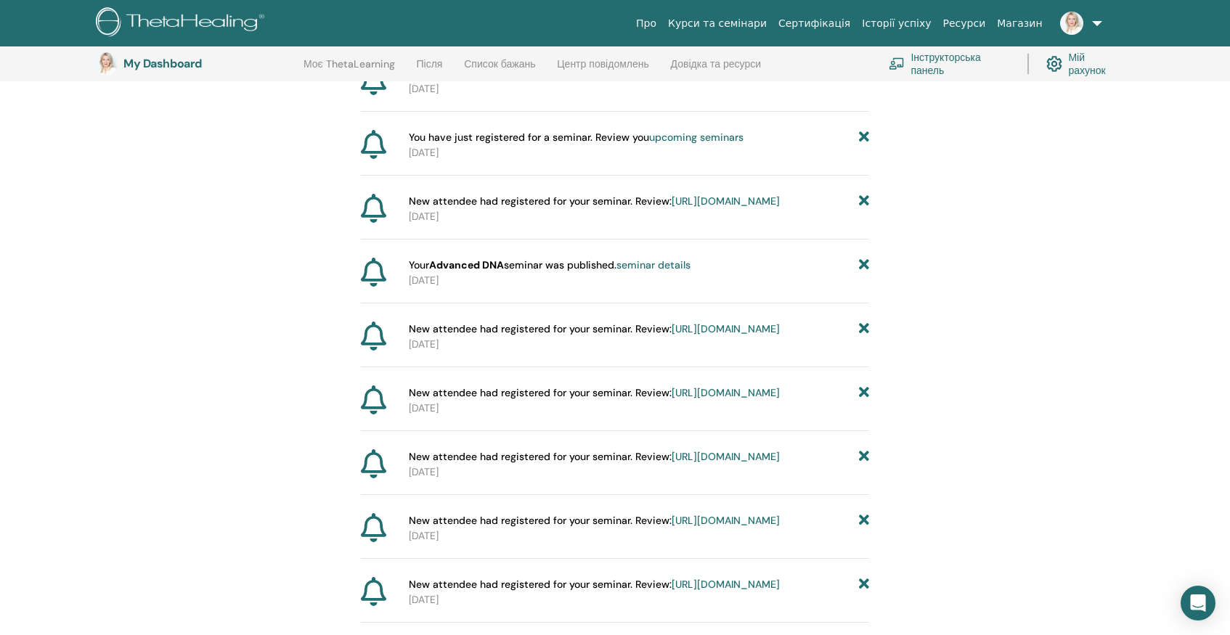
click at [863, 81] on icon at bounding box center [864, 73] width 10 height 15
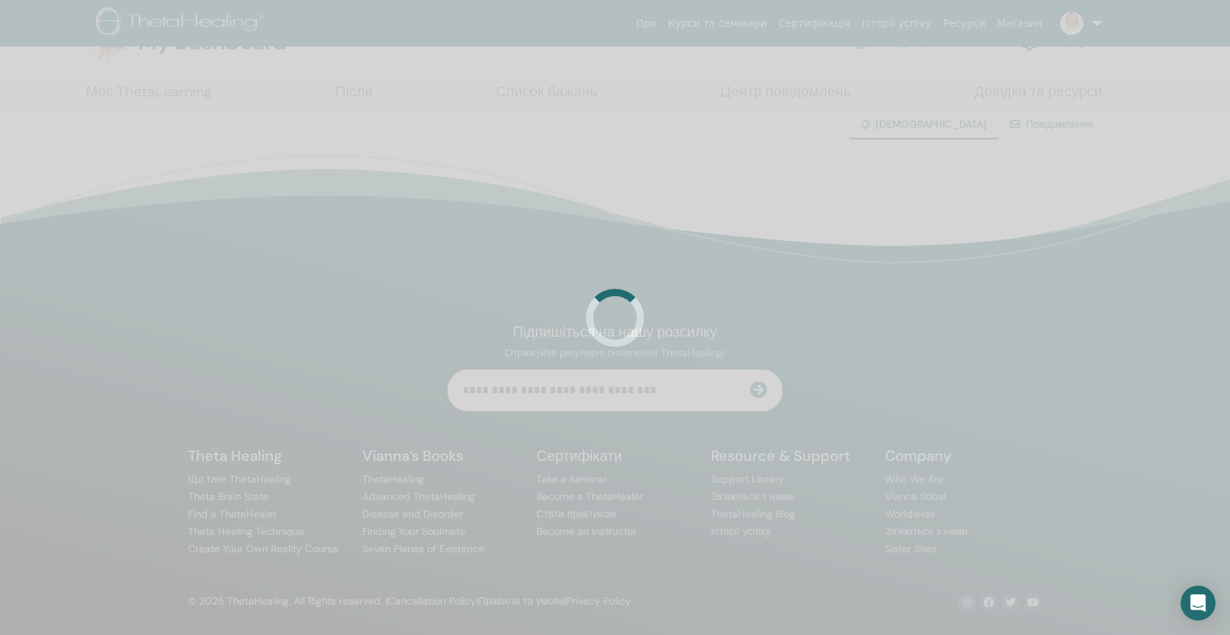
click at [863, 117] on div at bounding box center [615, 317] width 1230 height 635
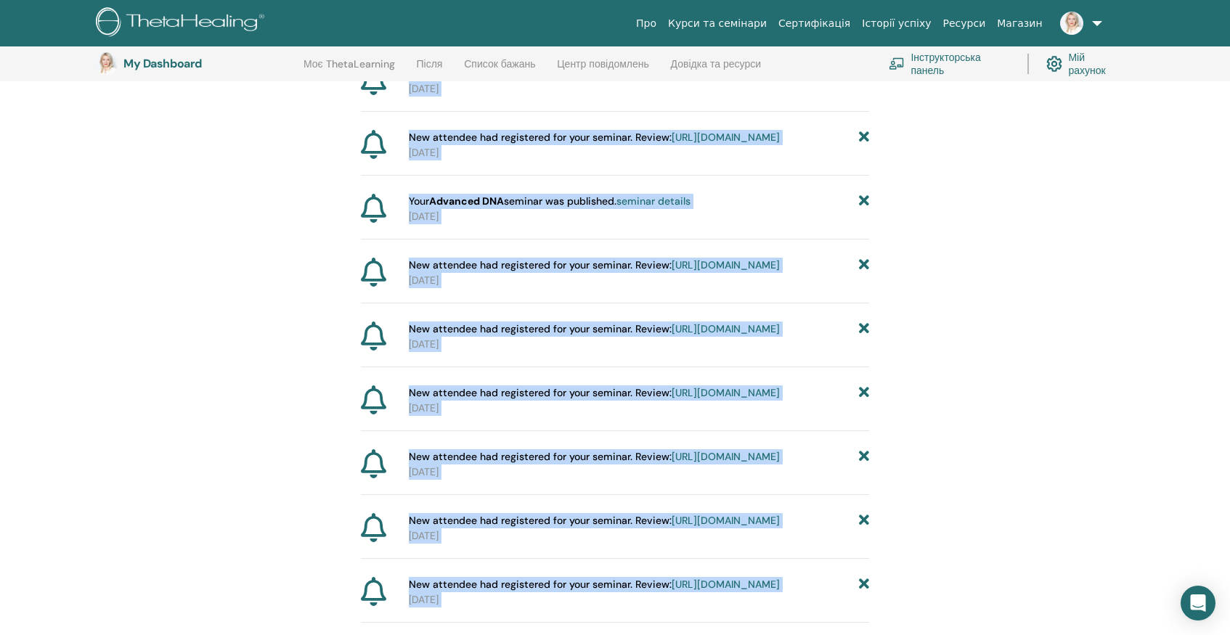
click at [863, 81] on icon at bounding box center [864, 73] width 10 height 15
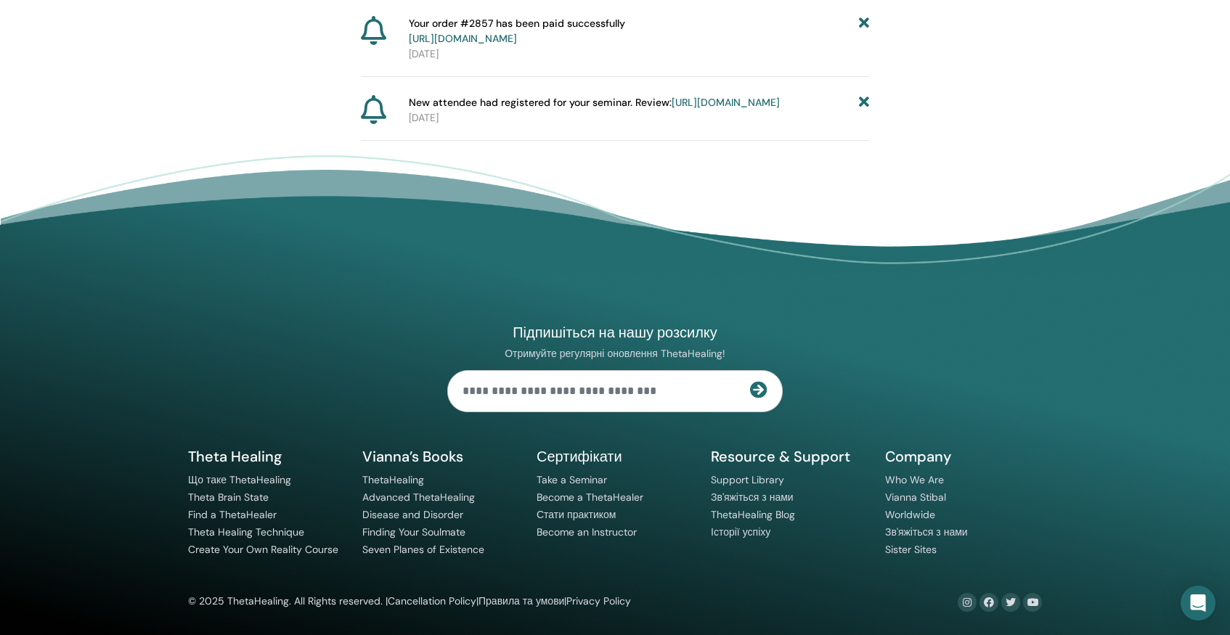
scroll to position [2782, 0]
click at [861, 110] on icon at bounding box center [864, 102] width 10 height 15
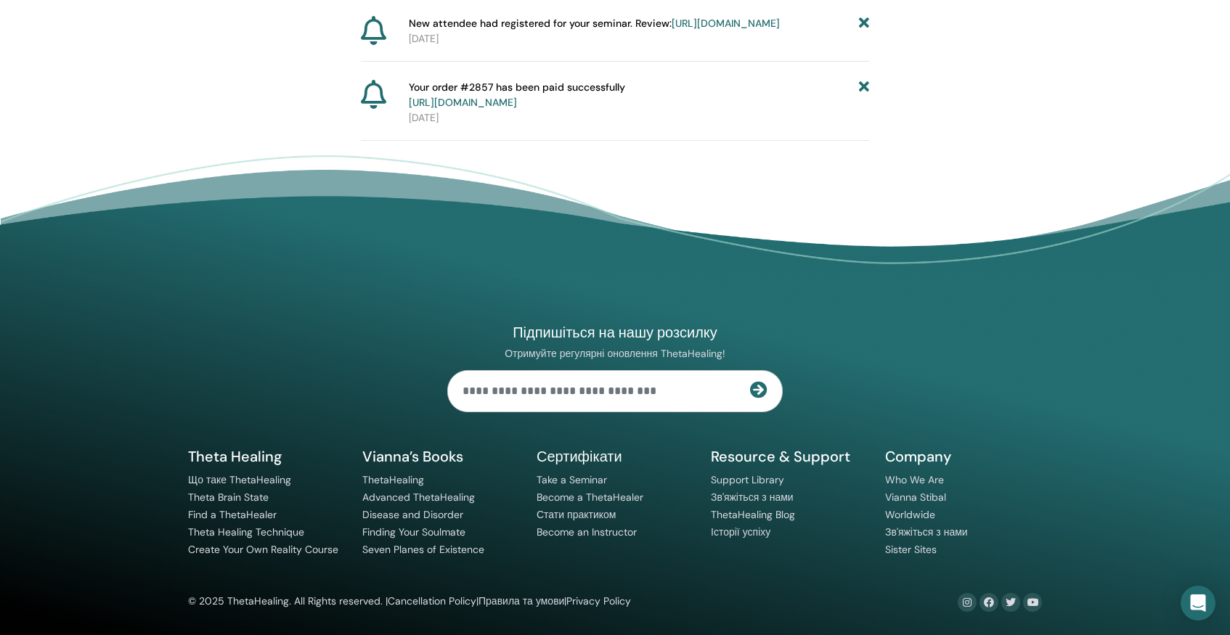
click at [865, 110] on icon at bounding box center [864, 95] width 10 height 30
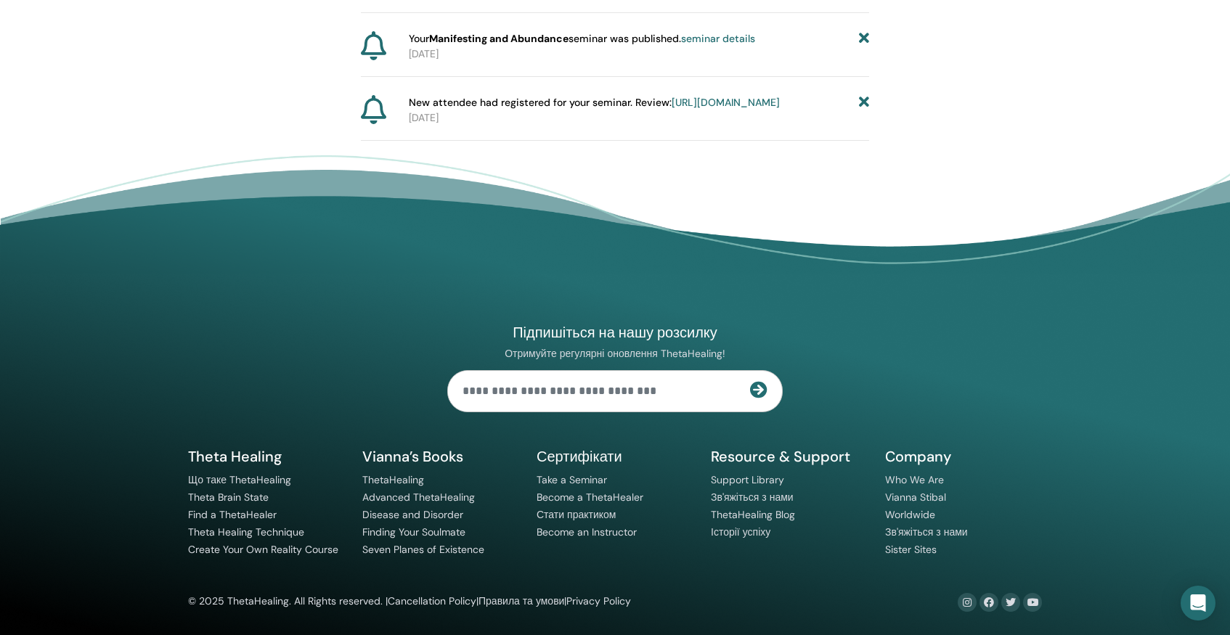
click at [864, 95] on icon at bounding box center [864, 102] width 10 height 15
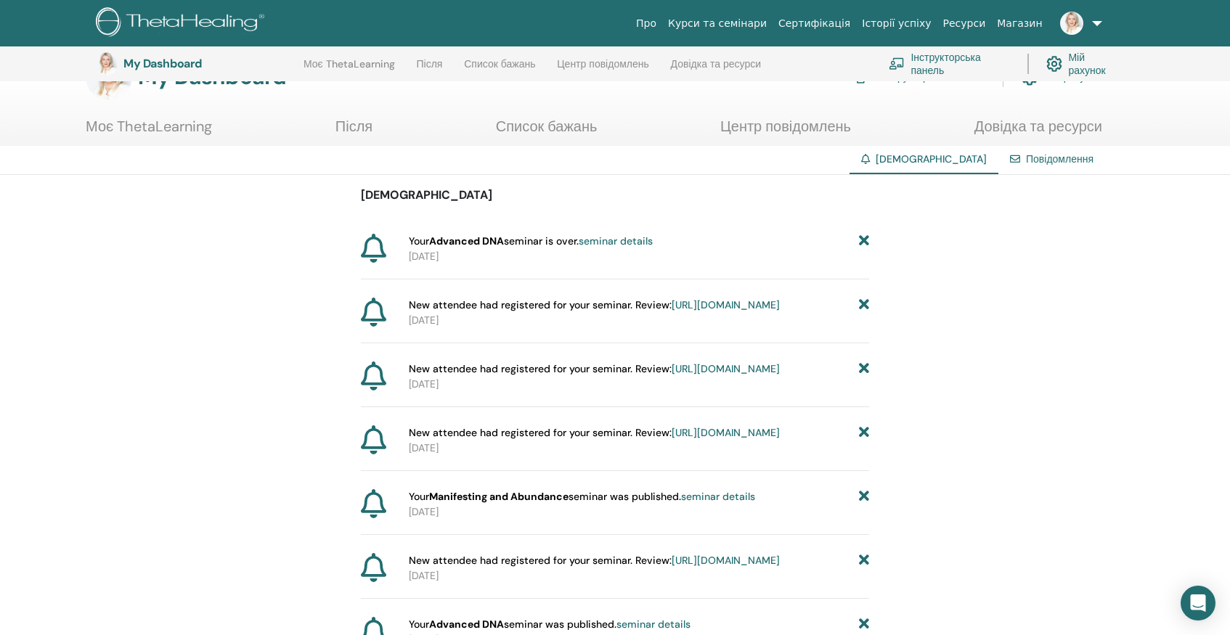
scroll to position [2659, 0]
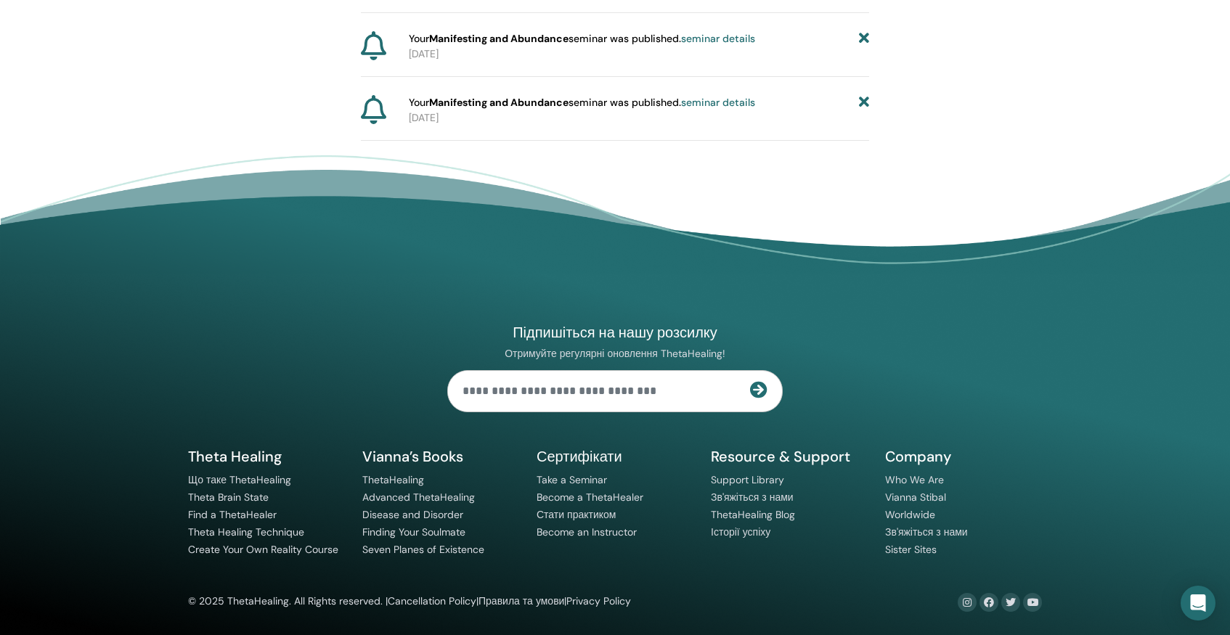
click at [864, 99] on icon at bounding box center [864, 102] width 10 height 15
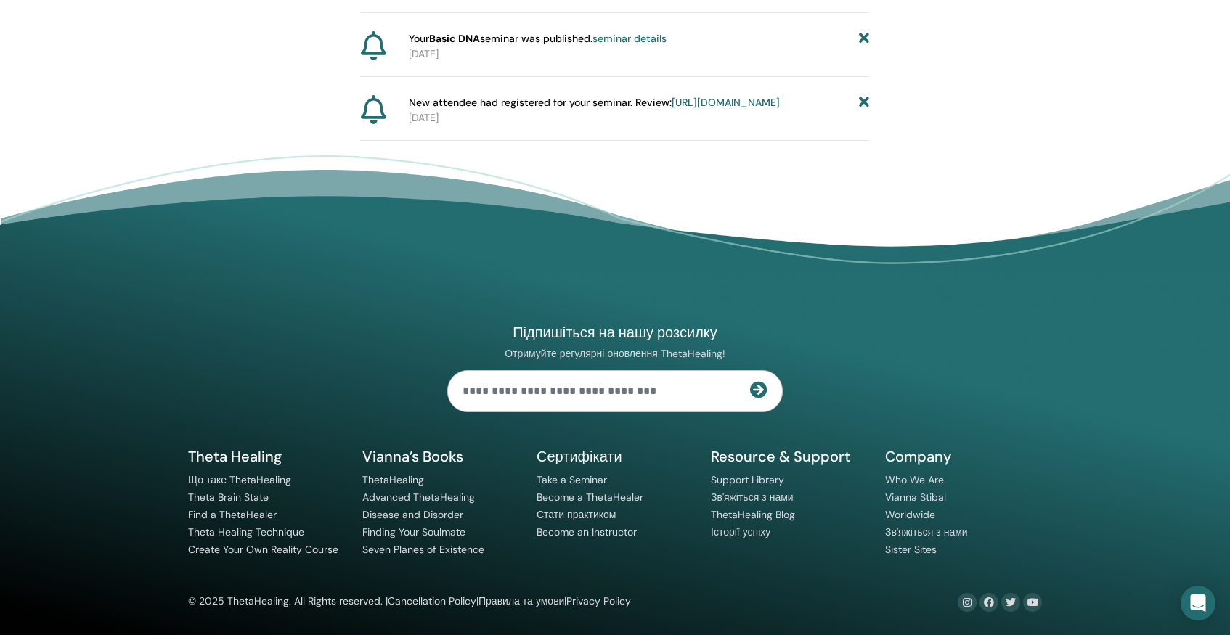
click at [864, 95] on icon at bounding box center [864, 102] width 10 height 15
click at [864, 97] on icon at bounding box center [864, 102] width 10 height 15
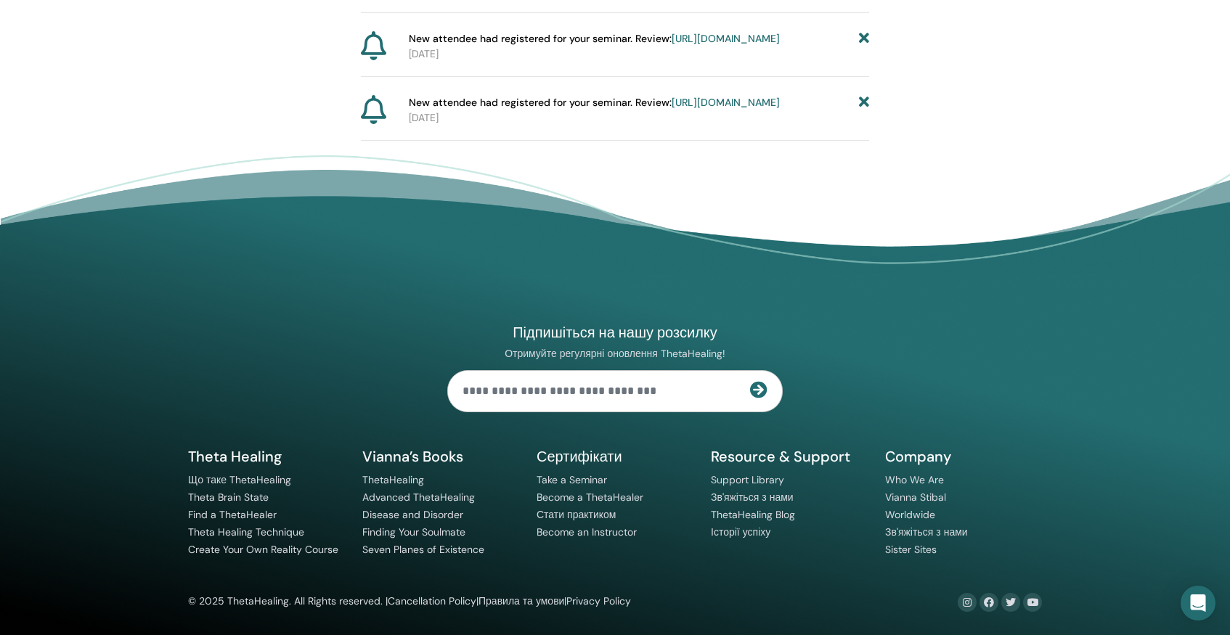
click at [864, 97] on icon at bounding box center [864, 102] width 10 height 15
click at [864, 95] on icon at bounding box center [864, 102] width 10 height 15
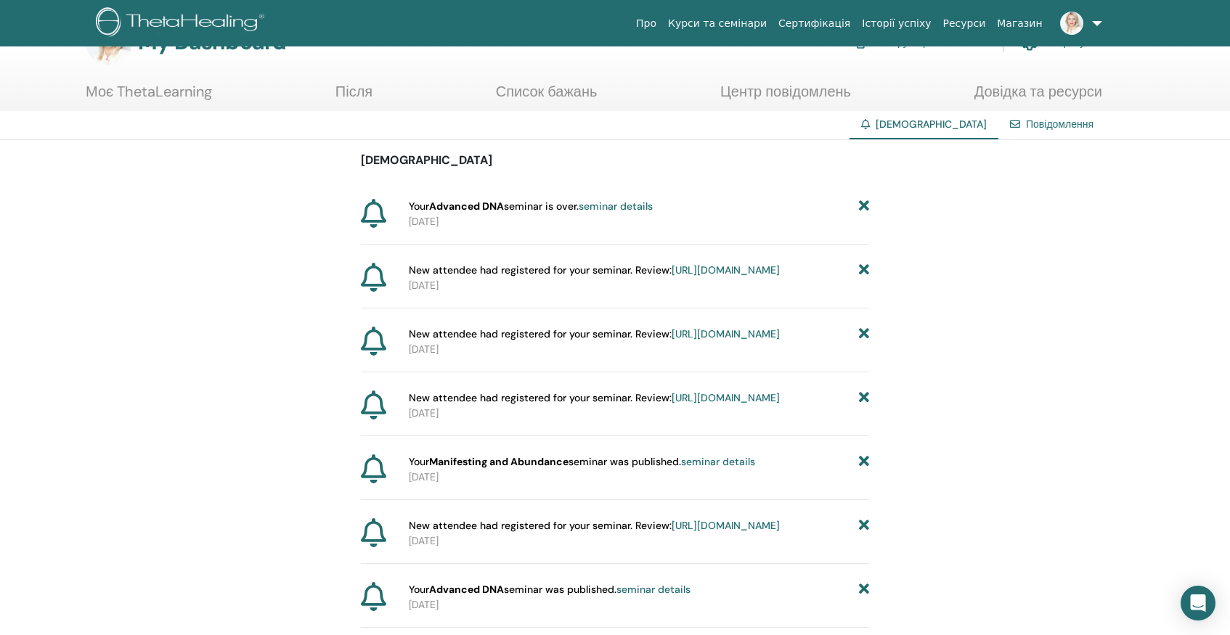
scroll to position [1944, 0]
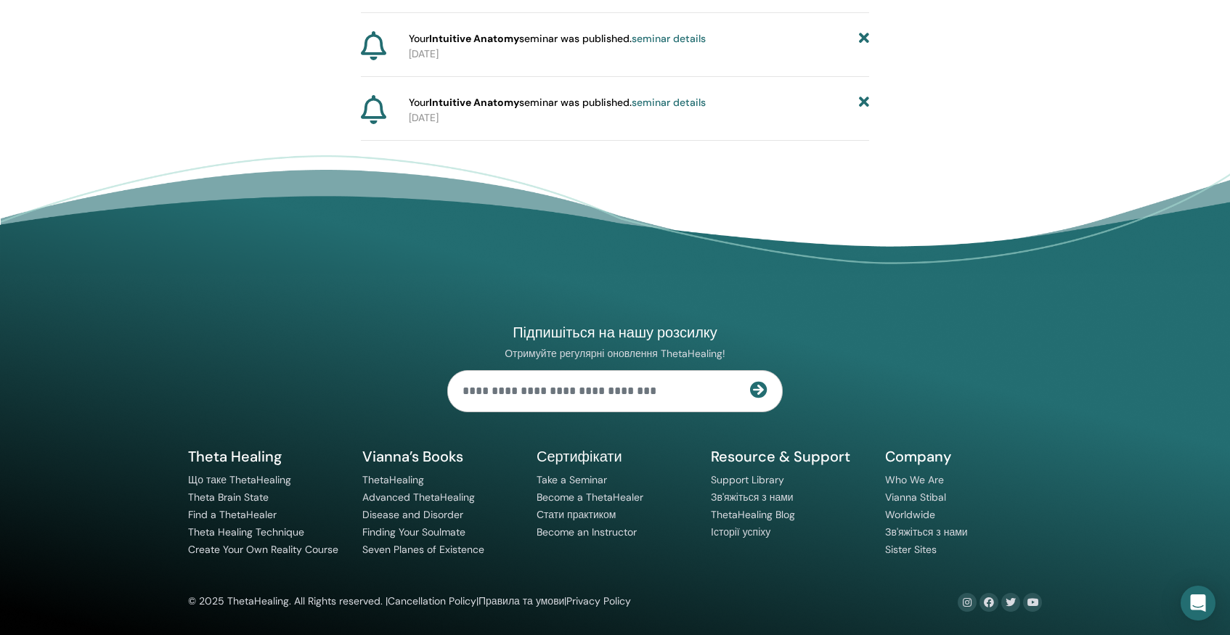
click at [861, 102] on icon at bounding box center [864, 102] width 10 height 15
click at [861, 97] on icon at bounding box center [864, 102] width 10 height 15
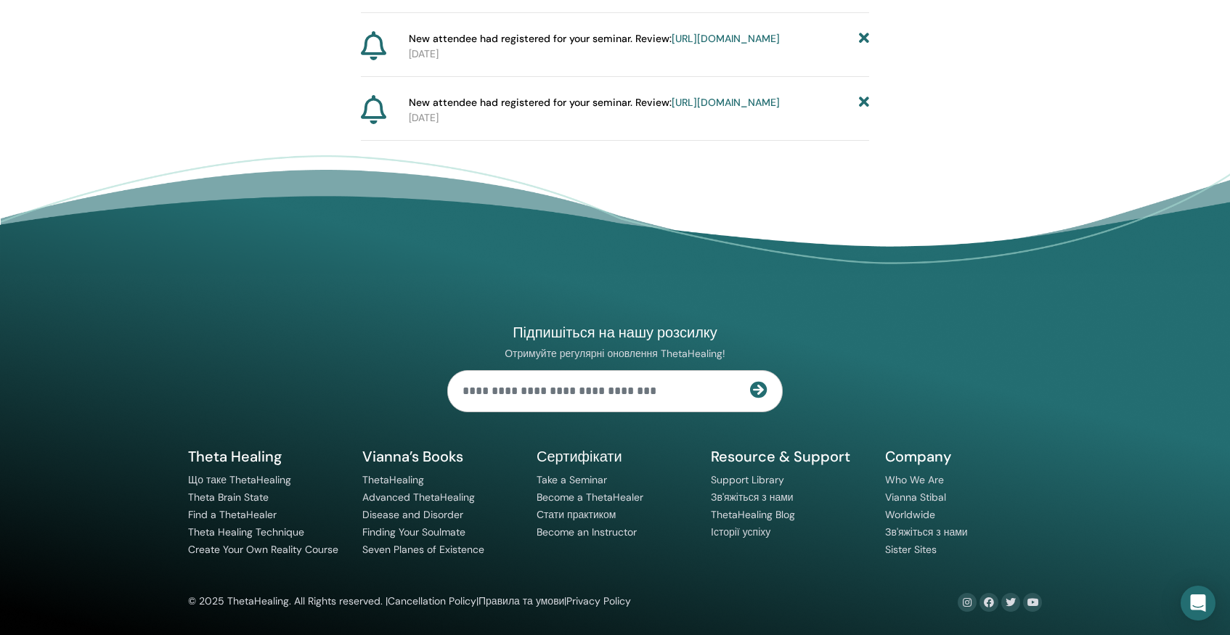
click at [861, 97] on icon at bounding box center [864, 102] width 10 height 15
click at [866, 95] on icon at bounding box center [864, 102] width 10 height 15
click at [865, 95] on icon at bounding box center [864, 102] width 10 height 15
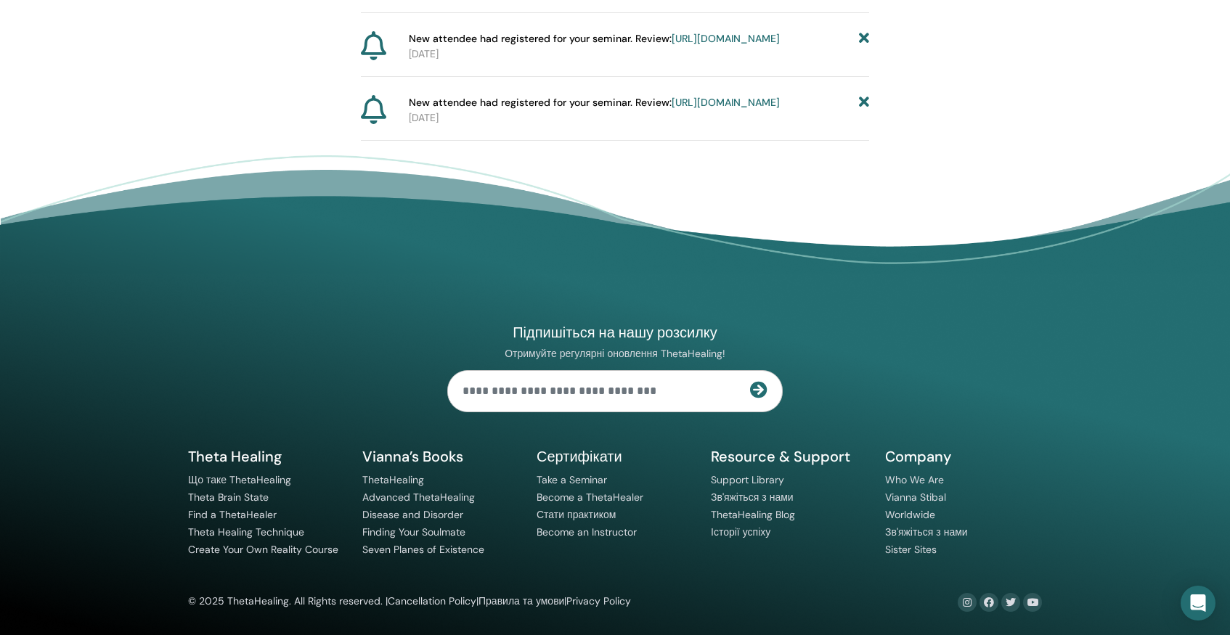
click at [865, 95] on icon at bounding box center [864, 102] width 10 height 15
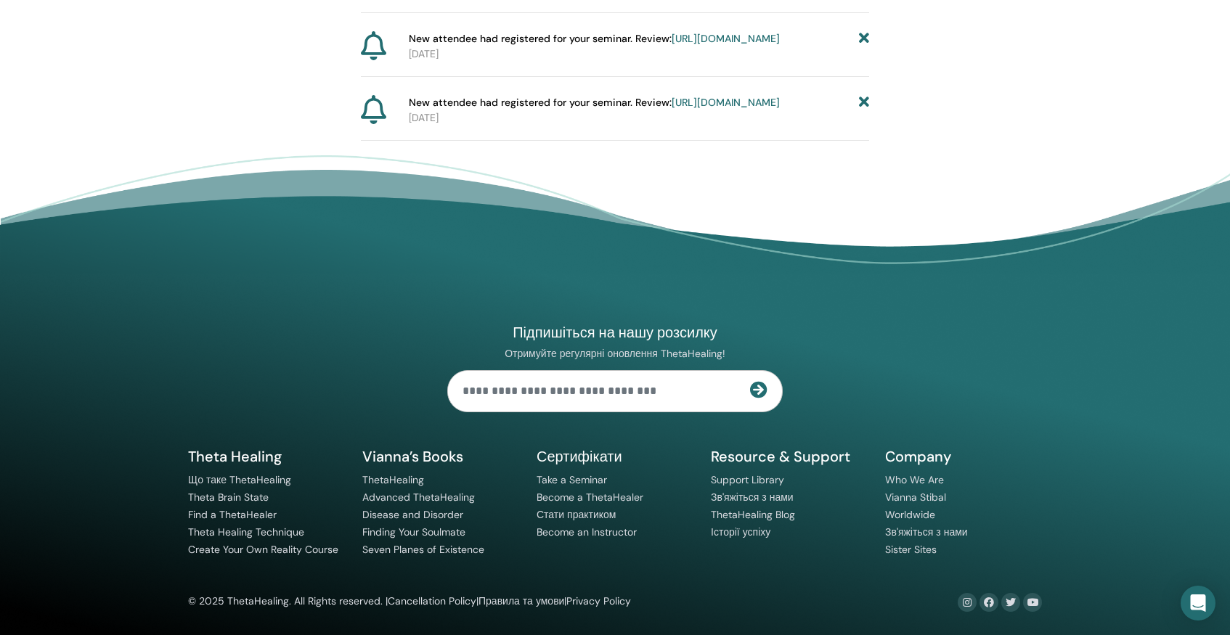
click at [863, 95] on icon at bounding box center [864, 102] width 10 height 15
click at [861, 31] on icon at bounding box center [864, 38] width 10 height 15
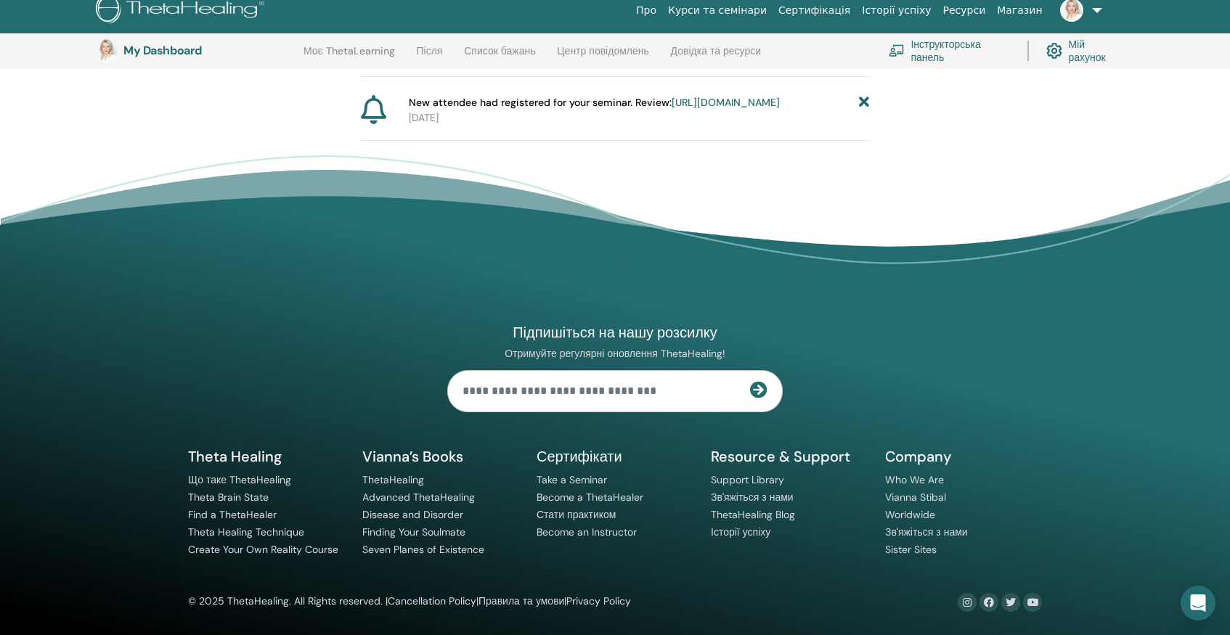
click at [866, 31] on icon at bounding box center [864, 38] width 10 height 15
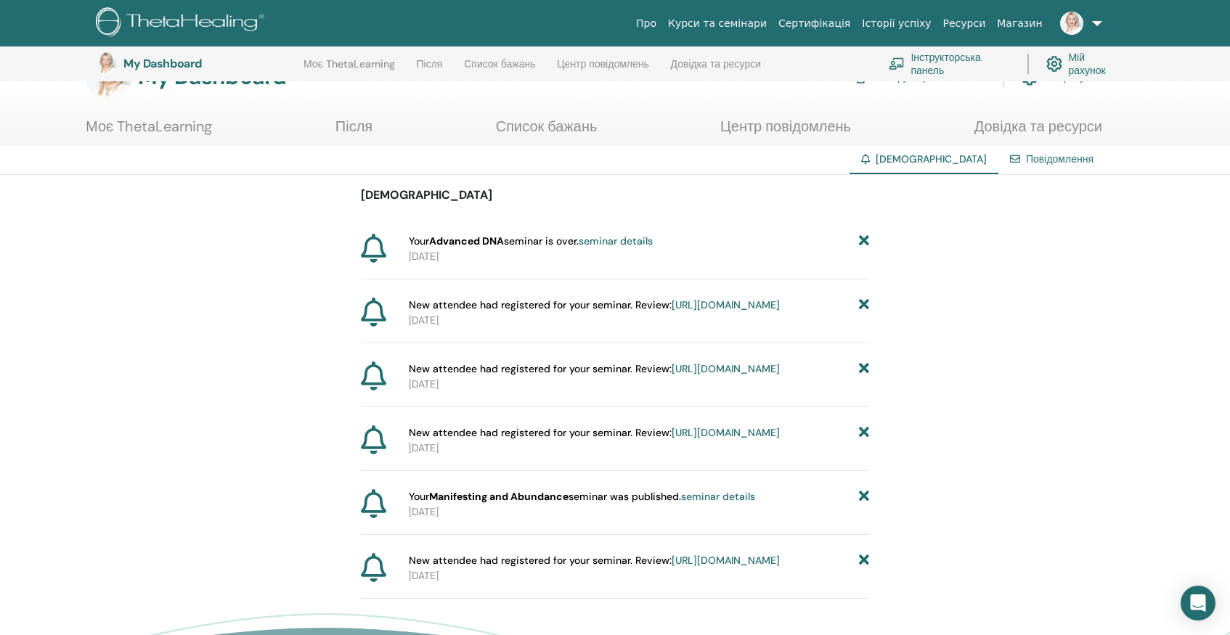
scroll to position [565, 0]
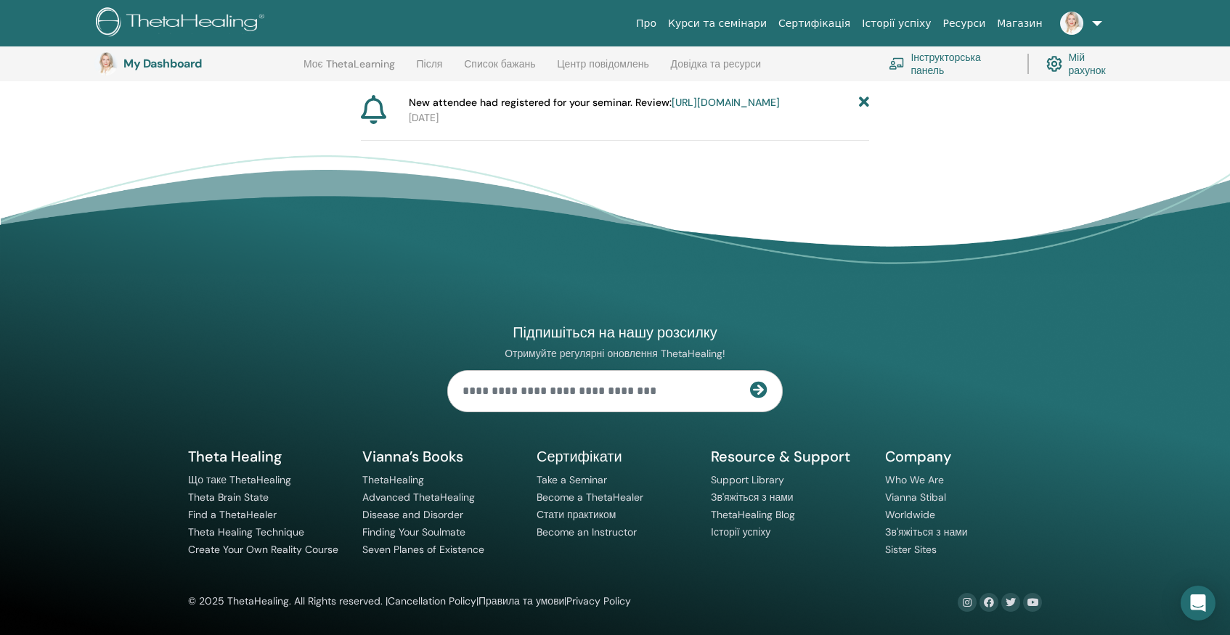
click at [780, 95] on span "New attendee had registered for your seminar. Review: https://member.thetaheali…" at bounding box center [594, 102] width 371 height 15
click at [864, 95] on icon at bounding box center [864, 102] width 10 height 15
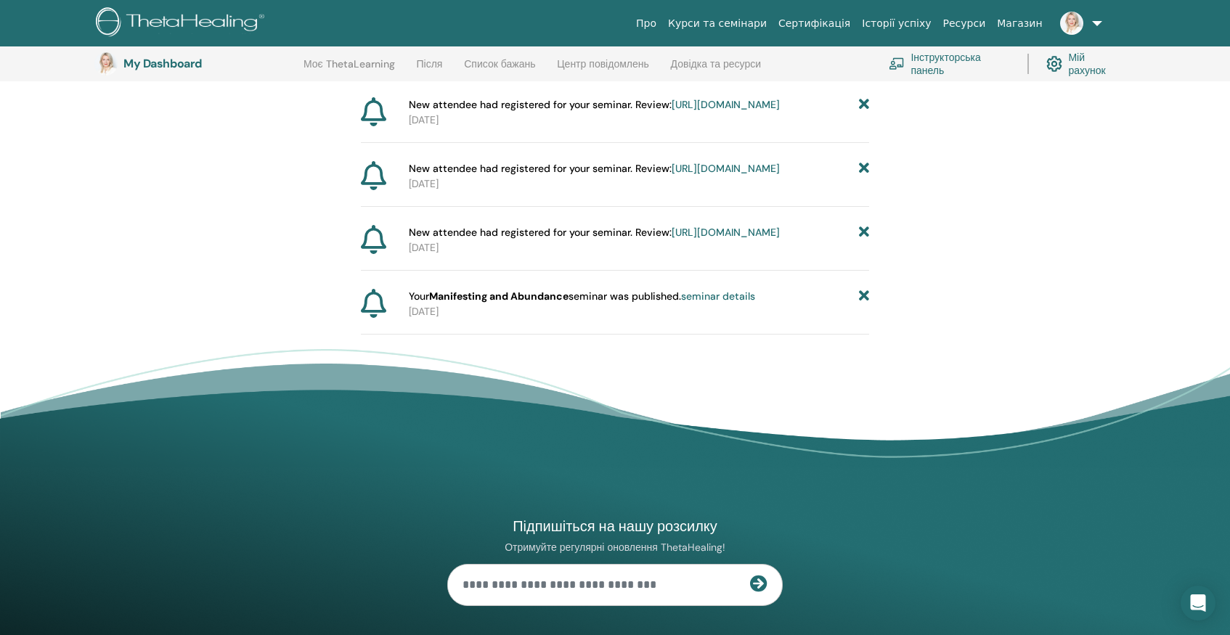
click at [862, 176] on icon at bounding box center [864, 168] width 10 height 15
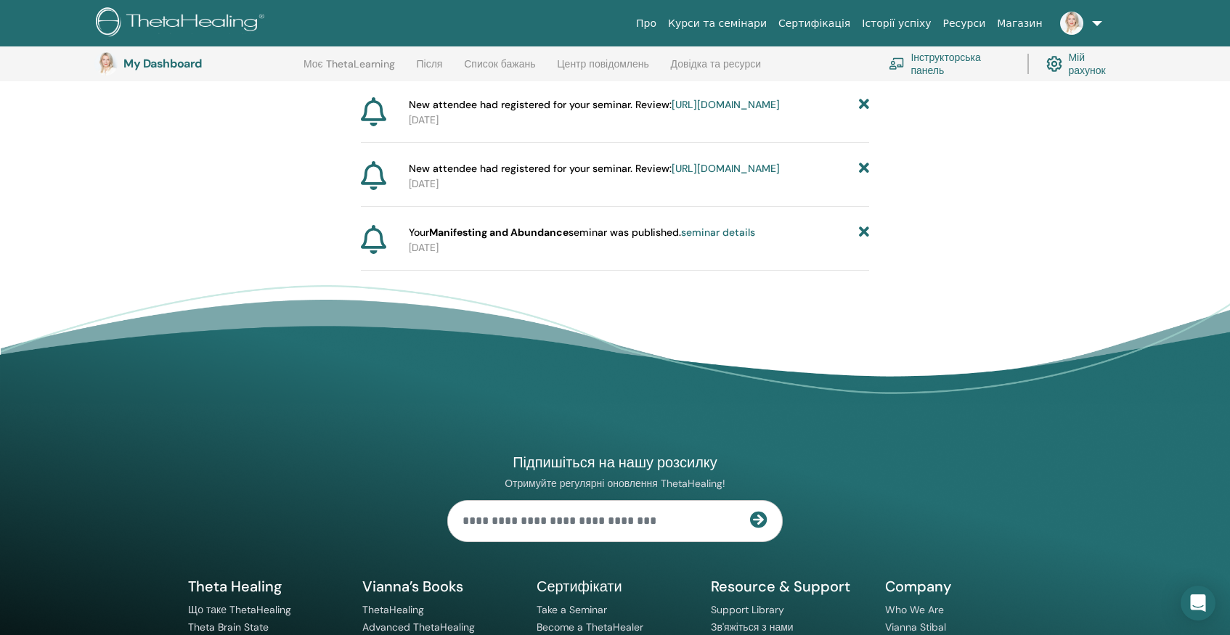
click at [862, 176] on icon at bounding box center [864, 168] width 10 height 15
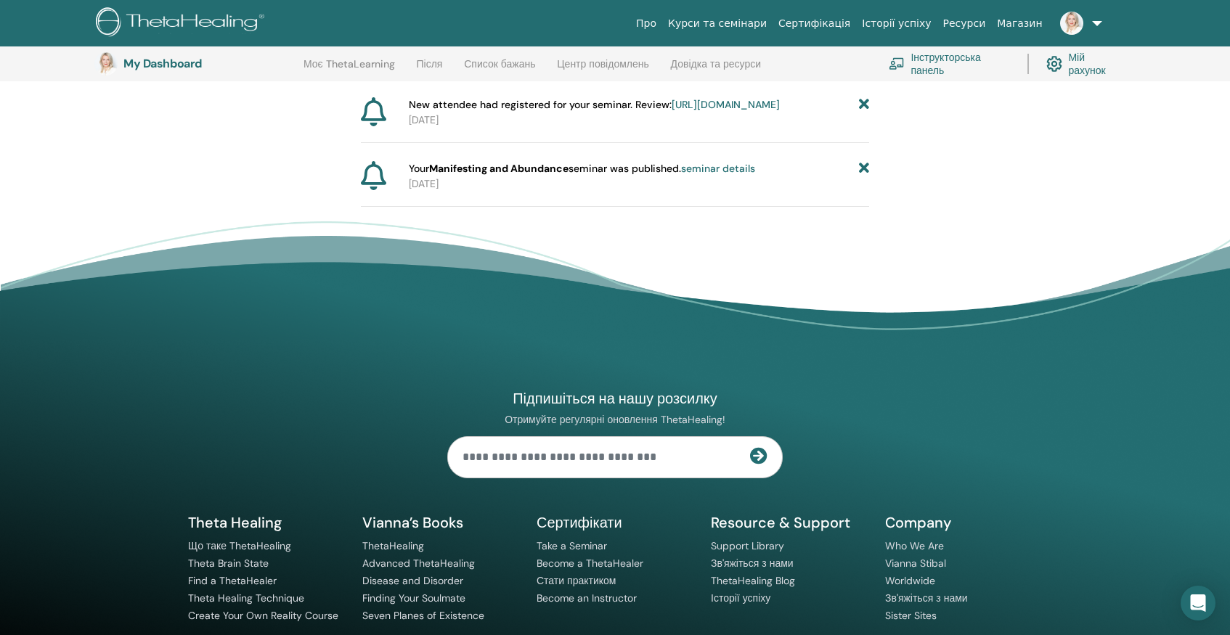
click at [862, 176] on icon at bounding box center [864, 168] width 10 height 15
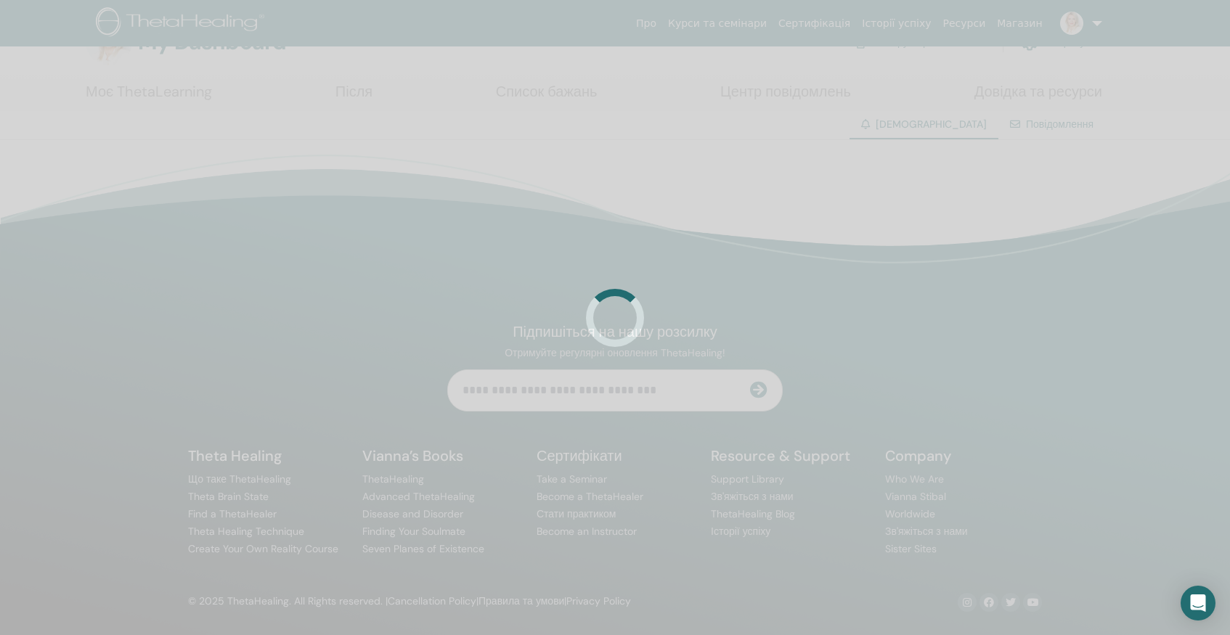
scroll to position [245, 0]
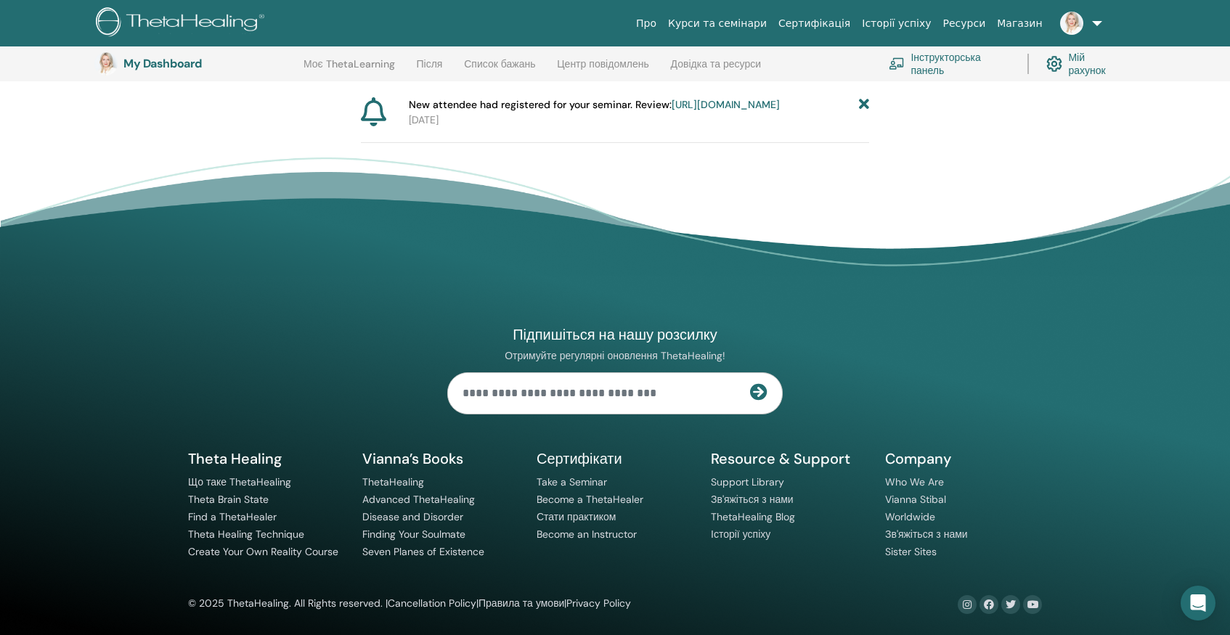
click at [870, 94] on div "Сповіщення Your Advanced DNA seminar is over. seminar details 2025-09-15 New at…" at bounding box center [615, 59] width 1230 height 168
click at [864, 102] on icon at bounding box center [864, 104] width 10 height 15
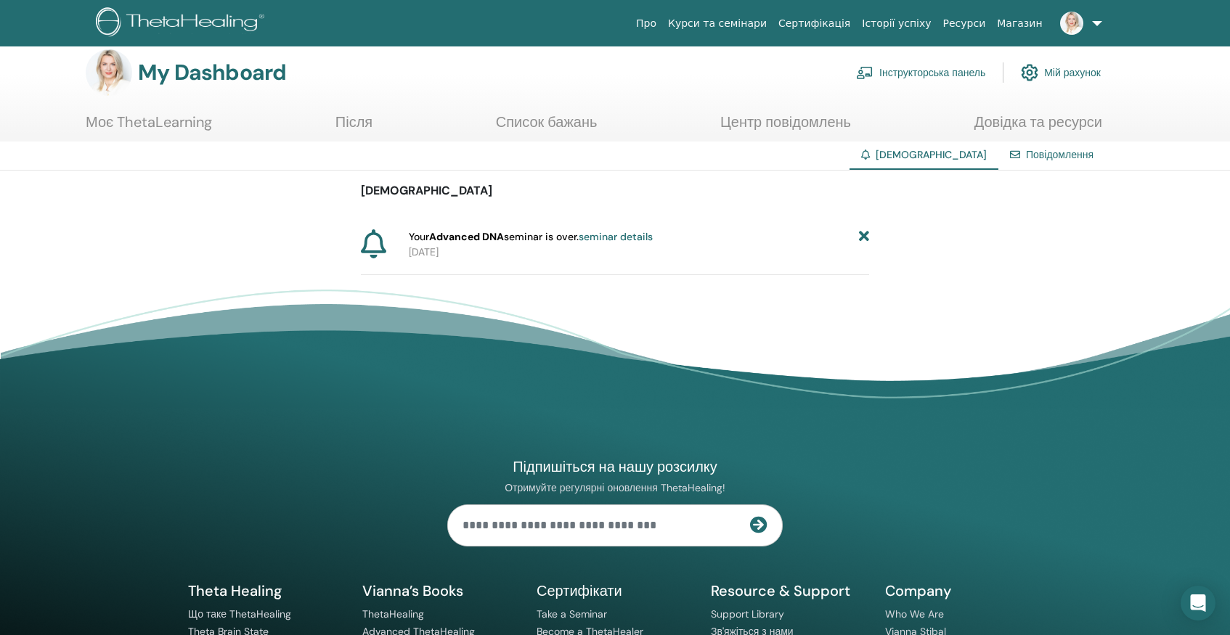
scroll to position [0, 0]
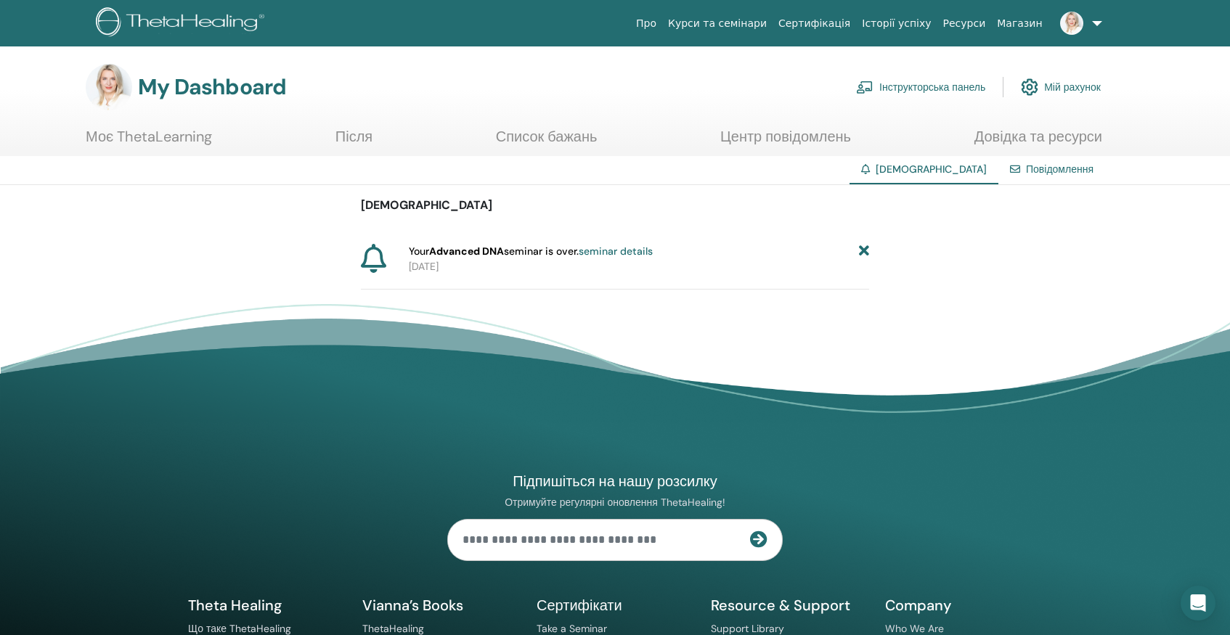
click at [863, 251] on icon at bounding box center [864, 251] width 10 height 15
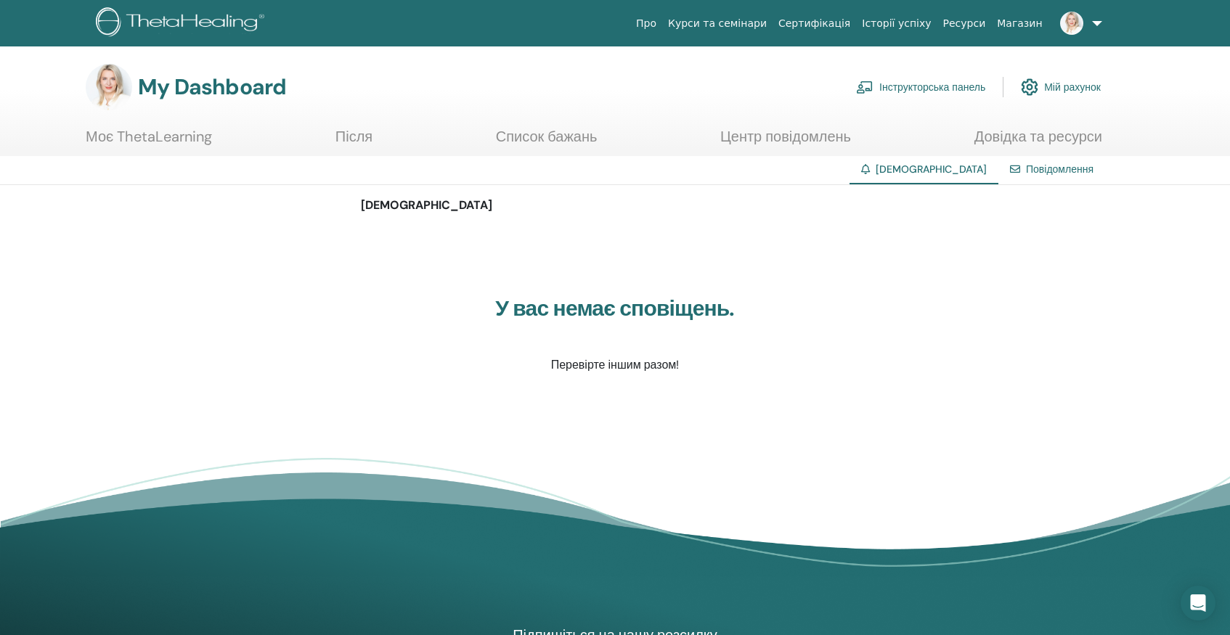
click at [1054, 168] on link "Повідомлення" at bounding box center [1060, 169] width 68 height 13
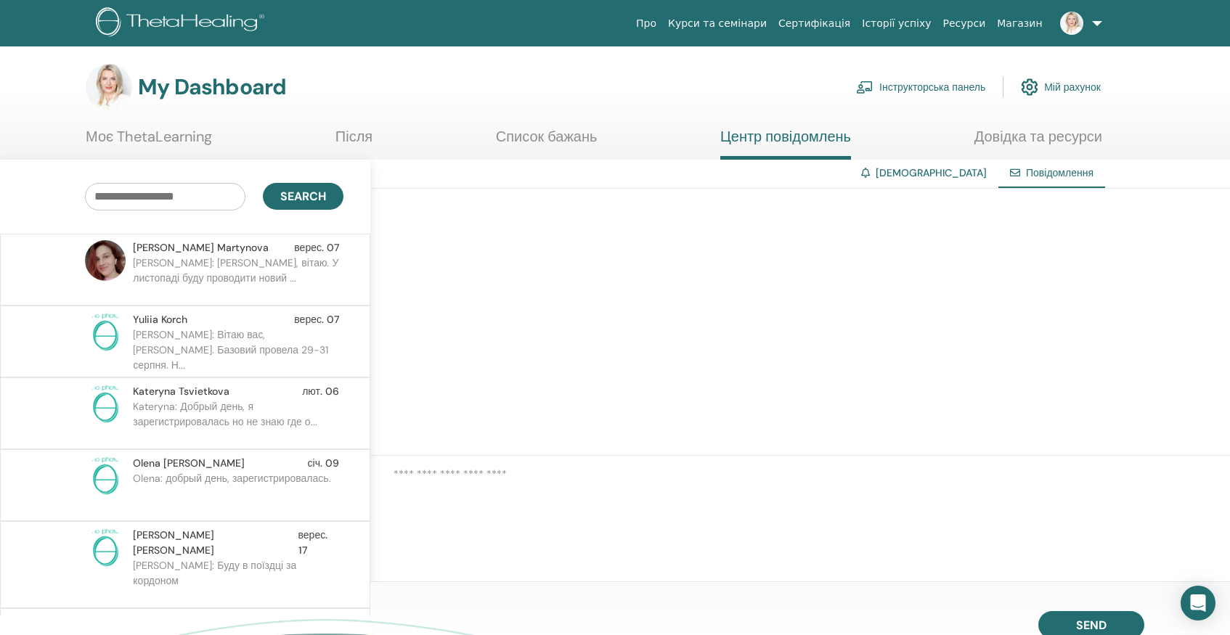
click at [944, 90] on link "Інструкторська панель" at bounding box center [920, 87] width 129 height 32
